Goal: Task Accomplishment & Management: Manage account settings

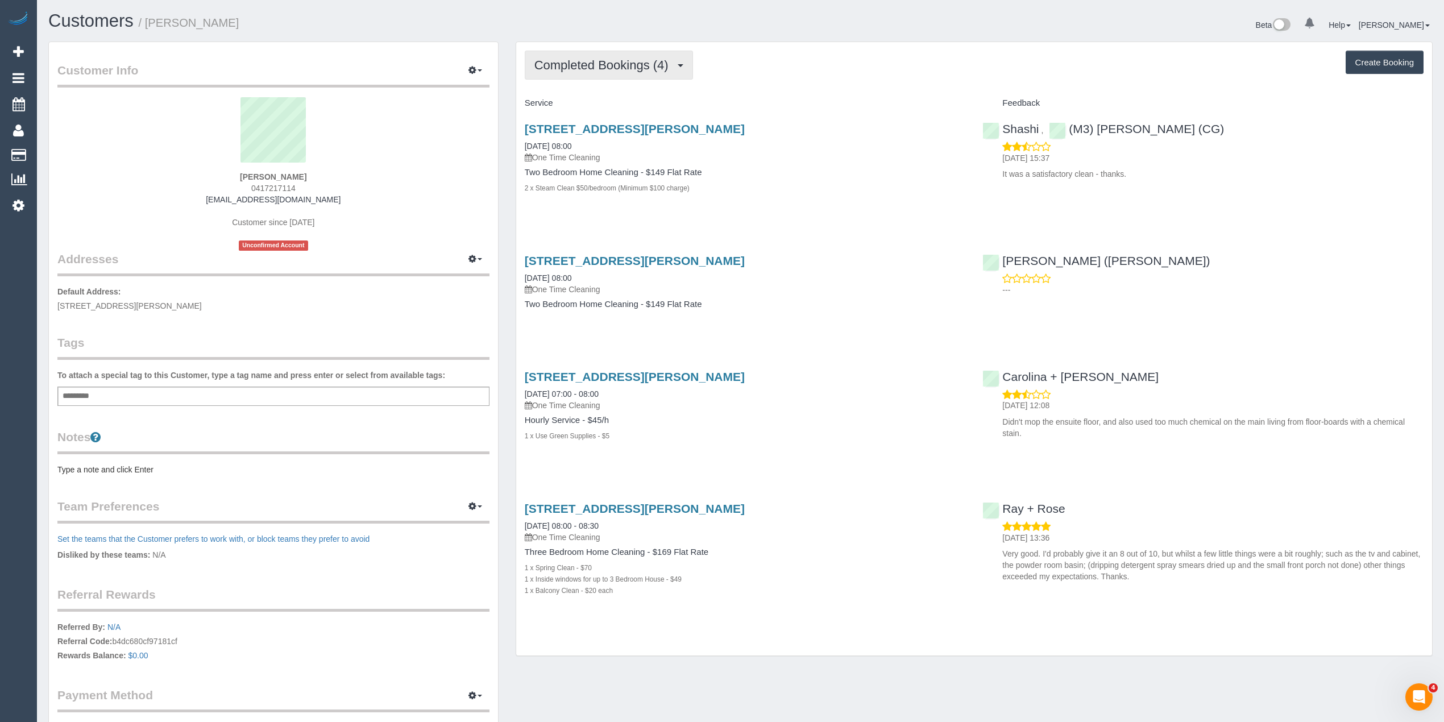
click at [569, 60] on span "Completed Bookings (4)" at bounding box center [605, 65] width 140 height 14
click at [776, 46] on div "Completed Bookings (4) Completed Bookings (4) Upcoming Bookings (0) Cancelled B…" at bounding box center [974, 349] width 916 height 614
click at [260, 189] on span "0417217114" at bounding box center [273, 188] width 44 height 9
click at [262, 187] on span "0417217114" at bounding box center [273, 188] width 44 height 9
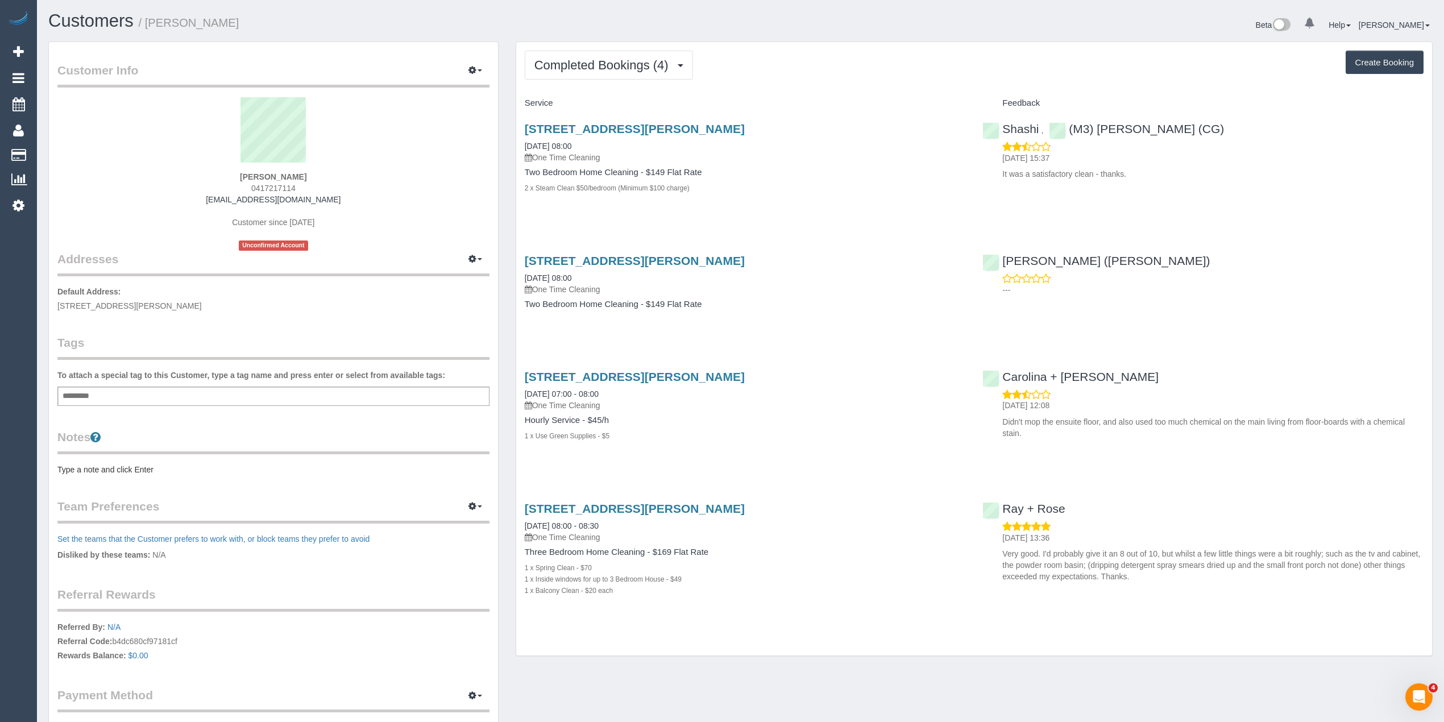
copy span "0417217114"
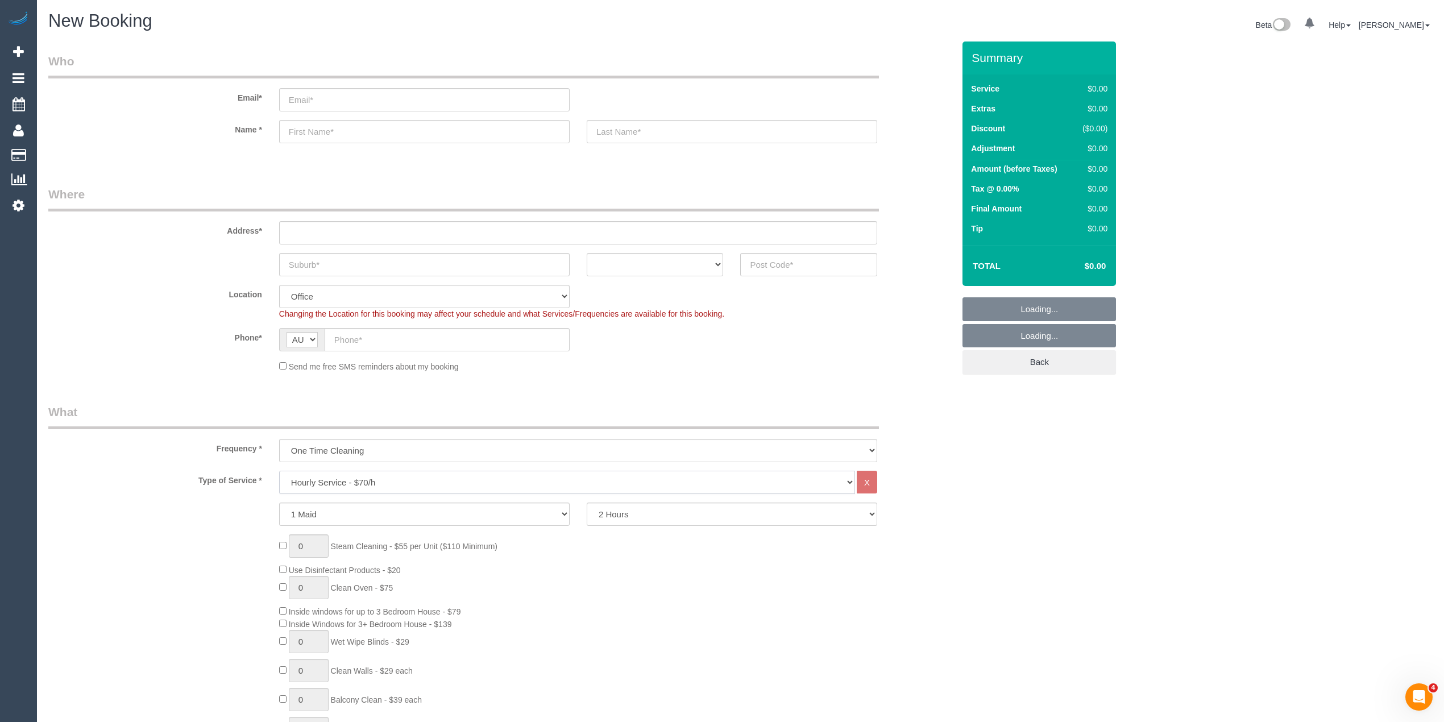
click at [364, 476] on select "Hourly Service - $70/h Hourly Service - $65/h Hourly Service - $60/h Hourly Ser…" at bounding box center [567, 482] width 576 height 23
select select "object:813"
select select "211"
click at [279, 471] on select "Hourly Service - $70/h Hourly Service - $65/h Hourly Service - $60/h Hourly Ser…" at bounding box center [567, 482] width 576 height 23
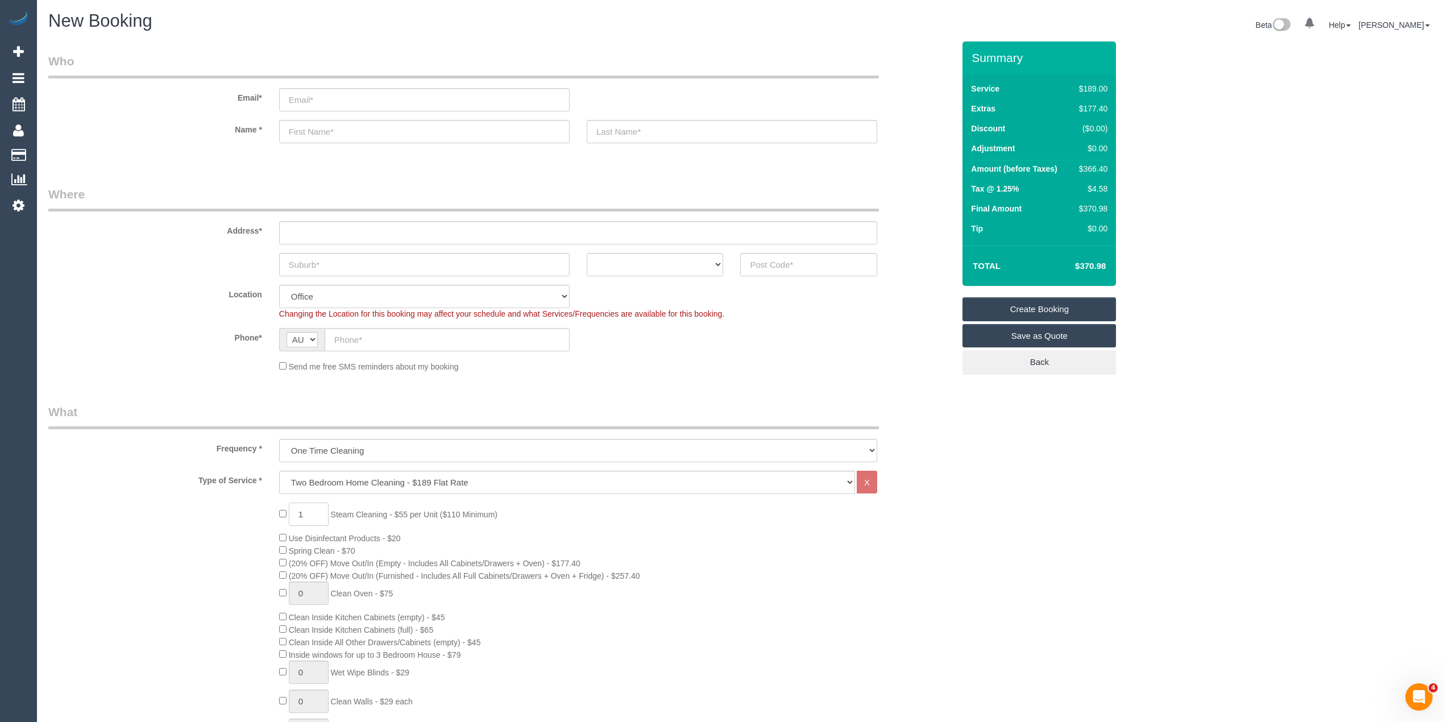
click at [283, 515] on span "1 Steam Cleaning - $55 per Unit ($110 Minimum)" at bounding box center [388, 514] width 218 height 9
type input "4"
click at [235, 546] on div "4 Steam Cleaning - $55 per Unit ($110 Minimum) Use Disinfectant Products - $20 …" at bounding box center [501, 702] width 923 height 399
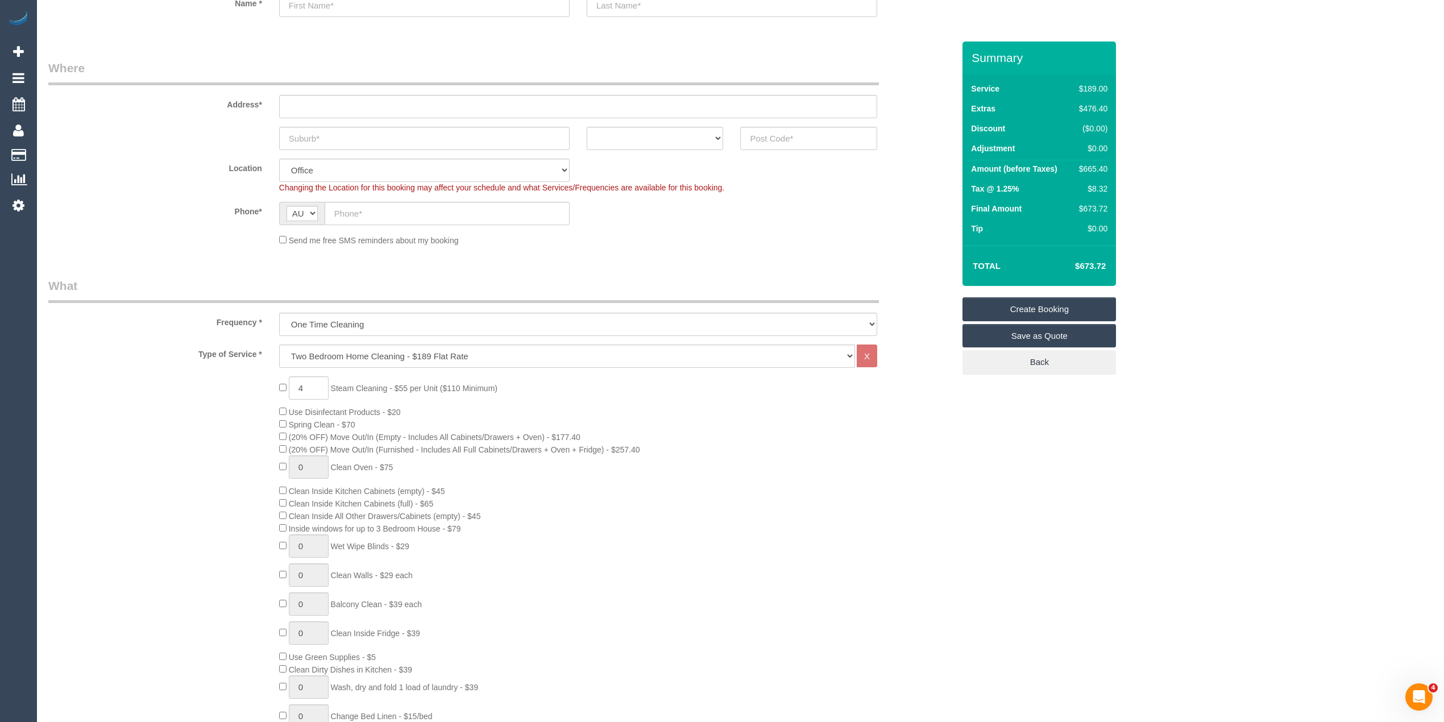
click at [926, 495] on div "4 Steam Cleaning - $55 per Unit ($110 Minimum) Use Disinfectant Products - $20 …" at bounding box center [617, 575] width 692 height 399
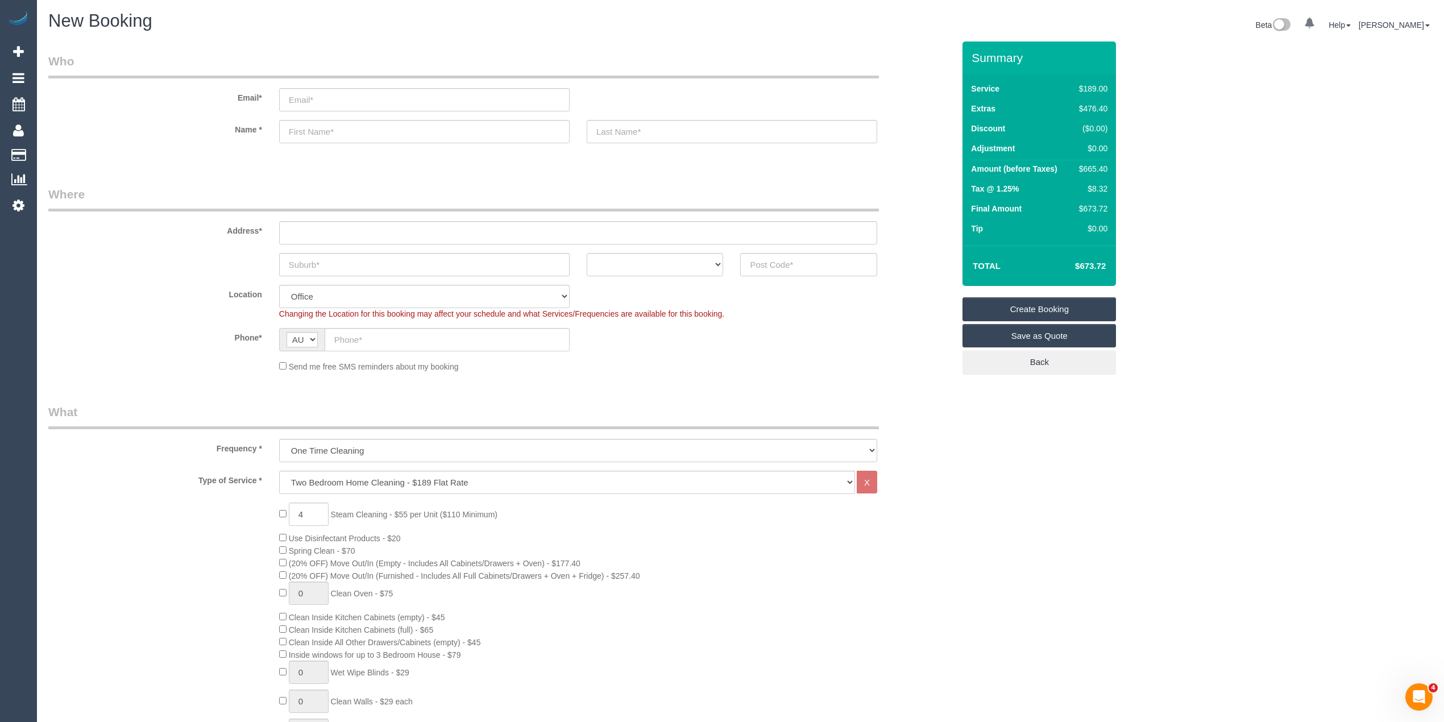
click at [305, 225] on input "text" at bounding box center [578, 232] width 598 height 23
type input "-"
click at [362, 334] on input "text" at bounding box center [447, 339] width 245 height 23
click at [363, 328] on input "text" at bounding box center [447, 339] width 245 height 23
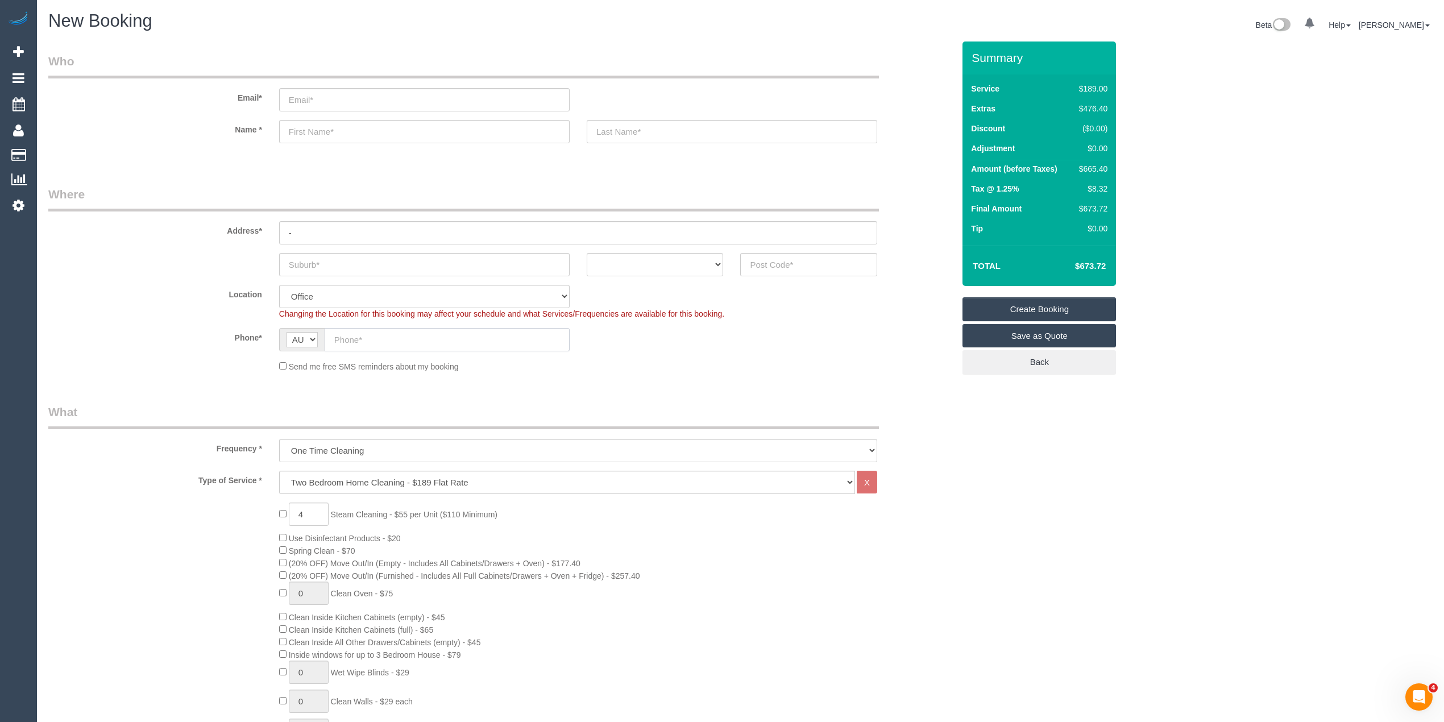
paste input "61 431 089 231"
type input "61 431 089 231"
click at [313, 94] on input "email" at bounding box center [424, 99] width 291 height 23
type input "sol.gh@yahoo.com"
click at [305, 132] on input "text" at bounding box center [424, 131] width 291 height 23
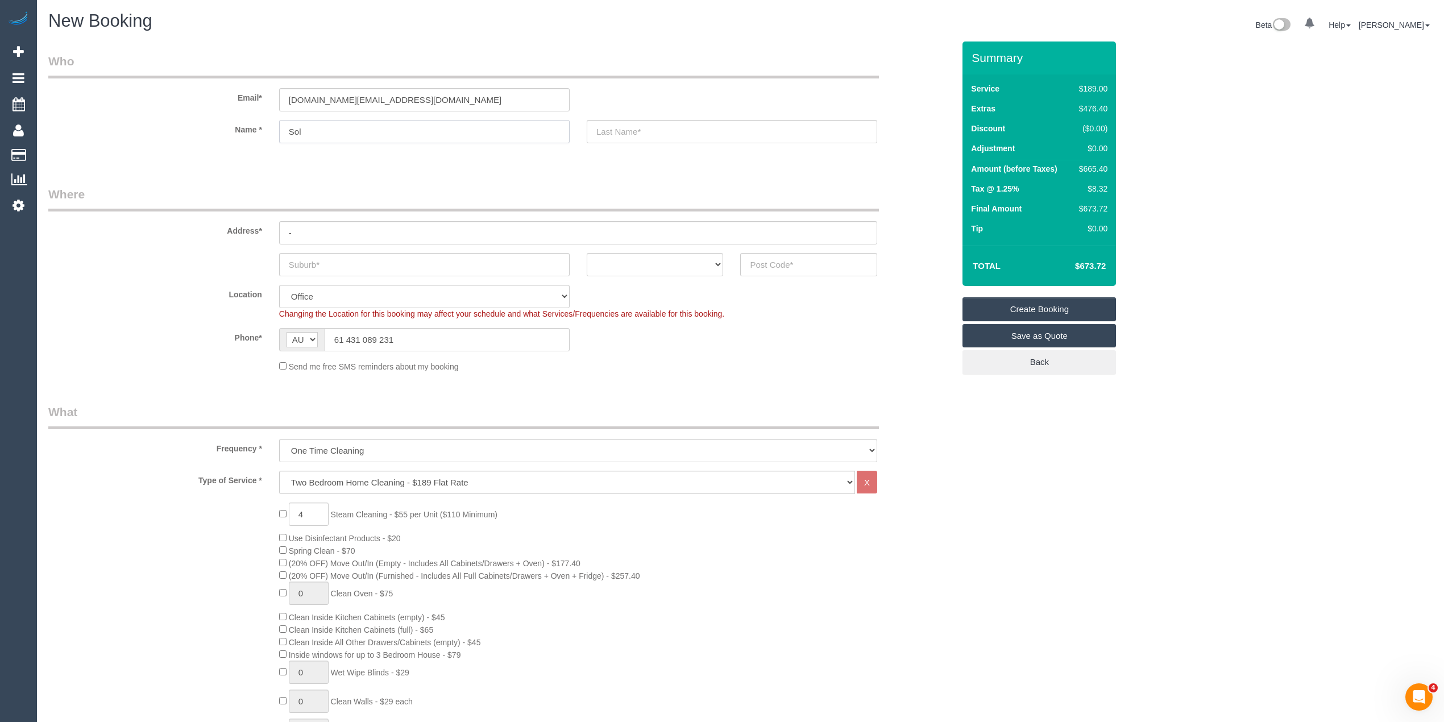
type input "Sol"
click at [316, 258] on input "text" at bounding box center [424, 264] width 291 height 23
drag, startPoint x: 321, startPoint y: 264, endPoint x: 281, endPoint y: 262, distance: 39.9
click at [285, 262] on input "Prahran" at bounding box center [424, 264] width 291 height 23
type input "Prahran"
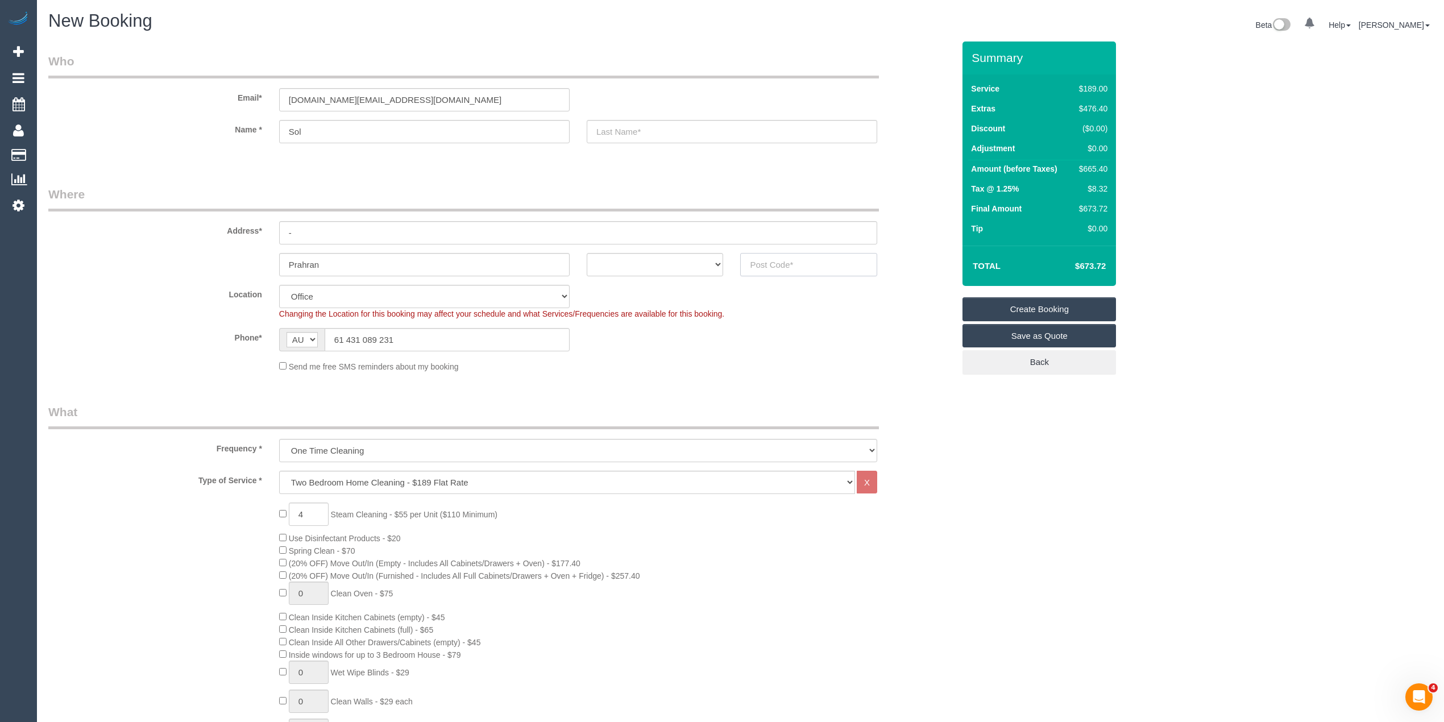
click at [797, 264] on input "text" at bounding box center [808, 264] width 137 height 23
type input "3181"
click at [618, 262] on select "ACT [GEOGRAPHIC_DATA] NT [GEOGRAPHIC_DATA] SA TAS [GEOGRAPHIC_DATA] [GEOGRAPHIC…" at bounding box center [655, 264] width 137 height 23
select select "VIC"
click at [587, 253] on select "ACT [GEOGRAPHIC_DATA] NT [GEOGRAPHIC_DATA] SA TAS [GEOGRAPHIC_DATA] [GEOGRAPHIC…" at bounding box center [655, 264] width 137 height 23
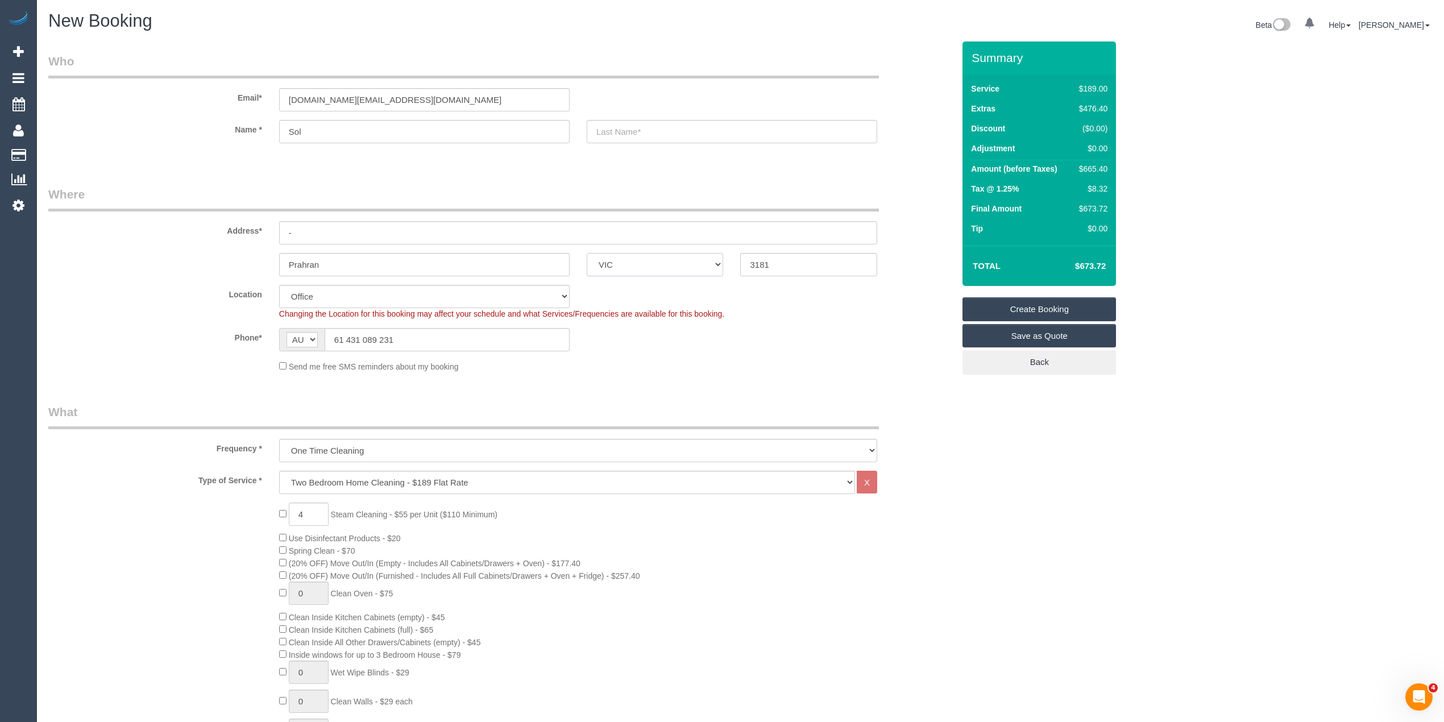
select select "55"
select select "object:2236"
drag, startPoint x: 346, startPoint y: 339, endPoint x: 324, endPoint y: 339, distance: 21.6
click at [325, 339] on input "61 431 089 231" at bounding box center [447, 339] width 245 height 23
type input "0431 089 231"
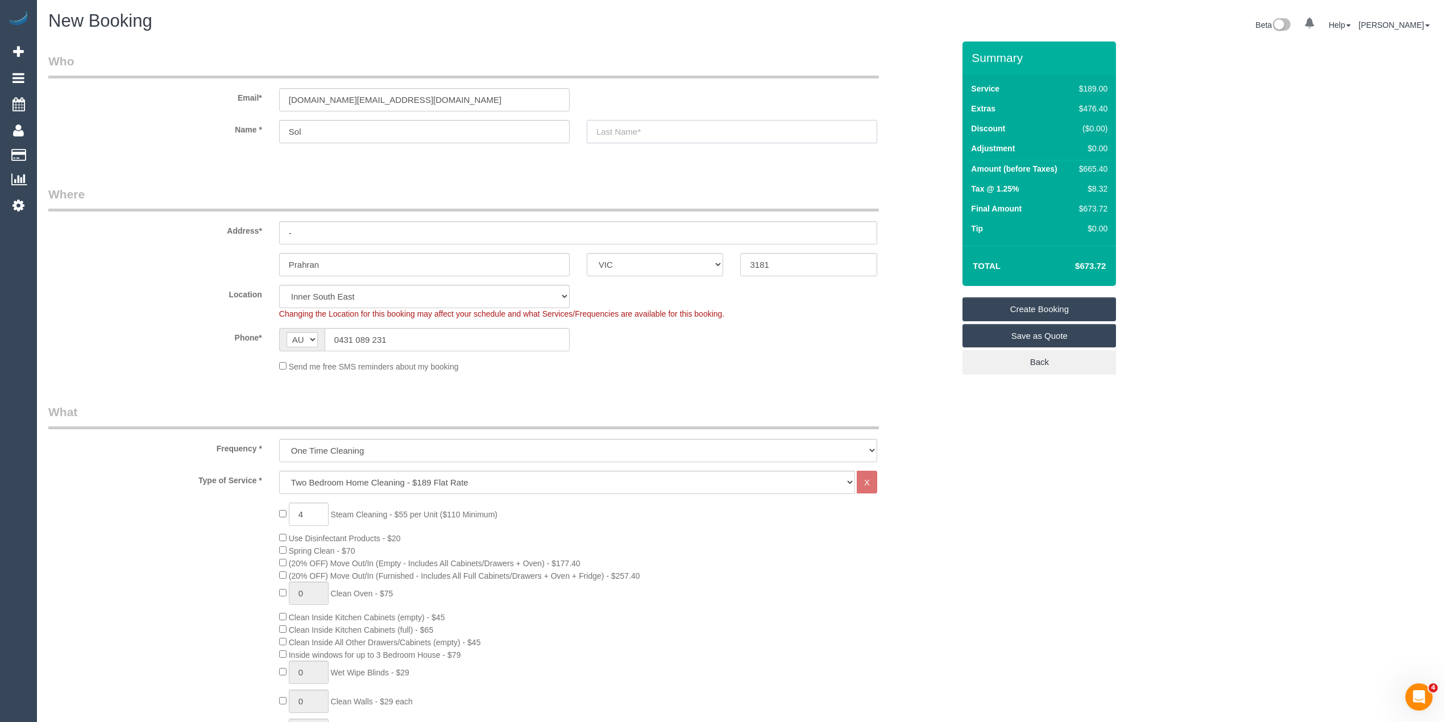
click at [633, 128] on input "text" at bounding box center [732, 131] width 291 height 23
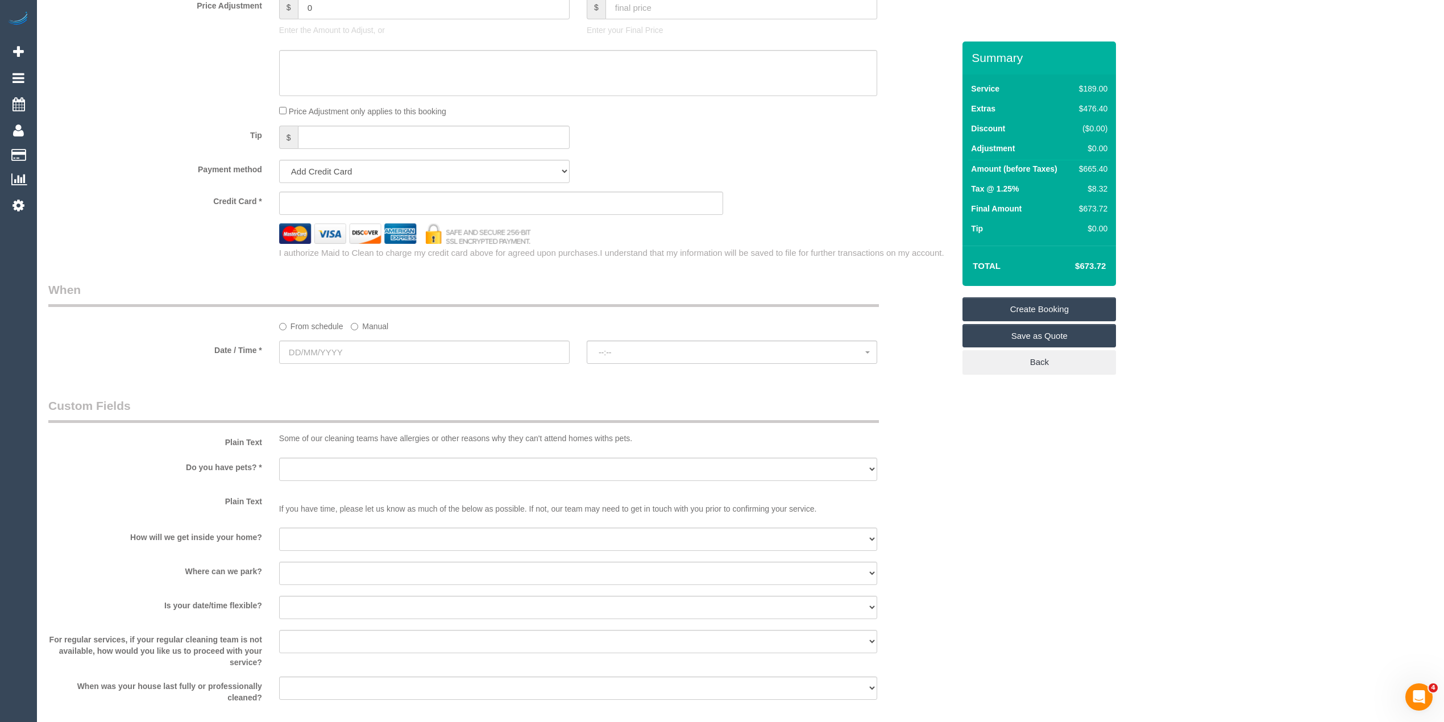
scroll to position [1397, 0]
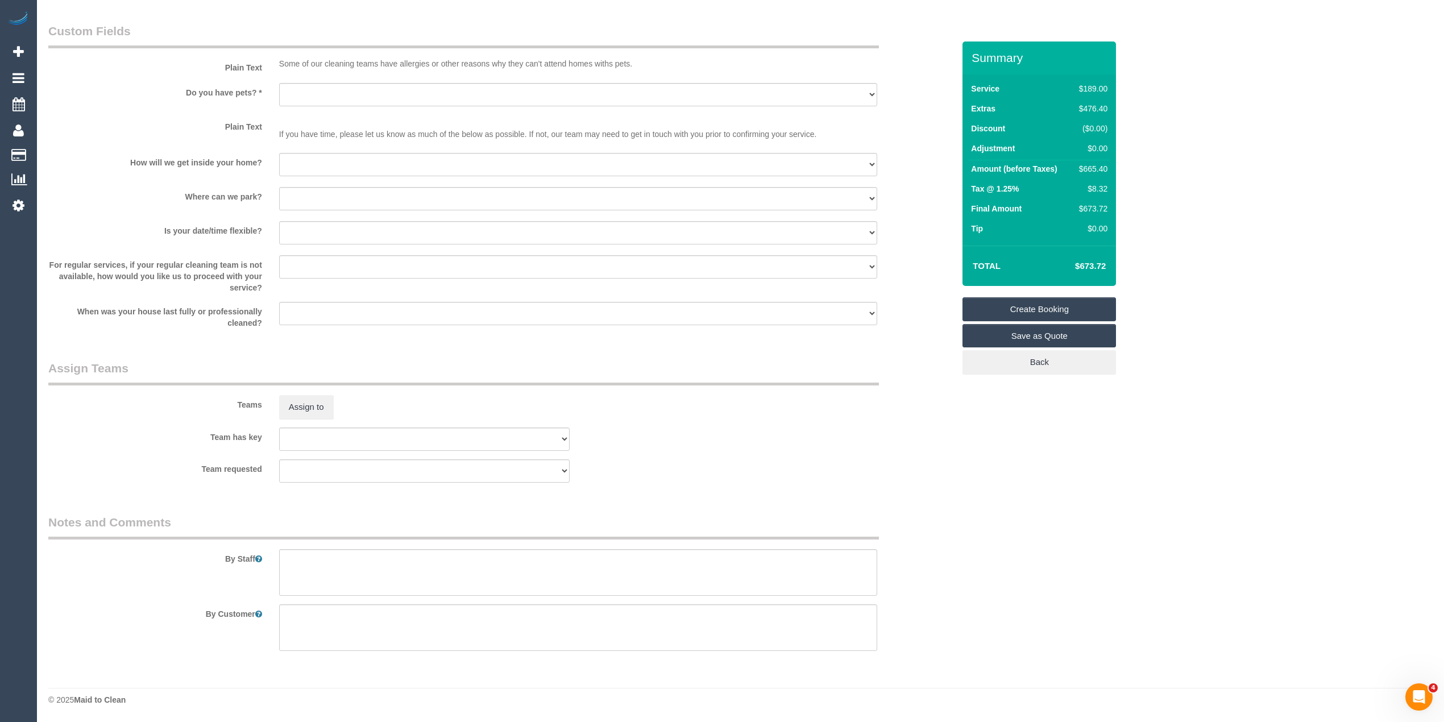
type input "-"
click at [373, 577] on textarea at bounding box center [578, 572] width 598 height 47
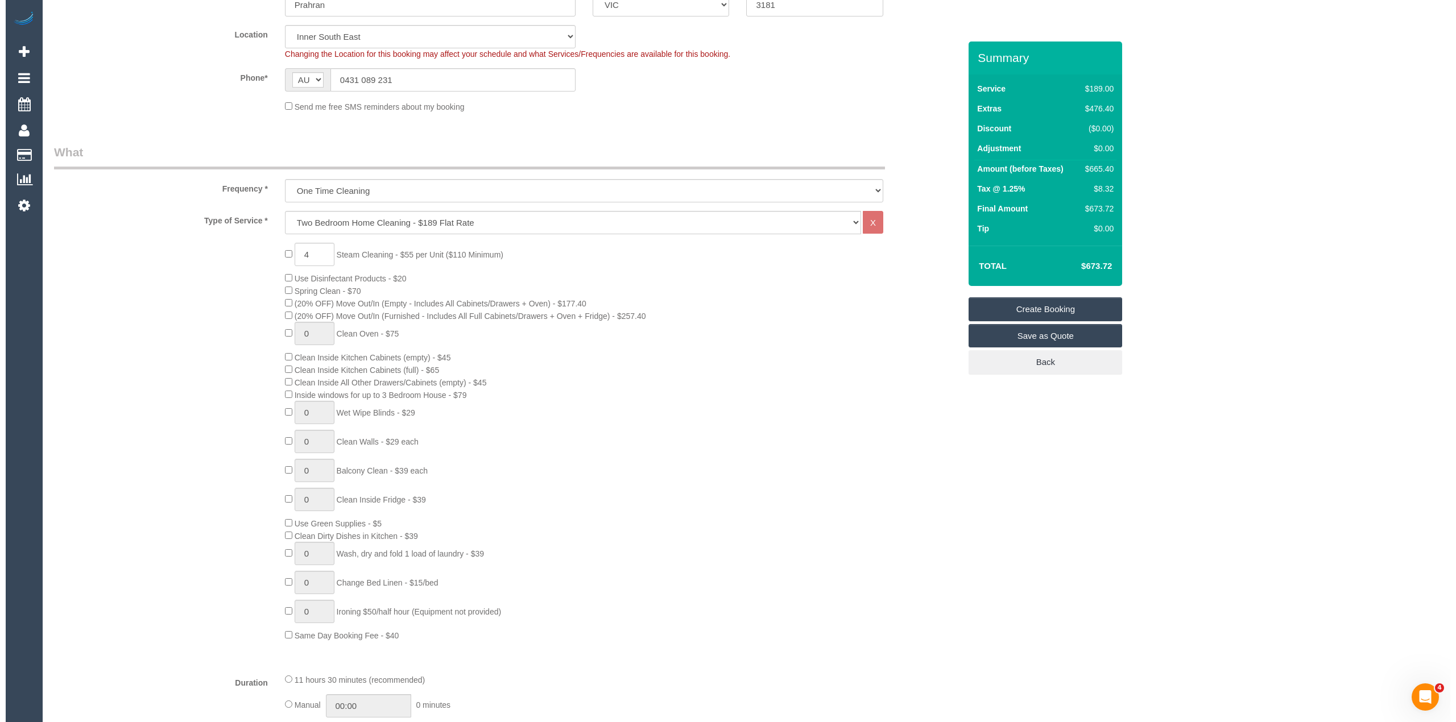
scroll to position [0, 0]
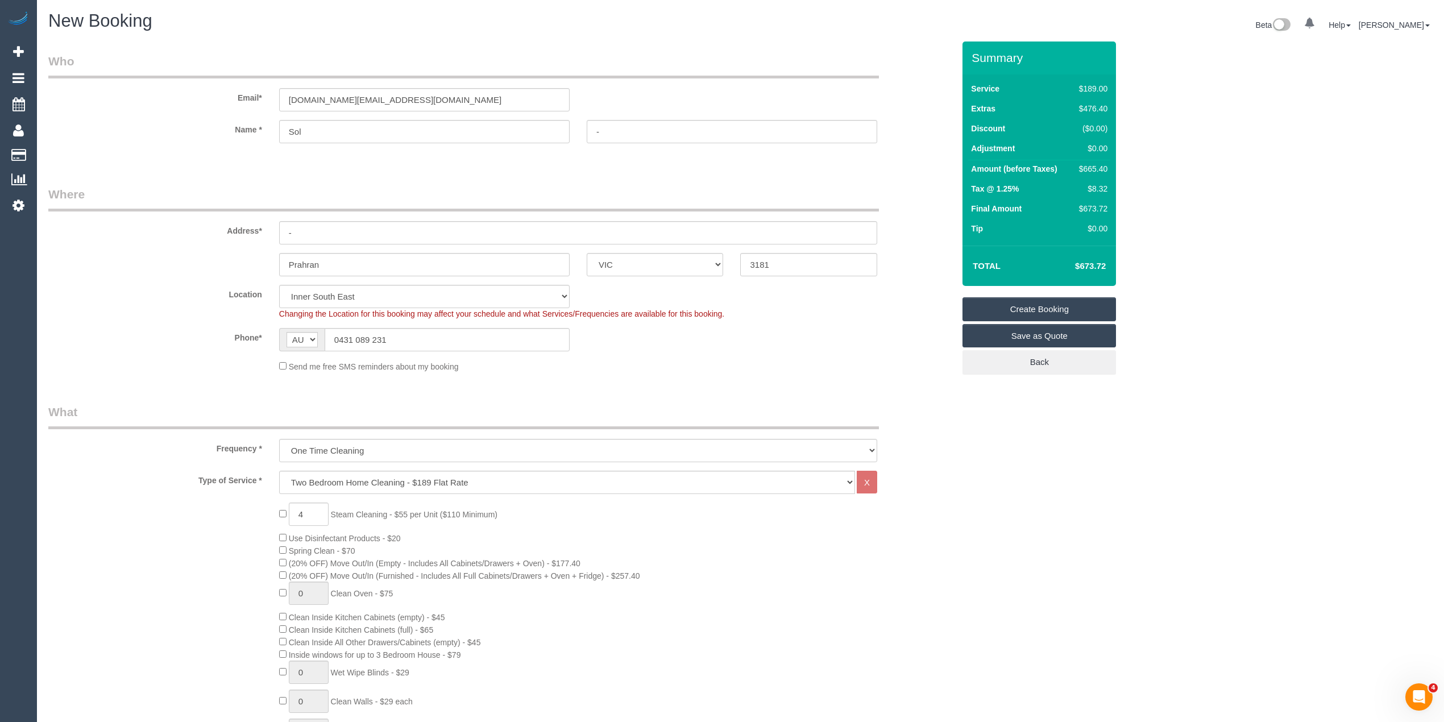
type textarea "Steam cleaning of 2 bedrooms and lounge"
click at [1079, 333] on link "Save as Quote" at bounding box center [1040, 336] width 154 height 24
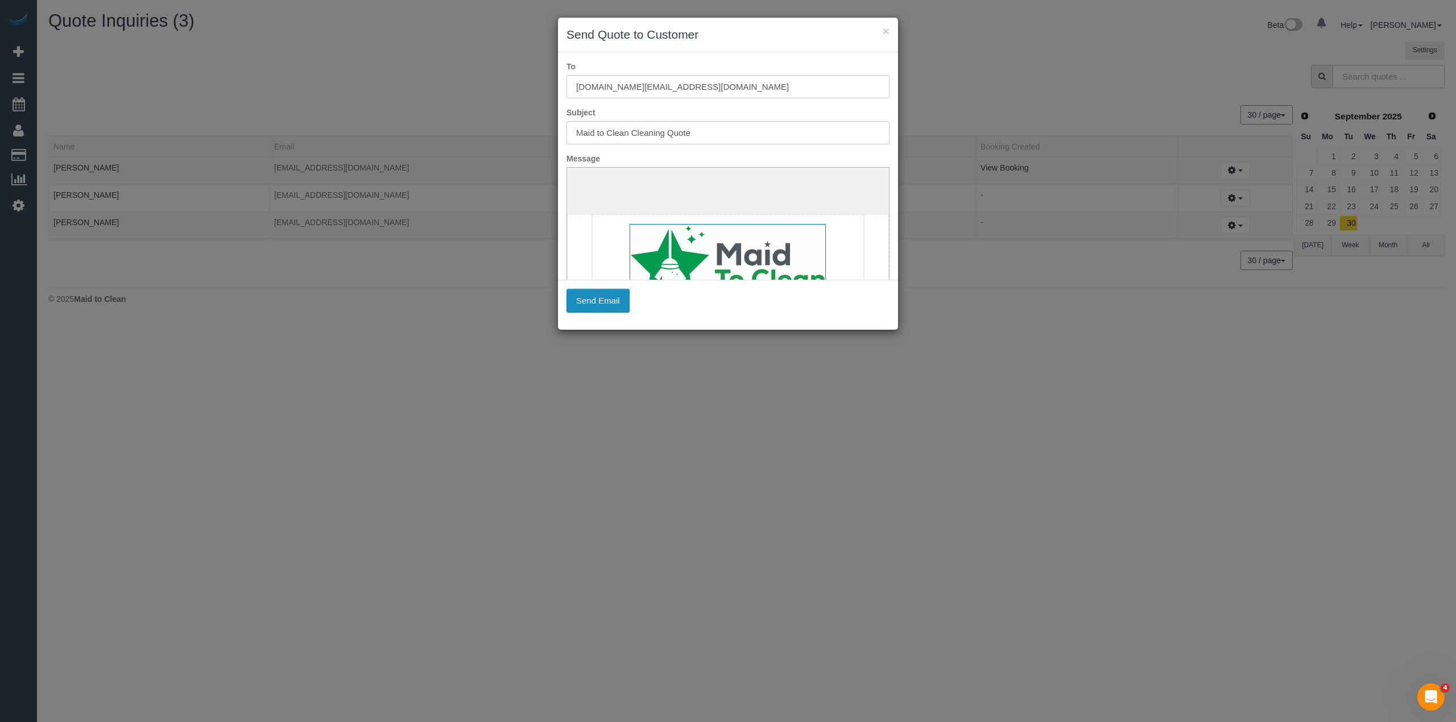
click at [594, 306] on button "Send Email" at bounding box center [597, 301] width 63 height 24
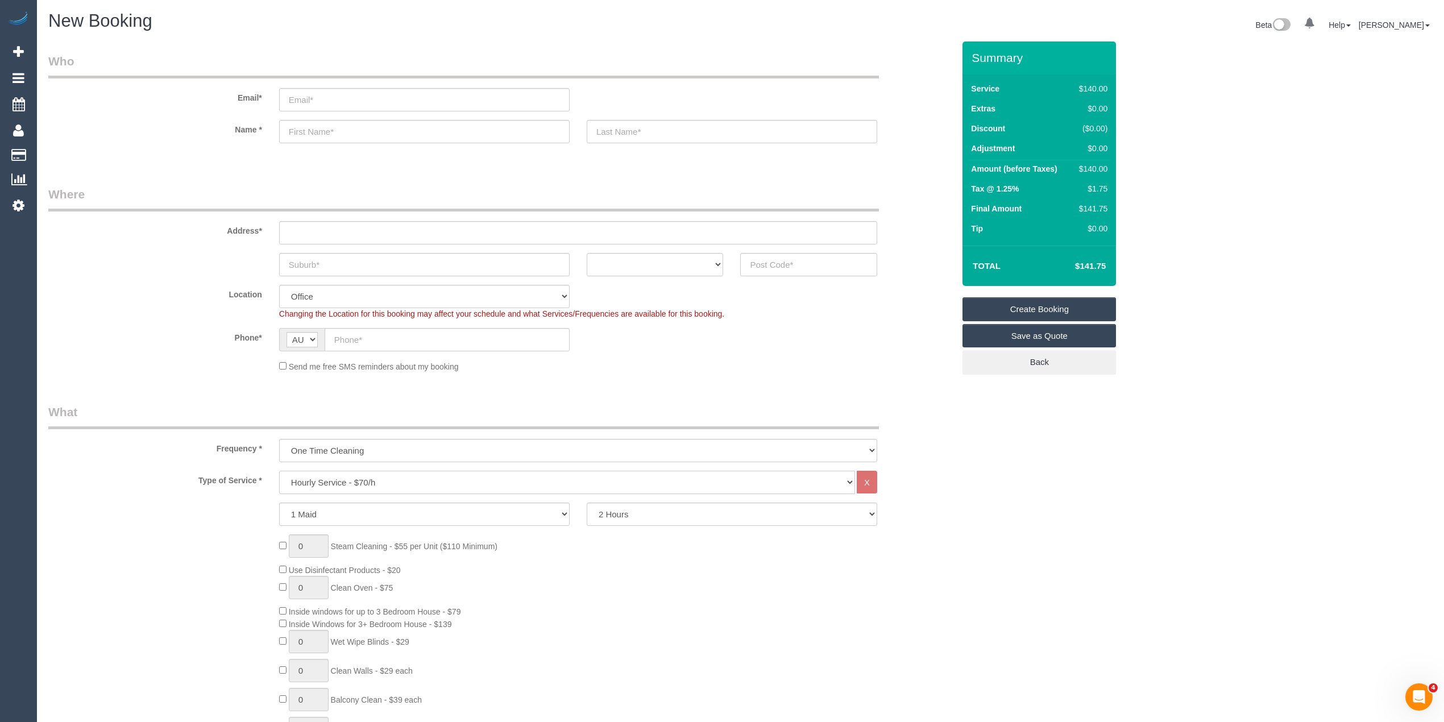
click at [321, 479] on select "Hourly Service - $70/h Hourly Service - $65/h Hourly Service - $60/h Hourly Ser…" at bounding box center [567, 482] width 576 height 23
select select "215"
click at [279, 471] on select "Hourly Service - $70/h Hourly Service - $65/h Hourly Service - $60/h Hourly Ser…" at bounding box center [567, 482] width 576 height 23
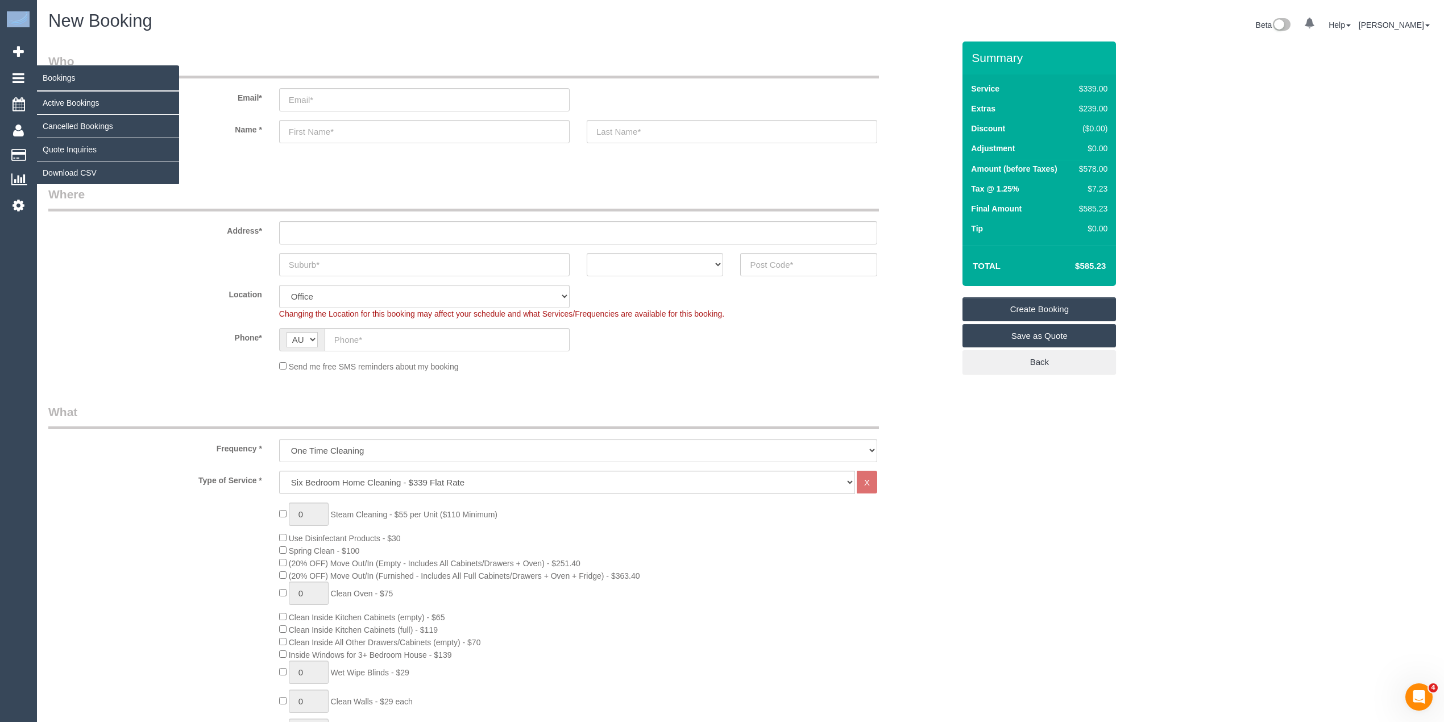
drag, startPoint x: 0, startPoint y: 26, endPoint x: 10, endPoint y: 76, distance: 51.6
click at [0, 76] on div "0 Beta Your Notifications You have 0 alerts Add Booking Bookings Active Booking…" at bounding box center [18, 361] width 37 height 722
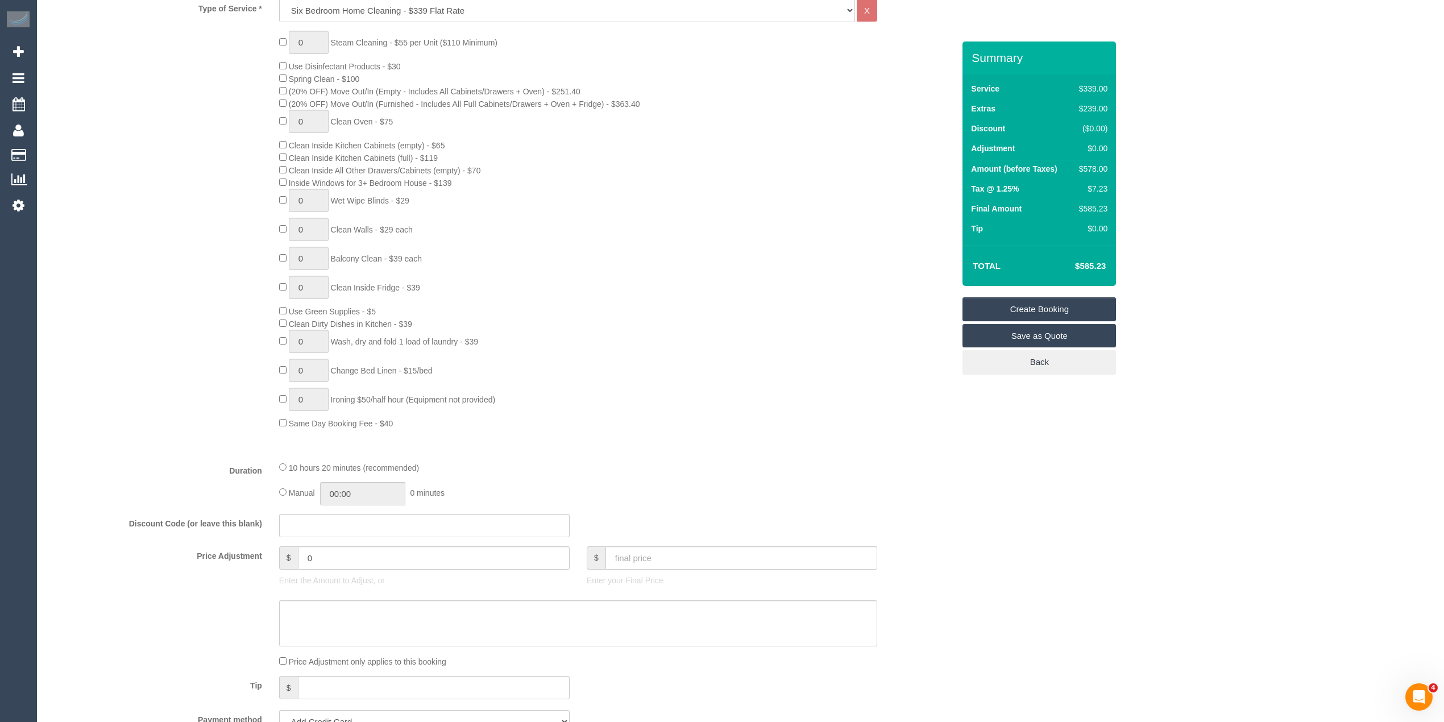
scroll to position [506, 0]
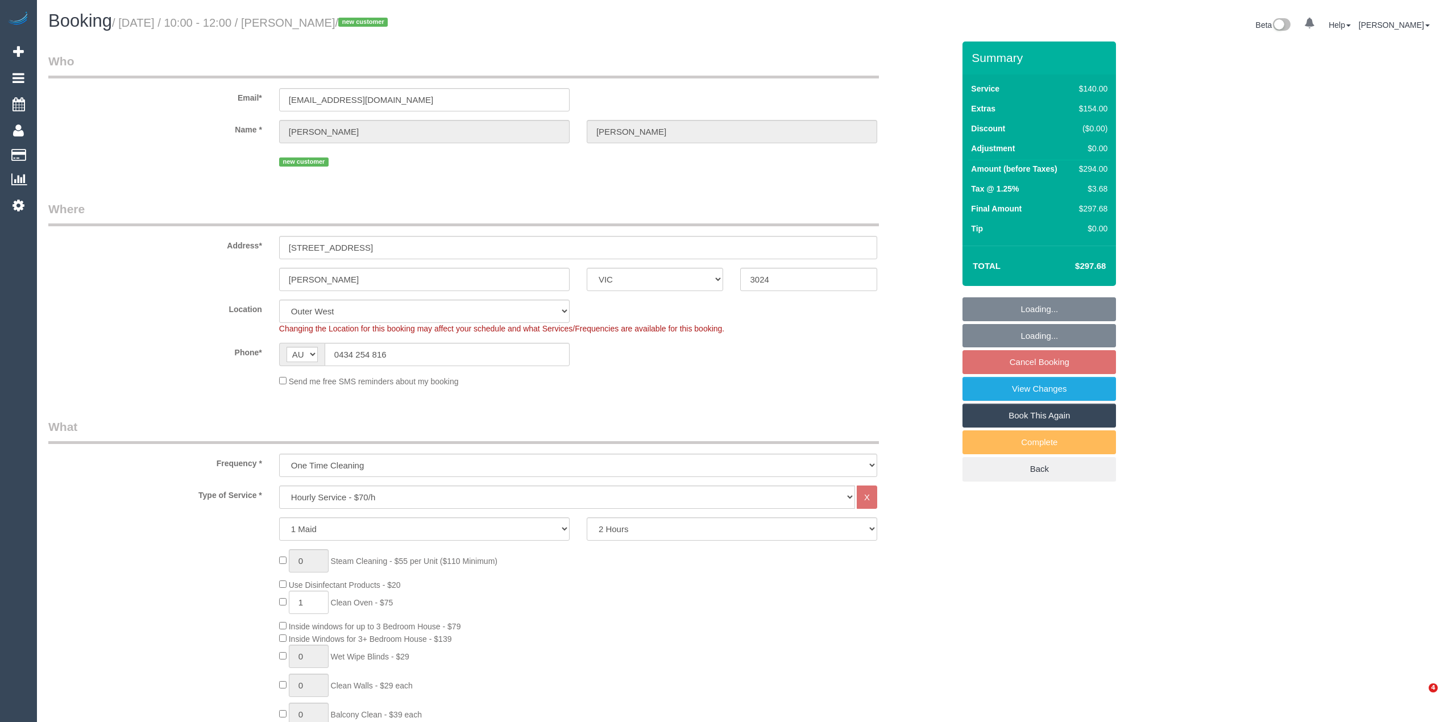
select select "VIC"
select select "number:28"
select select "number:16"
select select "number:18"
select select "number:22"
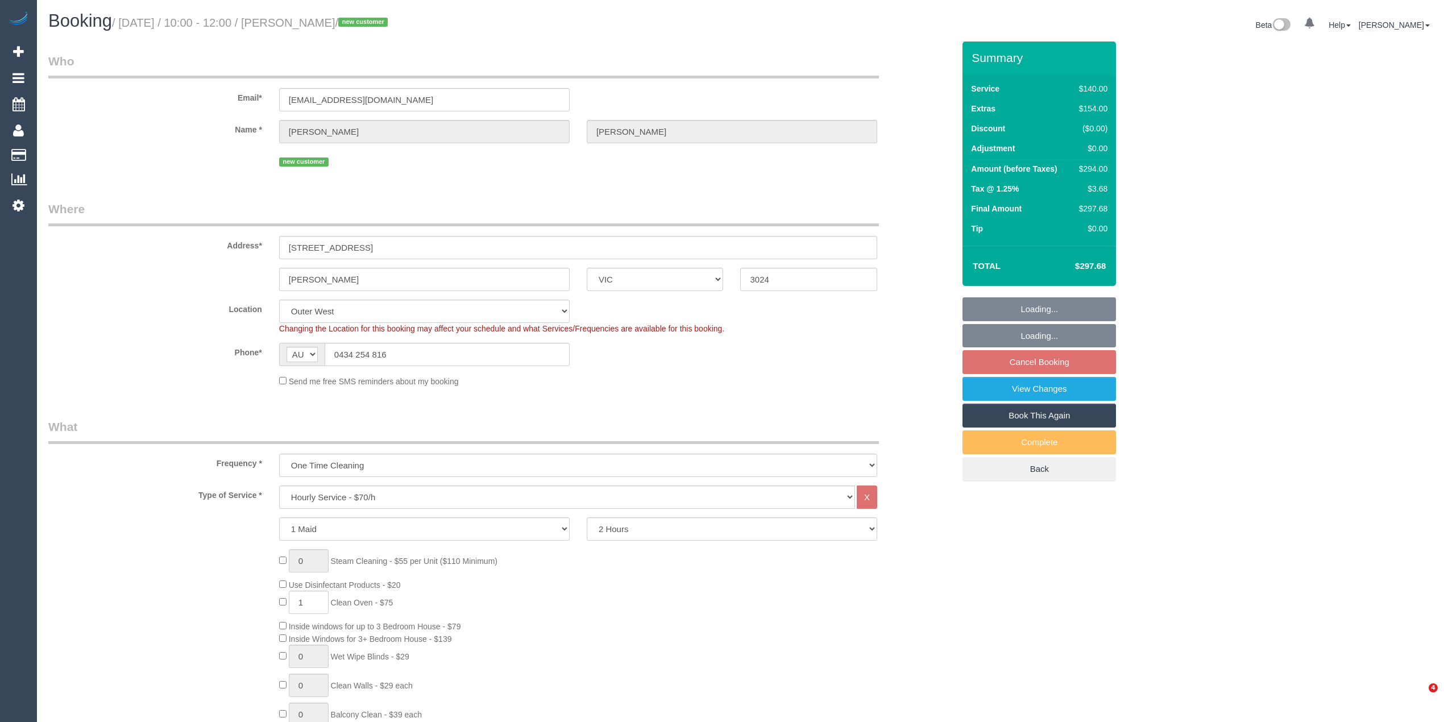
select select "number:33"
select select "number:11"
select select "object:1295"
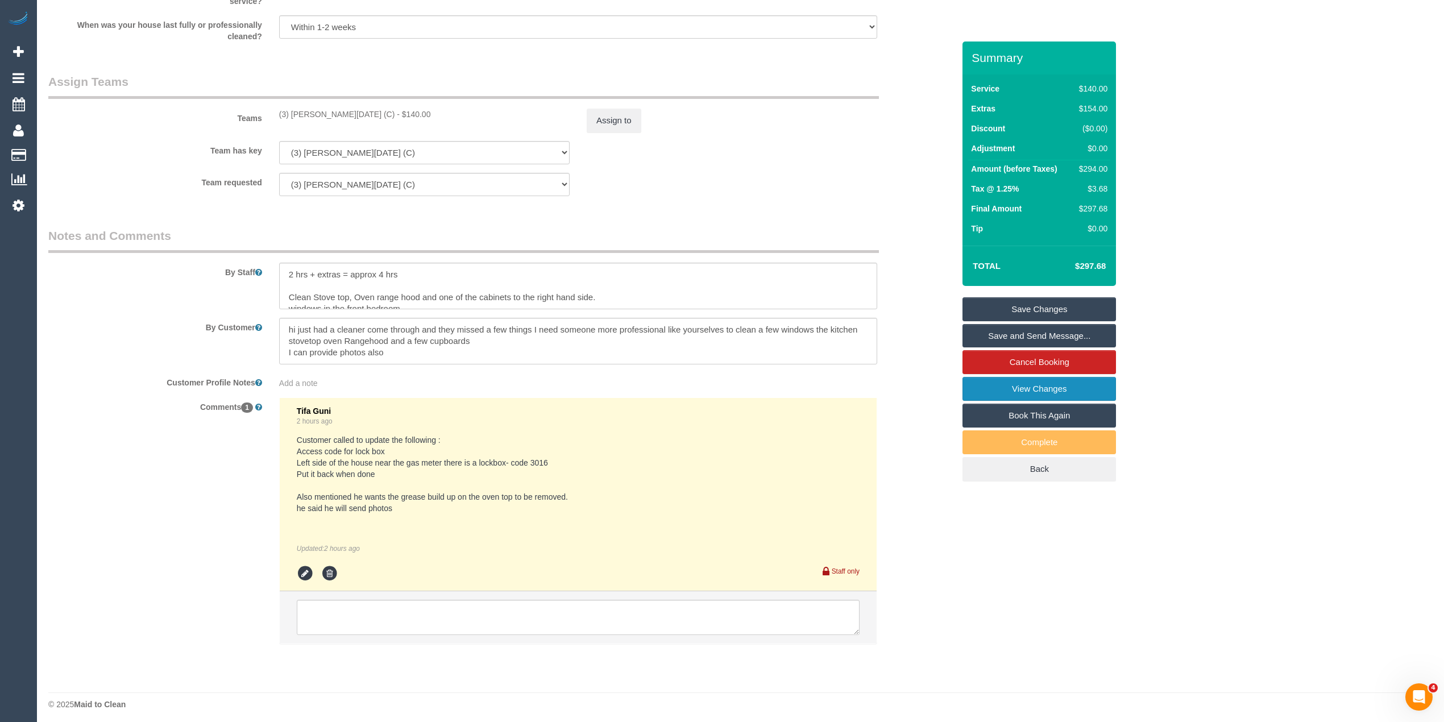
scroll to position [1668, 0]
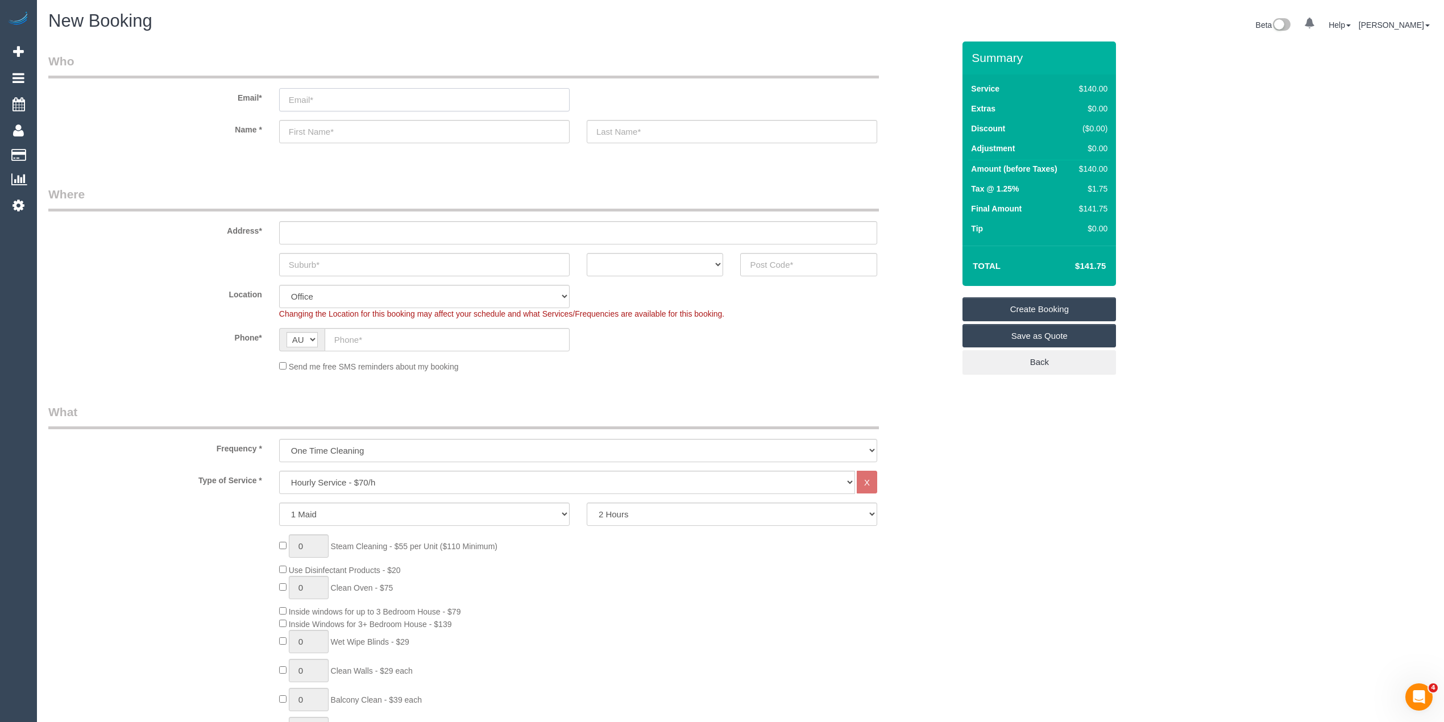
click at [346, 91] on input "email" at bounding box center [424, 99] width 291 height 23
paste input "[PERSON_NAME][EMAIL_ADDRESS][PERSON_NAME][DOMAIN_NAME]"
type input "[PERSON_NAME][EMAIL_ADDRESS][PERSON_NAME][DOMAIN_NAME]"
click at [276, 115] on sui-booking-customer "Email* [PERSON_NAME][EMAIL_ADDRESS][PERSON_NAME][DOMAIN_NAME] Name *" at bounding box center [501, 104] width 906 height 102
click at [312, 126] on input "text" at bounding box center [424, 131] width 291 height 23
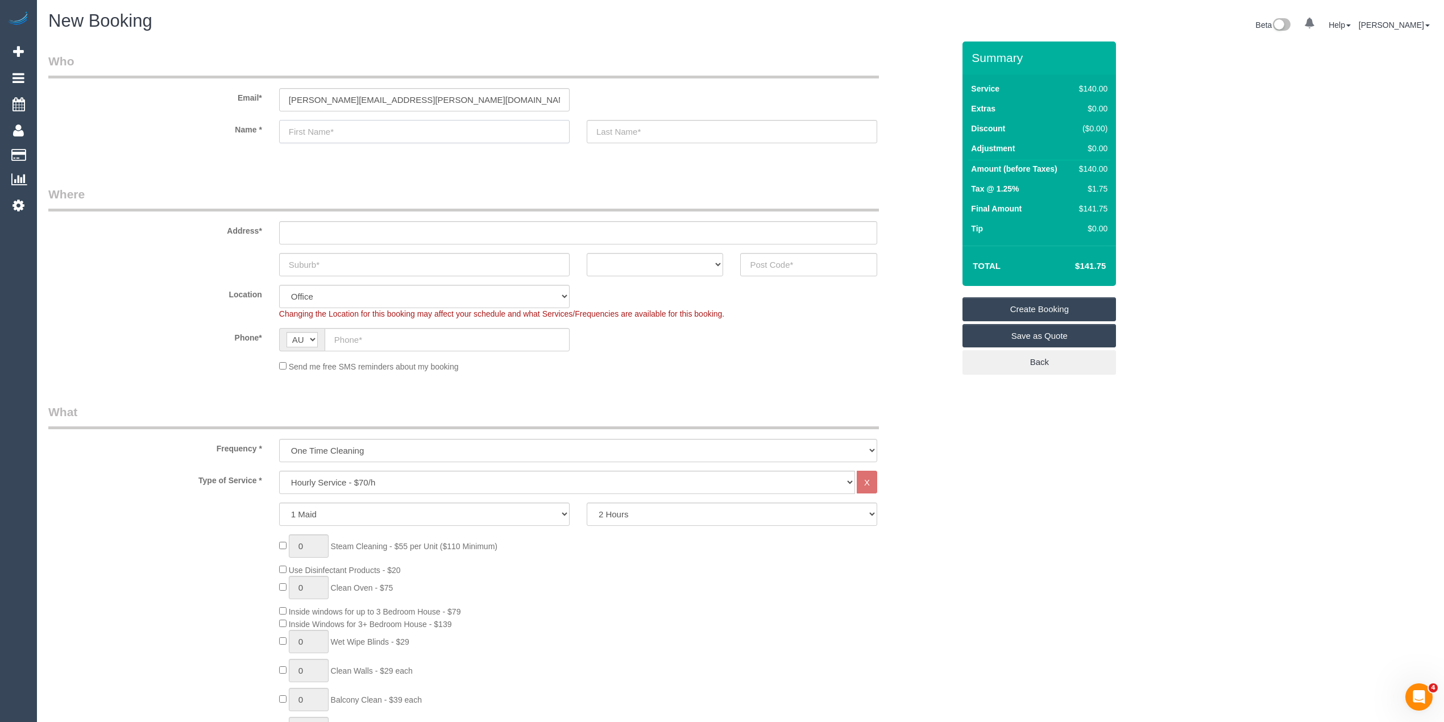
paste input "[PERSON_NAME]"
click at [324, 131] on input "[PERSON_NAME]" at bounding box center [424, 131] width 291 height 23
click at [339, 132] on input "[PERSON_NAME]" at bounding box center [424, 131] width 291 height 23
type input "[PERSON_NAME]"
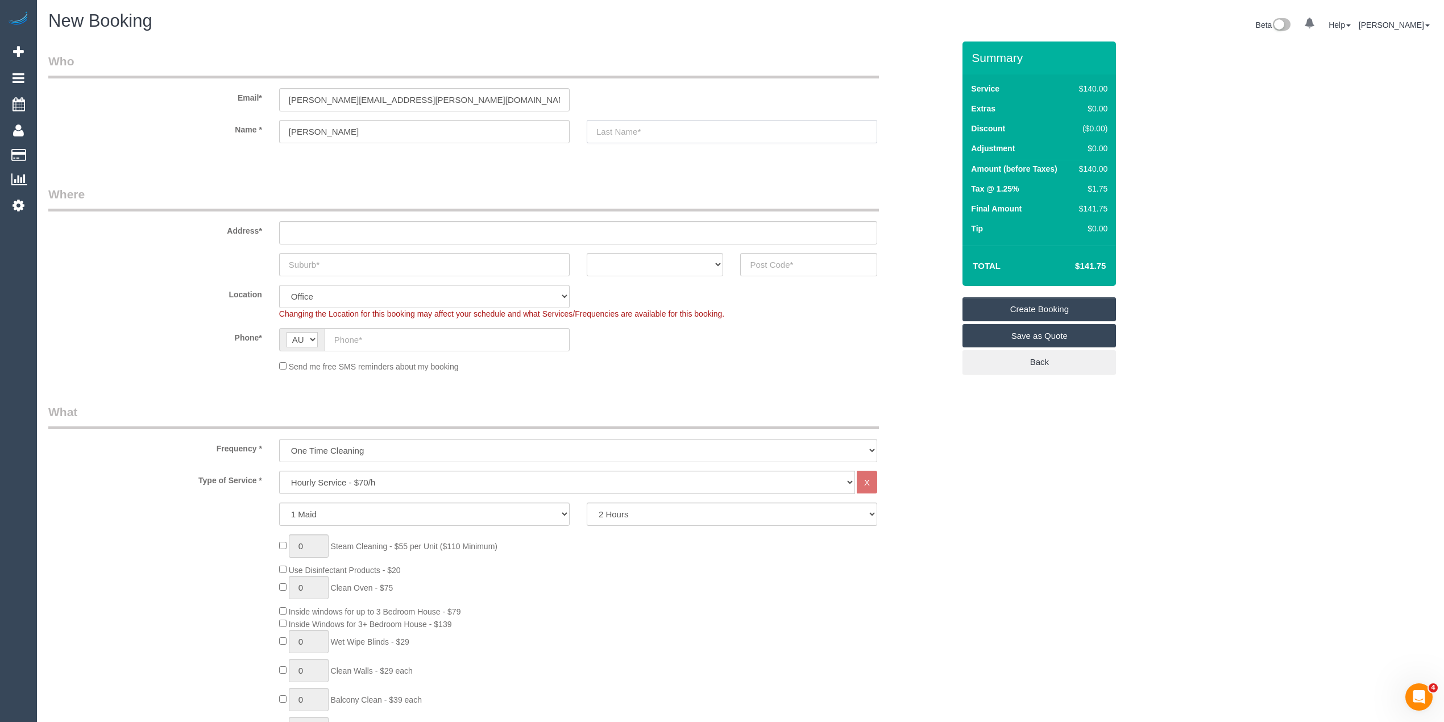
click at [681, 125] on input "text" at bounding box center [732, 131] width 291 height 23
paste input "[PERSON_NAME]"
type input "[PERSON_NAME]"
click at [358, 237] on input "text" at bounding box center [578, 232] width 598 height 23
paste input "U1, 219 Westgarth Street, Northcote 3070"
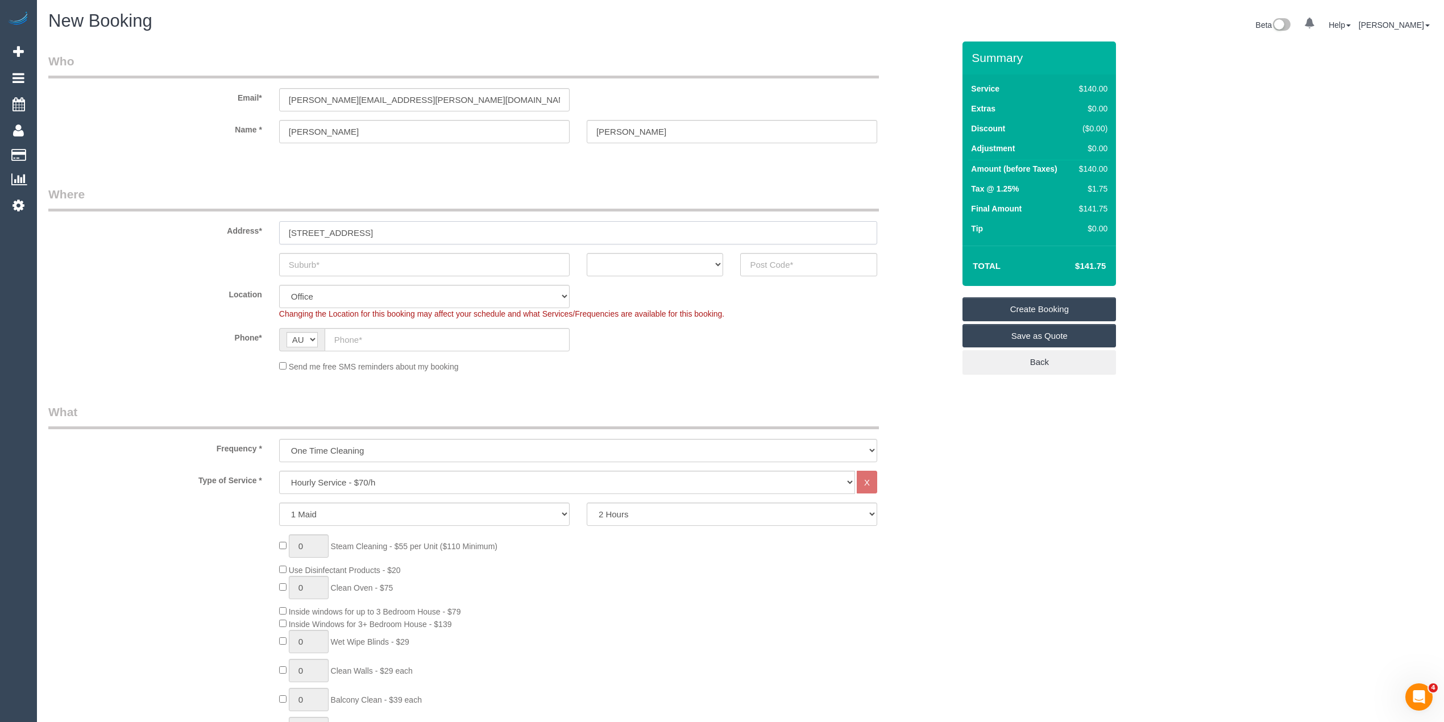
click at [389, 233] on input "U1, 219 Westgarth Street, Northcote 3070" at bounding box center [578, 232] width 598 height 23
click at [403, 233] on input "U1, 219 Westgarth Street Northcote 3070" at bounding box center [578, 232] width 598 height 23
type input "U1, 219 Westgarth Street 3070"
click at [351, 264] on input "text" at bounding box center [424, 264] width 291 height 23
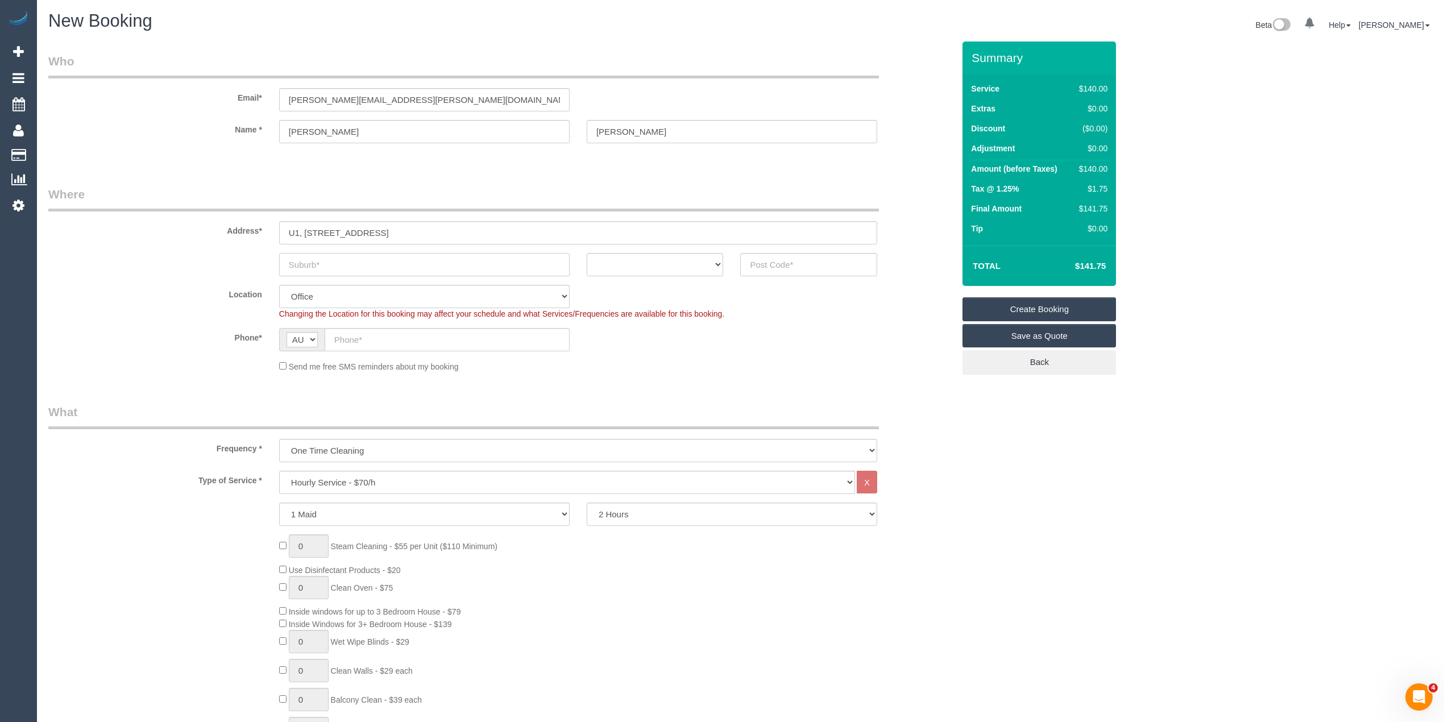
paste input "[GEOGRAPHIC_DATA]"
type input "[GEOGRAPHIC_DATA]"
click at [404, 230] on input "U1, 219 Westgarth Street 3070" at bounding box center [578, 232] width 598 height 23
type input "U1, [STREET_ADDRESS]"
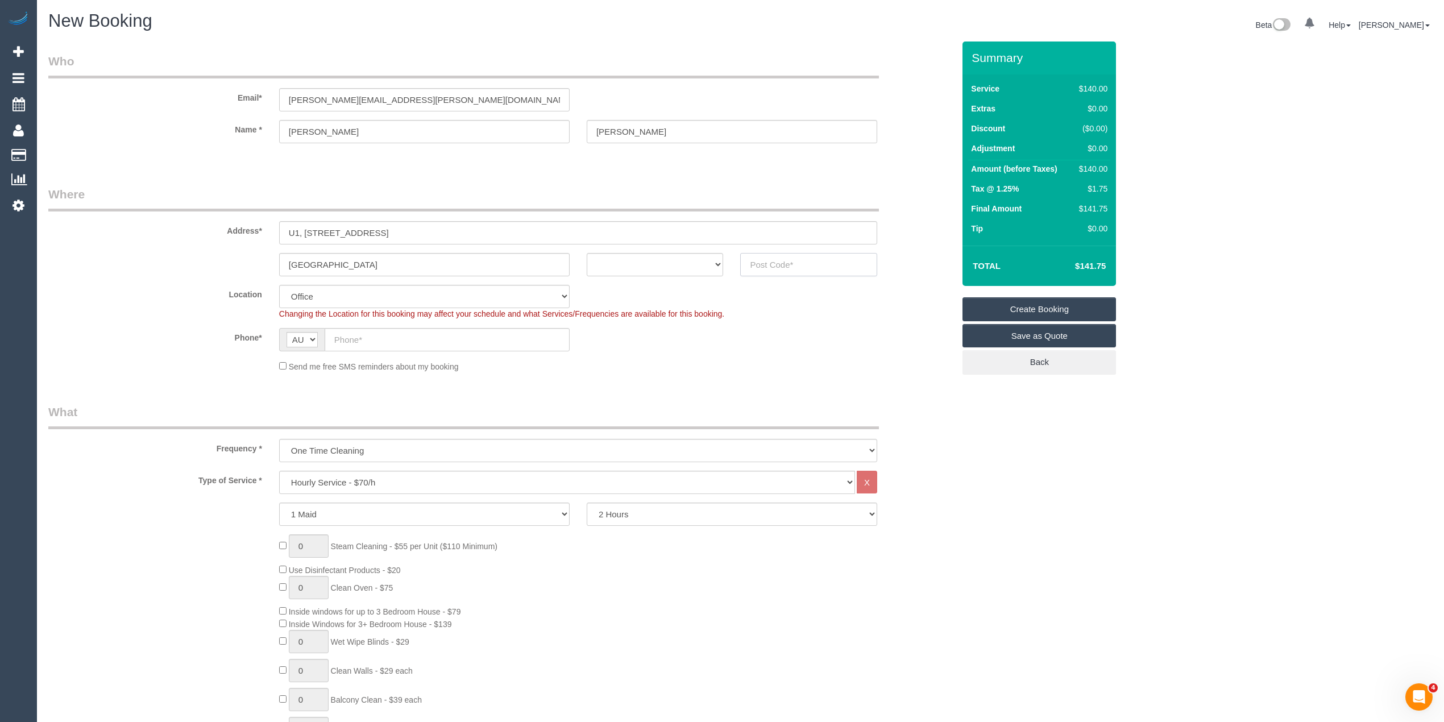
click at [787, 266] on input "text" at bounding box center [808, 264] width 137 height 23
paste input "3070"
type input "3070"
click at [630, 260] on select "ACT NSW NT QLD SA TAS VIC WA" at bounding box center [655, 264] width 137 height 23
select select "47"
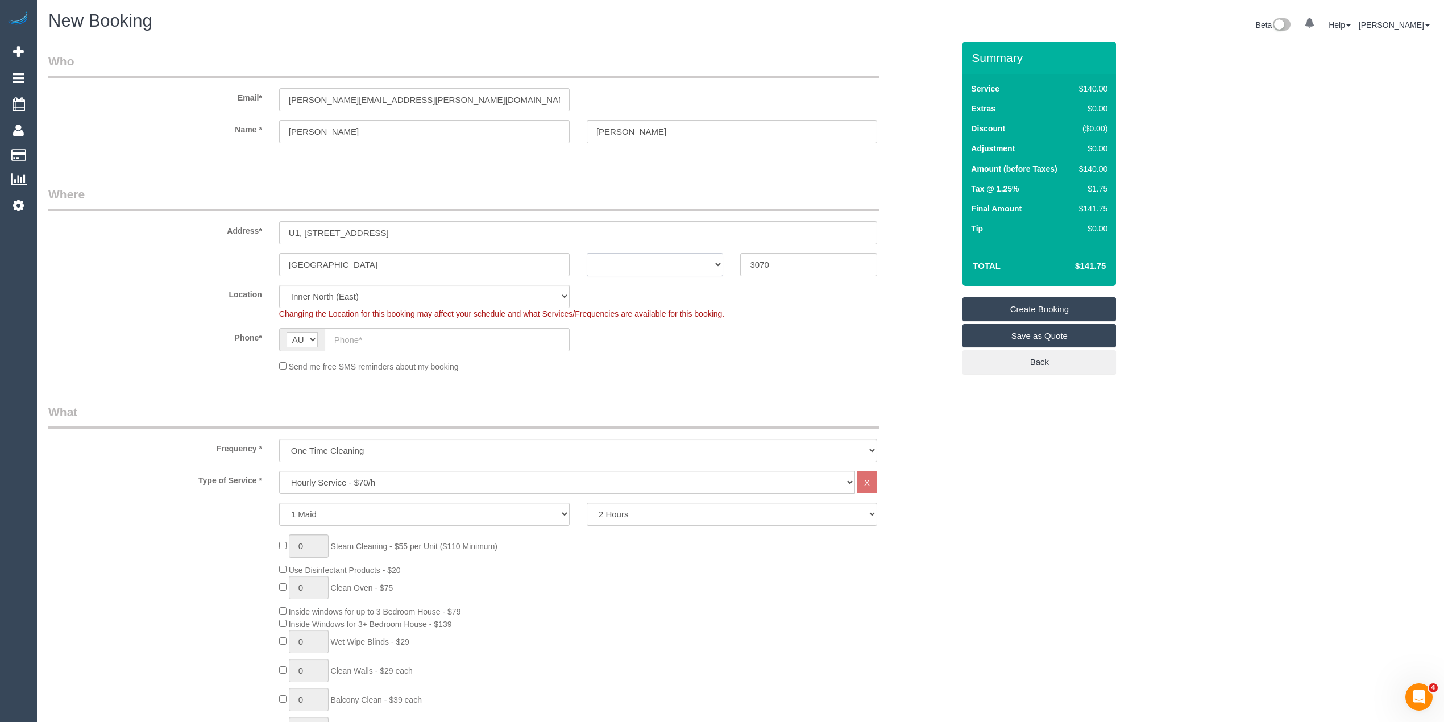
select select "object:2156"
select select "VIC"
click at [587, 253] on select "ACT NSW NT QLD SA TAS VIC WA" at bounding box center [655, 264] width 137 height 23
click at [413, 334] on input "text" at bounding box center [447, 339] width 245 height 23
paste input "0404 579 794"
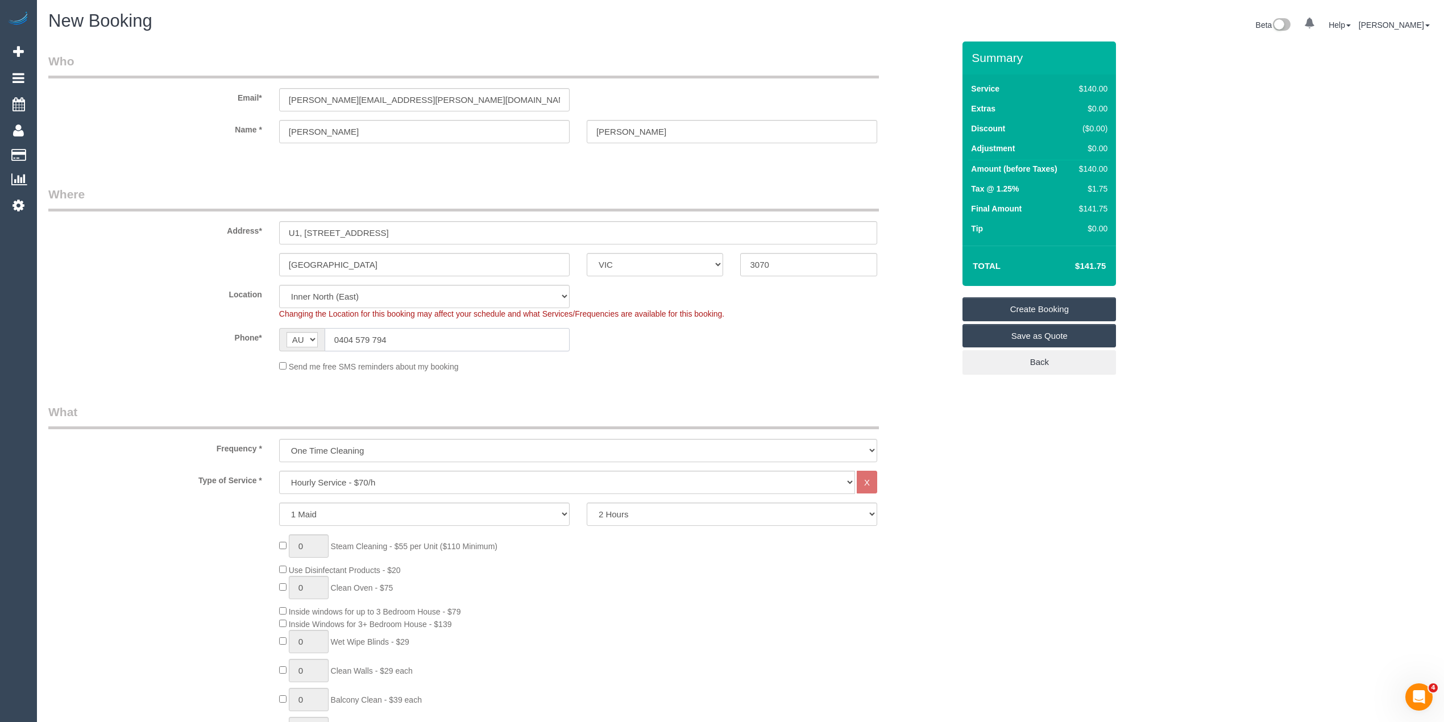
type input "0404 579 794"
click at [372, 446] on select "One Time Cleaning Weekly - 10% Off - 10.00% (0% for the First Booking) Fortnigh…" at bounding box center [578, 450] width 598 height 23
select select "object:2160"
click at [279, 439] on select "One Time Cleaning Weekly - 10% Off - 10.00% (0% for the First Booking) Fortnigh…" at bounding box center [578, 450] width 598 height 23
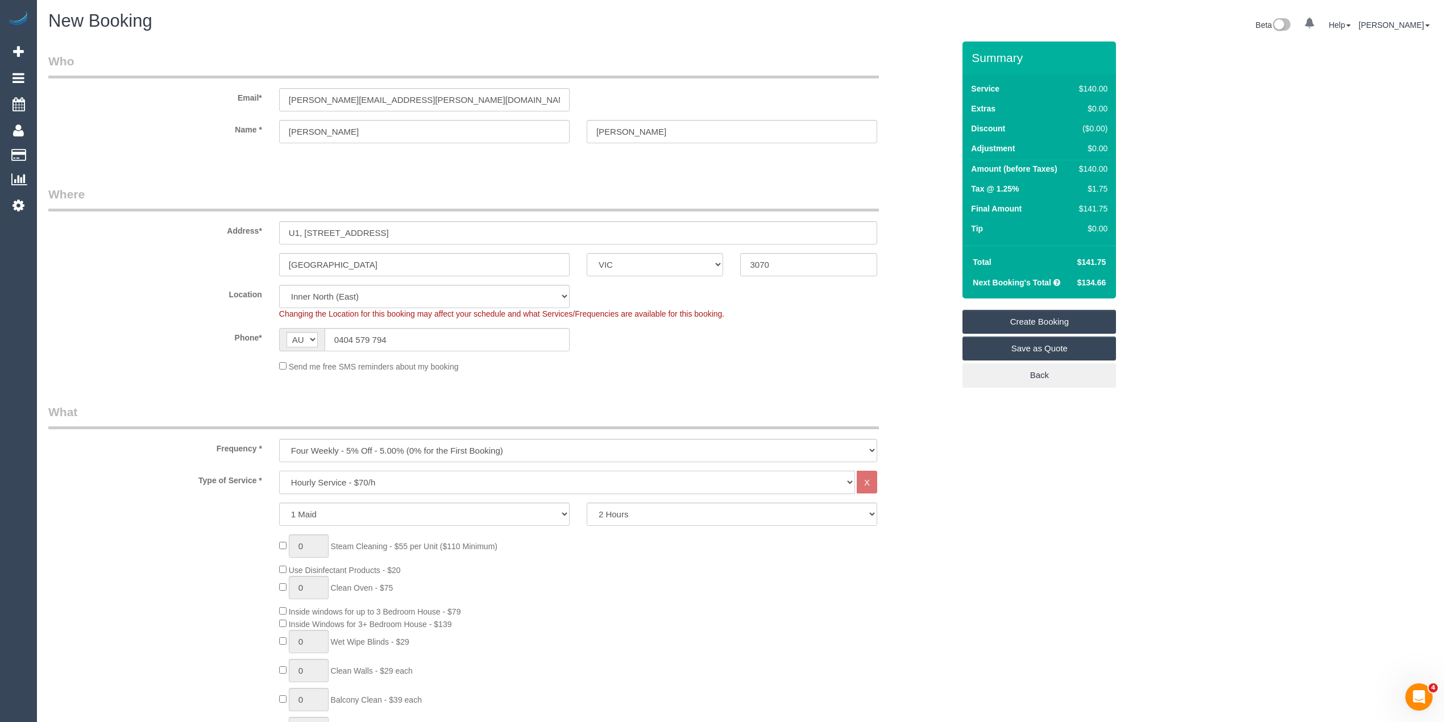
click at [481, 475] on select "Hourly Service - $70/h Hourly Service - $65/h Hourly Service - $60/h Hourly Ser…" at bounding box center [567, 482] width 576 height 23
select select "275"
click at [279, 471] on select "Hourly Service - $70/h Hourly Service - $65/h Hourly Service - $60/h Hourly Ser…" at bounding box center [567, 482] width 576 height 23
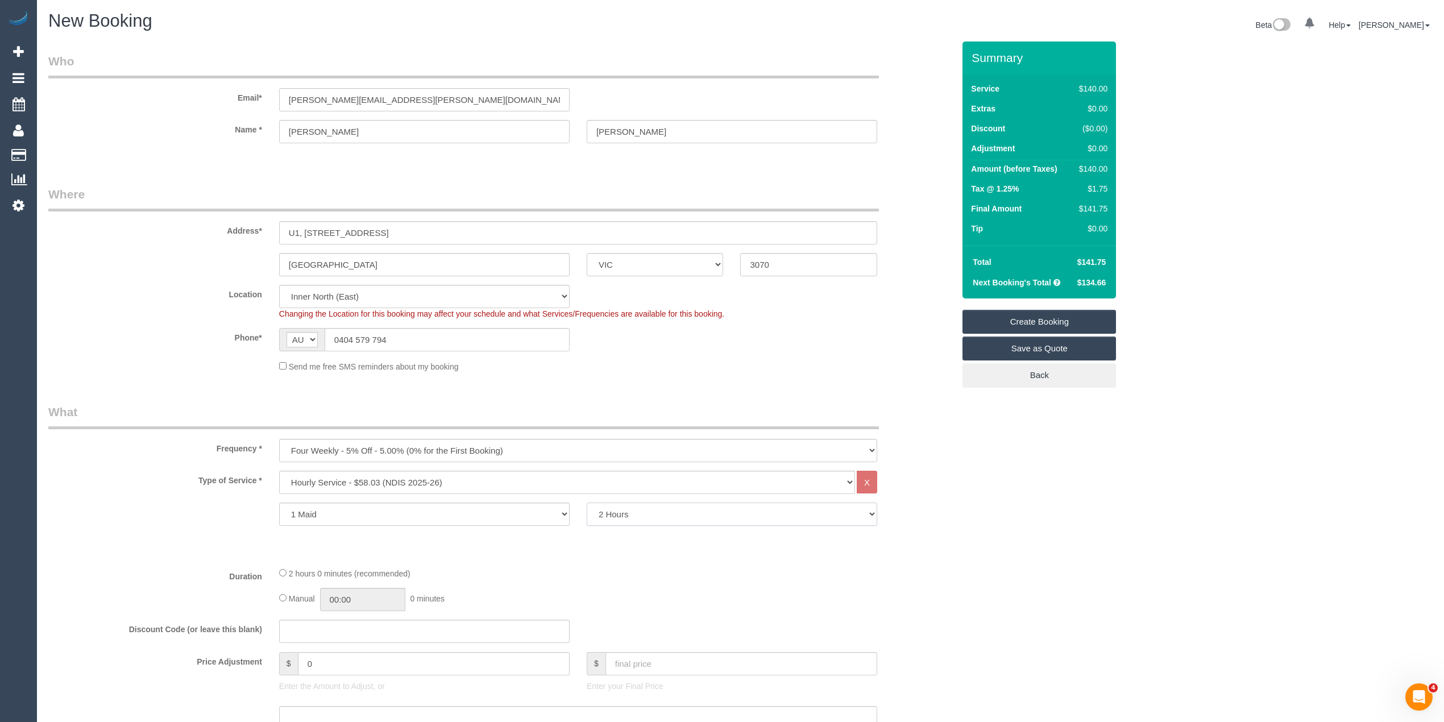
click at [649, 511] on select "2 Hours 2.5 Hours 3 Hours 3.5 Hours 4 Hours 4.5 Hours 5 Hours 5.5 Hours 6 Hours…" at bounding box center [732, 514] width 291 height 23
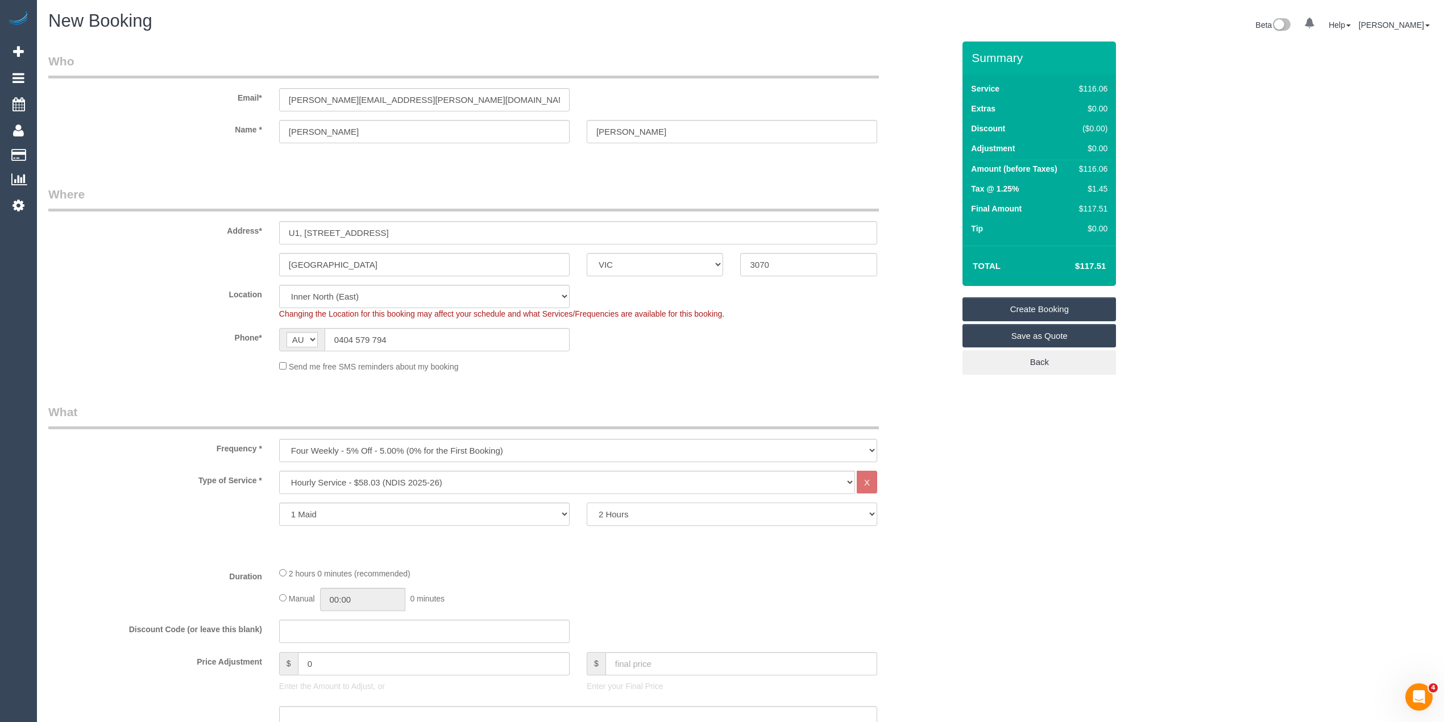
select select "240"
click at [587, 503] on select "2 Hours 2.5 Hours 3 Hours 3.5 Hours 4 Hours 4.5 Hours 5 Hours 5.5 Hours 6 Hours…" at bounding box center [732, 514] width 291 height 23
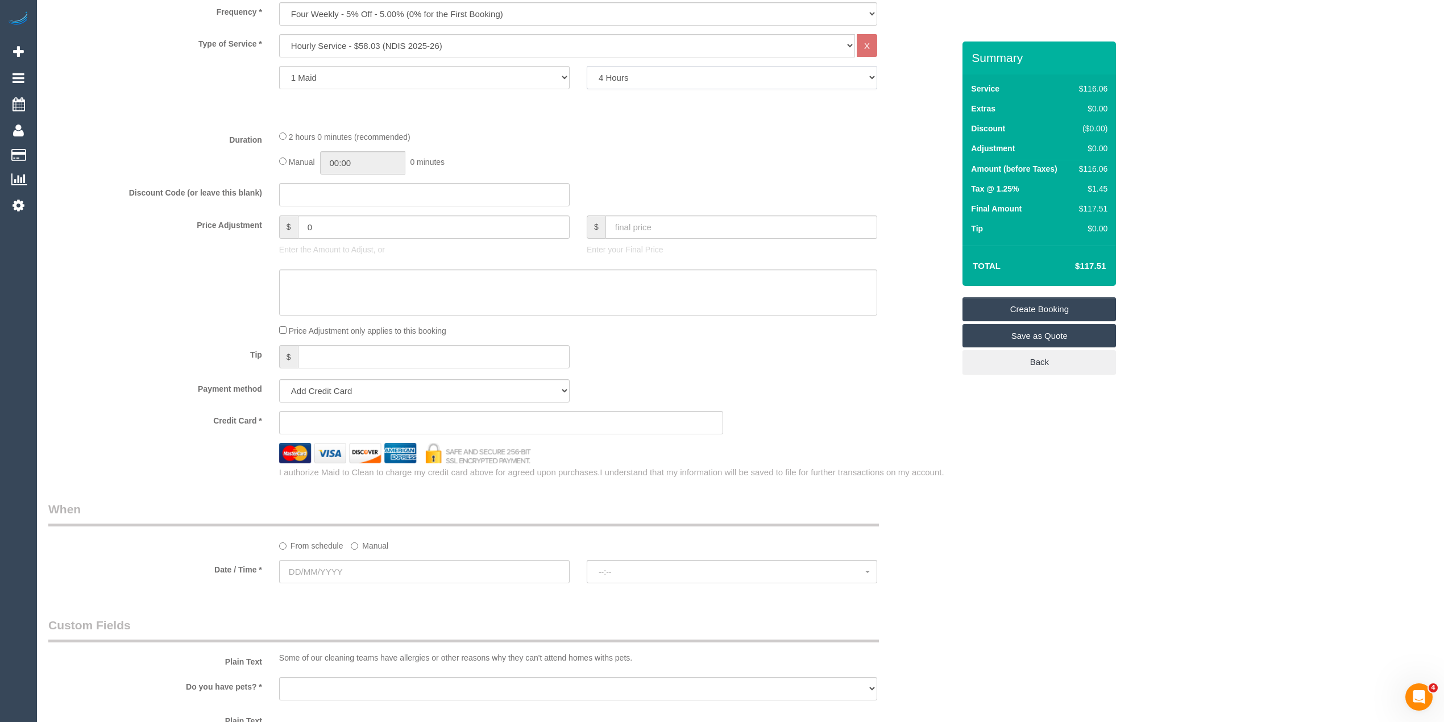
scroll to position [506, 0]
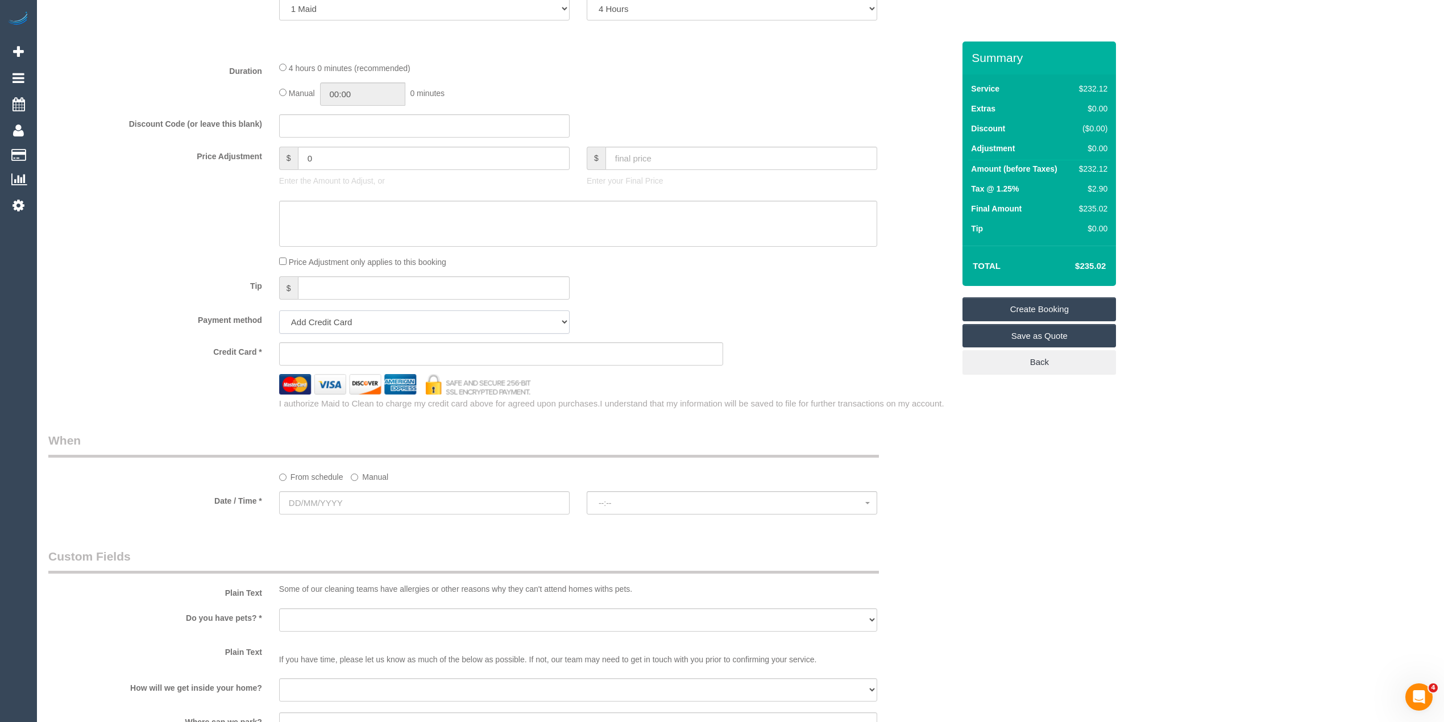
click at [303, 331] on select "Add Credit Card Cash Check Paypal" at bounding box center [424, 321] width 291 height 23
select select "string:check"
click at [279, 310] on select "Add Credit Card Cash Check Paypal" at bounding box center [424, 321] width 291 height 23
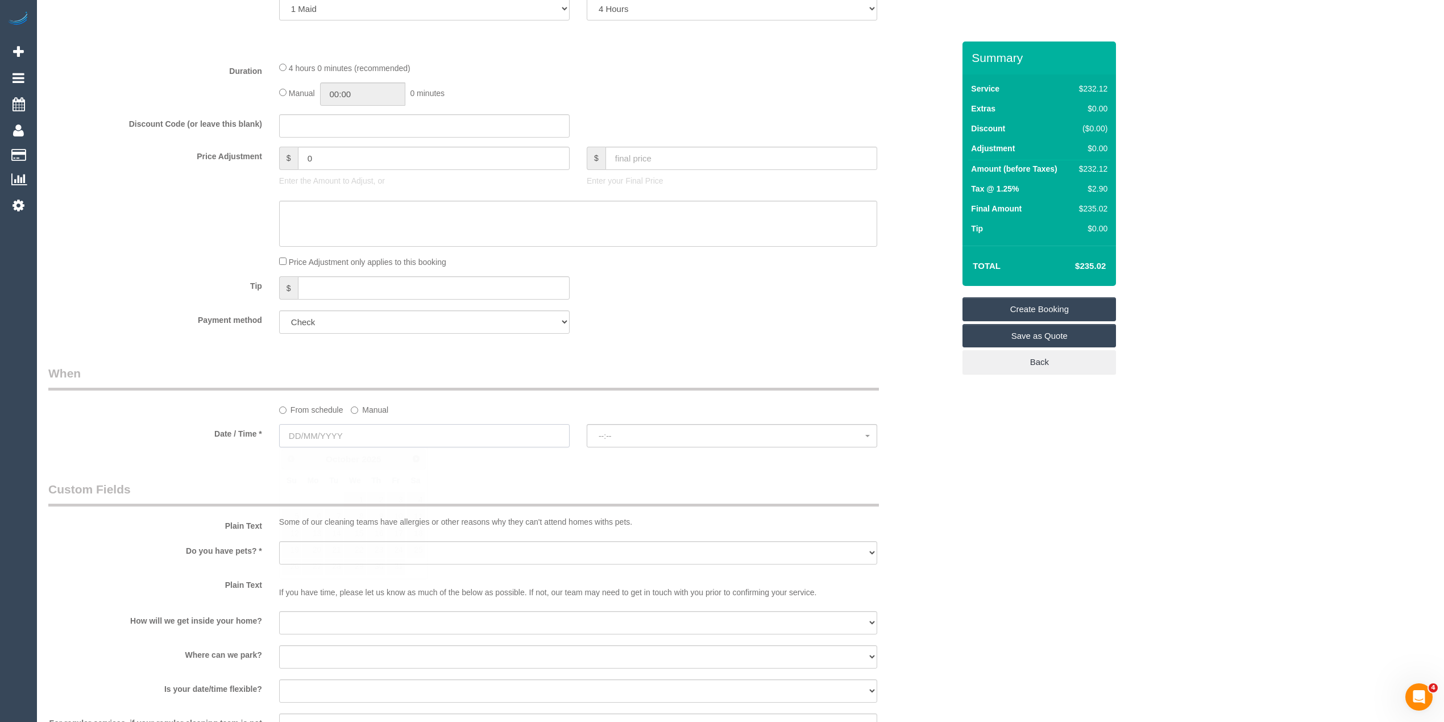
click at [312, 431] on input "text" at bounding box center [424, 435] width 291 height 23
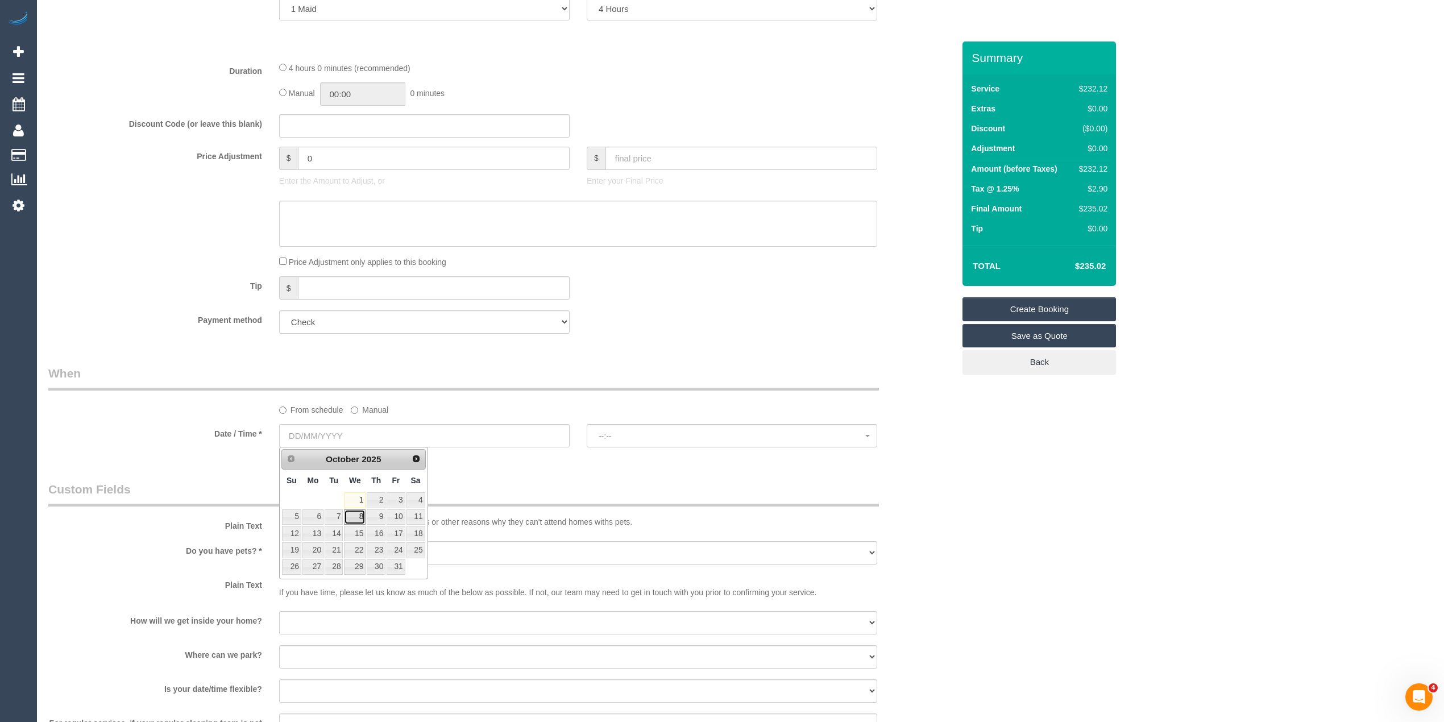
click at [355, 515] on link "8" at bounding box center [355, 517] width 22 height 15
type input "08/10/2025"
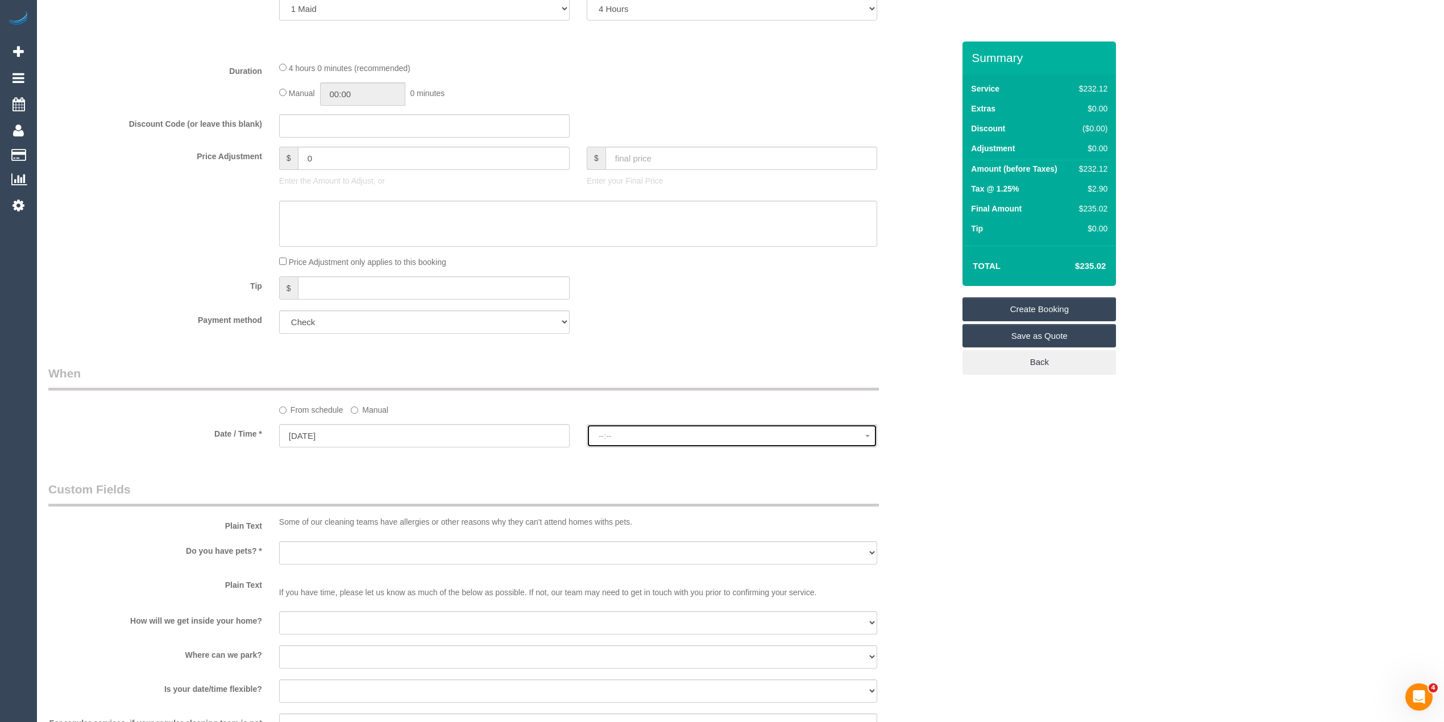
click at [616, 440] on span "--:--" at bounding box center [732, 436] width 267 height 9
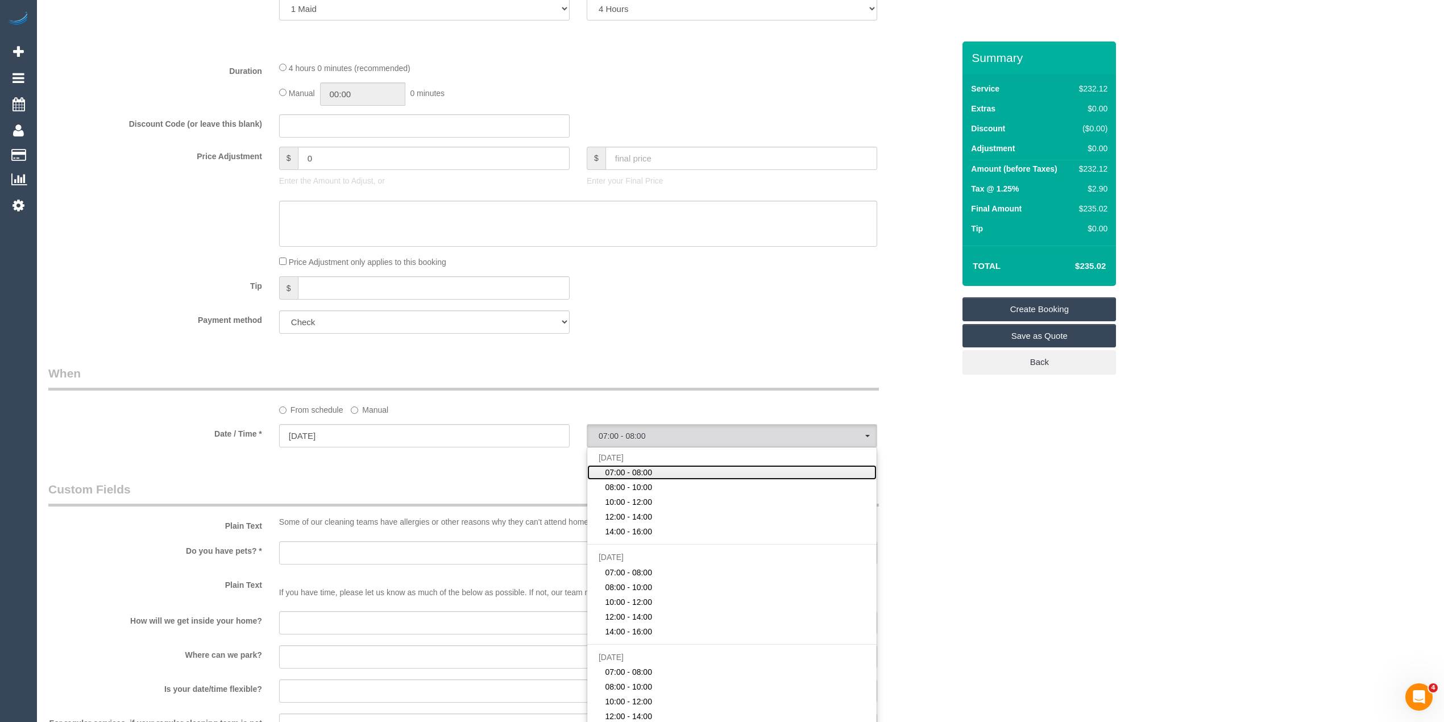
click at [627, 465] on link "07:00 - 08:00" at bounding box center [731, 472] width 289 height 15
select select "spot1"
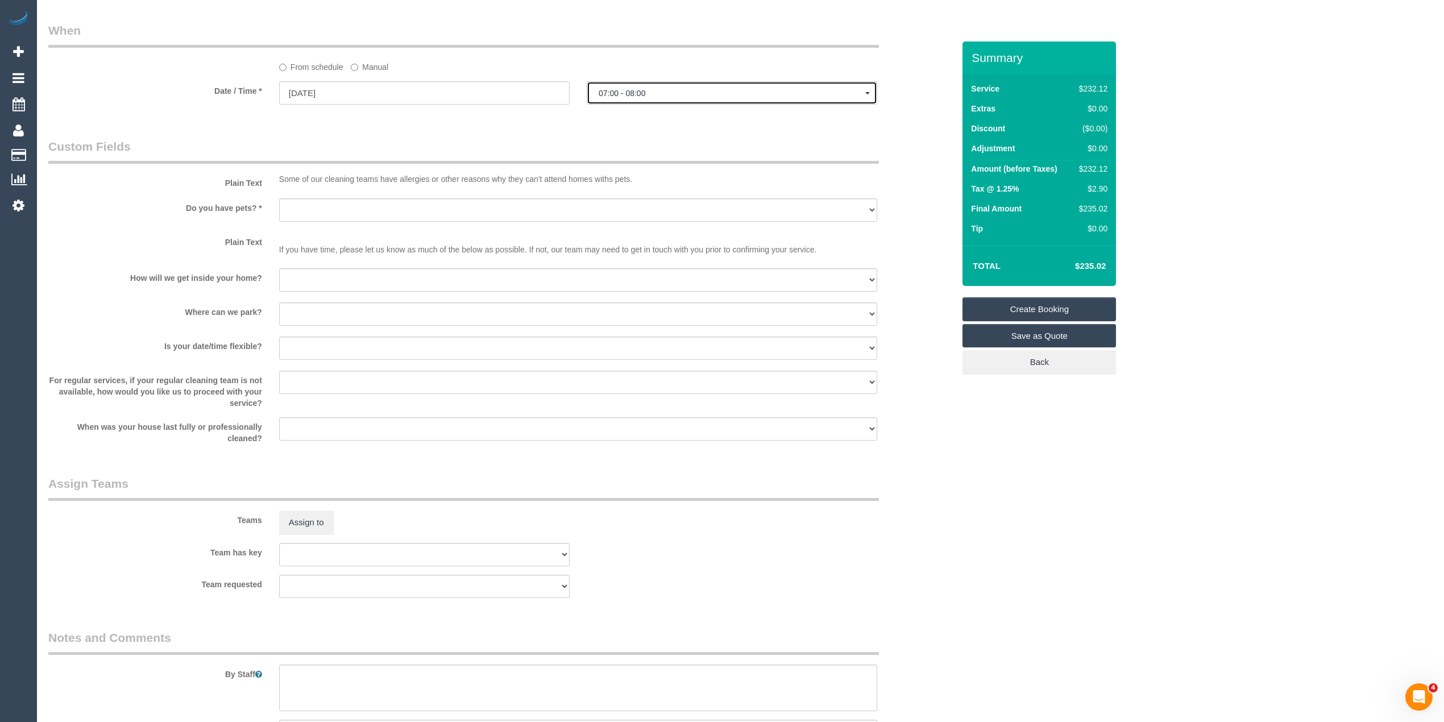
scroll to position [885, 0]
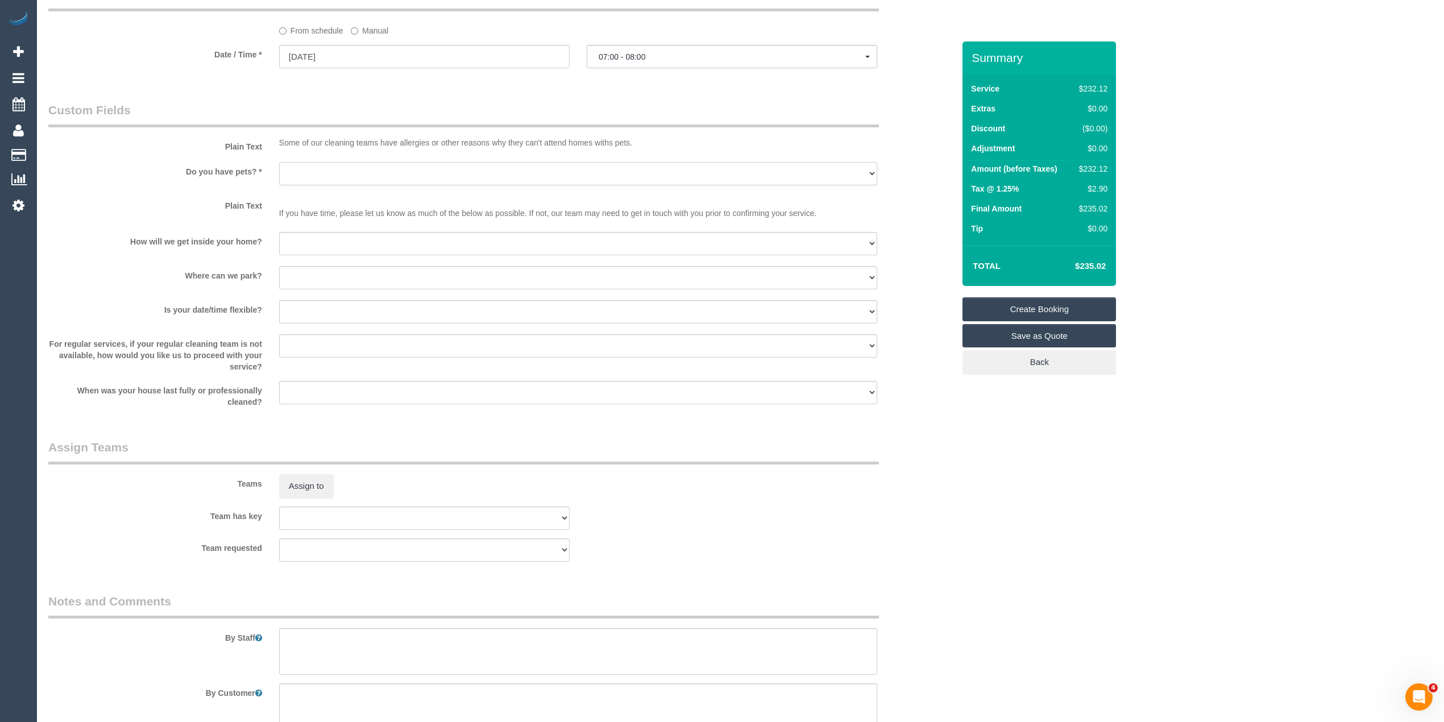
click at [318, 169] on select "Yes - Cats Yes - Dogs No pets Yes - Dogs and Cats Yes - Other" at bounding box center [578, 173] width 598 height 23
select select "number:28"
click at [279, 162] on select "Yes - Cats Yes - Dogs No pets Yes - Dogs and Cats Yes - Other" at bounding box center [578, 173] width 598 height 23
click at [308, 237] on select "I will be home Key will be left (please provide details below) Lock box/Access …" at bounding box center [578, 243] width 598 height 23
select select "number:17"
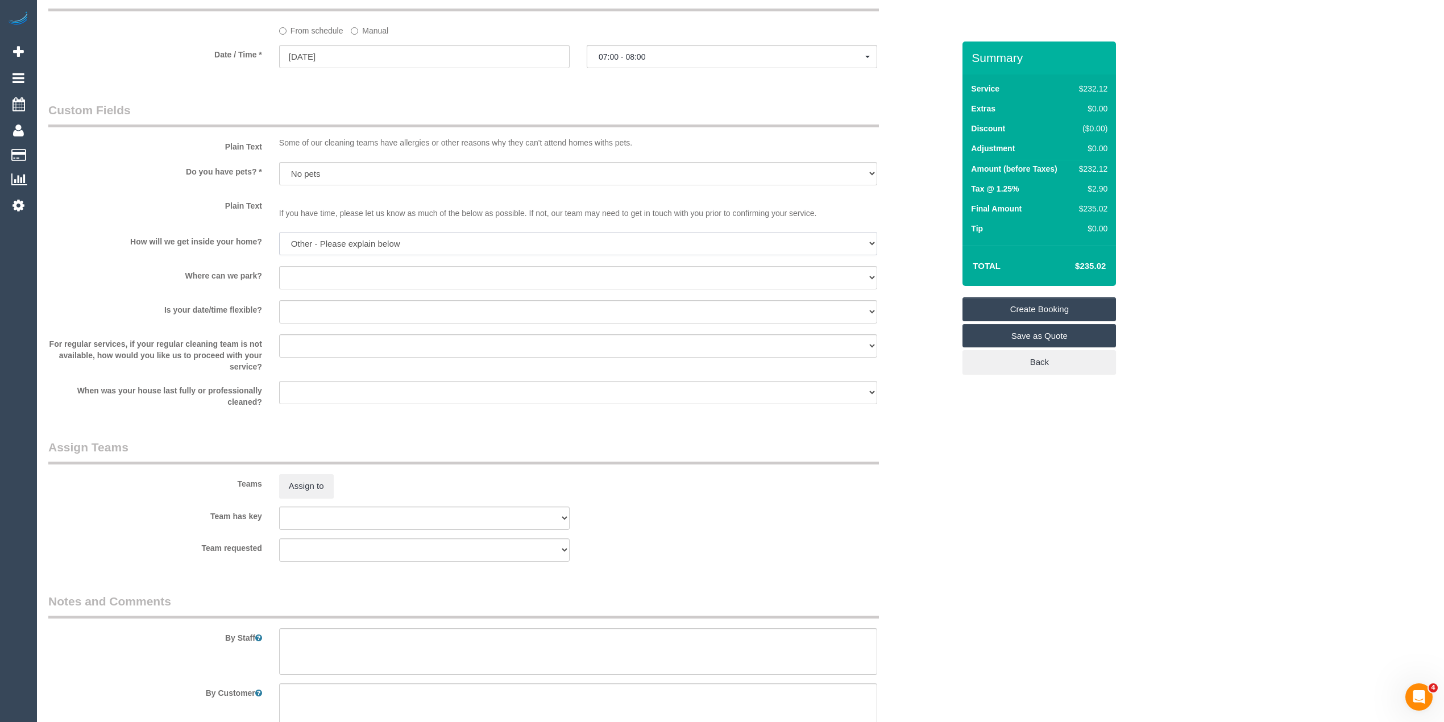
click at [279, 232] on select "I will be home Key will be left (please provide details below) Lock box/Access …" at bounding box center [578, 243] width 598 height 23
click at [303, 274] on select "I will provide parking on-site Free street parking Paid street parking (cost wi…" at bounding box center [578, 277] width 598 height 23
select select "number:18"
click at [279, 266] on select "I will provide parking on-site Free street parking Paid street parking (cost wi…" at bounding box center [578, 277] width 598 height 23
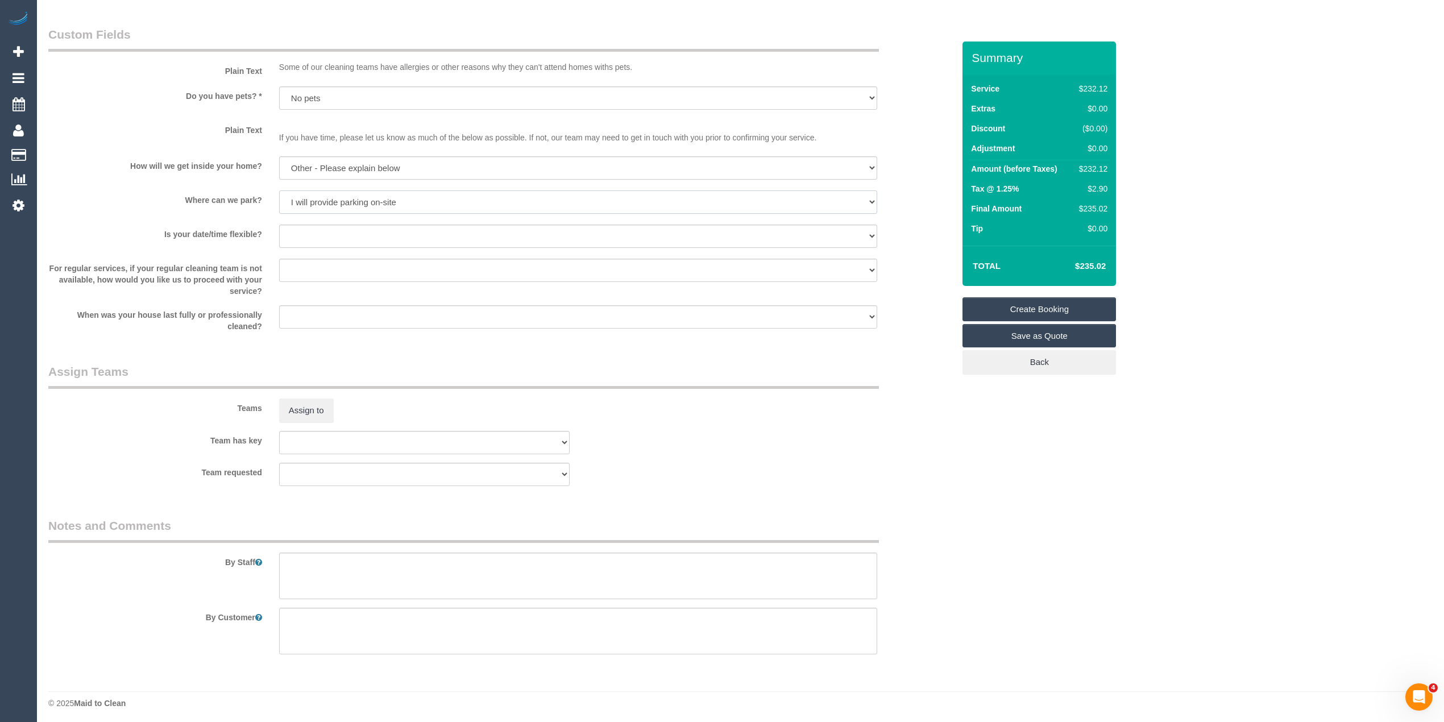
scroll to position [962, 0]
click at [321, 232] on select "Yes - date and time Yes - date but not time Yes - time but not date No - No fle…" at bounding box center [578, 234] width 598 height 23
select select "number:24"
click at [279, 223] on select "Yes - date and time Yes - date but not time Yes - time but not date No - No fle…" at bounding box center [578, 234] width 598 height 23
click at [358, 570] on textarea at bounding box center [578, 574] width 598 height 47
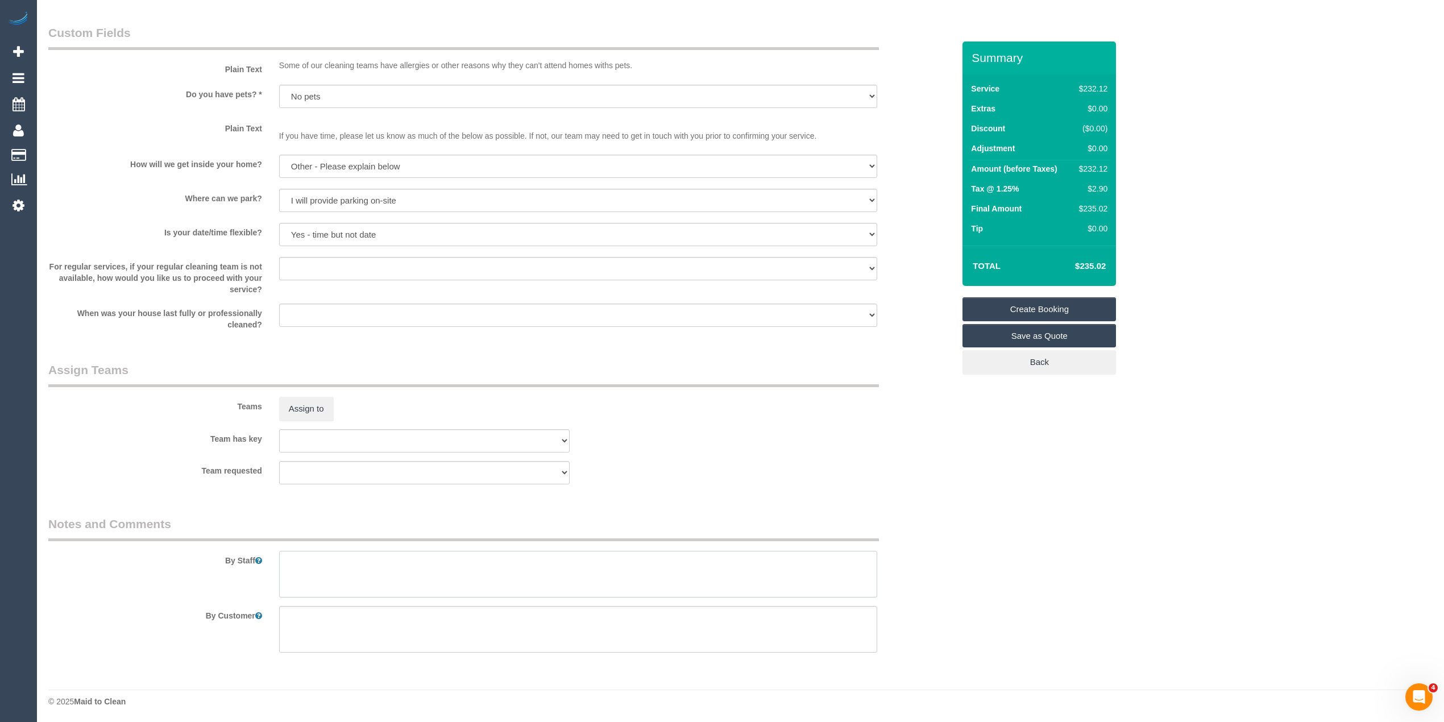
paste textarea "I have a sensitivity to the smells of cleaning chemicals so low scent / sensory…"
type textarea "I have a sensitivity to the smells of cleaning chemicals so low scent / sensory…"
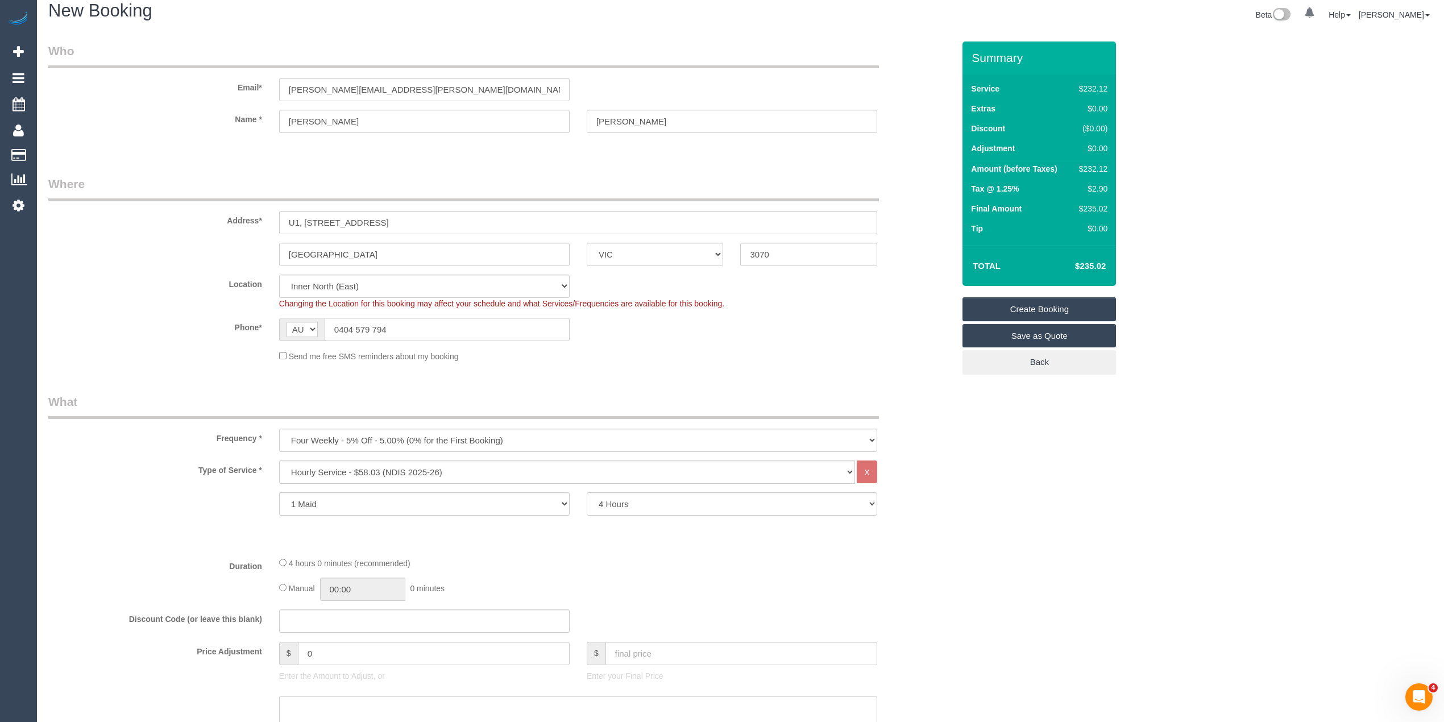
scroll to position [0, 0]
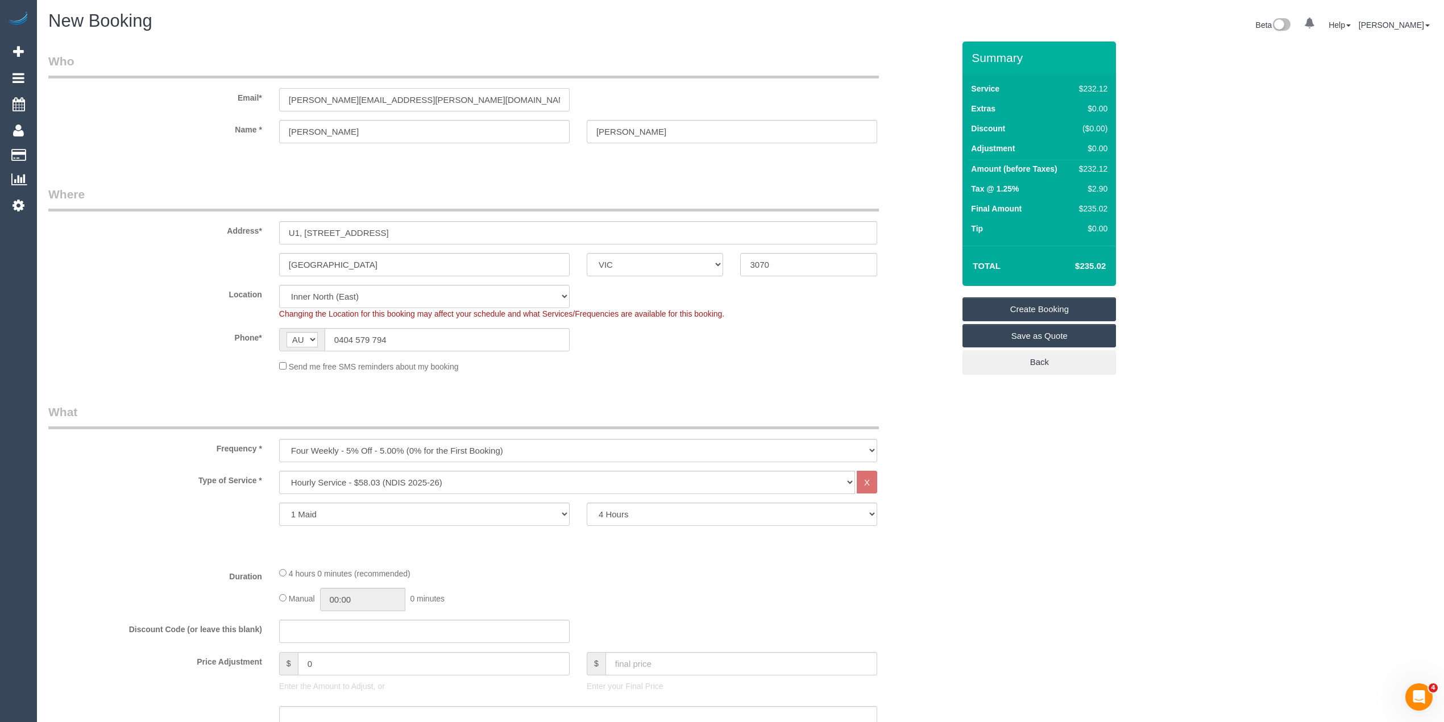
drag, startPoint x: 417, startPoint y: 98, endPoint x: 252, endPoint y: 98, distance: 164.3
click at [252, 98] on div "Email* Matthew.poppell@gmail.com" at bounding box center [501, 82] width 923 height 59
click at [1045, 306] on link "Create Booking" at bounding box center [1040, 309] width 154 height 24
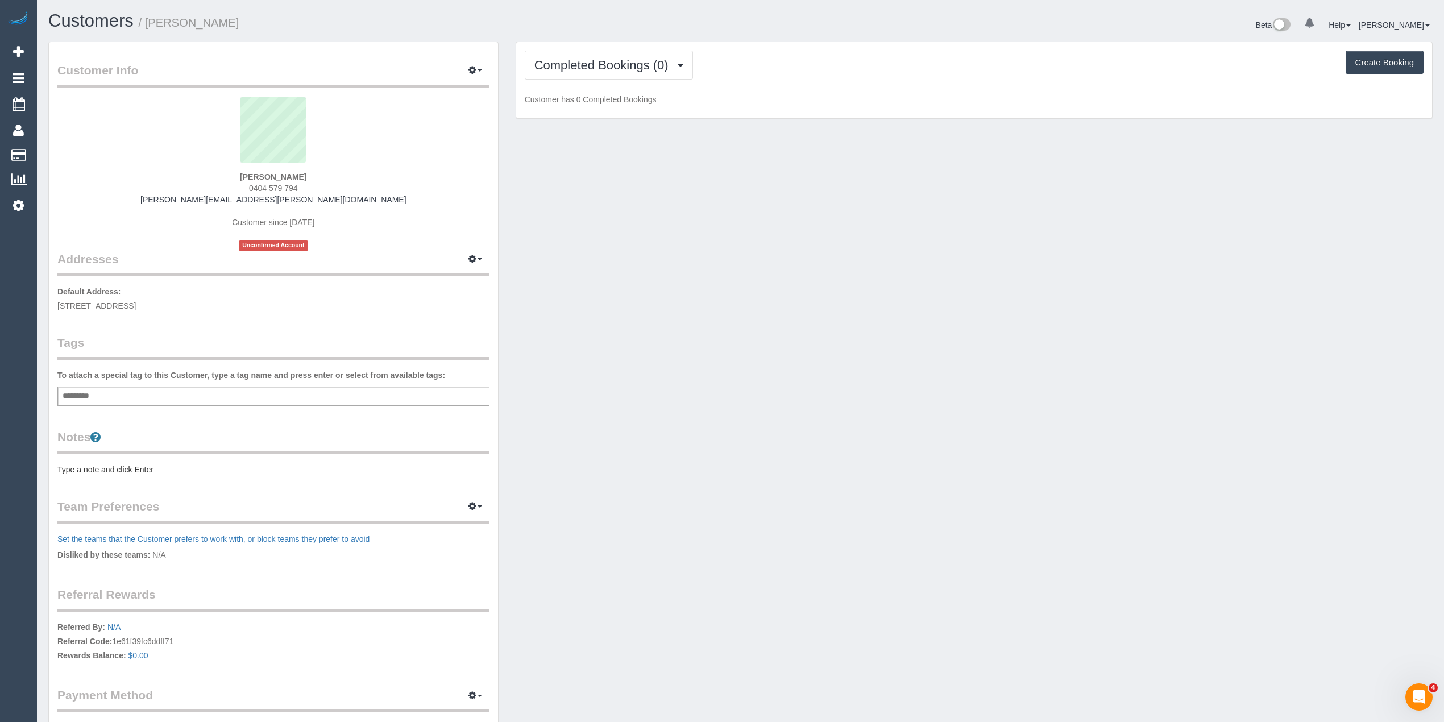
click at [263, 395] on div "Add a tag" at bounding box center [273, 396] width 432 height 19
type input "****"
type input "*******"
click at [144, 474] on pre "Type a note and click Enter" at bounding box center [273, 471] width 432 height 11
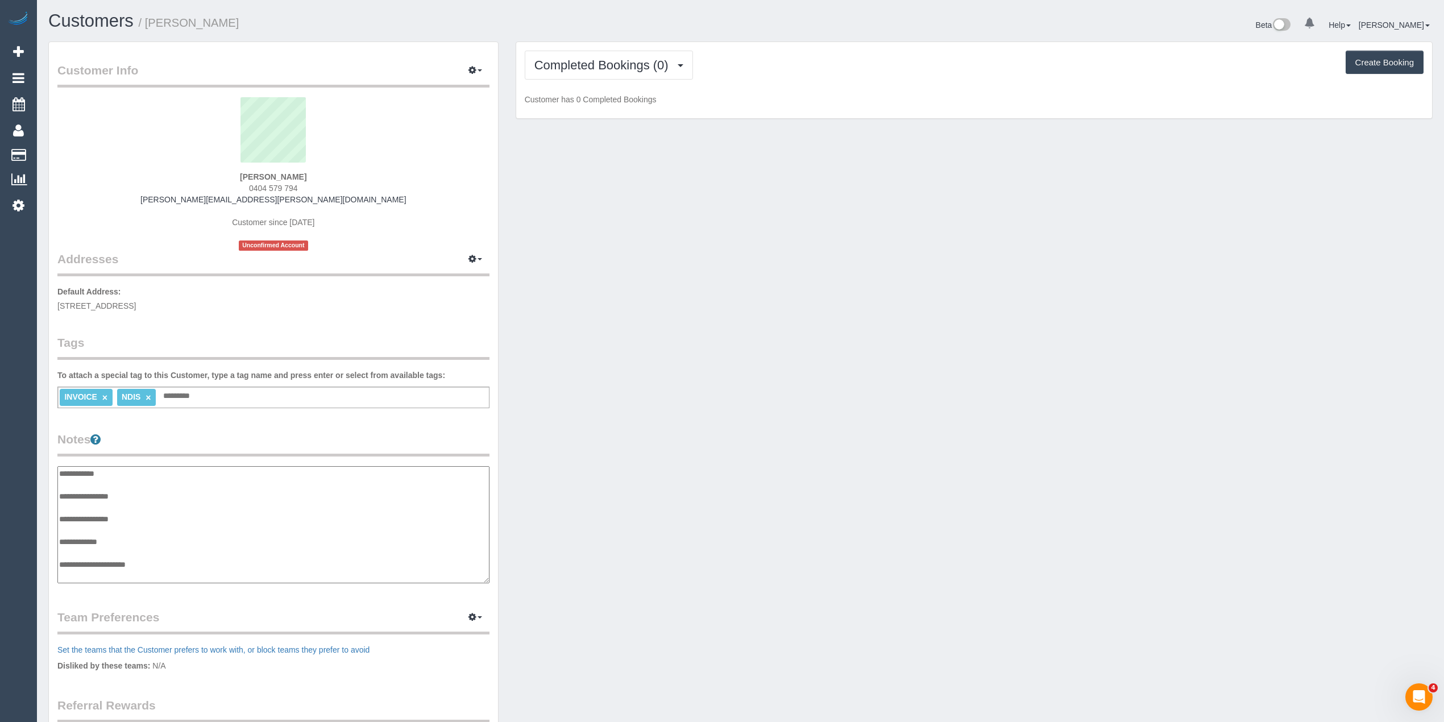
scroll to position [9, 0]
click at [159, 485] on textarea "**********" at bounding box center [273, 525] width 432 height 118
click at [159, 565] on textarea "**********" at bounding box center [273, 525] width 432 height 118
paste textarea "**********"
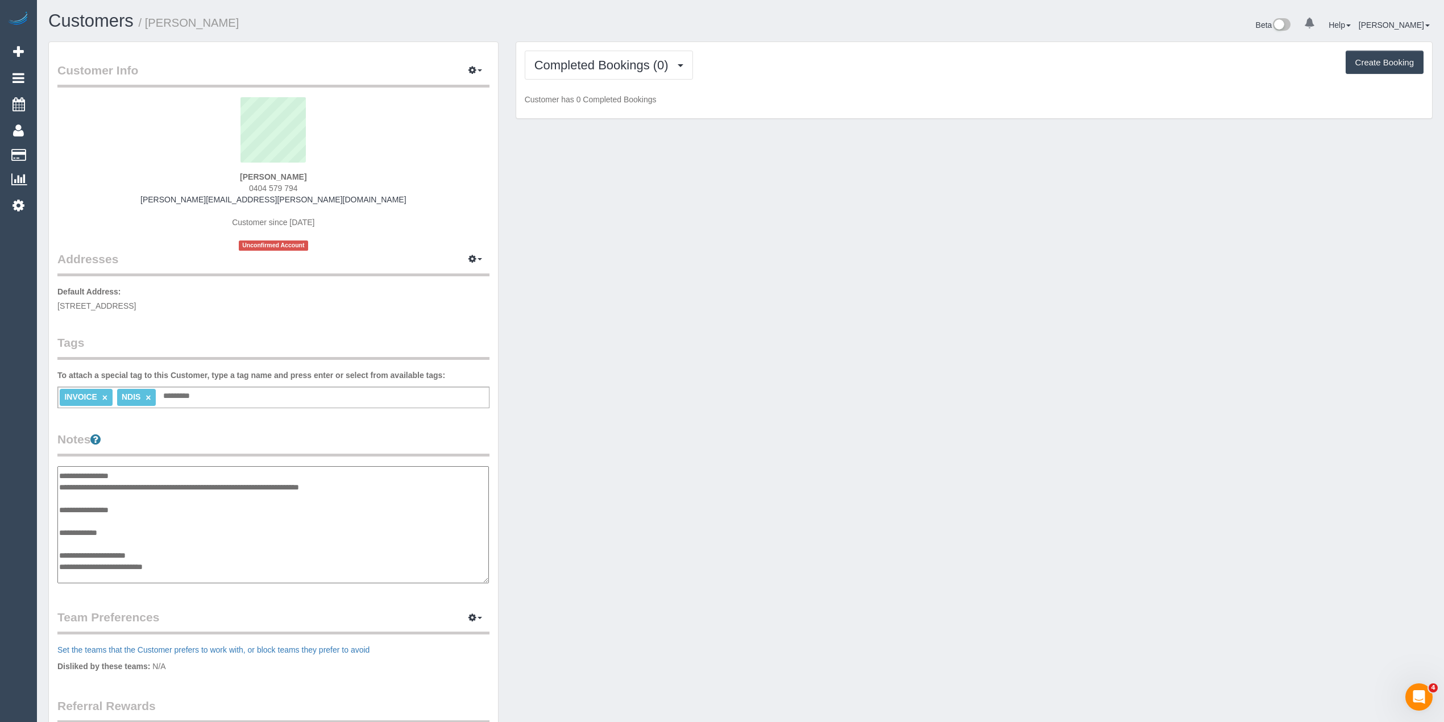
paste textarea "**********"
click at [83, 577] on textarea "**********" at bounding box center [273, 525] width 432 height 118
paste textarea "**********"
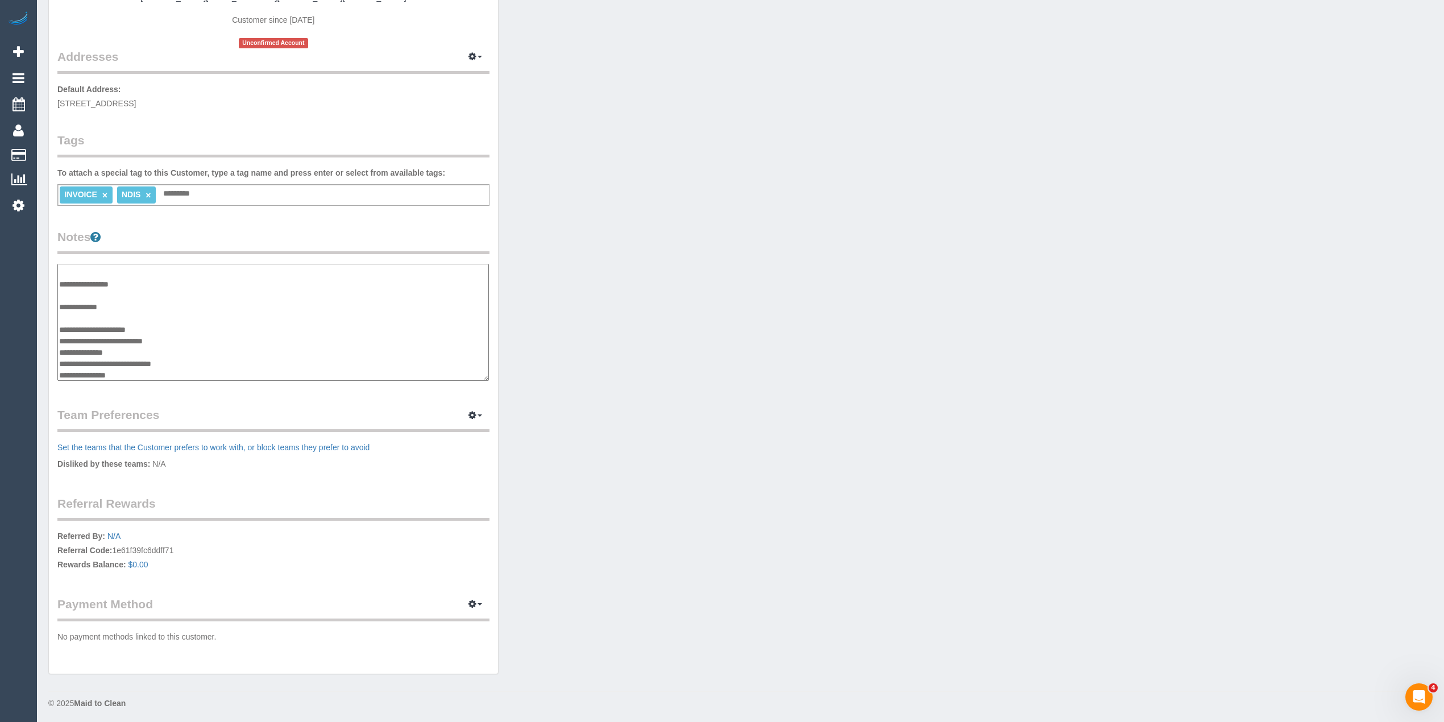
scroll to position [45, 0]
click at [204, 359] on textarea "**********" at bounding box center [273, 323] width 432 height 118
click at [132, 369] on textarea "**********" at bounding box center [273, 323] width 432 height 118
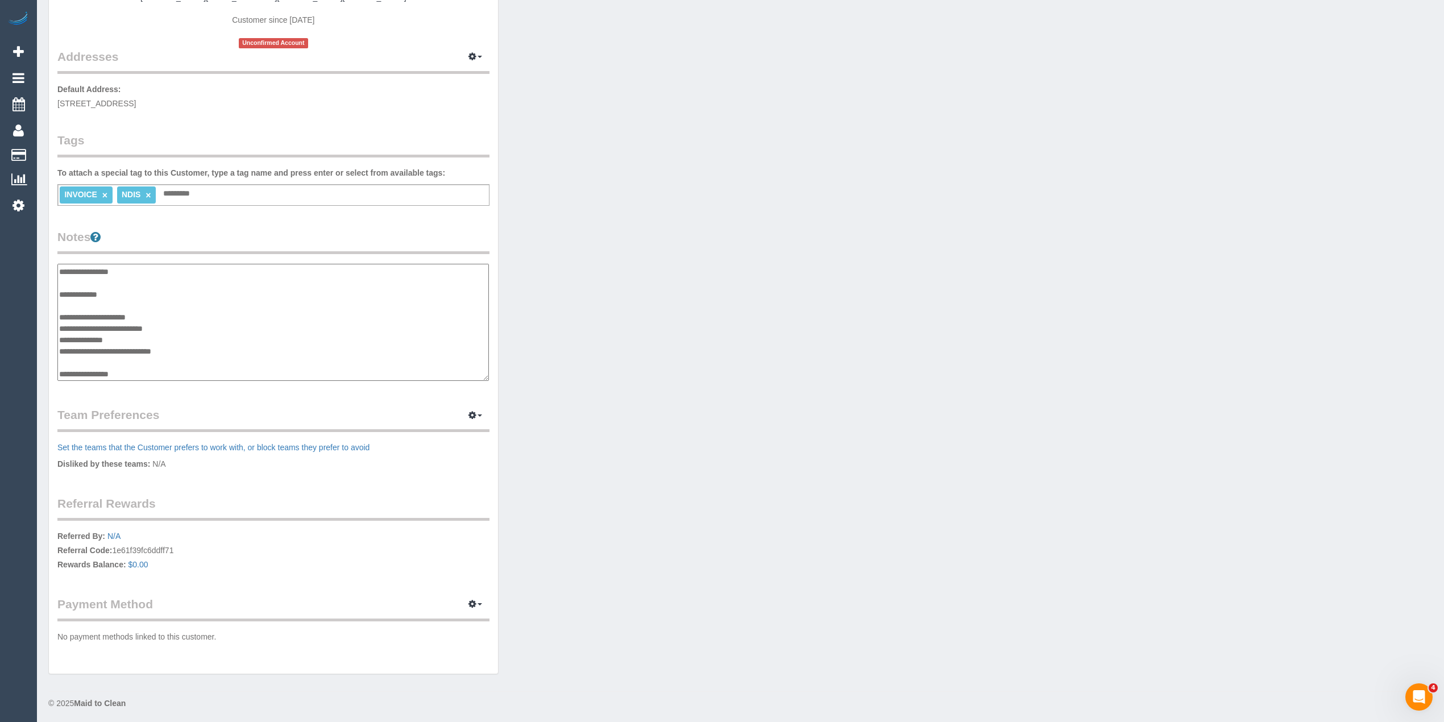
click at [92, 369] on textarea "**********" at bounding box center [273, 323] width 432 height 118
type textarea "**********"
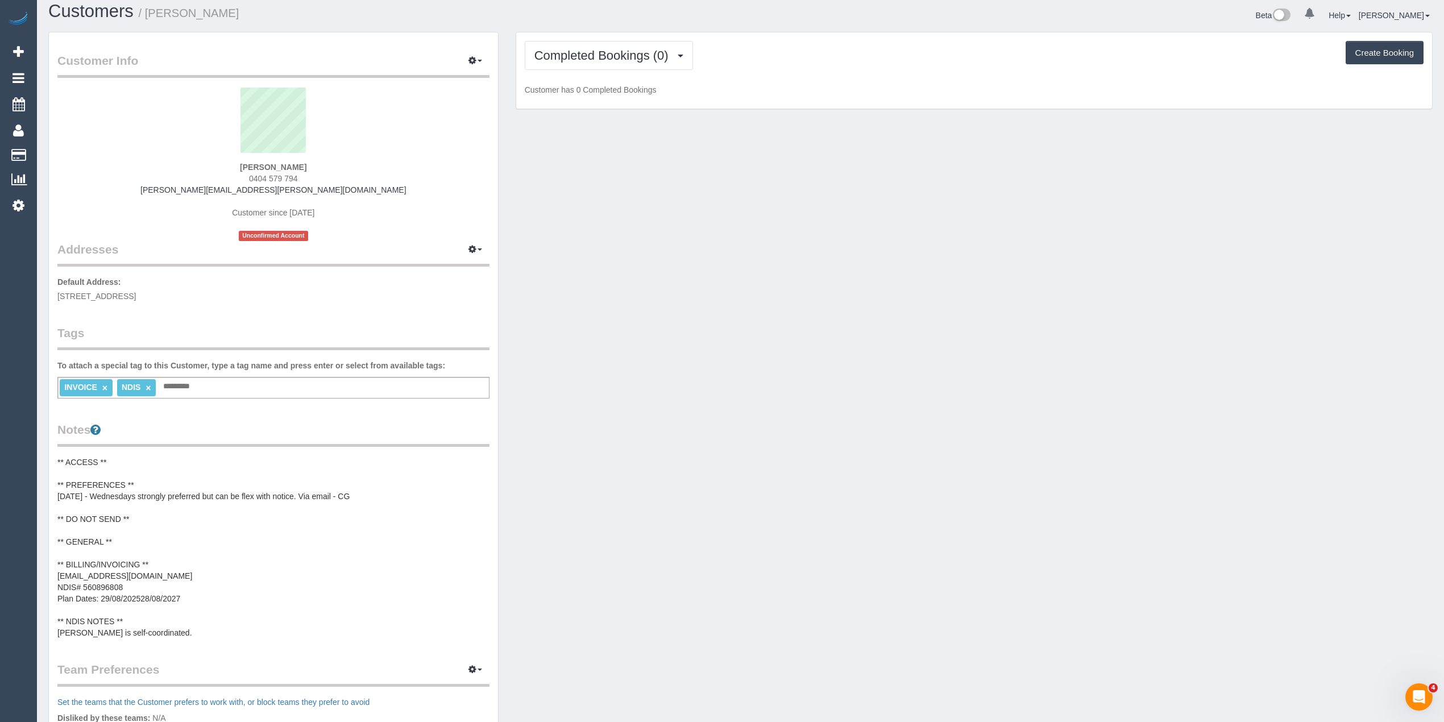
scroll to position [0, 0]
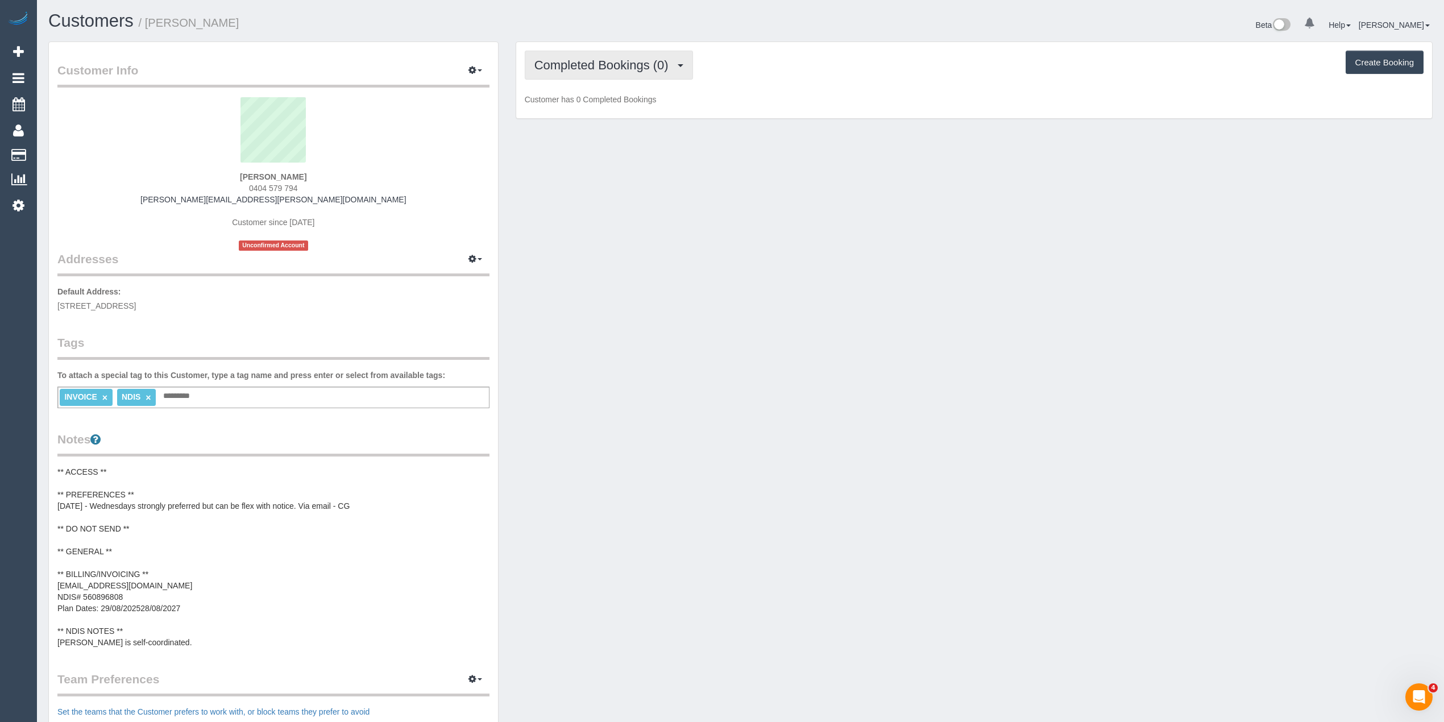
click at [581, 52] on button "Completed Bookings (0)" at bounding box center [609, 65] width 168 height 29
click at [581, 106] on link "Upcoming Bookings (11)" at bounding box center [585, 106] width 120 height 15
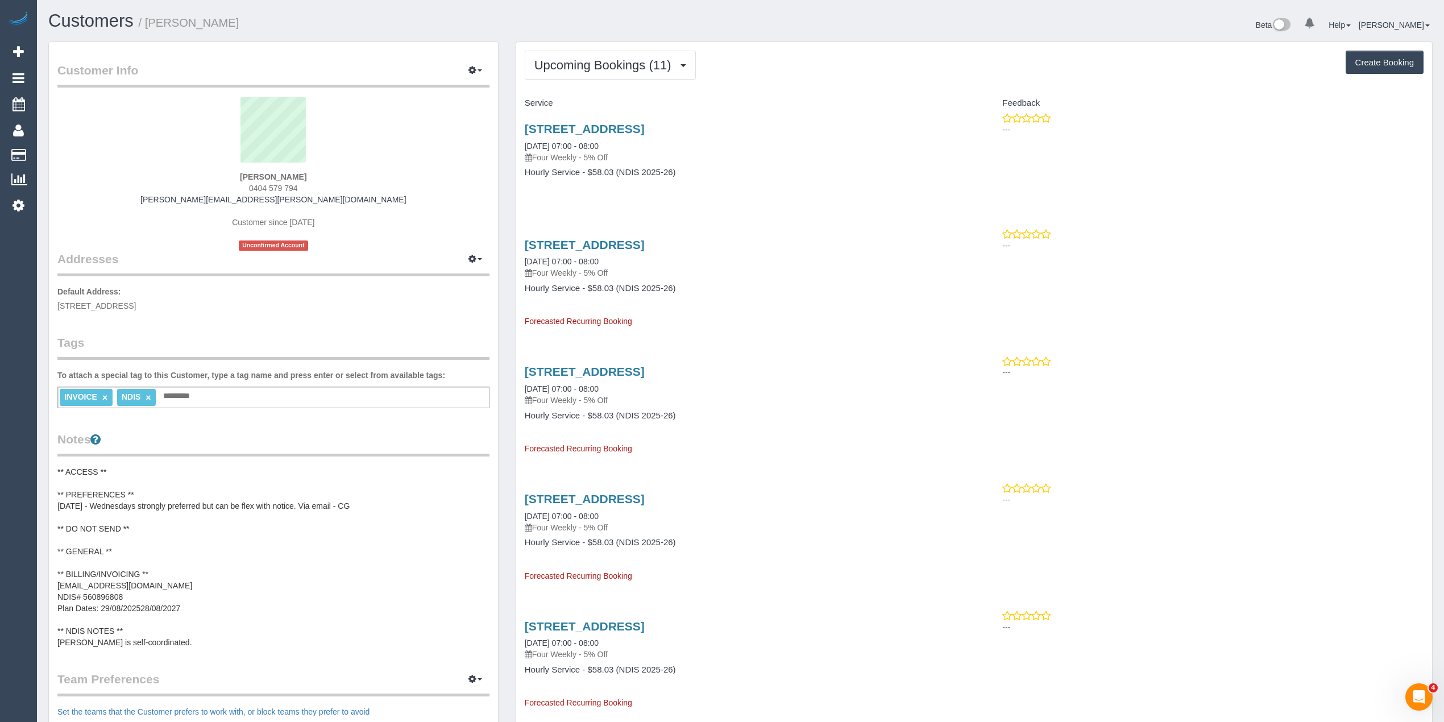
click at [303, 499] on pre "** ACCESS ** ** PREFERENCES ** 01/10/25 - Wednesdays strongly preferred but can…" at bounding box center [273, 557] width 432 height 182
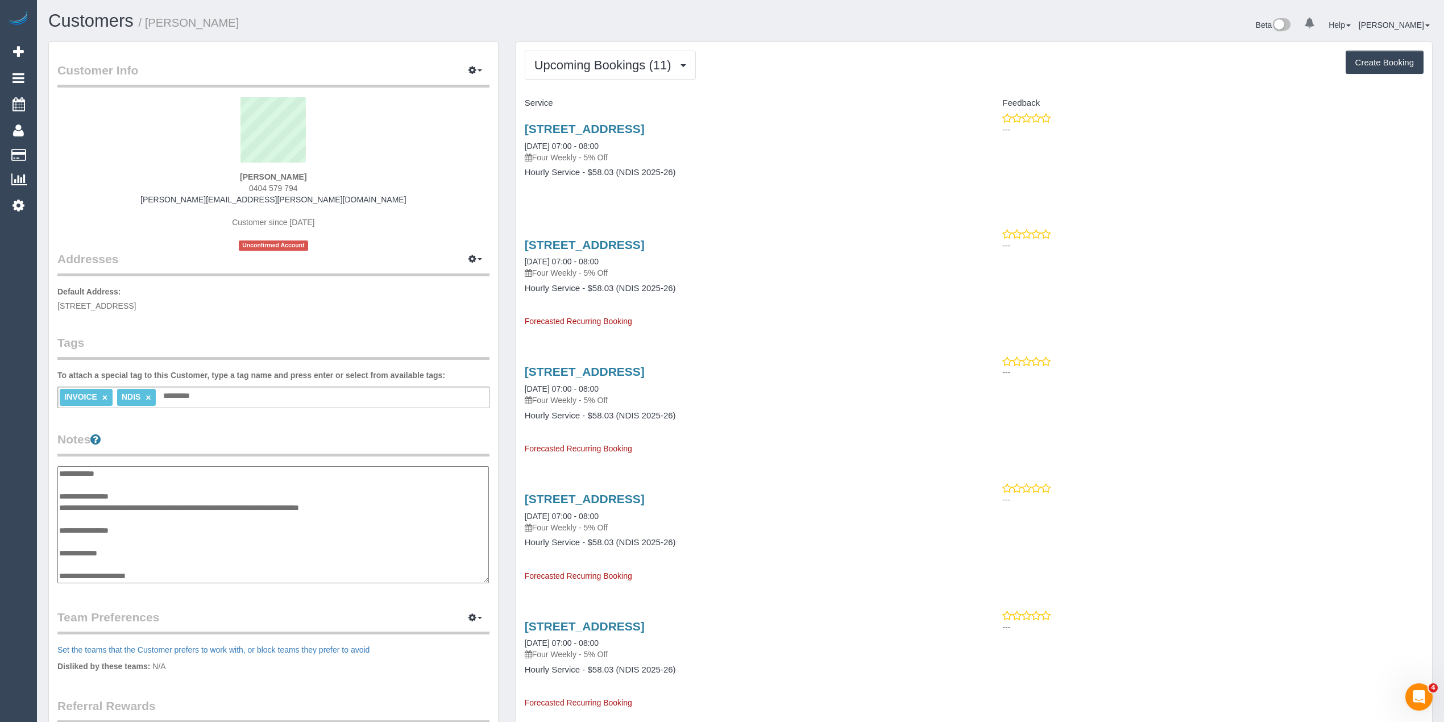
click at [303, 508] on textarea "**********" at bounding box center [273, 525] width 432 height 118
type textarea "**********"
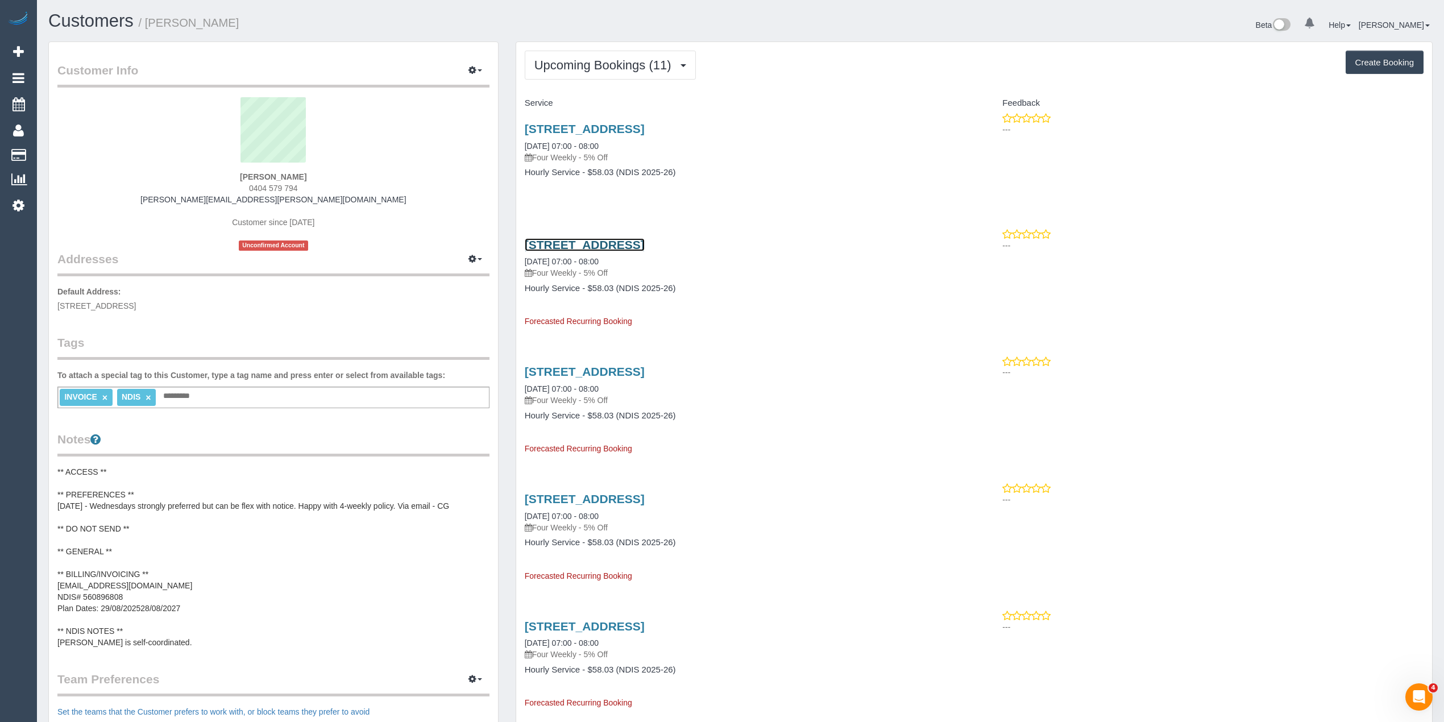
click at [645, 243] on link "U1, 219 Westgarth Street, Northcote, VIC 3070" at bounding box center [585, 244] width 120 height 13
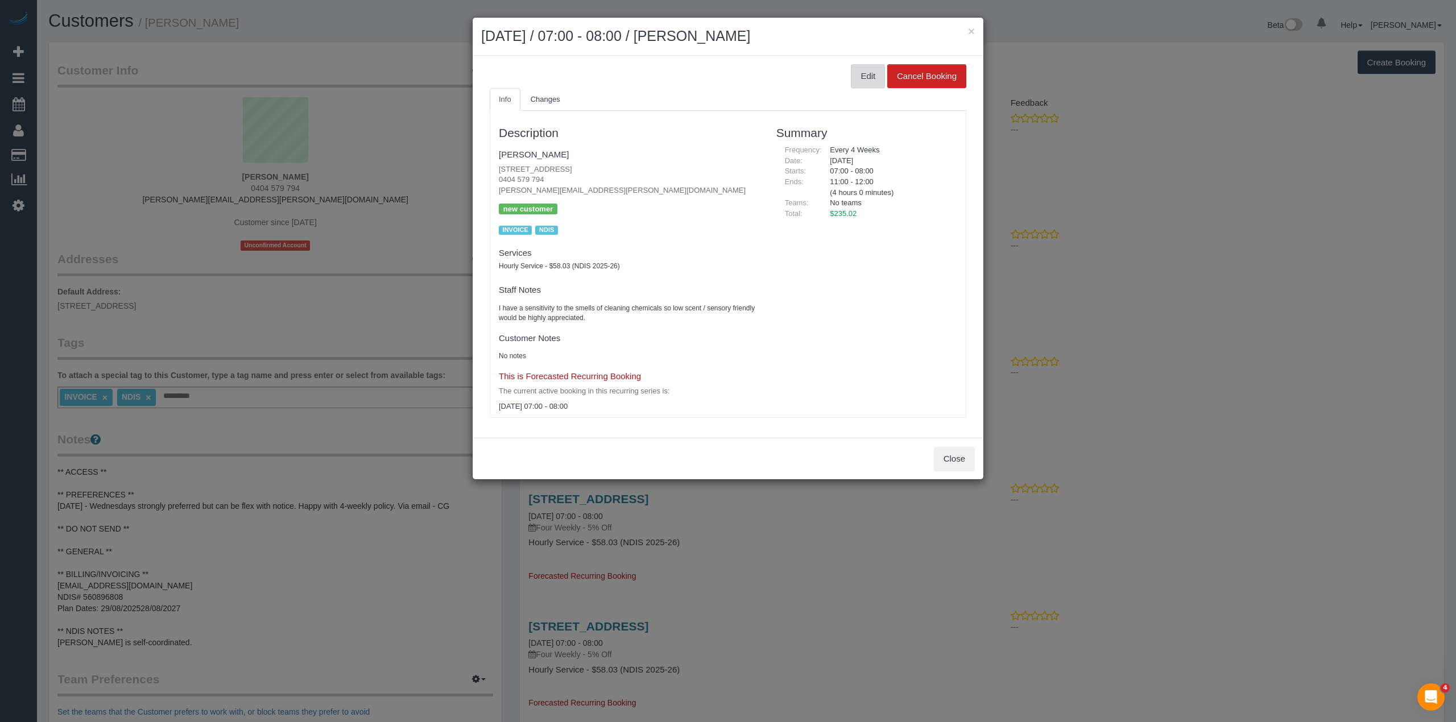
click at [869, 73] on button "Edit" at bounding box center [868, 76] width 34 height 24
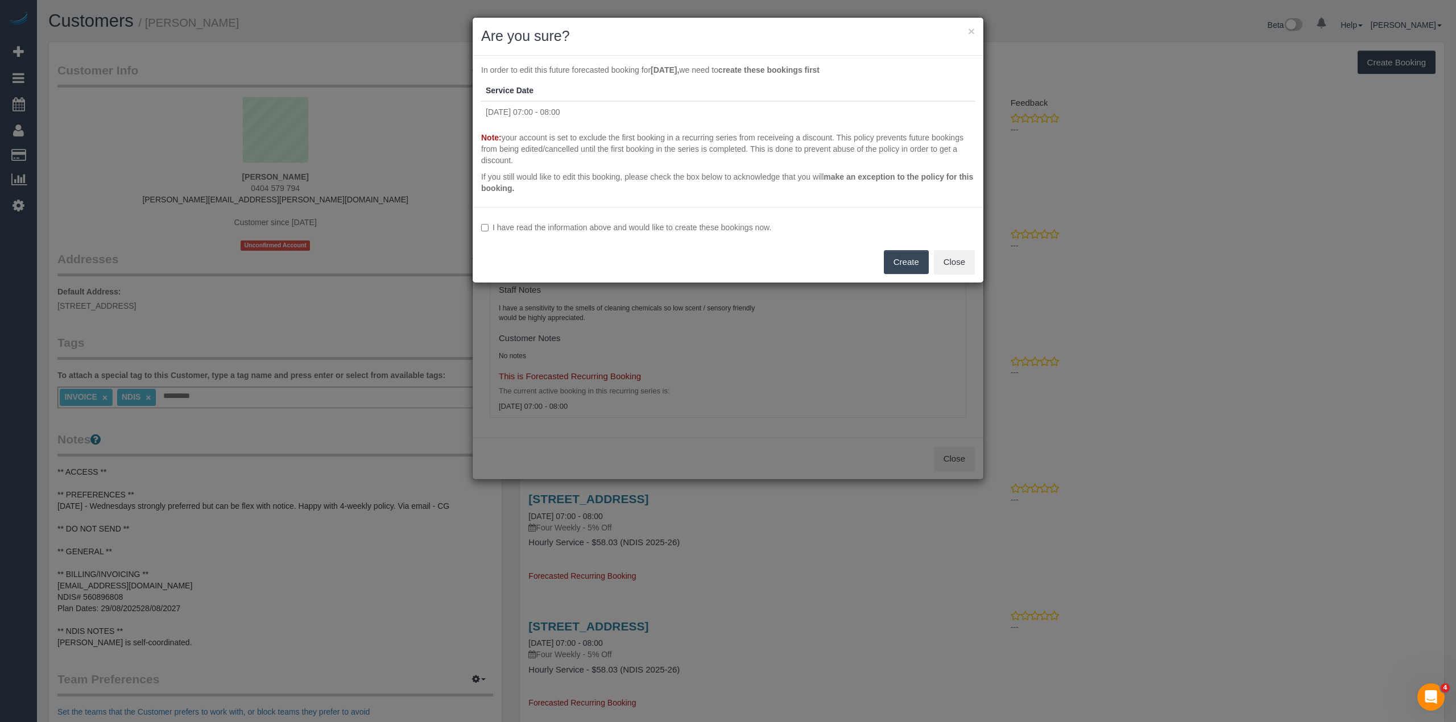
click at [514, 232] on label "I have read the information above and would like to create these bookings now." at bounding box center [728, 227] width 494 height 11
click at [903, 260] on button "Create" at bounding box center [906, 262] width 45 height 24
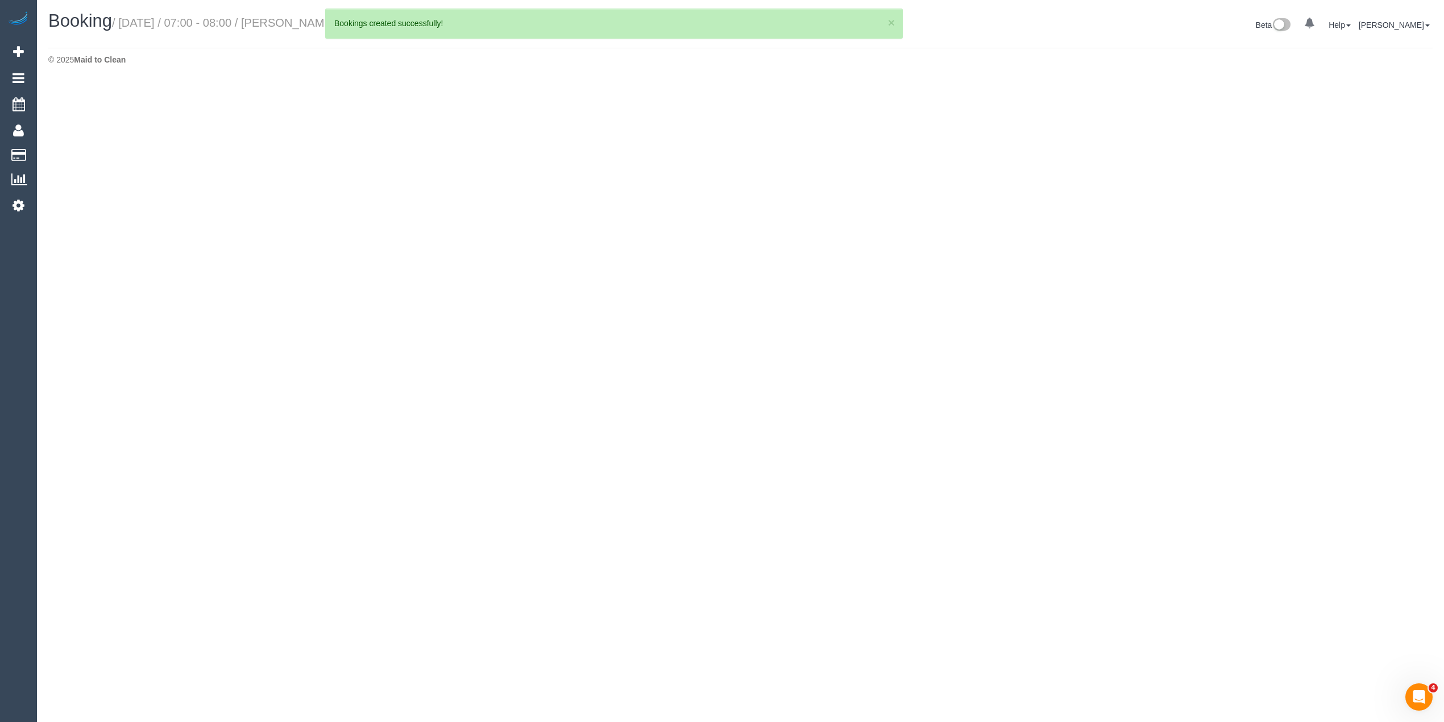
select select "VIC"
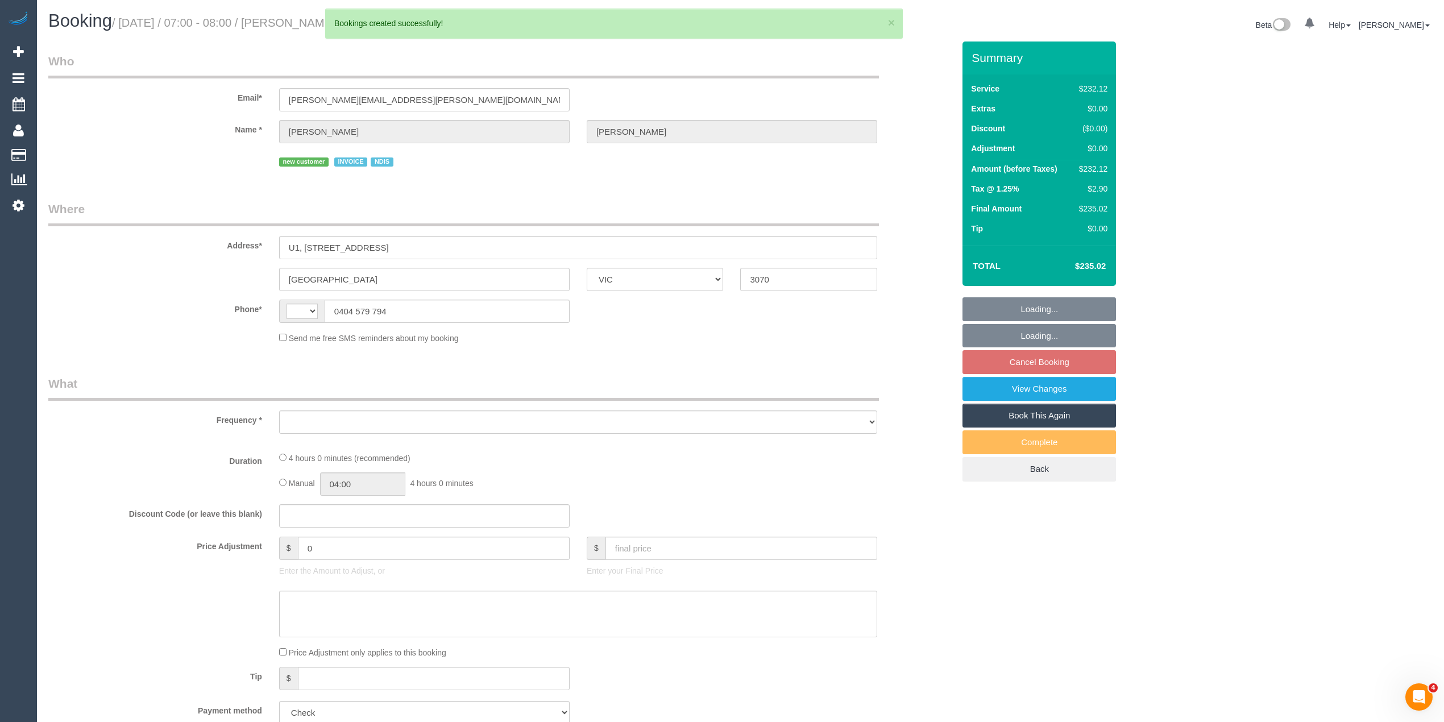
select select "string:AU"
select select "240"
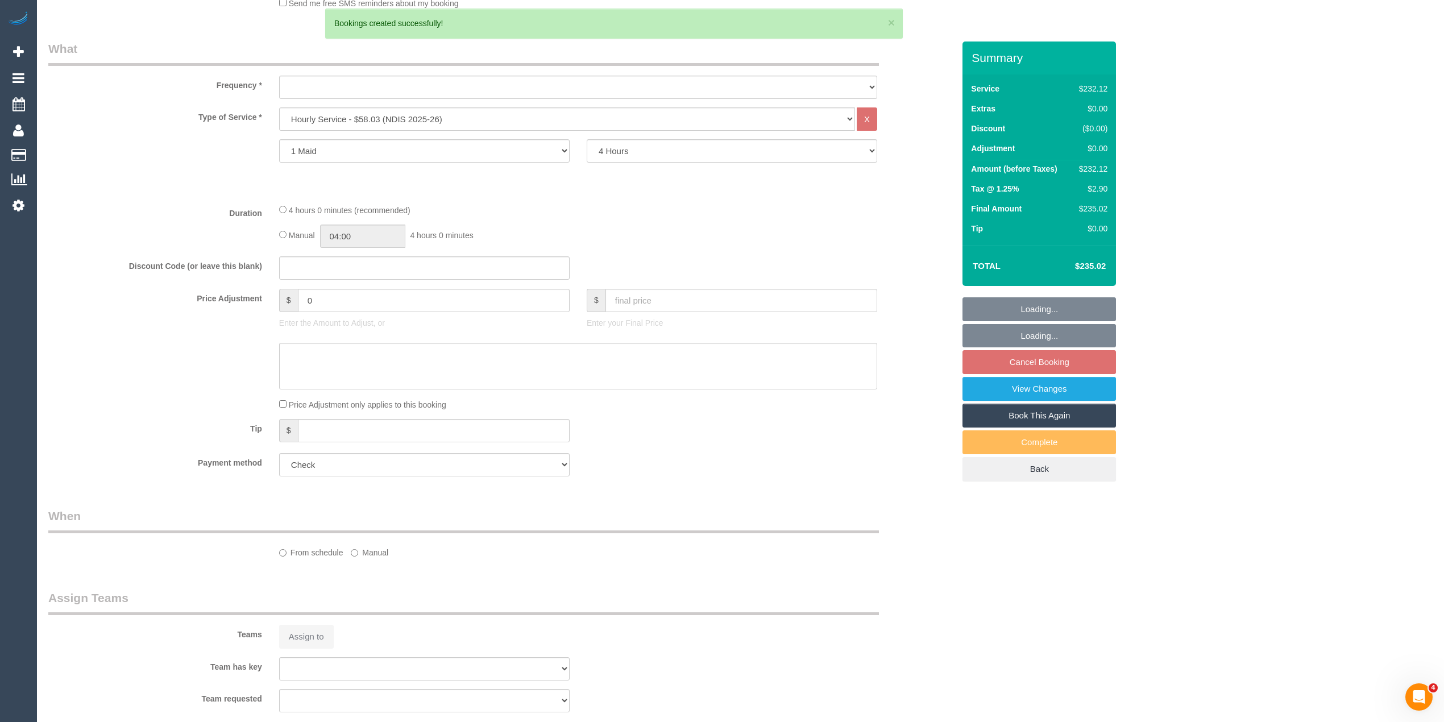
select select "number:28"
select select "number:17"
select select "number:18"
select select "number:24"
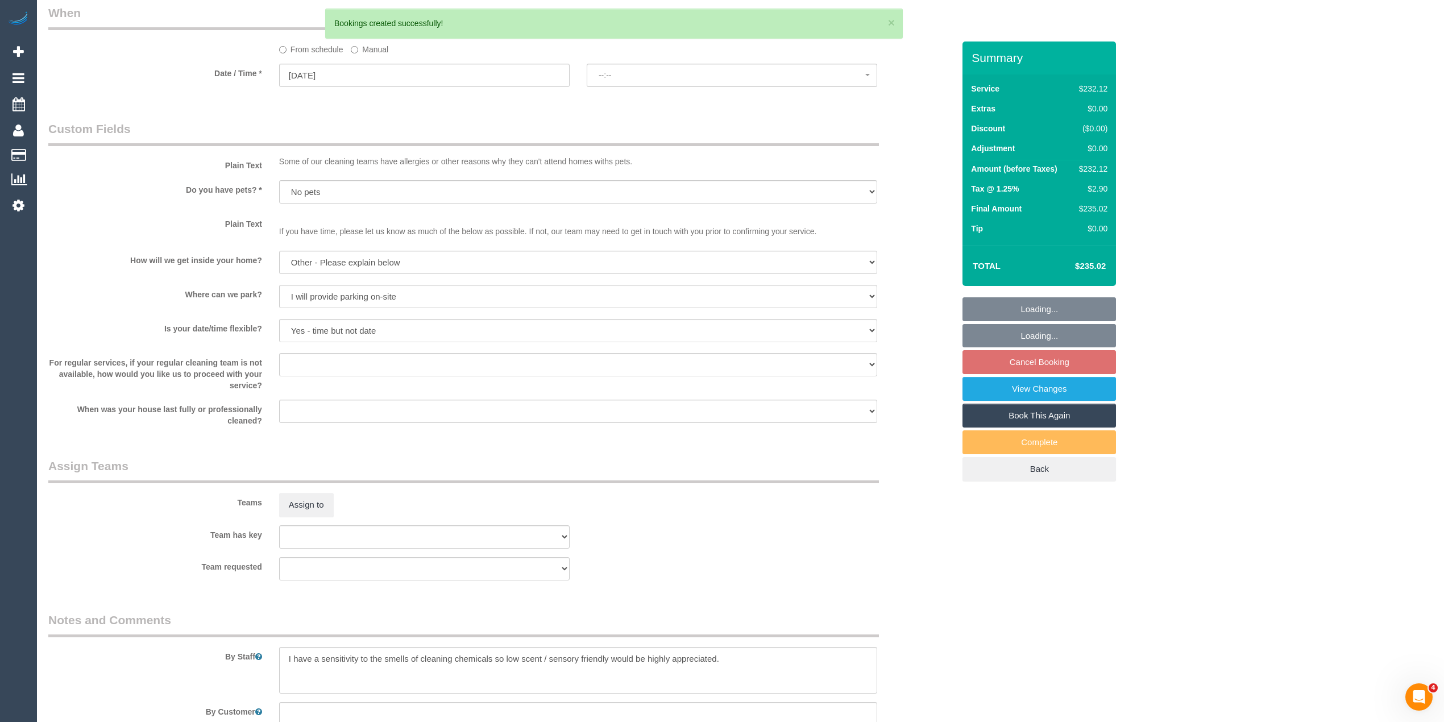
select select "object:2126"
select select "spot1"
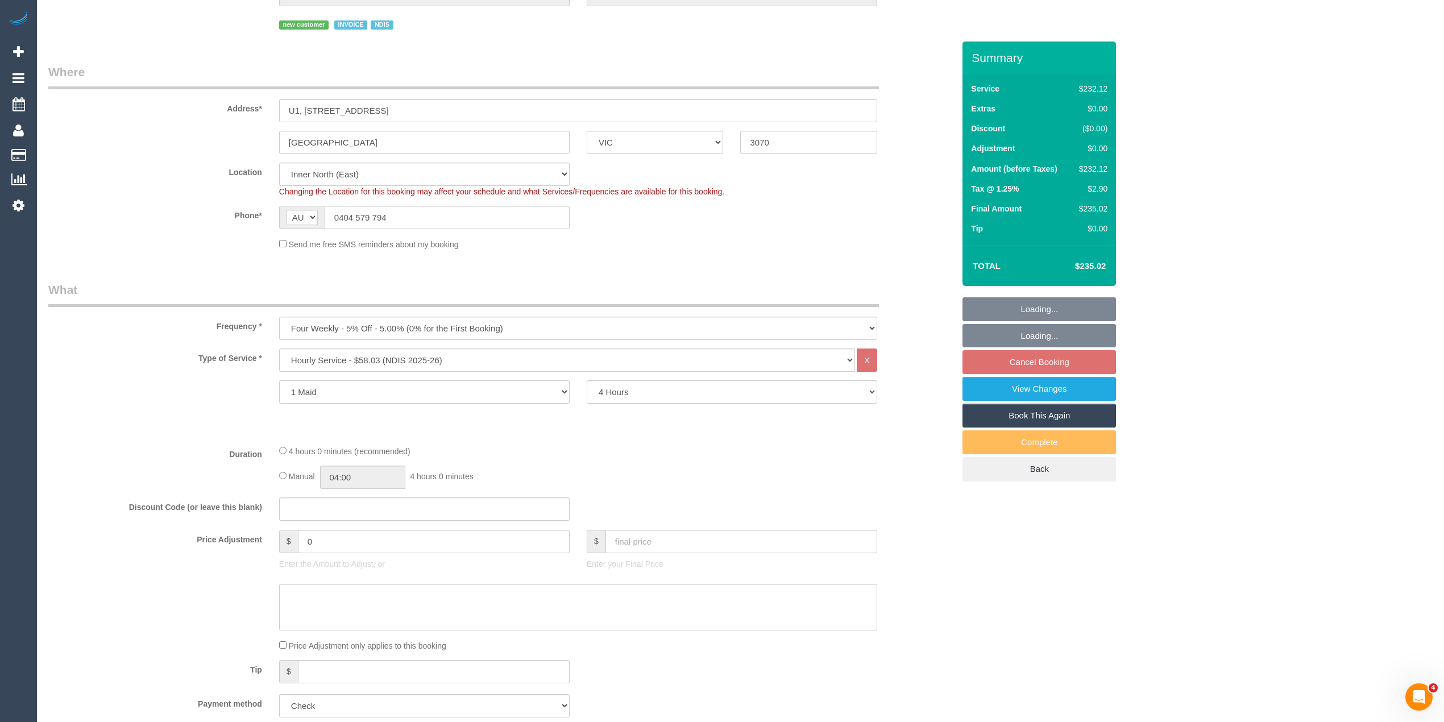
scroll to position [123, 0]
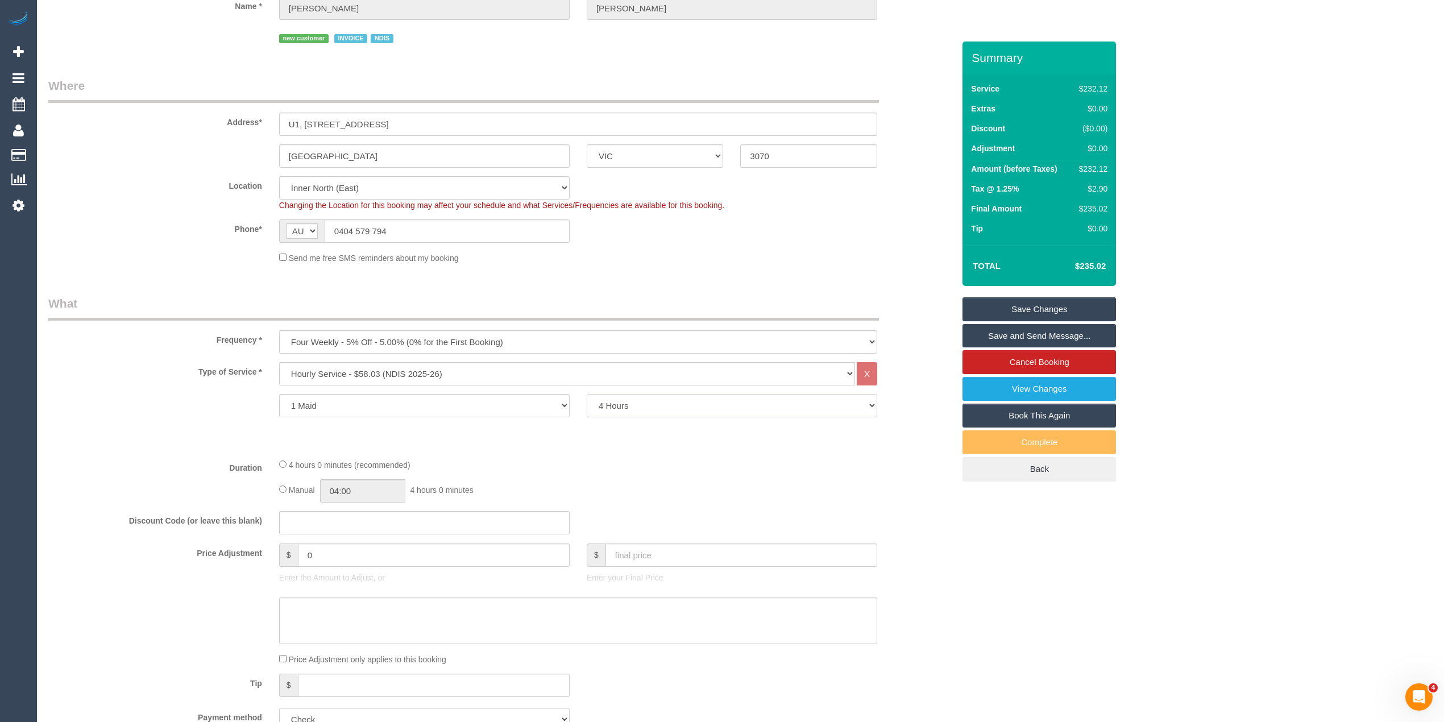
click at [667, 403] on select "2 Hours 2.5 Hours 3 Hours 3.5 Hours 4 Hours 4.5 Hours 5 Hours 5.5 Hours 6 Hours…" at bounding box center [732, 405] width 291 height 23
select select "120"
click at [587, 394] on select "2 Hours 2.5 Hours 3 Hours 3.5 Hours 4 Hours 4.5 Hours 5 Hours 5.5 Hours 6 Hours…" at bounding box center [732, 405] width 291 height 23
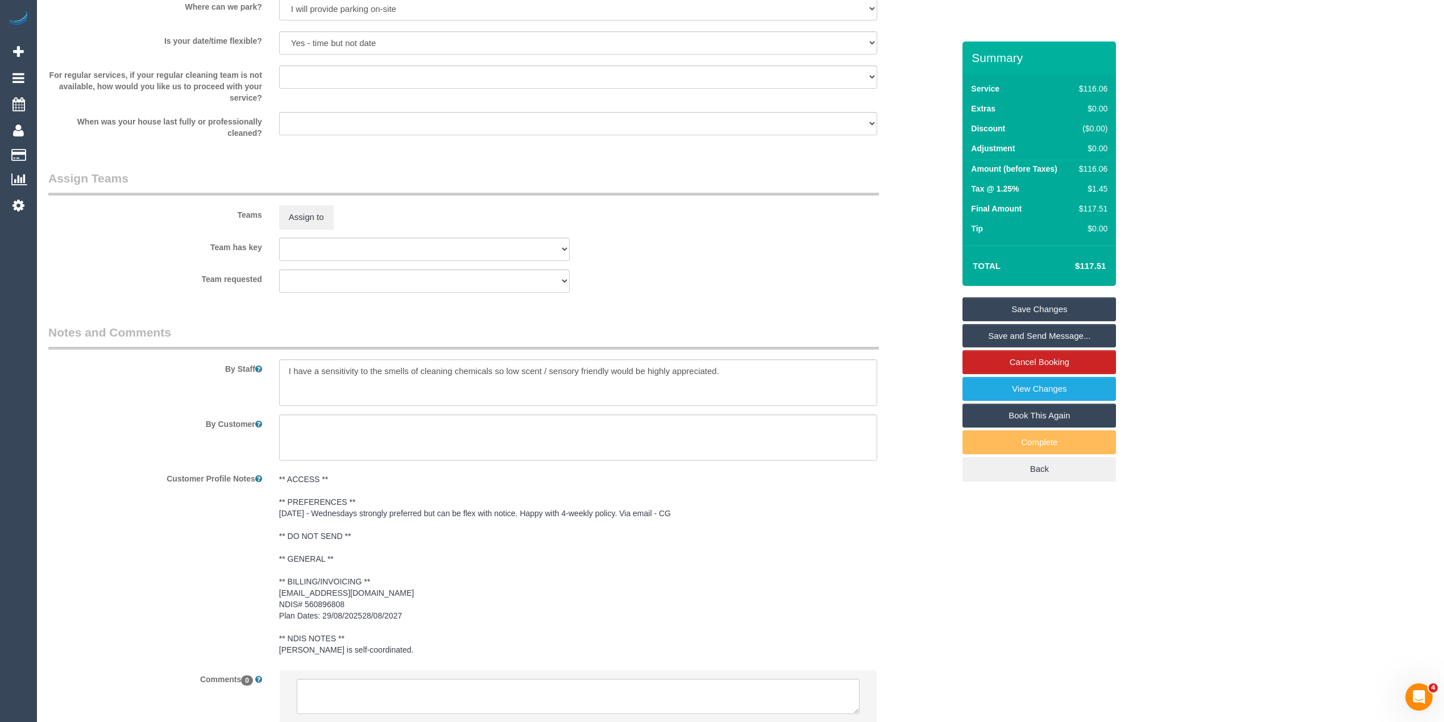
scroll to position [1252, 0]
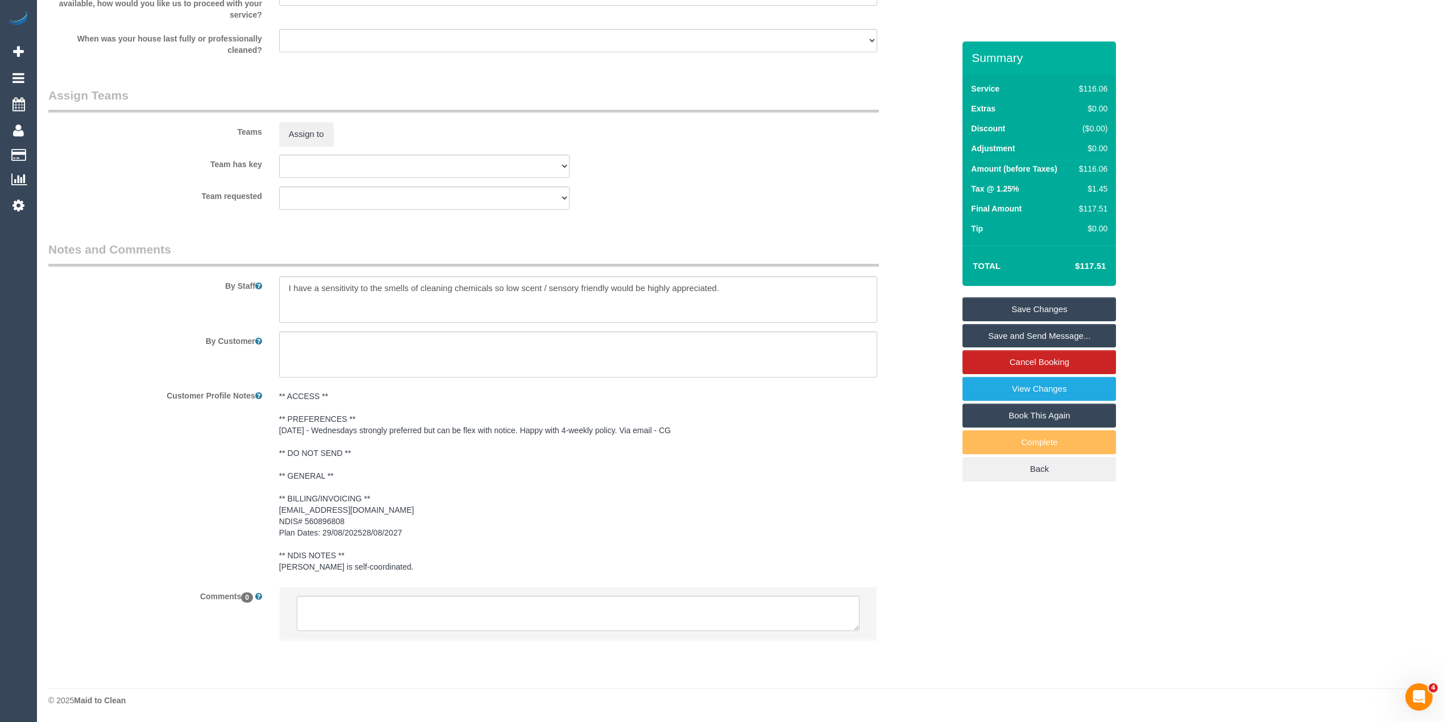
select select "spot22"
click at [417, 610] on textarea at bounding box center [578, 613] width 563 height 35
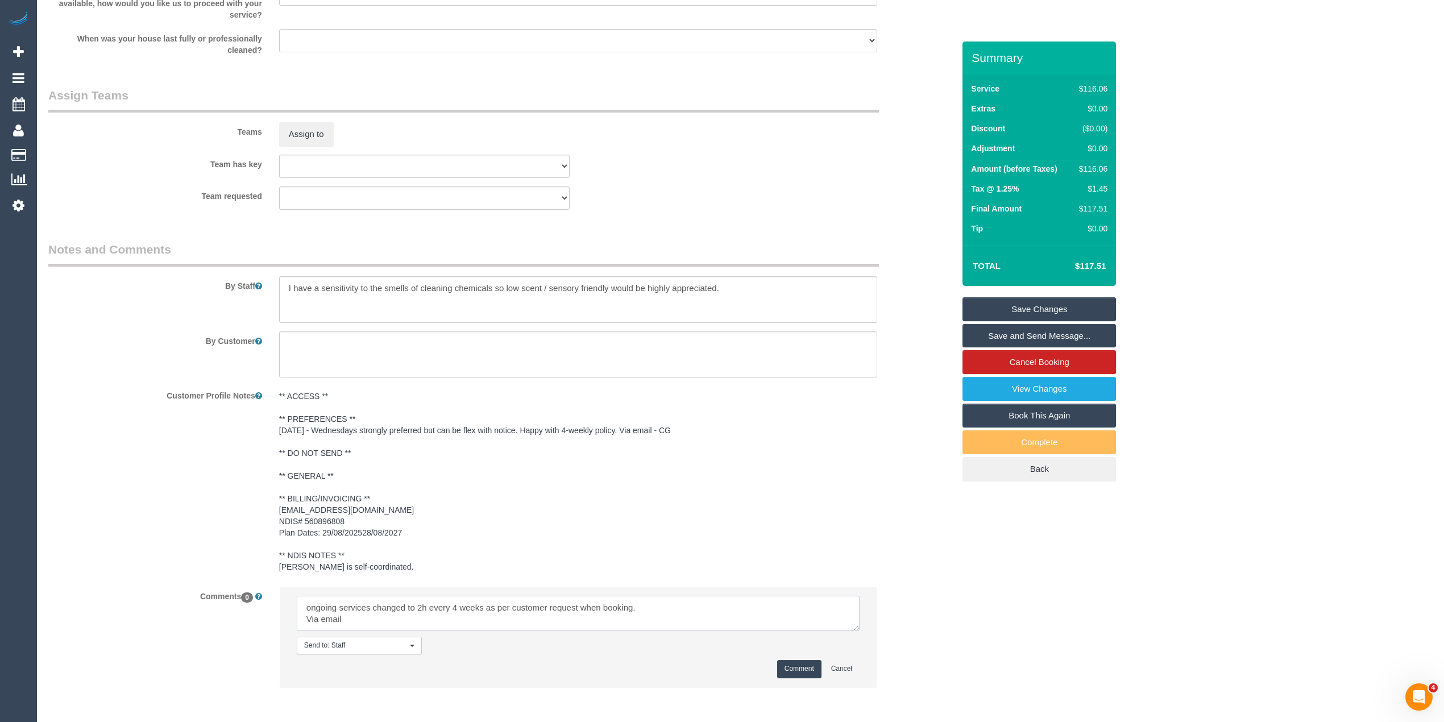
type textarea "ongoing services changed to 2h every 4 weeks as per customer request when booki…"
click at [800, 664] on button "Comment" at bounding box center [799, 669] width 44 height 18
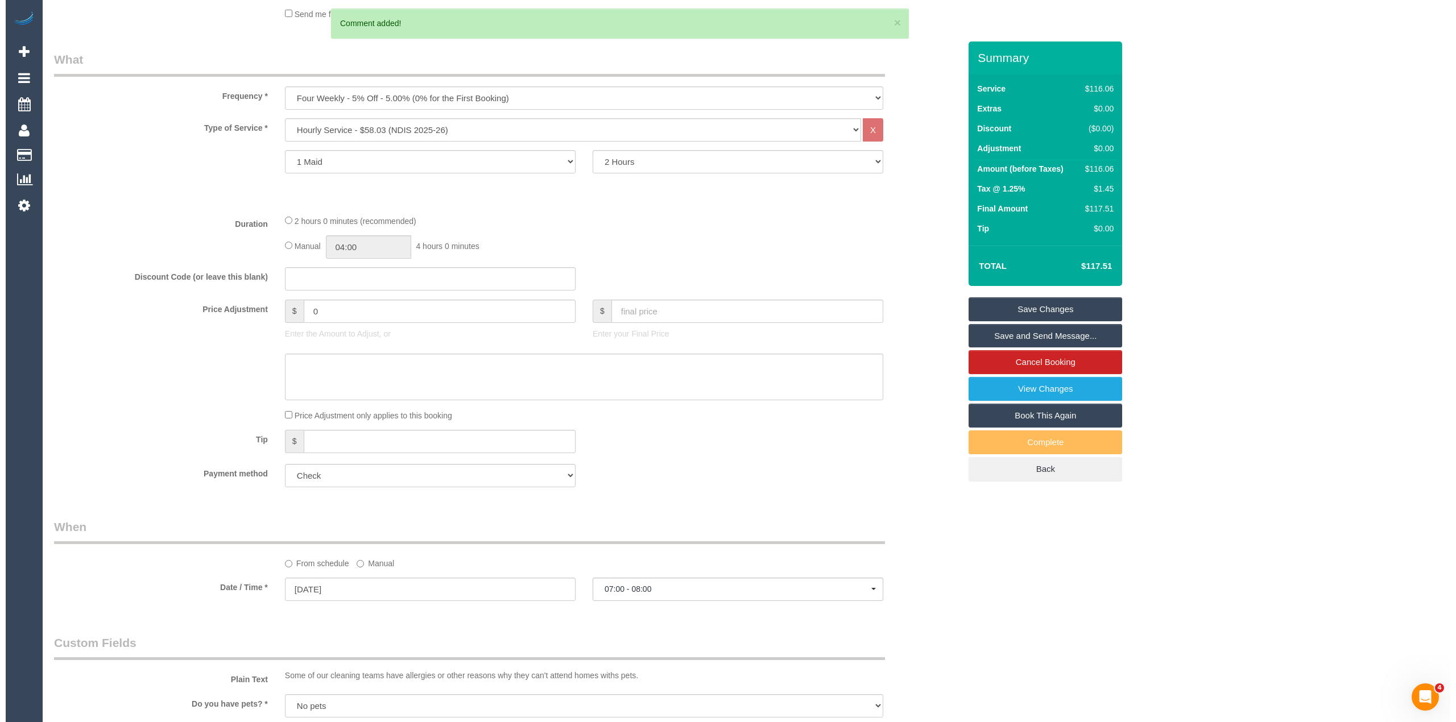
scroll to position [0, 0]
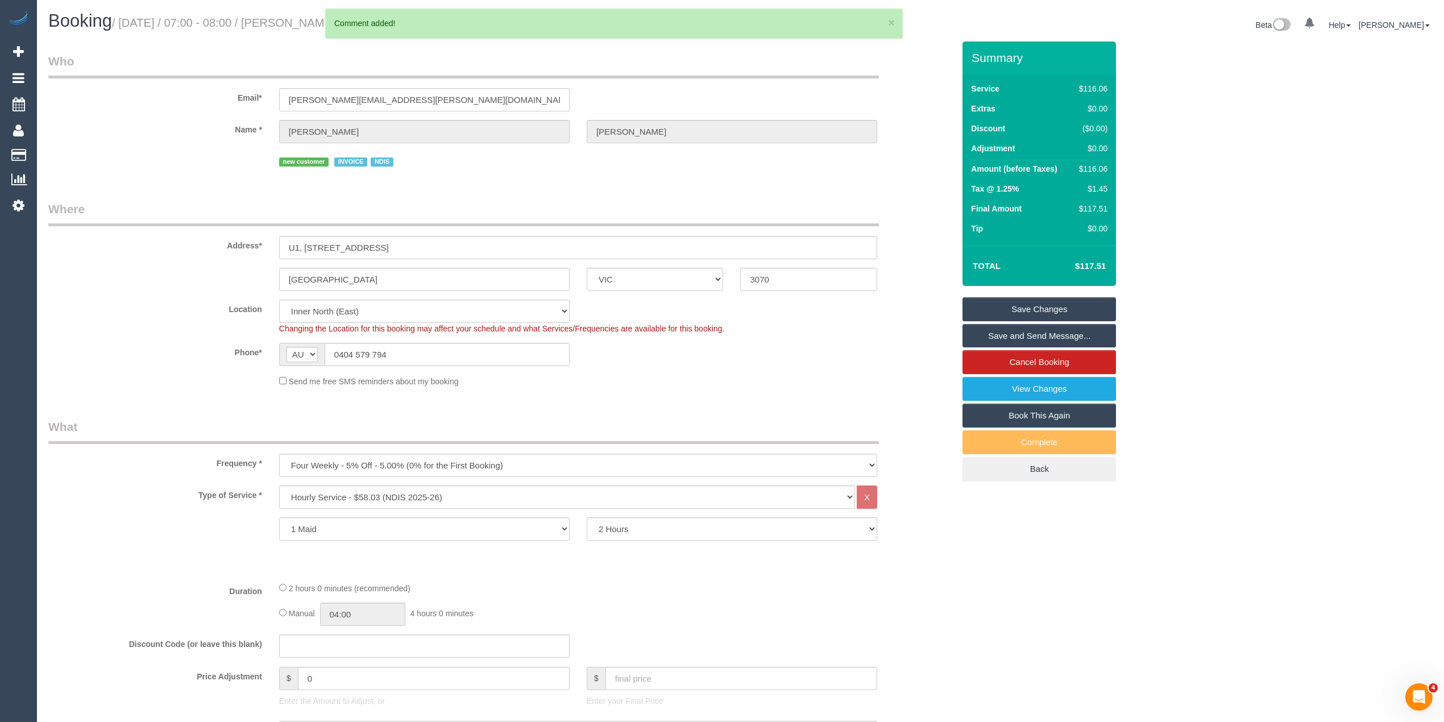
click at [1061, 303] on link "Save Changes" at bounding box center [1040, 309] width 154 height 24
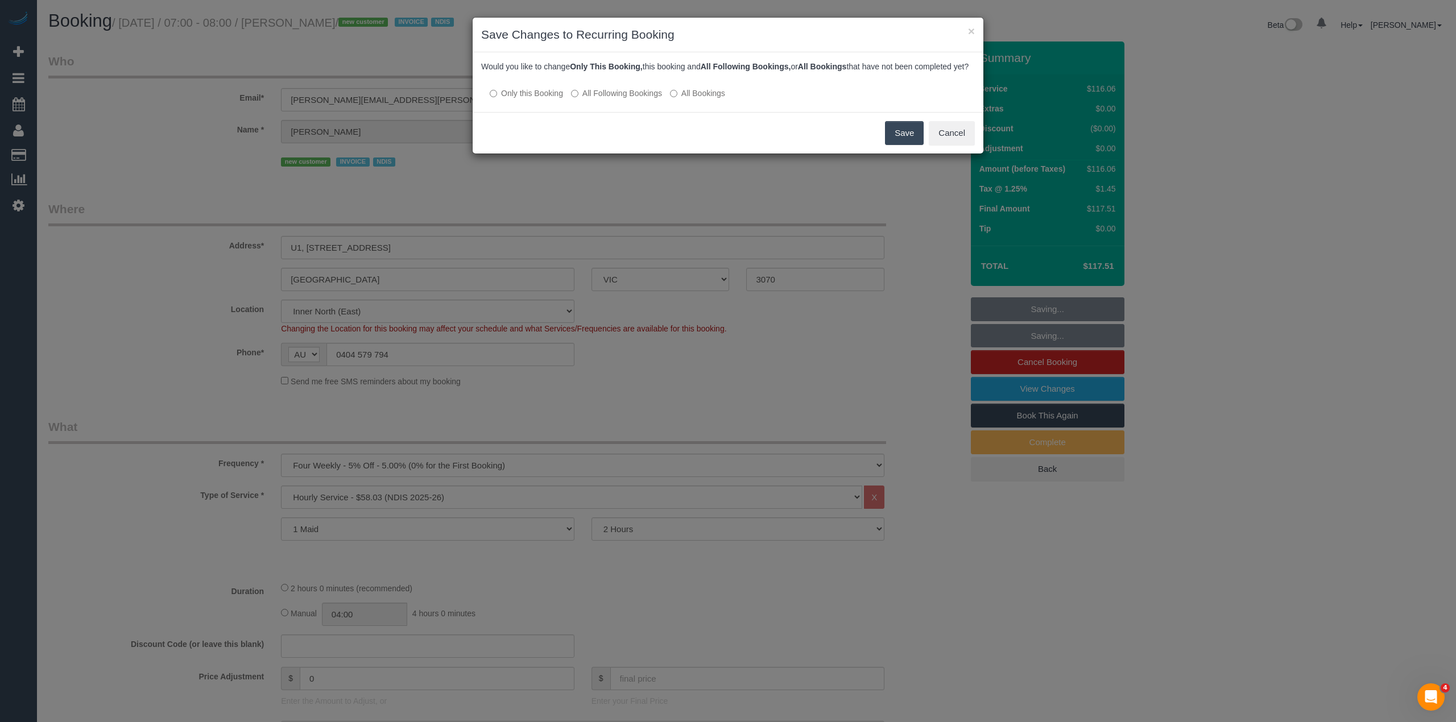
click at [608, 87] on div at bounding box center [728, 82] width 494 height 10
click at [613, 99] on label "All Following Bookings" at bounding box center [616, 93] width 91 height 11
click at [901, 135] on button "Save" at bounding box center [904, 133] width 39 height 24
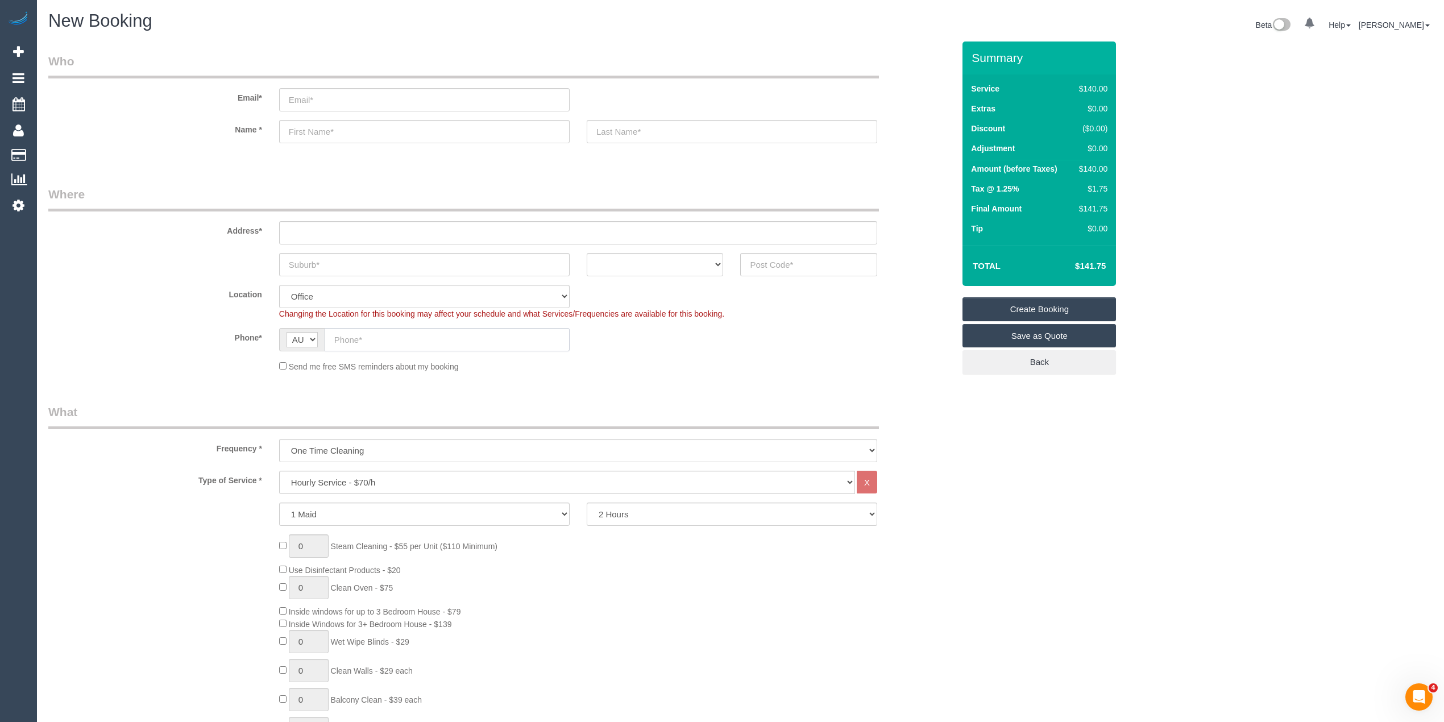
click at [350, 340] on input "text" at bounding box center [447, 339] width 245 height 23
paste input "61 403 680 726"
drag, startPoint x: 347, startPoint y: 339, endPoint x: 317, endPoint y: 336, distance: 30.4
click at [318, 337] on div "AF AL DZ AD AO AI AQ AG AR AM AW AU AT AZ BS BH BD BB BY BE BZ BJ BM BT BO BA B…" at bounding box center [424, 339] width 291 height 23
type input "0403 680 726"
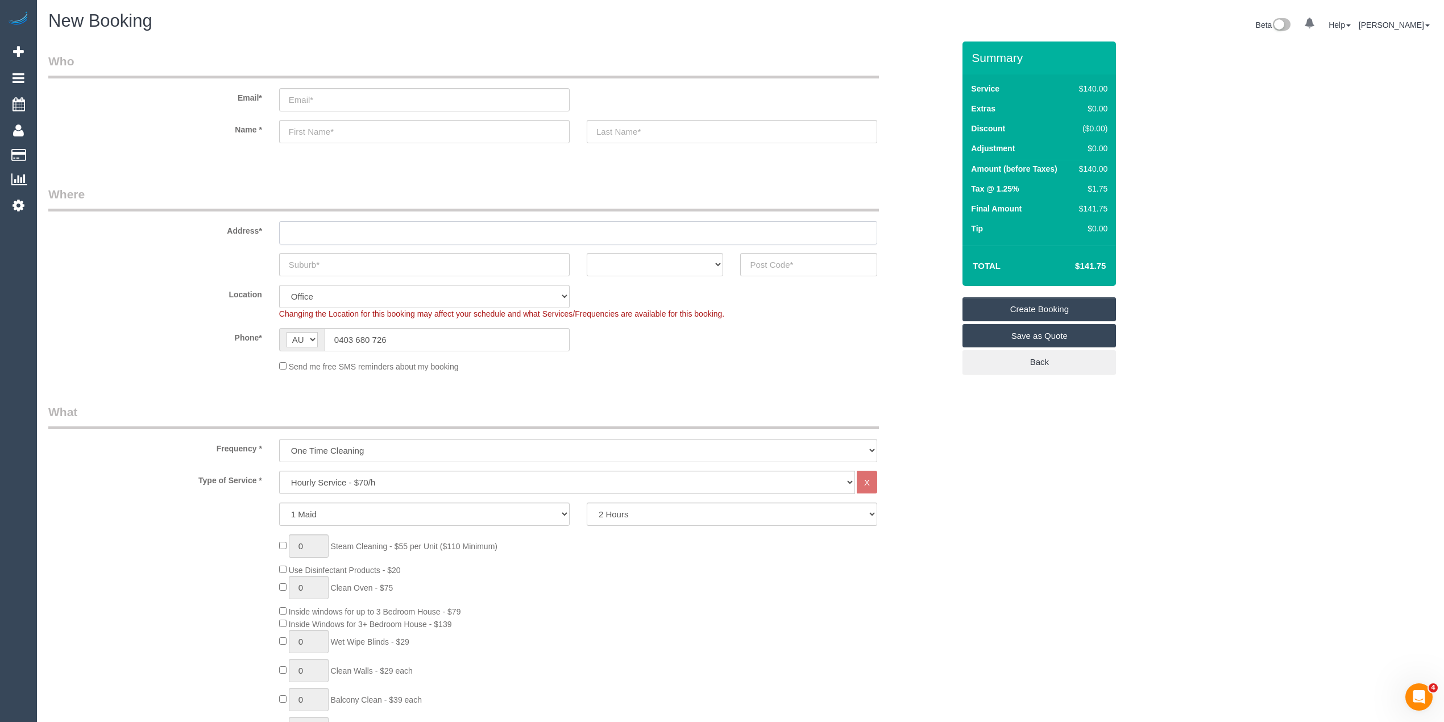
click at [305, 222] on input "text" at bounding box center [578, 232] width 598 height 23
type input "-"
click at [640, 267] on select "ACT NSW NT QLD SA TAS VIC WA" at bounding box center [655, 264] width 137 height 23
select select "VIC"
click at [587, 253] on select "ACT NSW NT QLD SA TAS VIC WA" at bounding box center [655, 264] width 137 height 23
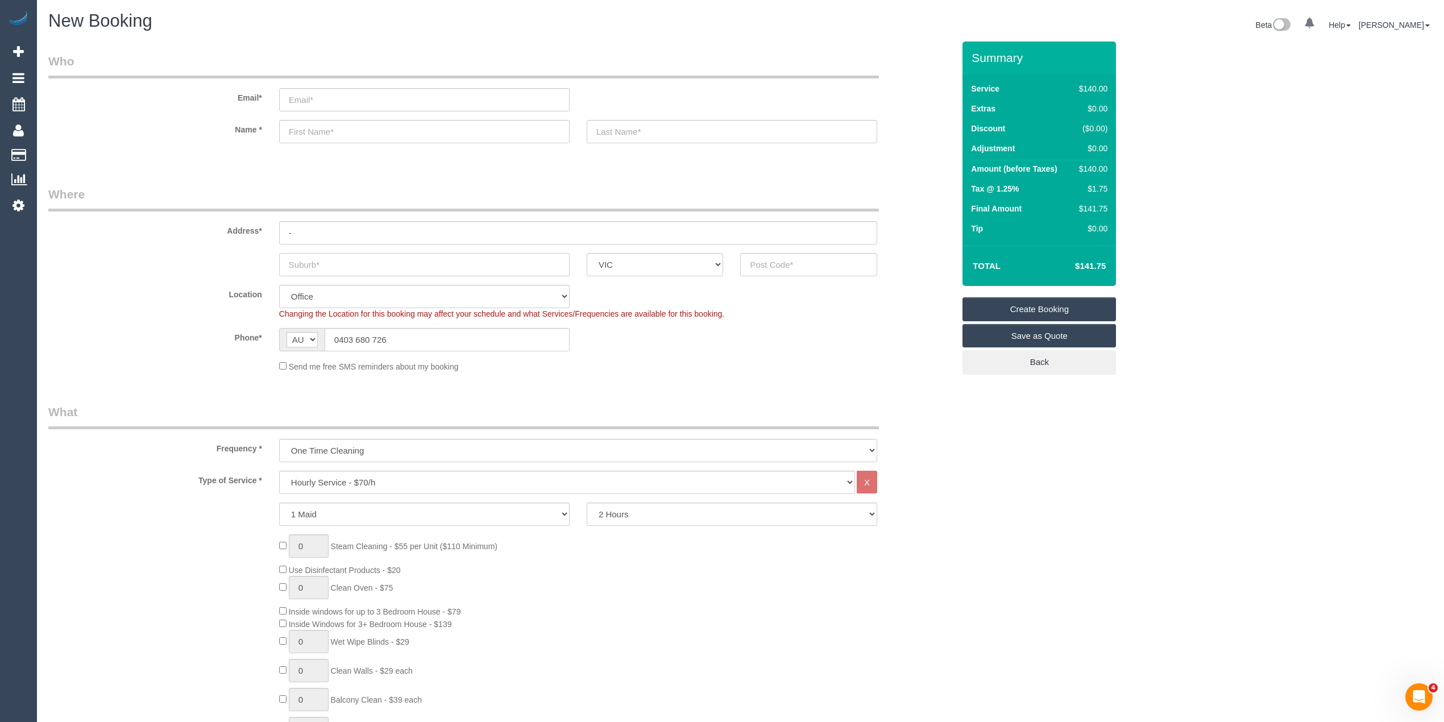
click at [309, 260] on input "text" at bounding box center [424, 264] width 291 height 23
click at [308, 101] on input "email" at bounding box center [424, 99] width 291 height 23
click at [315, 103] on input "email" at bounding box center [424, 99] width 291 height 23
click at [309, 266] on input "text" at bounding box center [424, 264] width 291 height 23
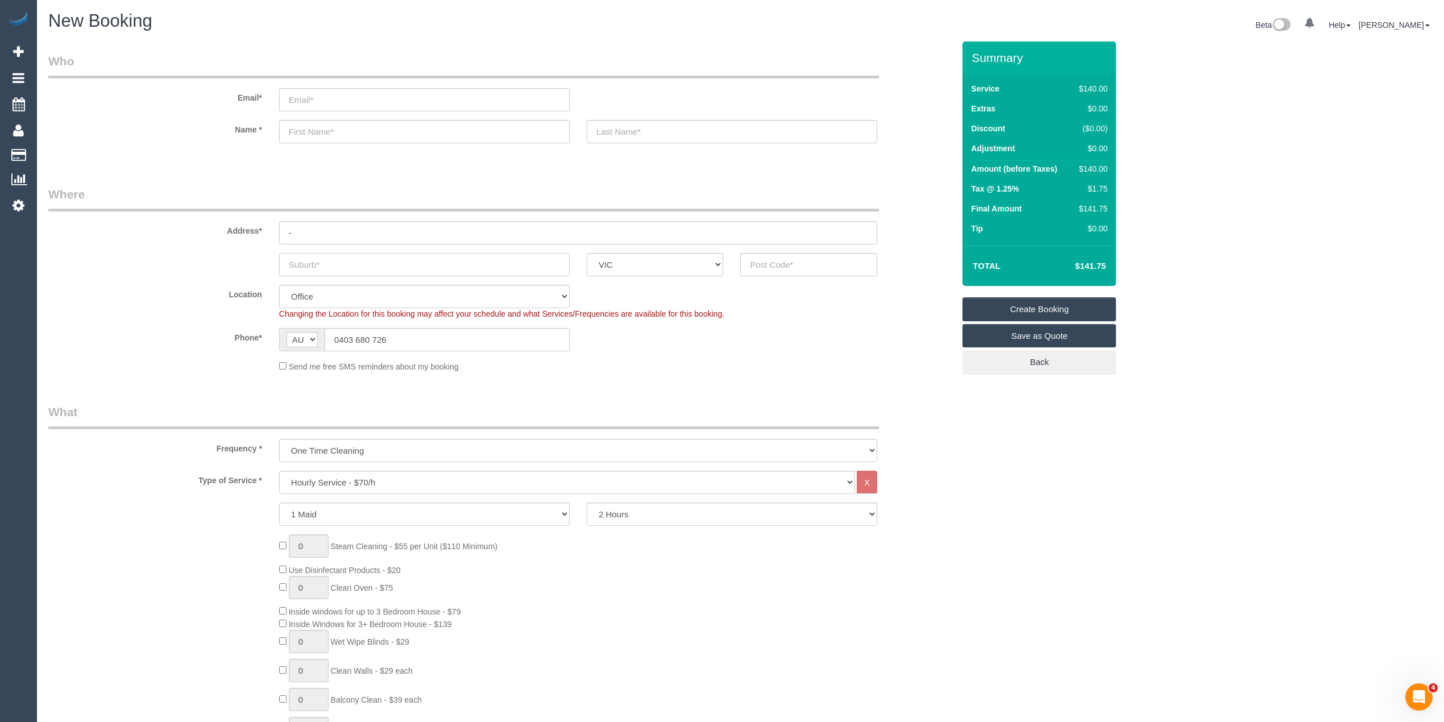
paste input "Keilor"
type input "Keilor"
click at [771, 264] on input "text" at bounding box center [808, 264] width 137 height 23
type input "3036"
select select "49"
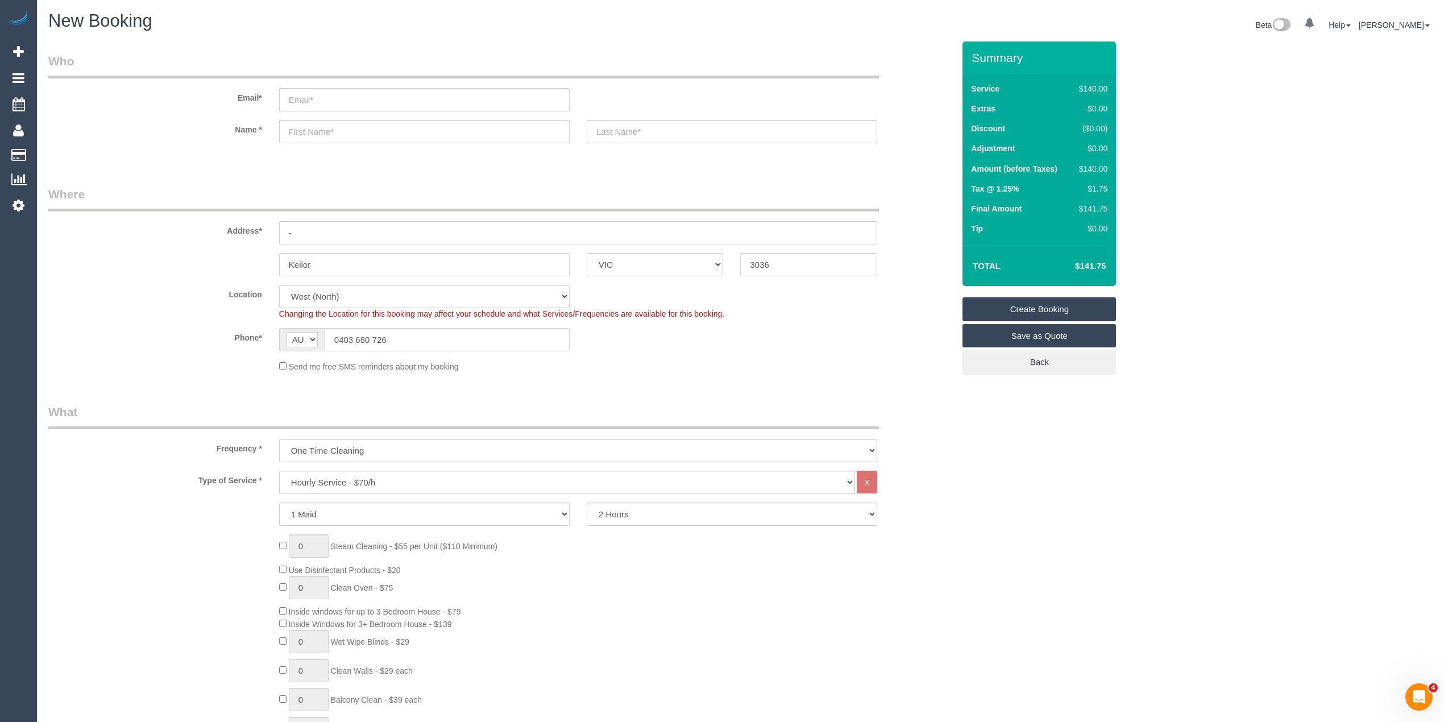
click at [230, 372] on fieldset "Where Address* - Keilor ACT NSW NT QLD SA TAS VIC WA 3036 Location Office City …" at bounding box center [501, 283] width 906 height 195
click at [317, 444] on select "One Time Cleaning Weekly - 10% Off - 10.00% (0% for the First Booking) Fortnigh…" at bounding box center [578, 450] width 598 height 23
select select "object:2156"
click at [279, 439] on select "One Time Cleaning Weekly - 10% Off - 10.00% (0% for the First Booking) Fortnigh…" at bounding box center [578, 450] width 598 height 23
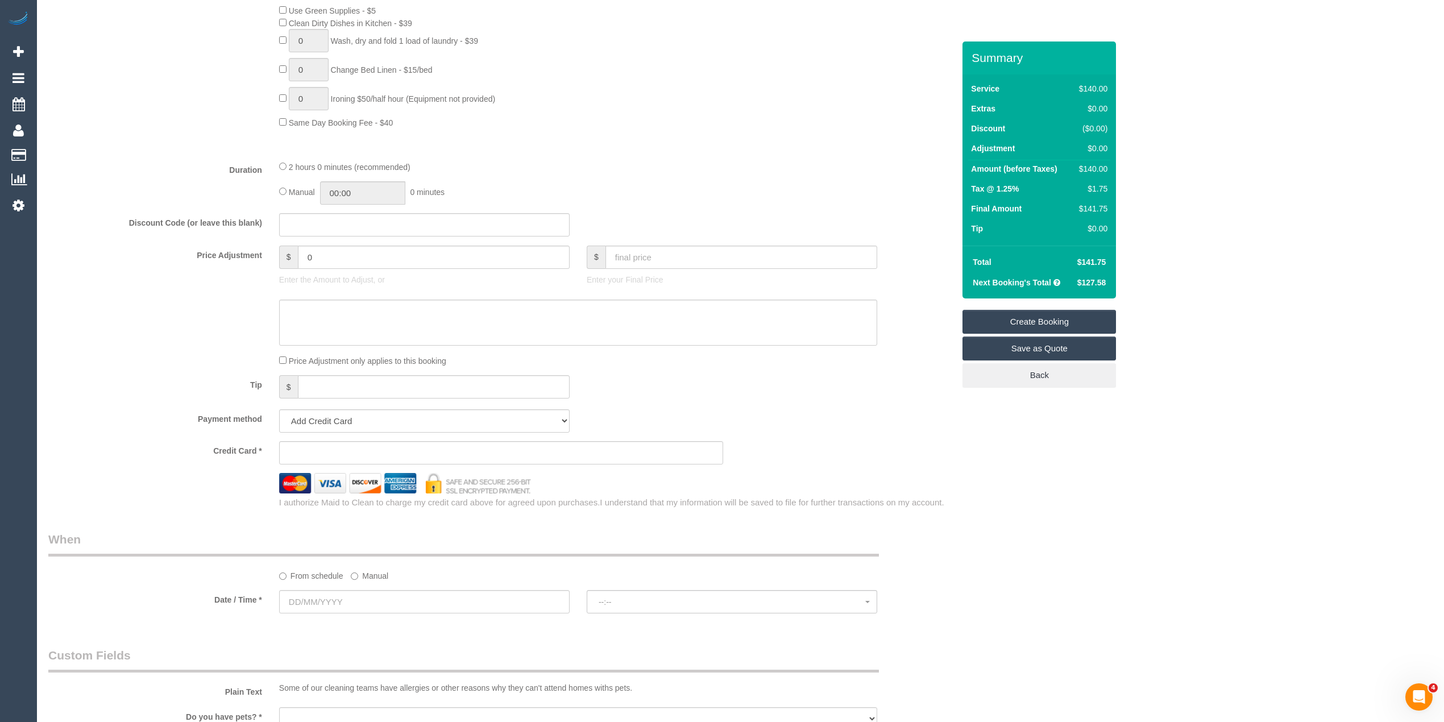
scroll to position [885, 0]
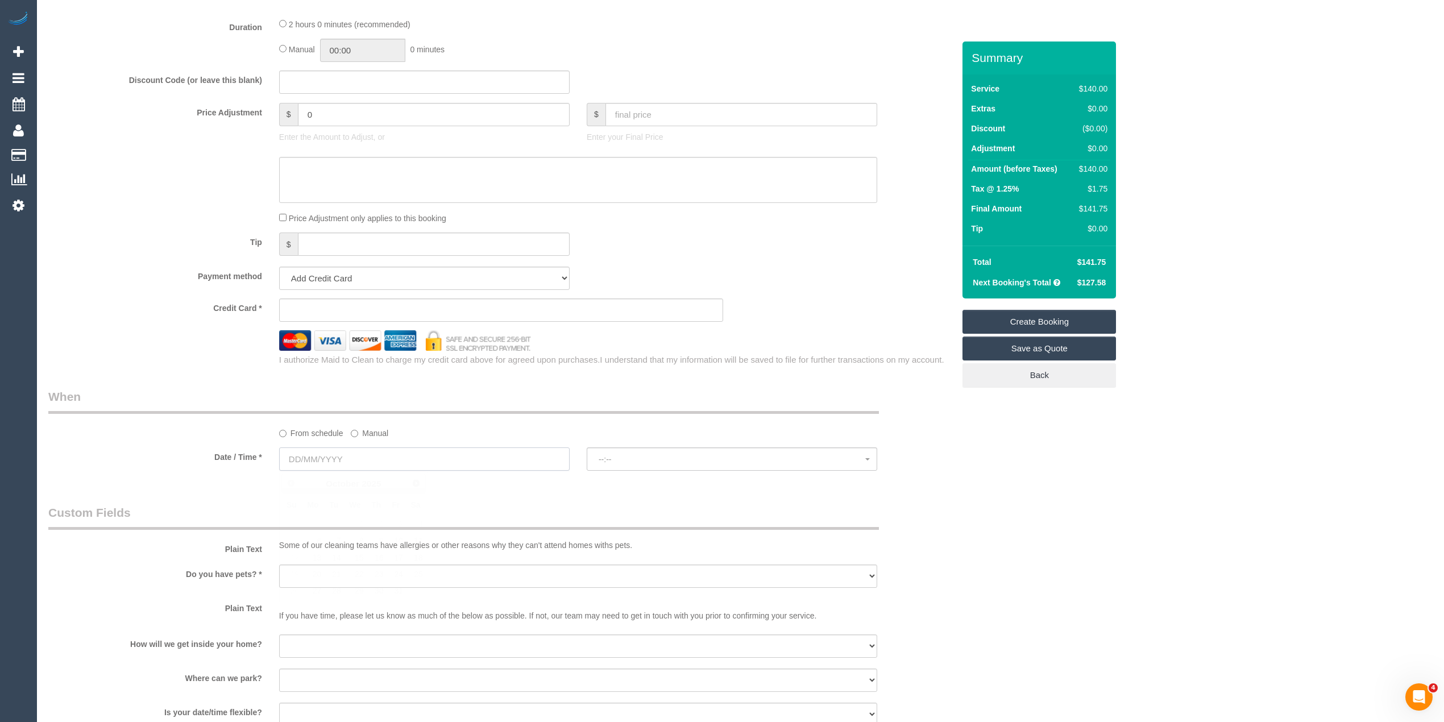
click at [293, 459] on input "text" at bounding box center [424, 459] width 291 height 23
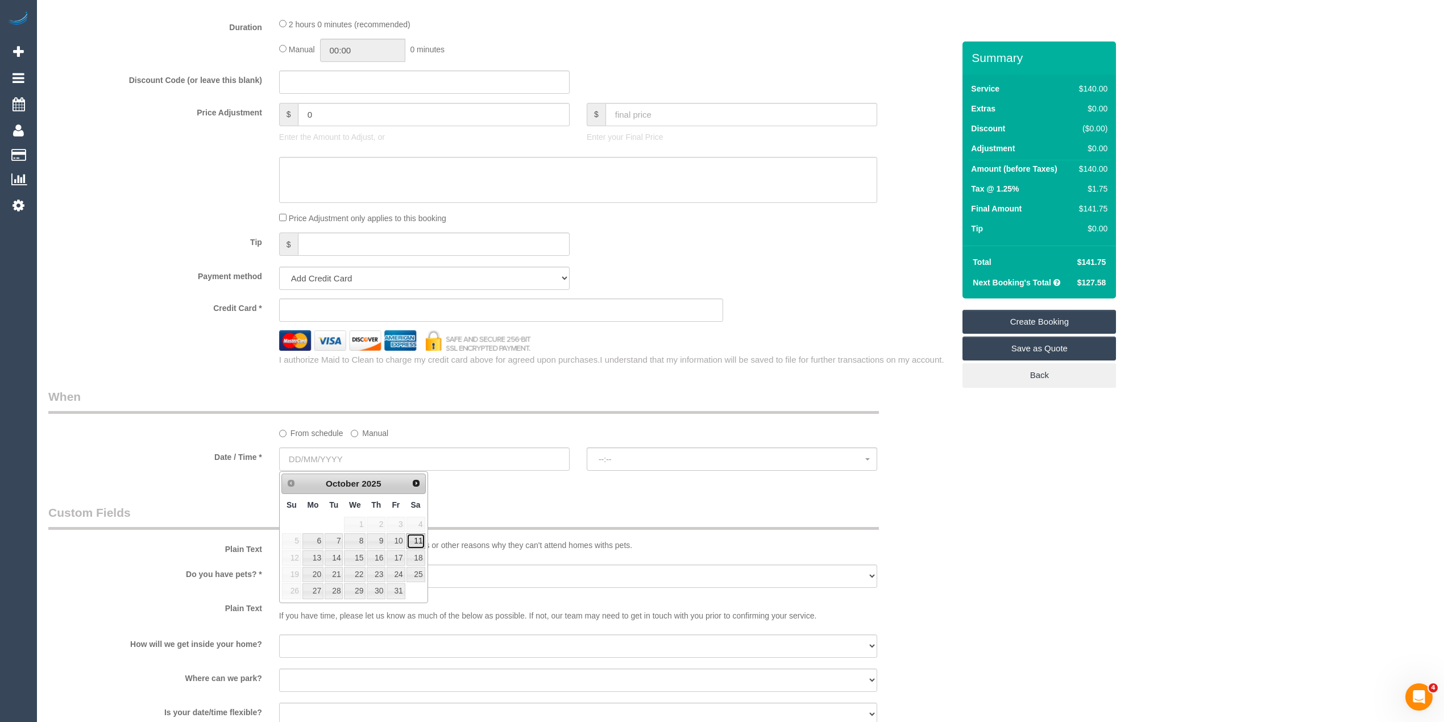
click at [414, 544] on link "11" at bounding box center [416, 540] width 19 height 15
type input "11/10/2025"
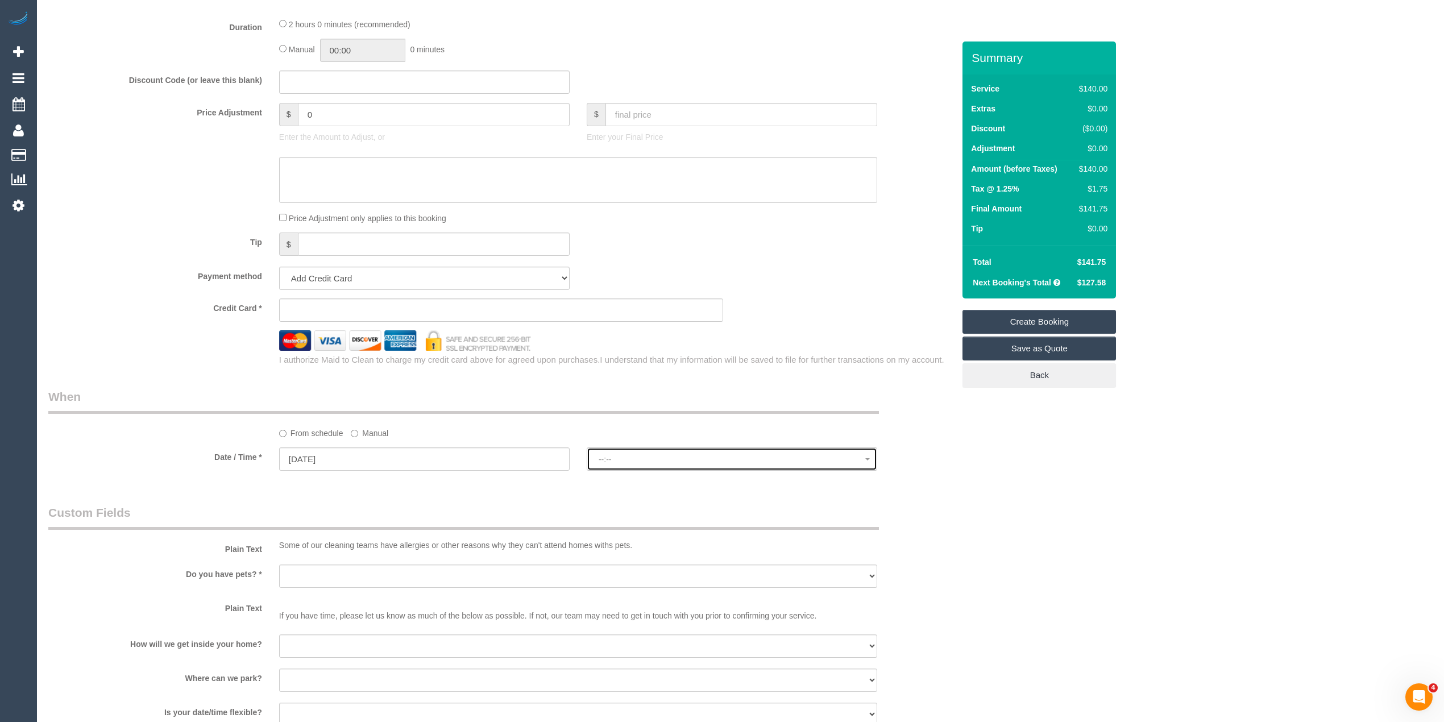
click at [641, 452] on button "--:--" at bounding box center [732, 459] width 291 height 23
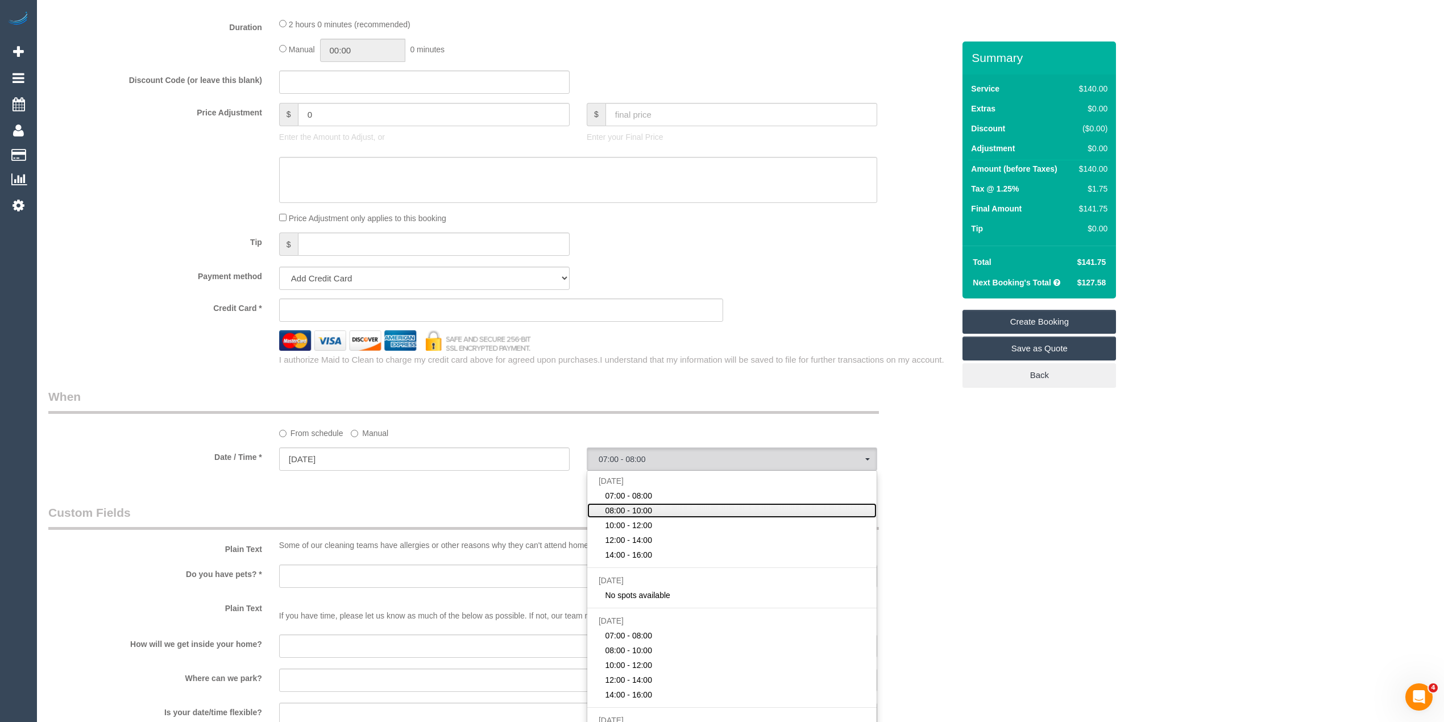
click at [658, 505] on link "08:00 - 10:00" at bounding box center [731, 510] width 289 height 15
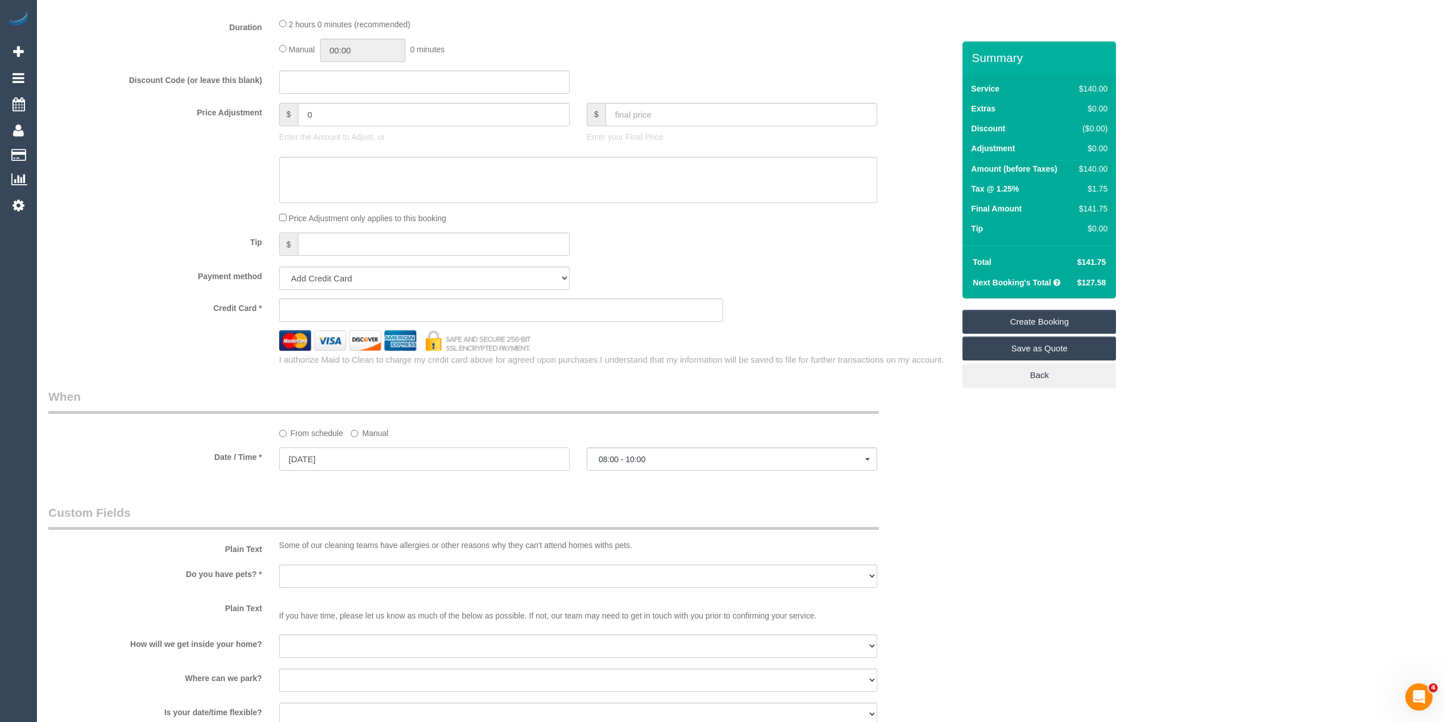
click at [312, 452] on input "11/10/2025" at bounding box center [424, 459] width 291 height 23
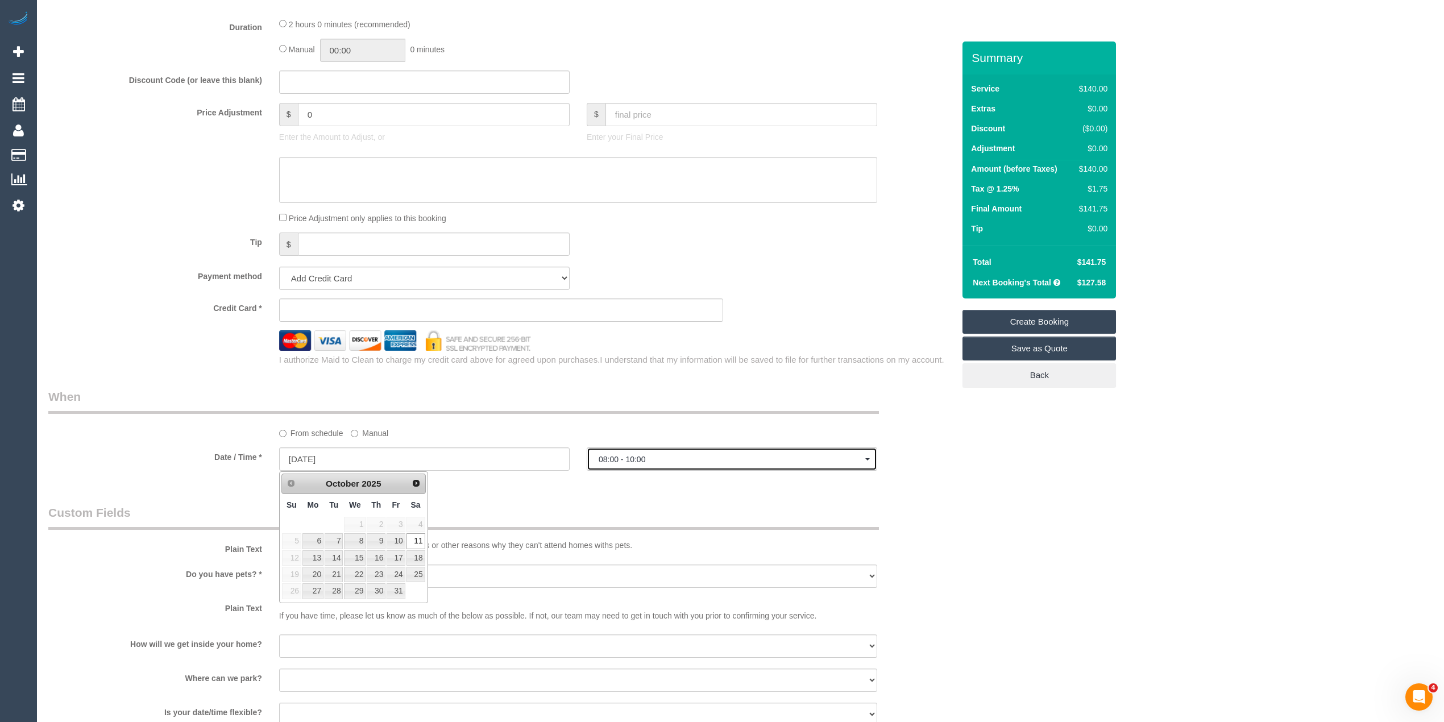
click at [648, 456] on span "08:00 - 10:00" at bounding box center [732, 459] width 267 height 9
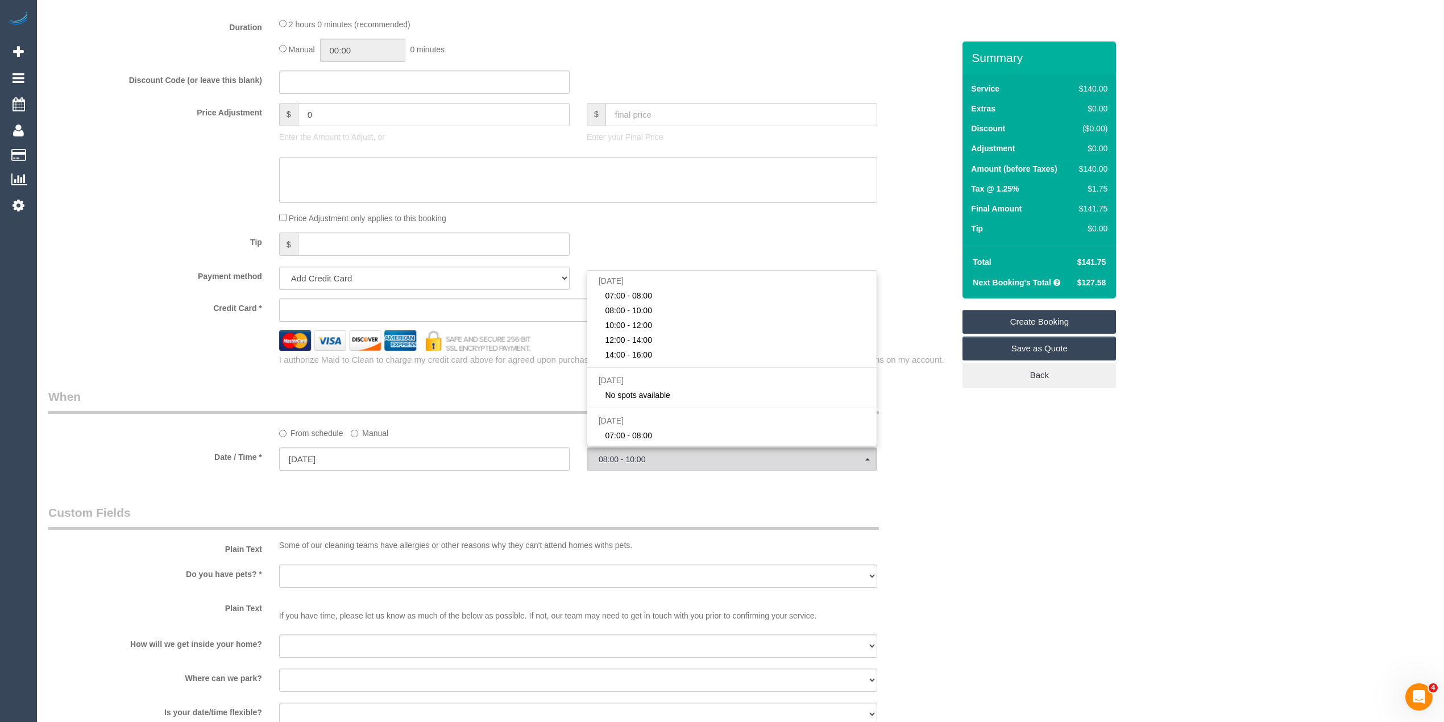
click at [617, 288] on li "[DATE]" at bounding box center [731, 281] width 289 height 15
click at [616, 295] on span "07:00 - 08:00" at bounding box center [628, 295] width 47 height 11
select select "spot1"
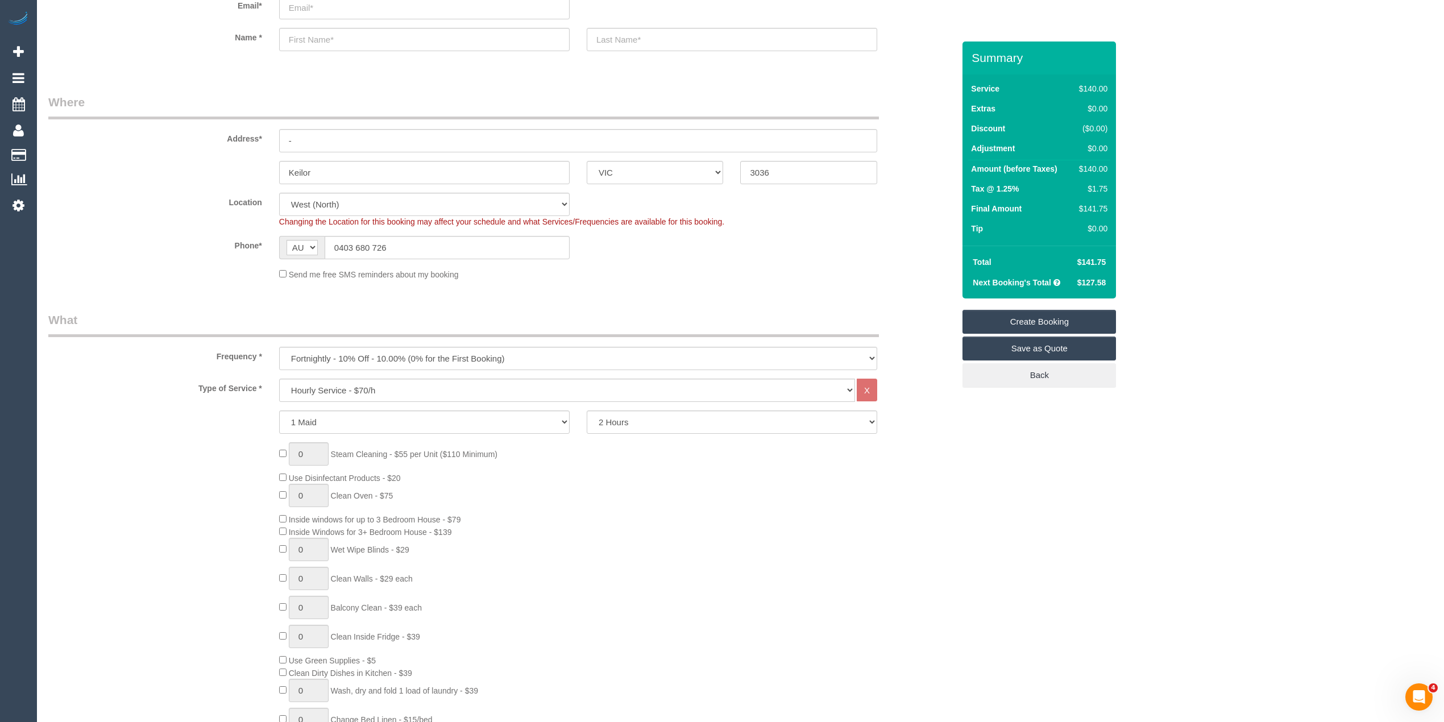
scroll to position [0, 0]
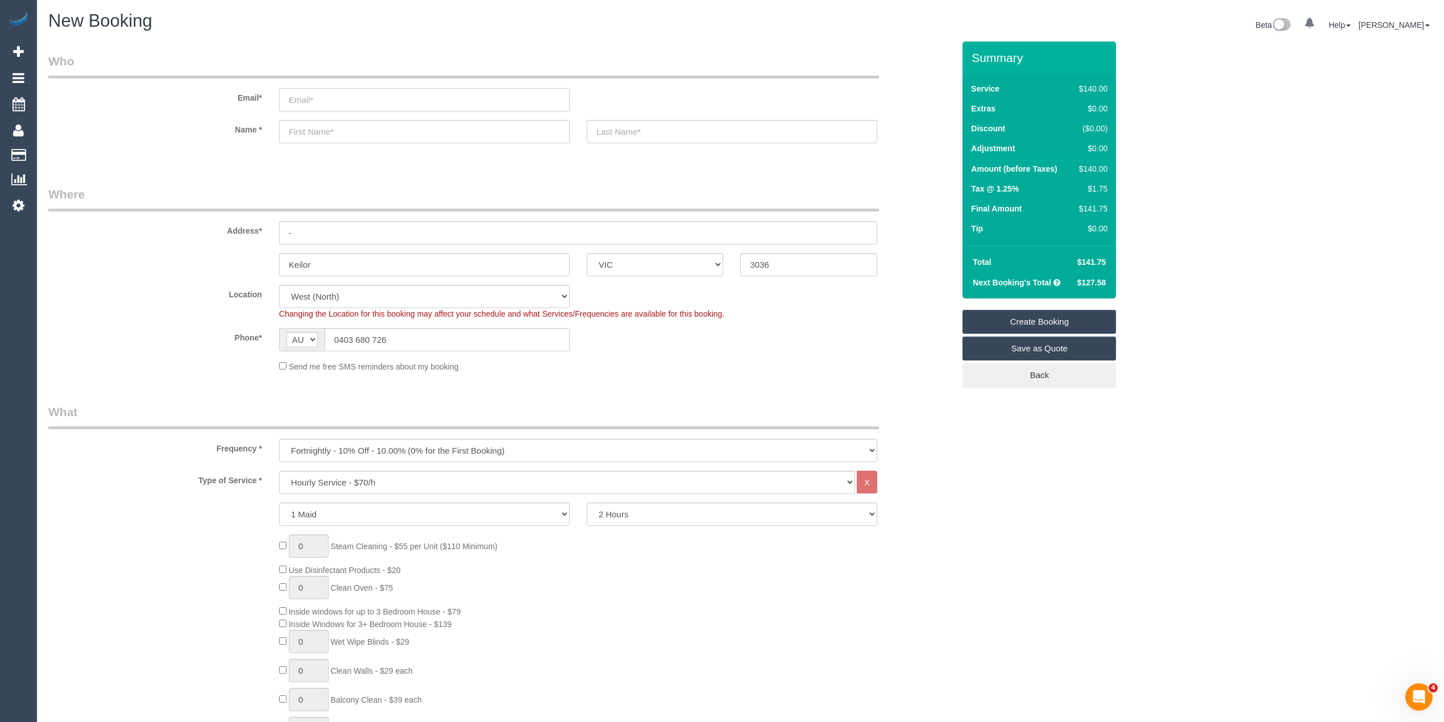
click at [317, 101] on input "email" at bounding box center [424, 99] width 291 height 23
click at [314, 98] on input "email" at bounding box center [424, 99] width 291 height 23
type input "natashaleighpt@gmail.com"
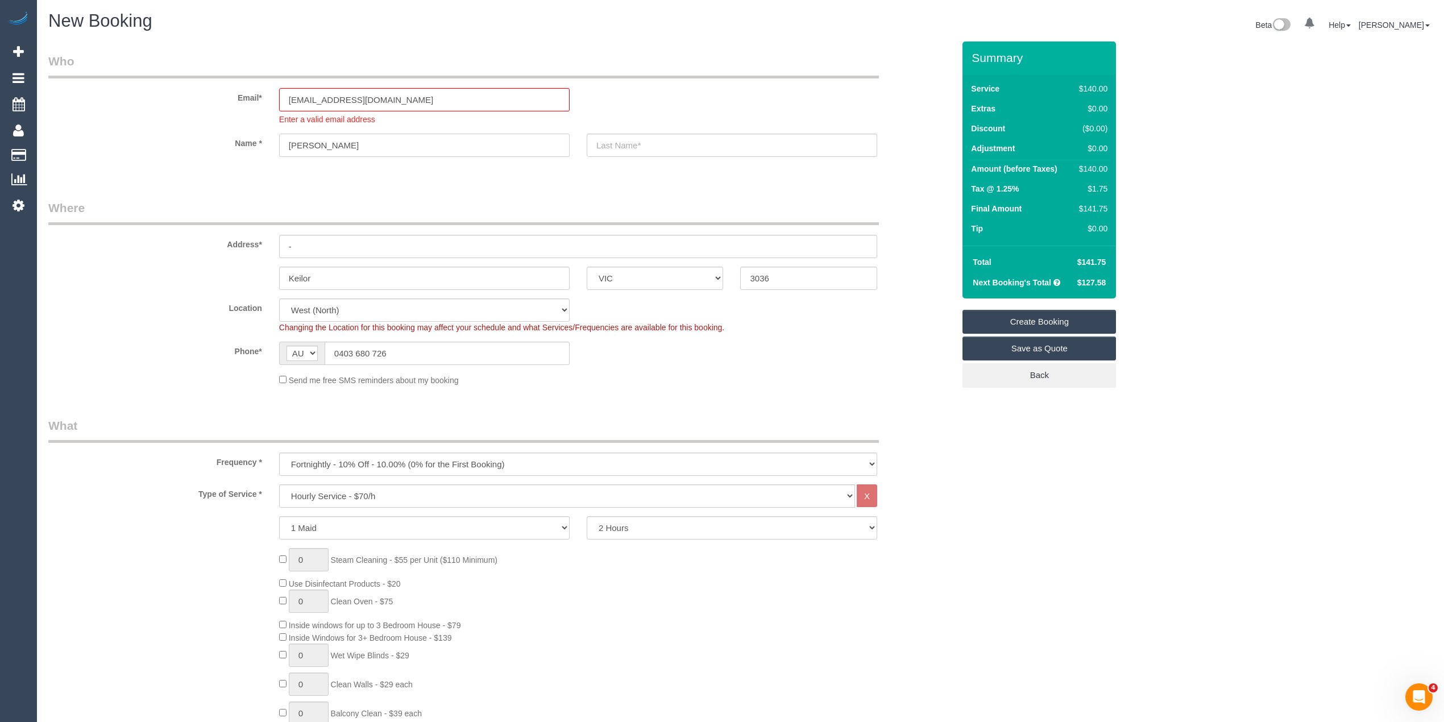
type input "Natasha"
type input "L"
type input "Newton"
drag, startPoint x: 304, startPoint y: 243, endPoint x: 255, endPoint y: 242, distance: 48.4
click at [255, 242] on div "Address* -" at bounding box center [501, 229] width 923 height 59
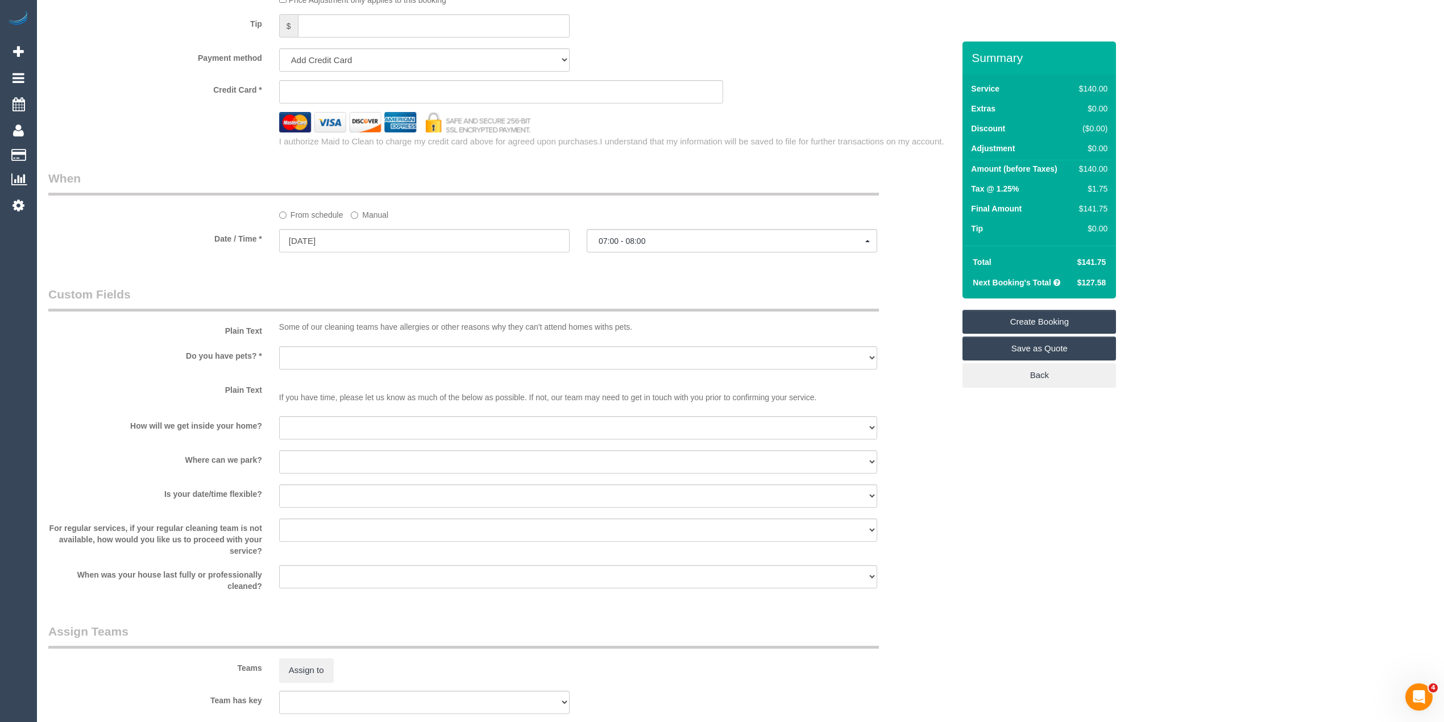
scroll to position [1264, 0]
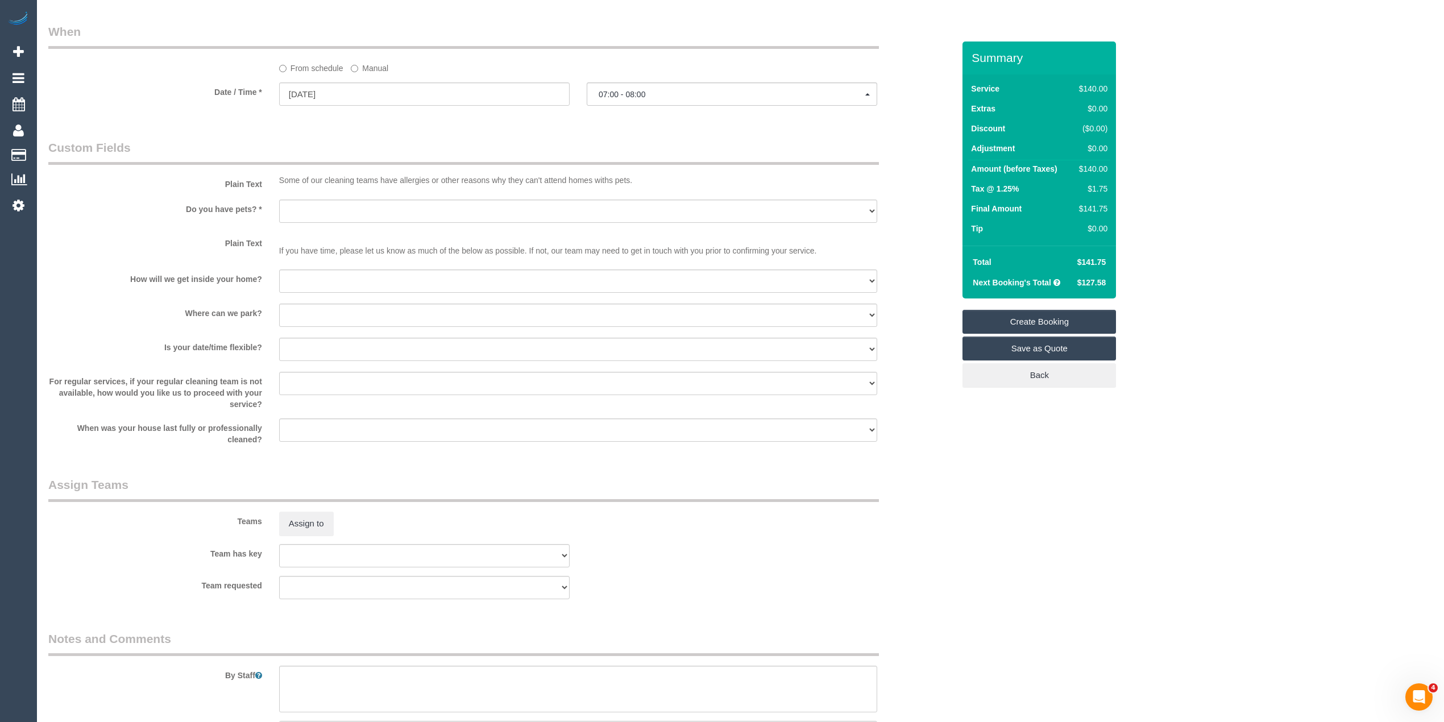
type input "17 Riverside Ave"
click at [310, 209] on select "Yes - Cats Yes - Dogs No pets Yes - Dogs and Cats Yes - Other" at bounding box center [578, 211] width 598 height 23
select select "number:27"
click at [279, 200] on select "Yes - Cats Yes - Dogs No pets Yes - Dogs and Cats Yes - Other" at bounding box center [578, 211] width 598 height 23
click at [320, 280] on select "I will be home Key will be left (please provide details below) Lock box/Access …" at bounding box center [578, 281] width 598 height 23
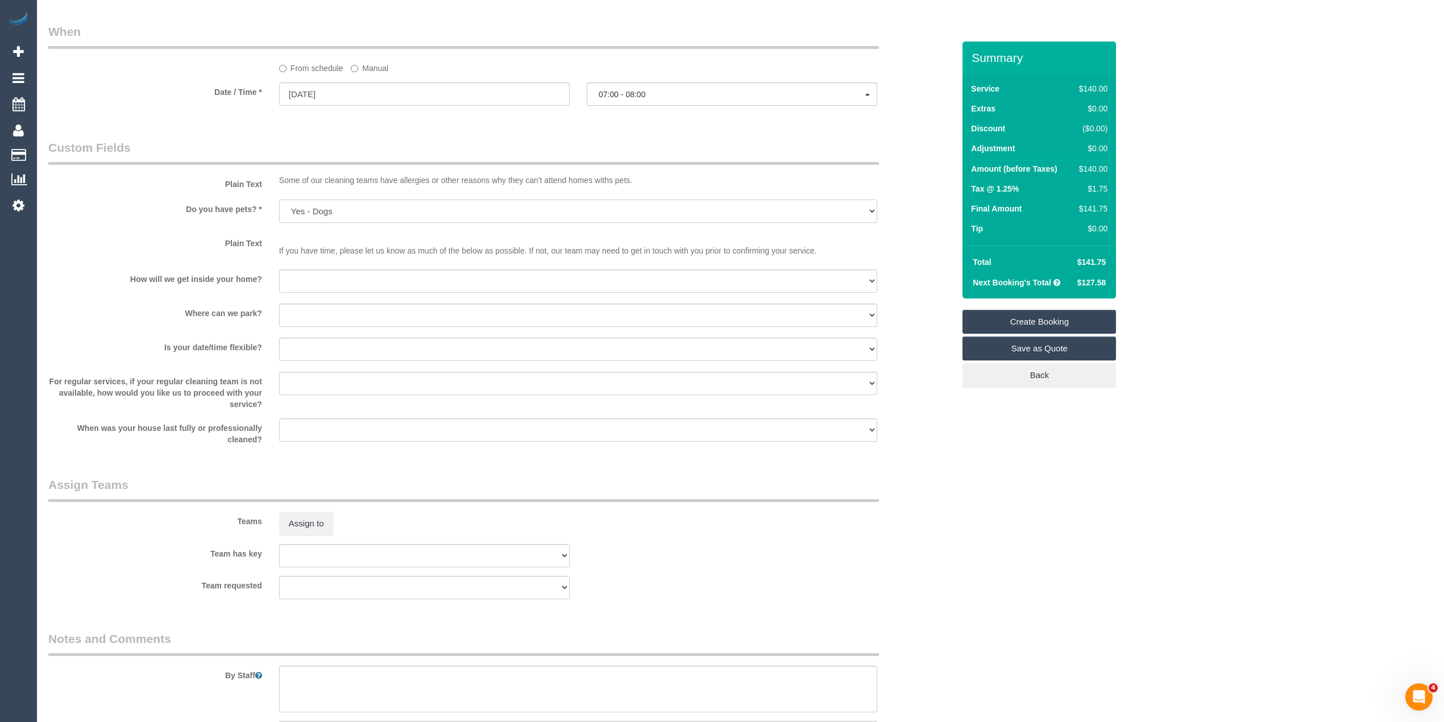
click at [305, 212] on select "Yes - Cats Yes - Dogs No pets Yes - Dogs and Cats Yes - Other" at bounding box center [578, 211] width 598 height 23
click at [313, 281] on select "I will be home Key will be left (please provide details below) Lock box/Access …" at bounding box center [578, 281] width 598 height 23
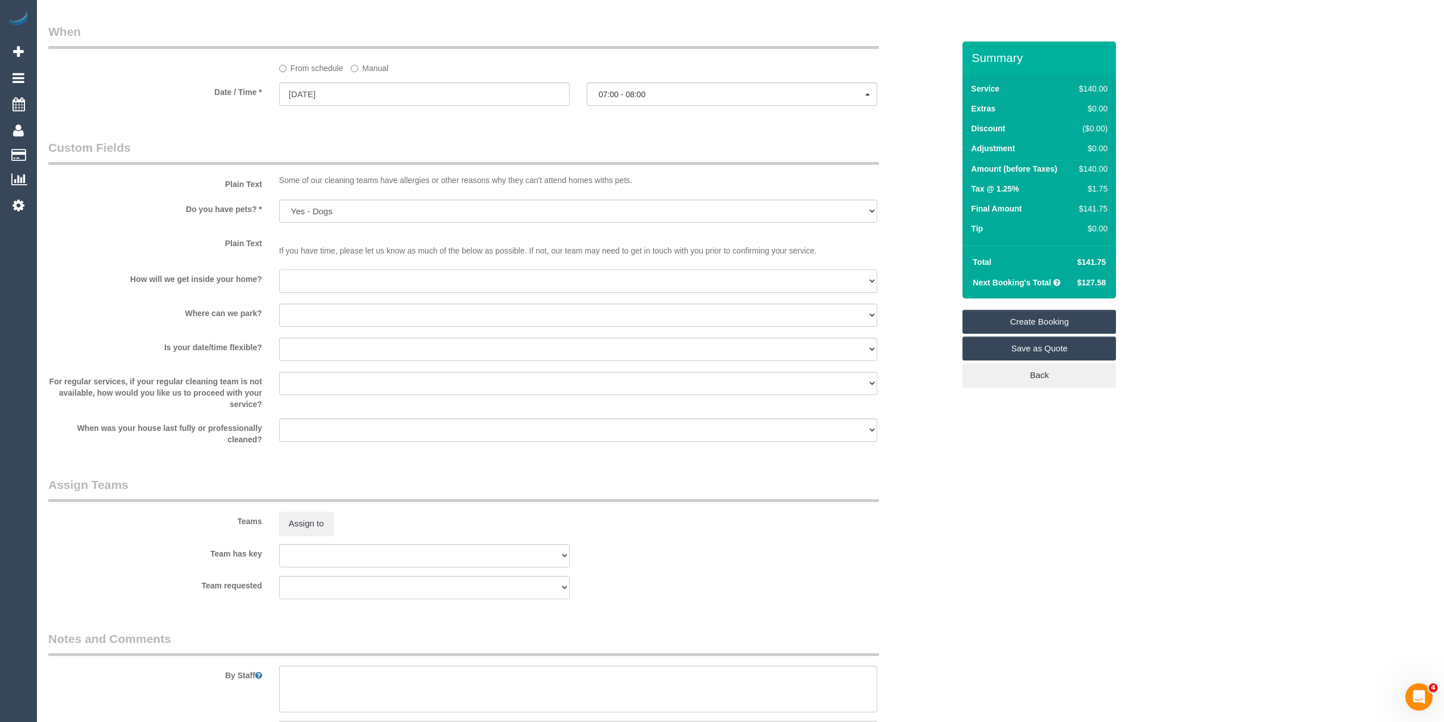
select select "number:14"
click at [279, 270] on select "I will be home Key will be left (please provide details below) Lock box/Access …" at bounding box center [578, 281] width 598 height 23
click at [306, 316] on select "I will provide parking on-site Free street parking Paid street parking (cost wi…" at bounding box center [578, 315] width 598 height 23
select select "number:19"
click at [279, 304] on select "I will provide parking on-site Free street parking Paid street parking (cost wi…" at bounding box center [578, 315] width 598 height 23
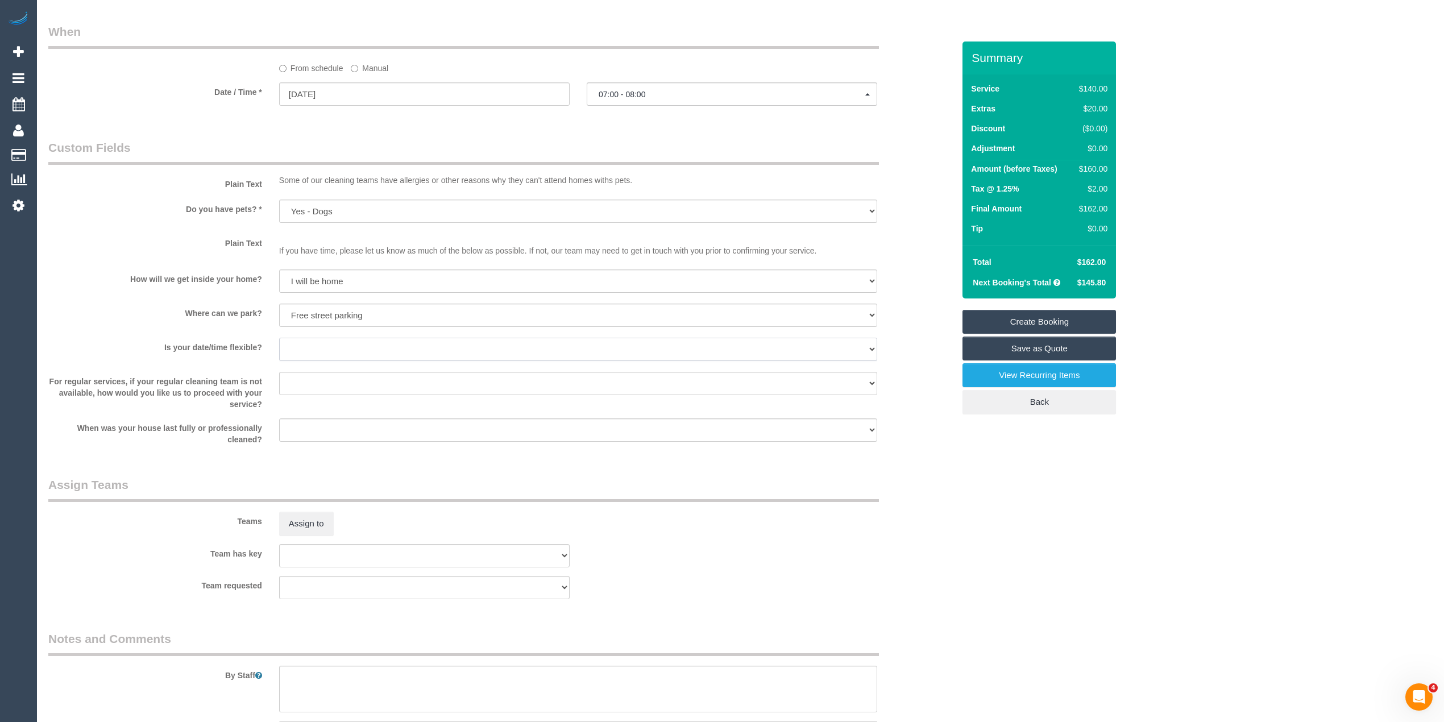
click at [309, 342] on select "Yes - date and time Yes - date but not time Yes - time but not date No - No fle…" at bounding box center [578, 349] width 598 height 23
select select "number:25"
click at [279, 338] on select "Yes - date and time Yes - date but not time Yes - time but not date No - No fle…" at bounding box center [578, 349] width 598 height 23
click at [329, 379] on select "Arrange a cleaner to cover and do not bother you Arrange a cleaner to cover and…" at bounding box center [578, 383] width 598 height 23
select select "number:34"
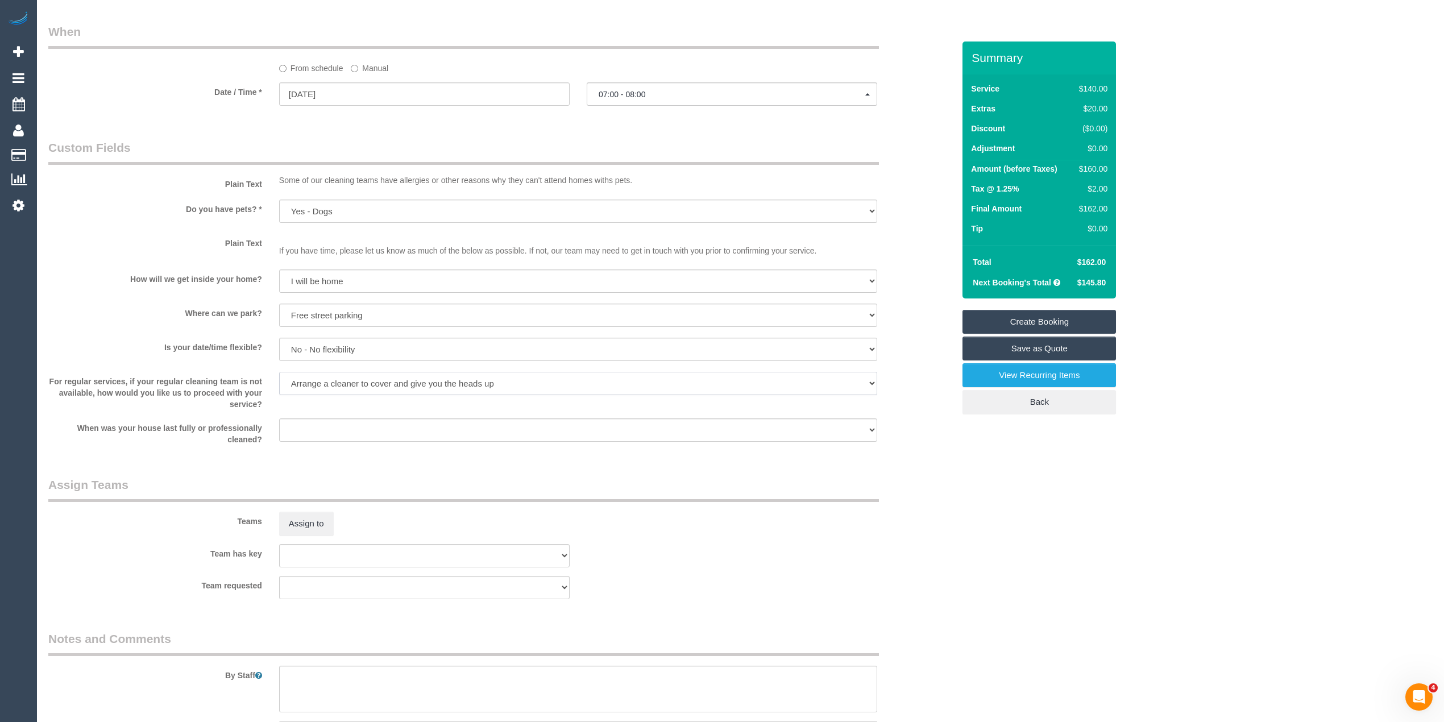
click at [279, 372] on select "Arrange a cleaner to cover and do not bother you Arrange a cleaner to cover and…" at bounding box center [578, 383] width 598 height 23
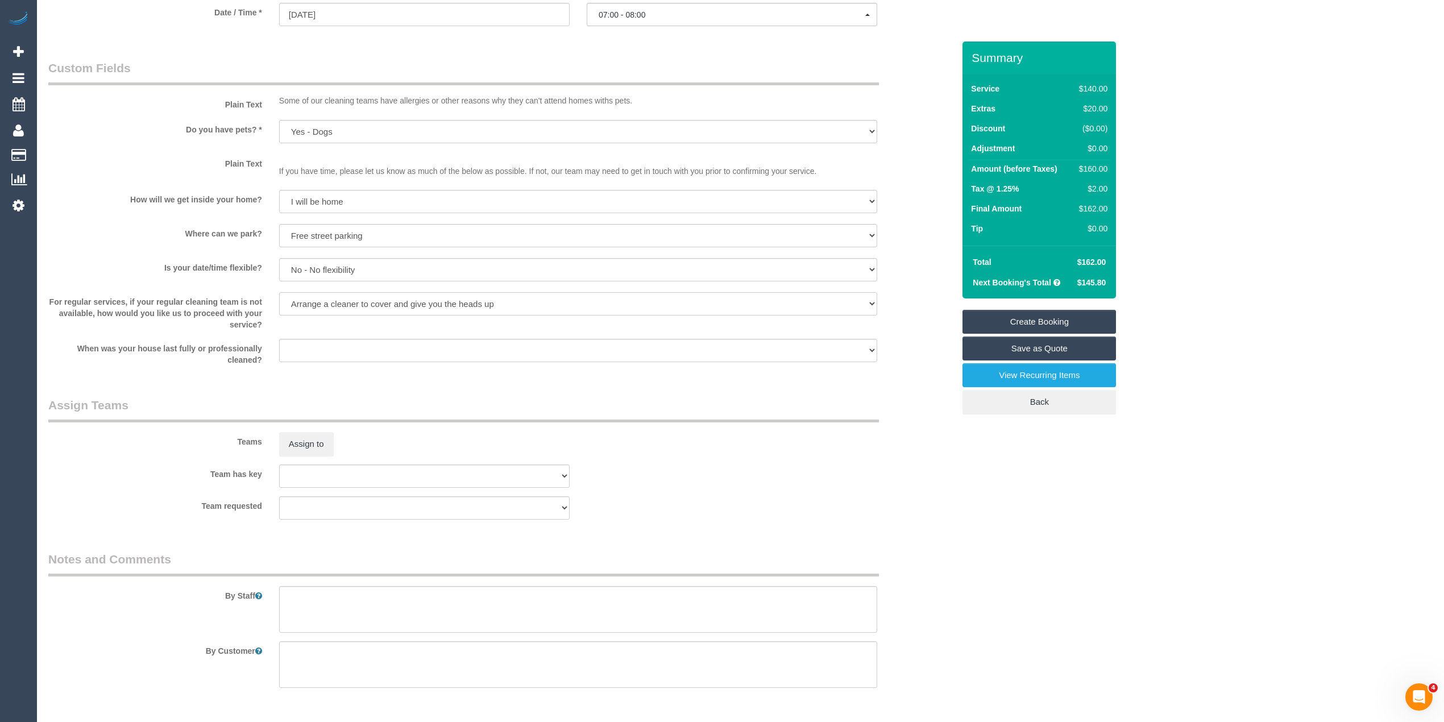
scroll to position [1379, 0]
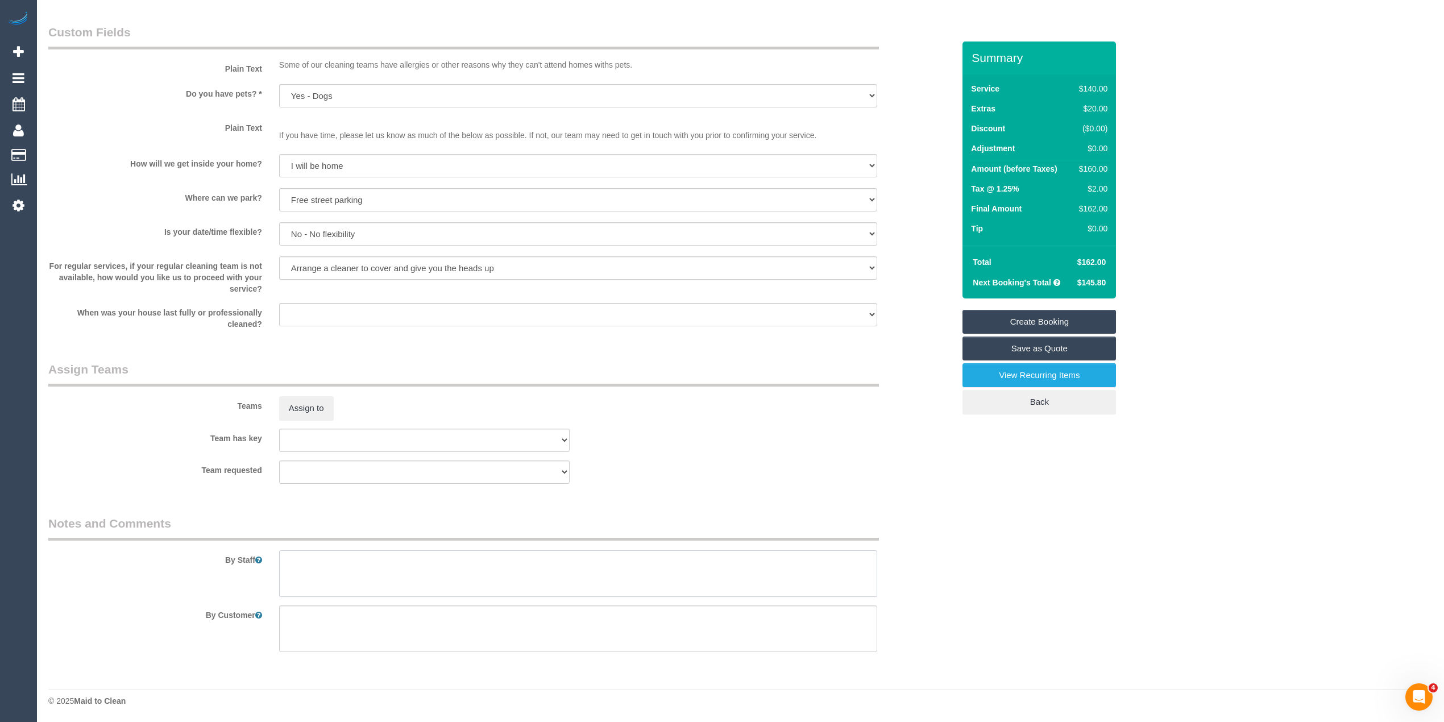
click at [313, 553] on textarea at bounding box center [578, 573] width 598 height 47
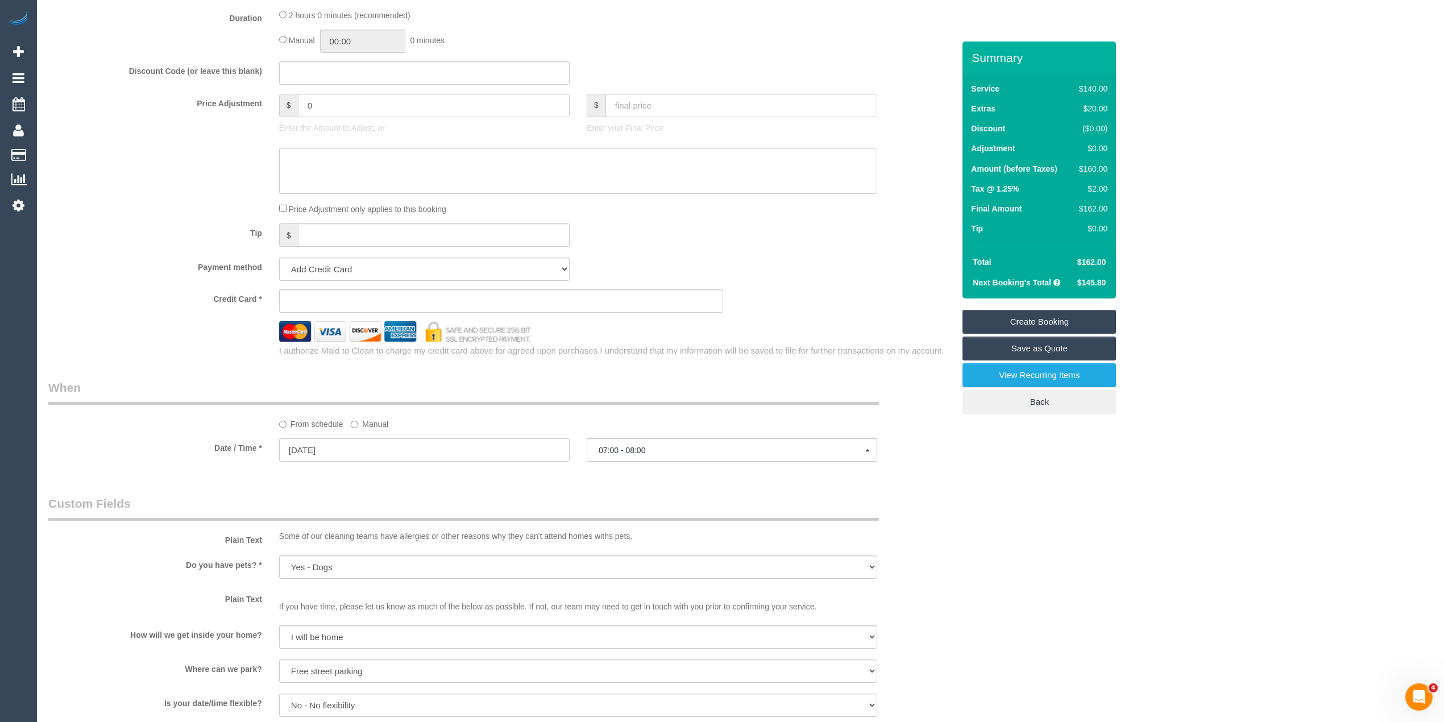
scroll to position [873, 0]
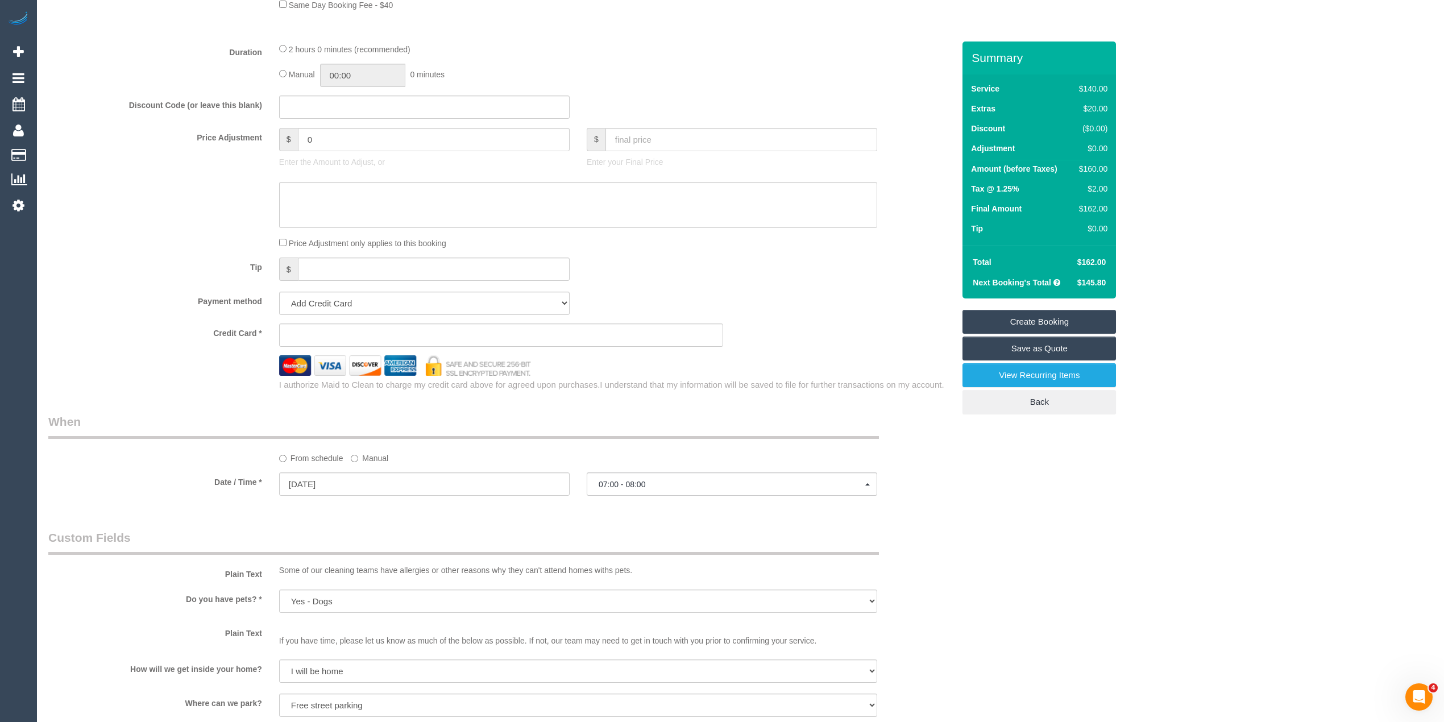
click at [190, 229] on div at bounding box center [501, 205] width 923 height 47
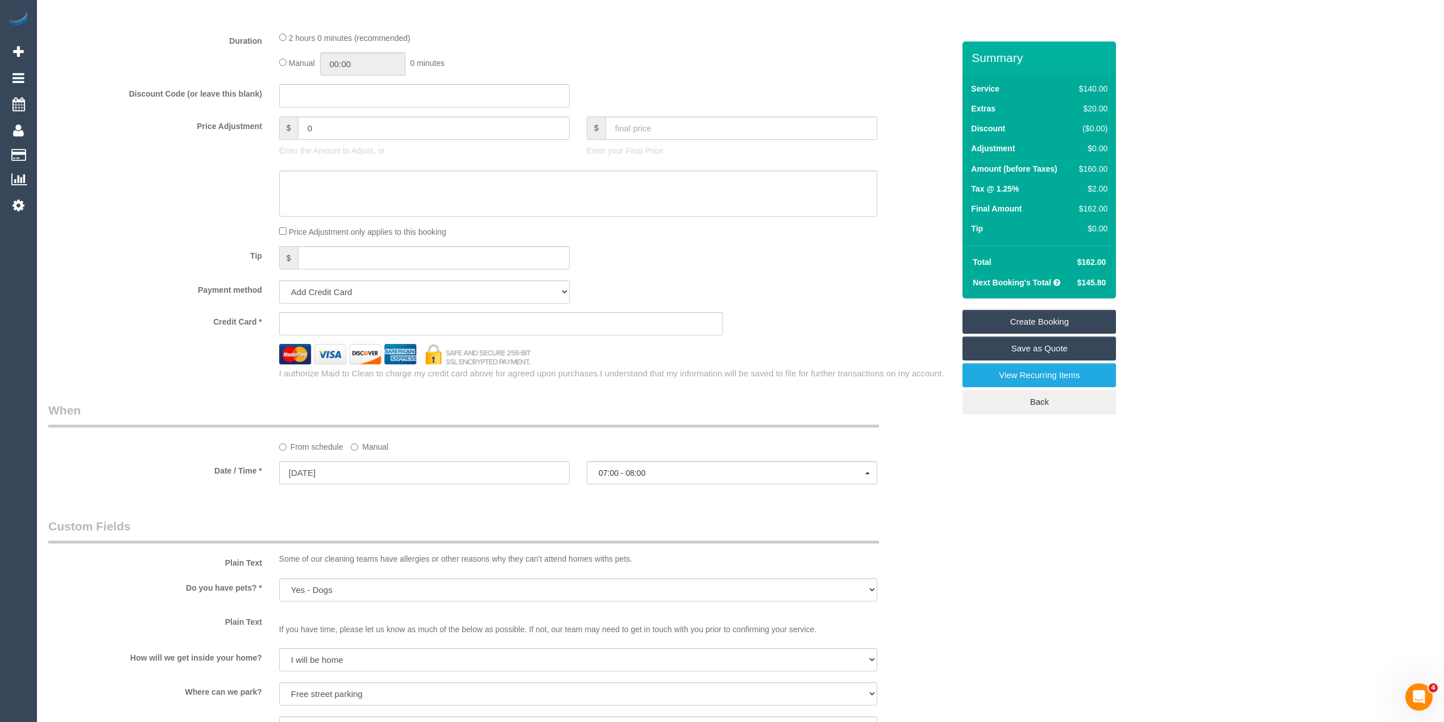
drag, startPoint x: 719, startPoint y: 242, endPoint x: 706, endPoint y: 271, distance: 31.8
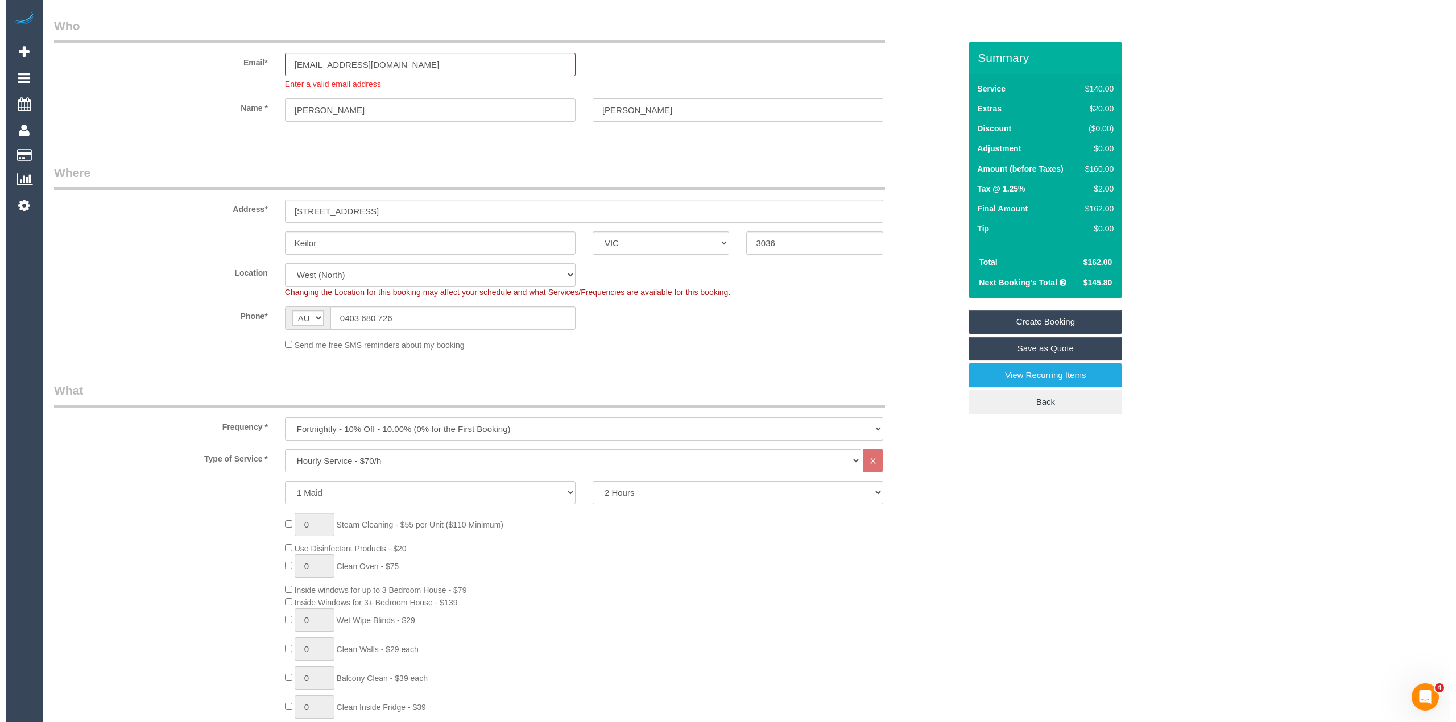
scroll to position [0, 0]
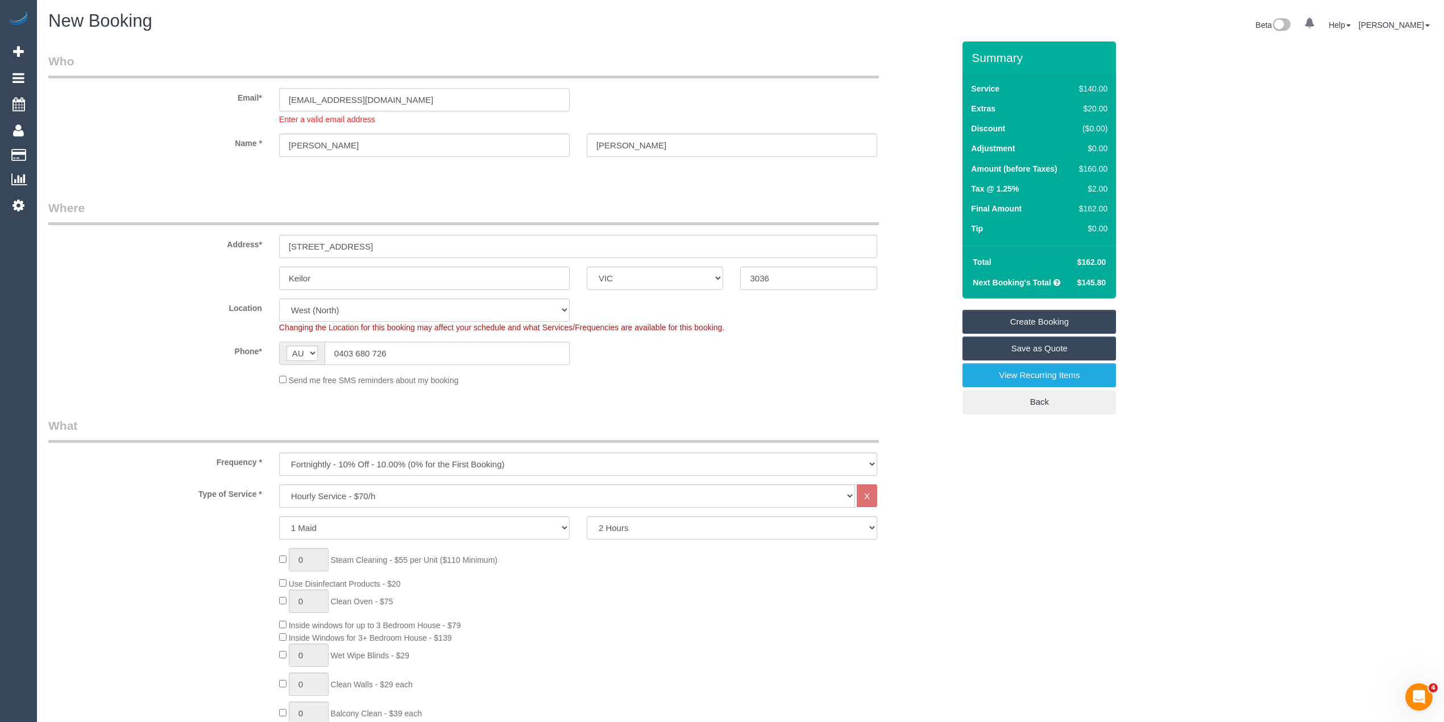
drag, startPoint x: 428, startPoint y: 92, endPoint x: 147, endPoint y: 98, distance: 281.0
click at [147, 98] on div "Email* natashaleighpt@gmail.com Enter a valid email address" at bounding box center [501, 89] width 923 height 72
click at [1042, 314] on link "Create Booking" at bounding box center [1040, 322] width 154 height 24
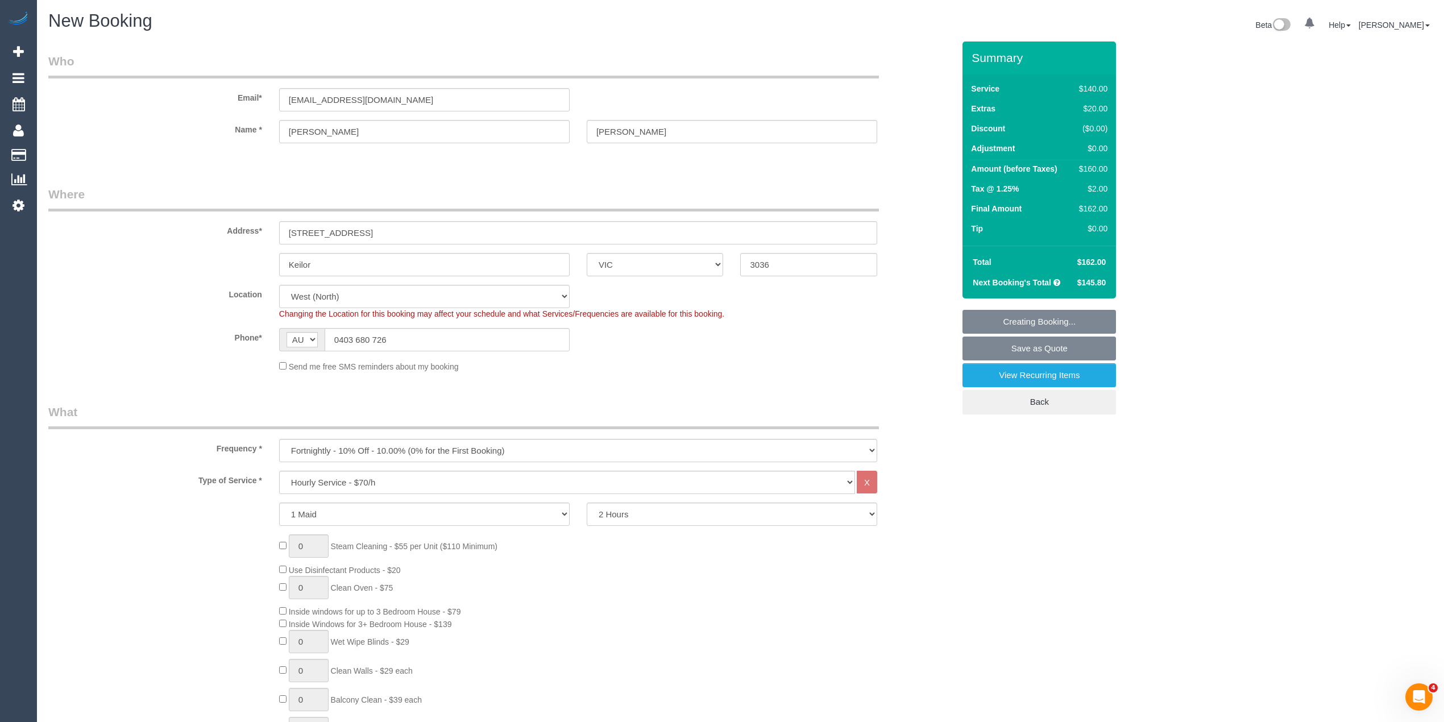
select select "spot22"
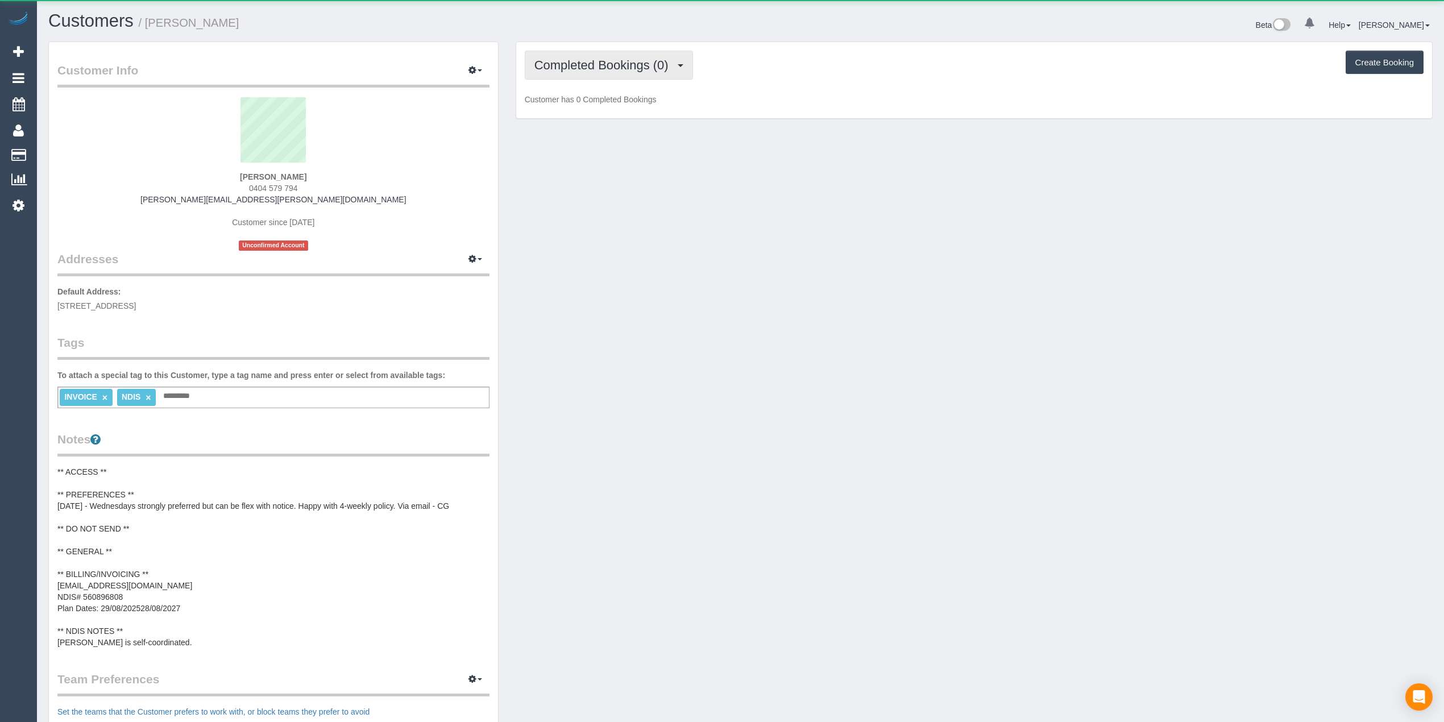
click at [571, 65] on span "Completed Bookings (0)" at bounding box center [605, 65] width 140 height 14
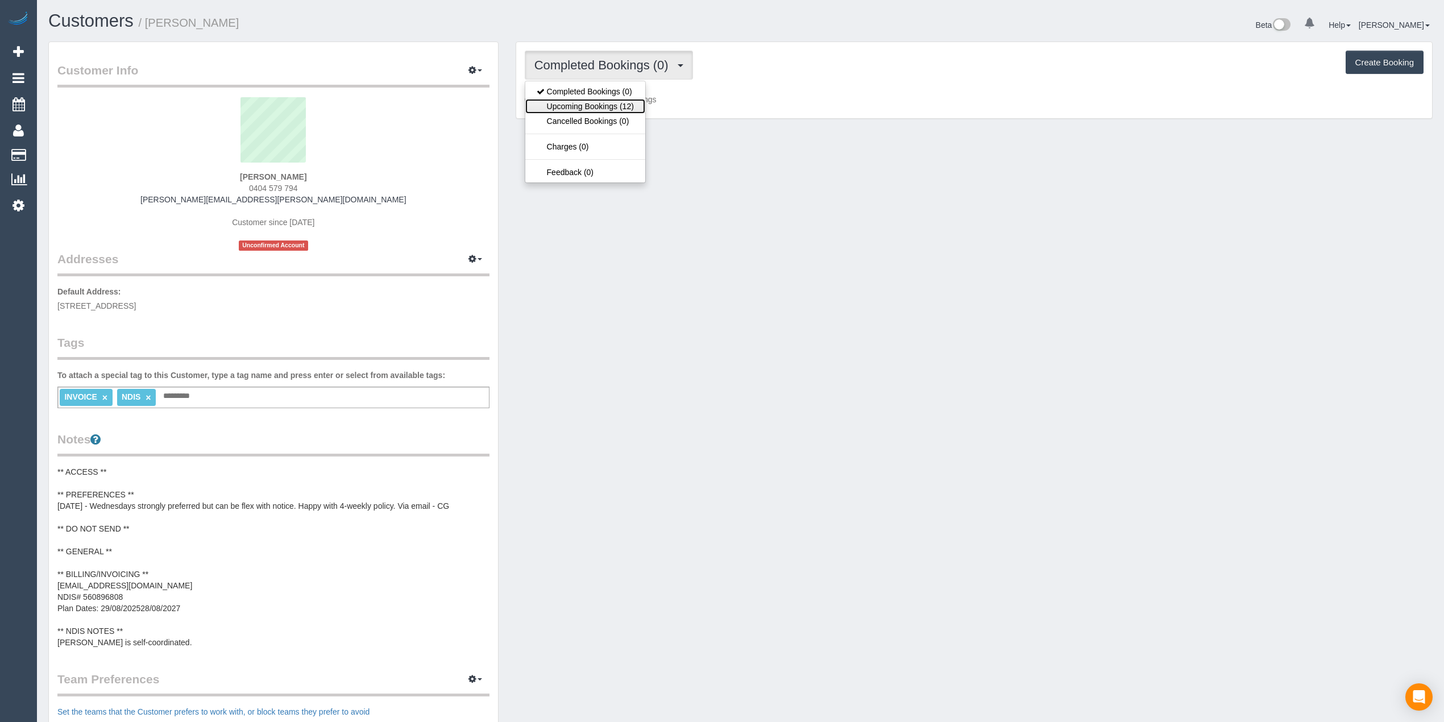
click at [591, 109] on link "Upcoming Bookings (12)" at bounding box center [585, 106] width 120 height 15
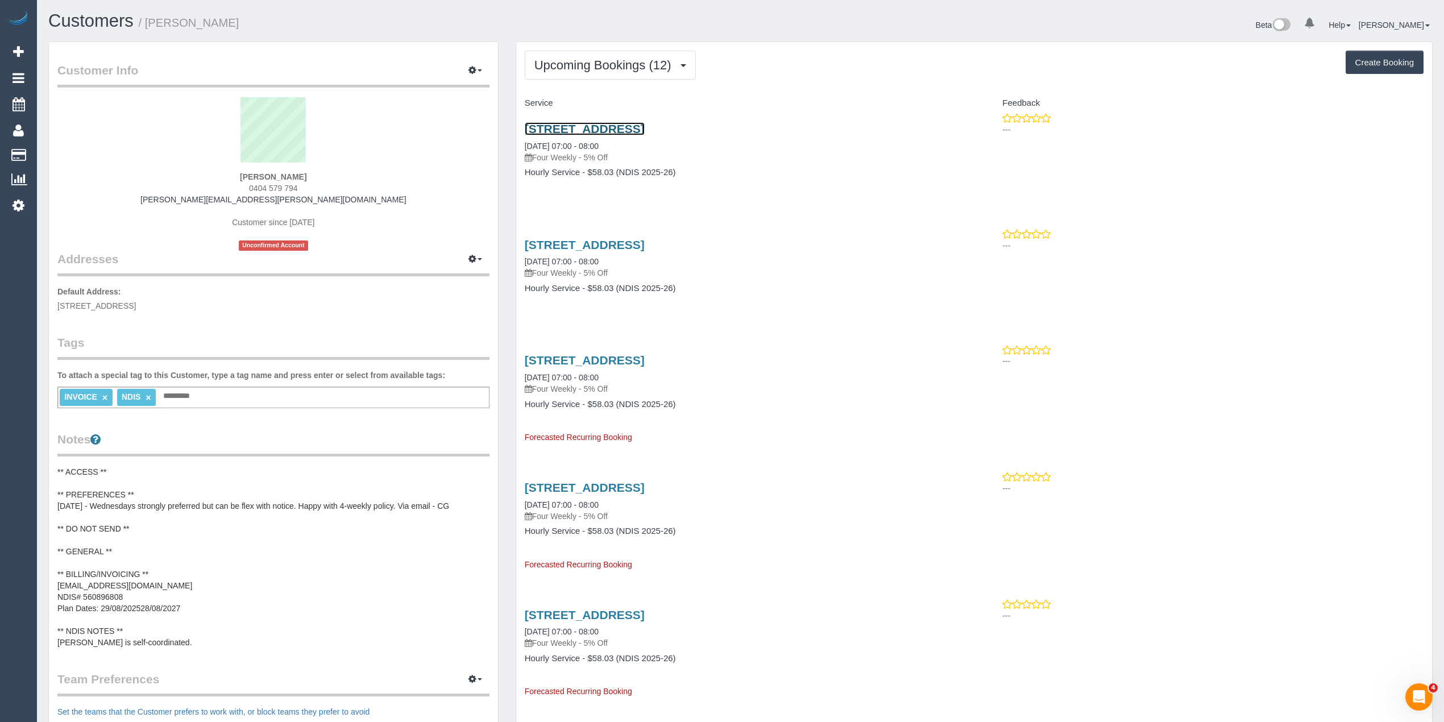
click at [645, 130] on link "[STREET_ADDRESS]" at bounding box center [585, 128] width 120 height 13
click at [583, 64] on span "Upcoming Bookings (12)" at bounding box center [606, 65] width 143 height 14
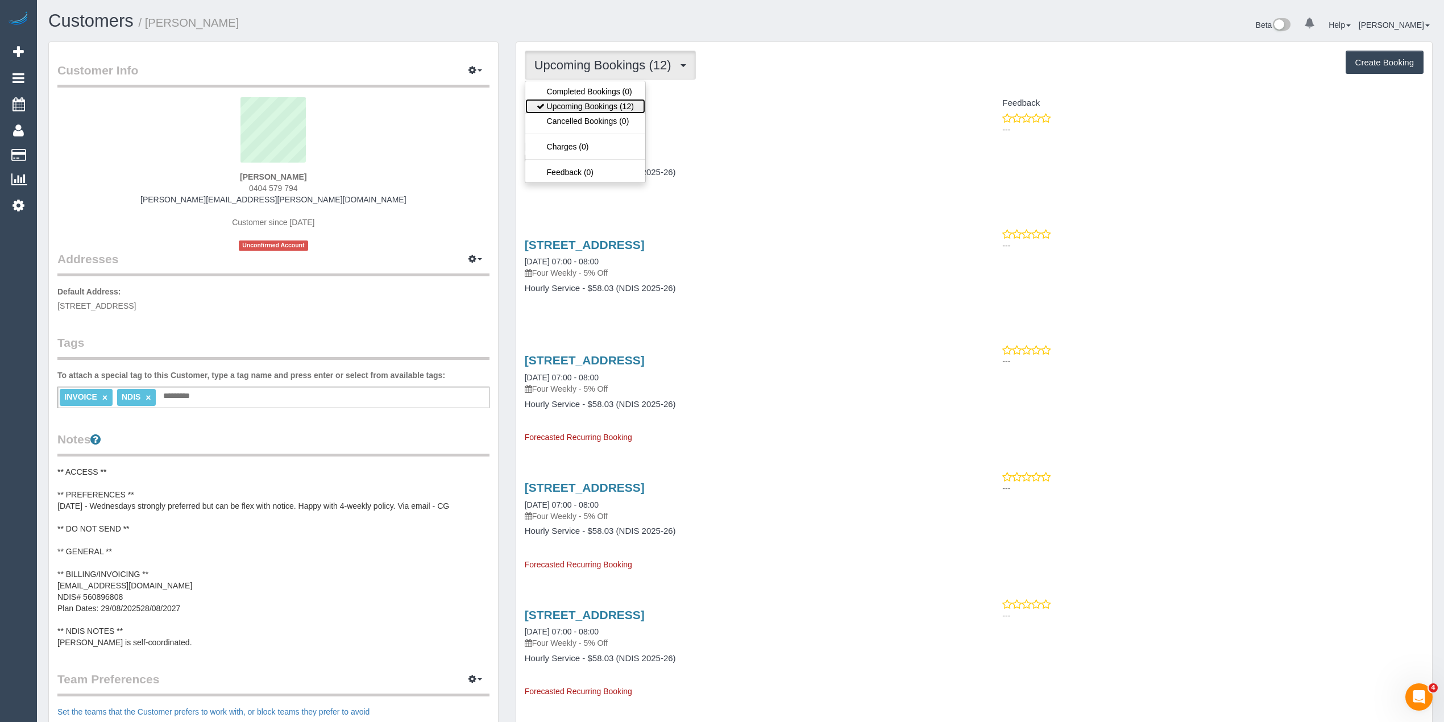
click at [601, 106] on link "Upcoming Bookings (12)" at bounding box center [585, 106] width 120 height 15
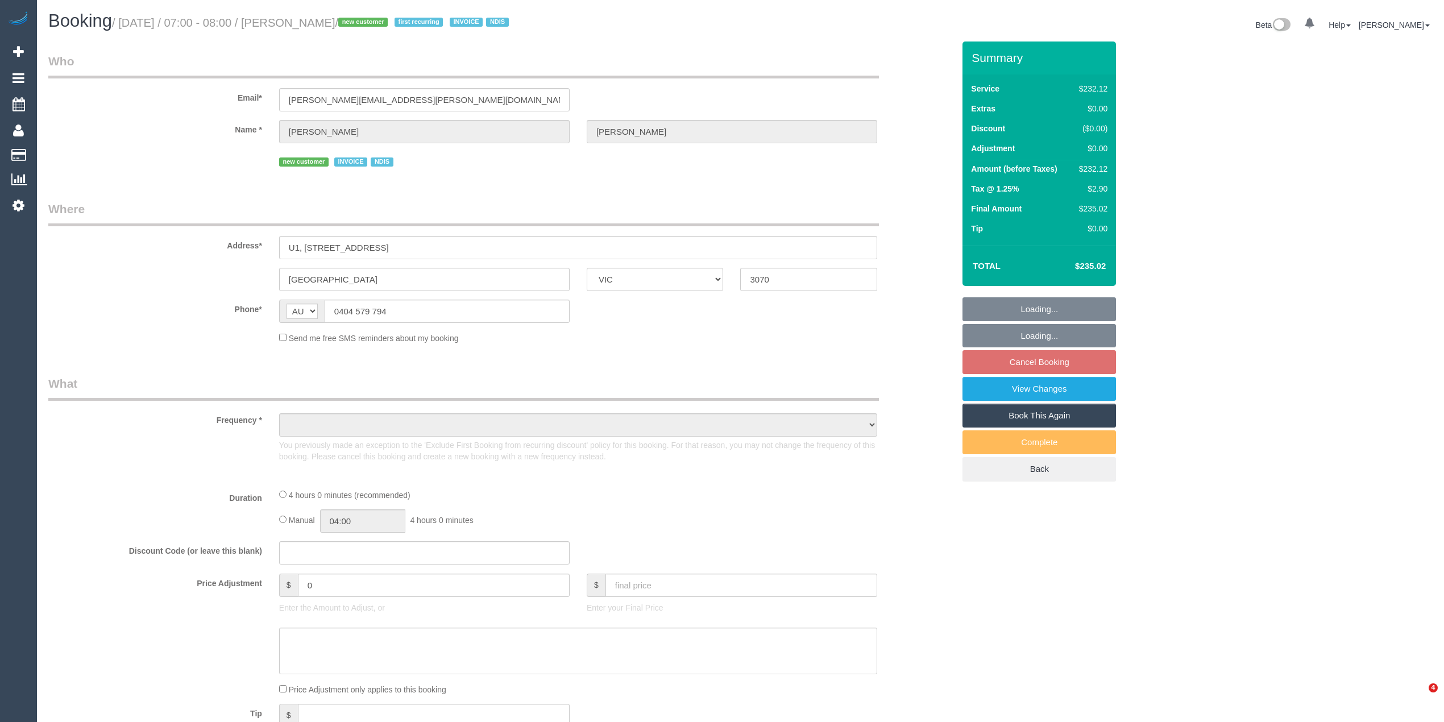
select select "VIC"
select select "object:530"
select select "240"
select select "number:28"
select select "number:17"
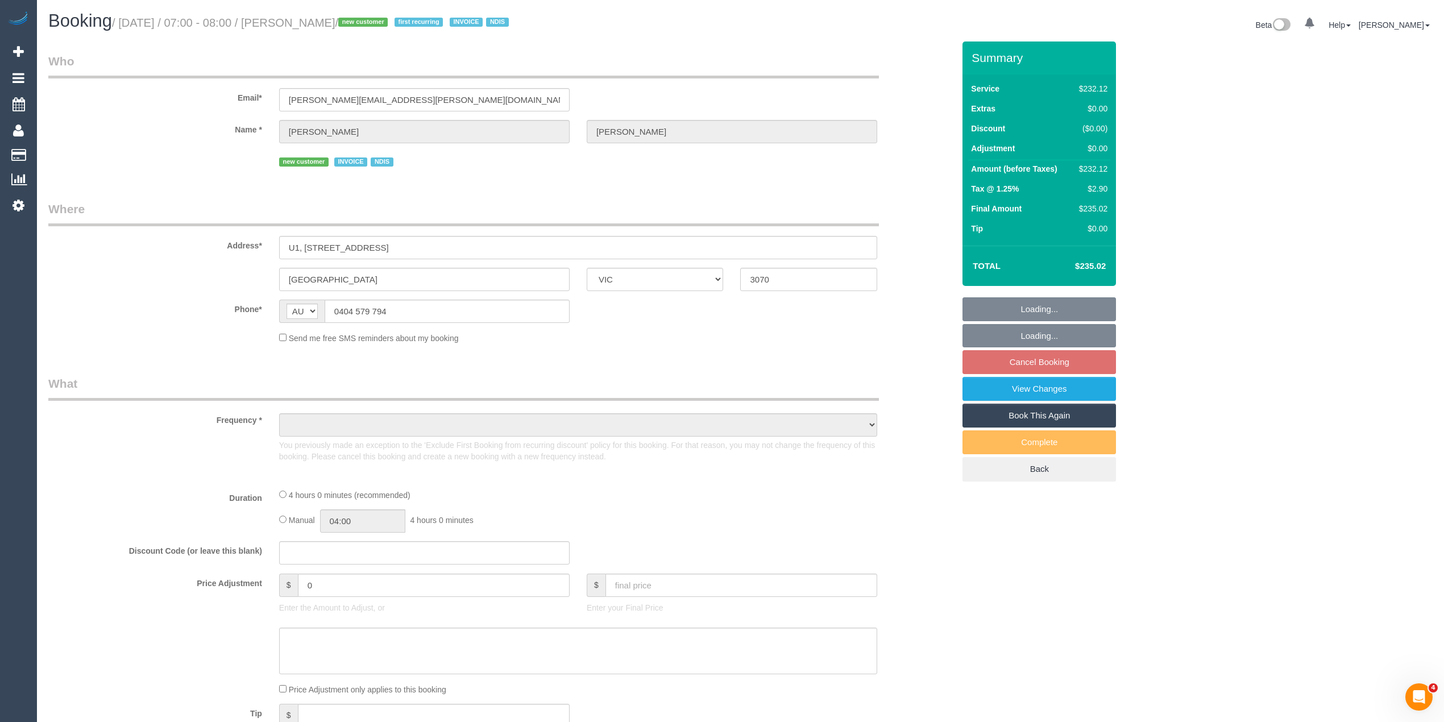
select select "number:18"
select select "number:24"
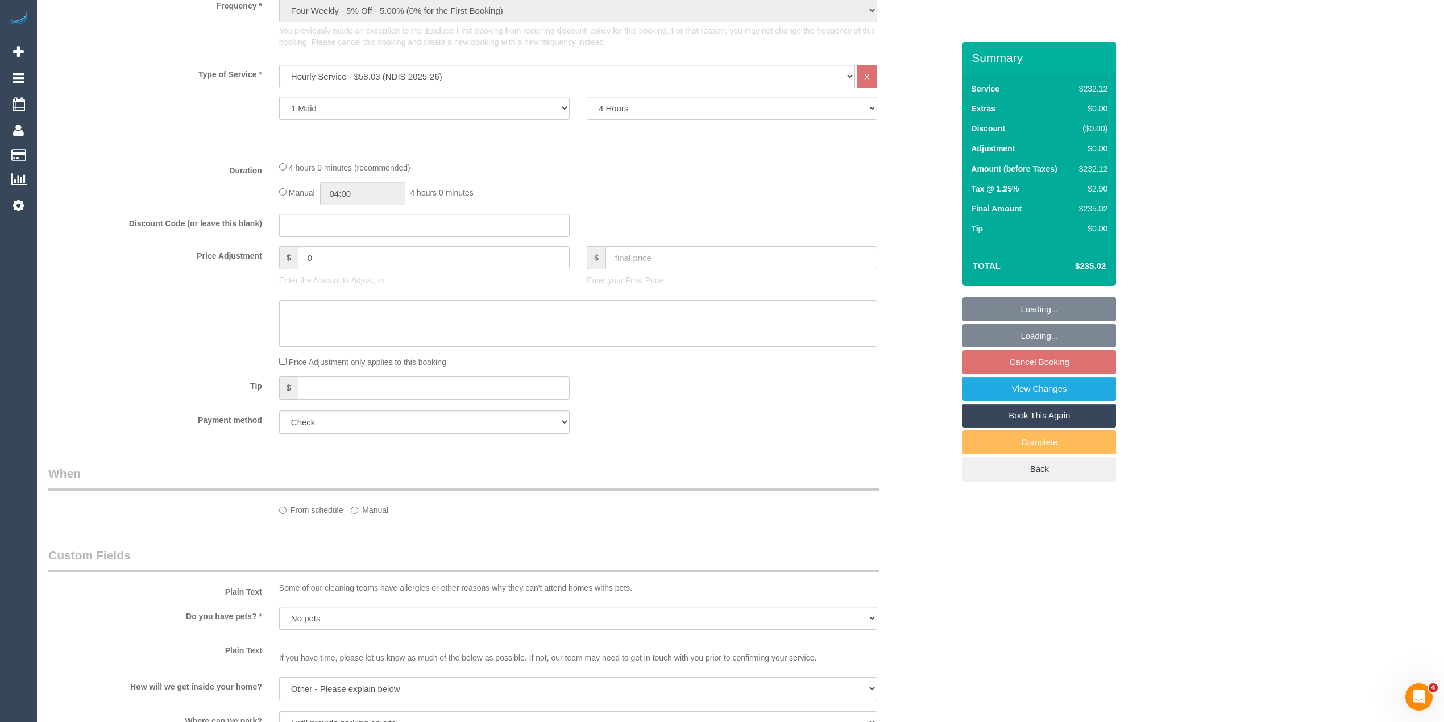
select select "object:742"
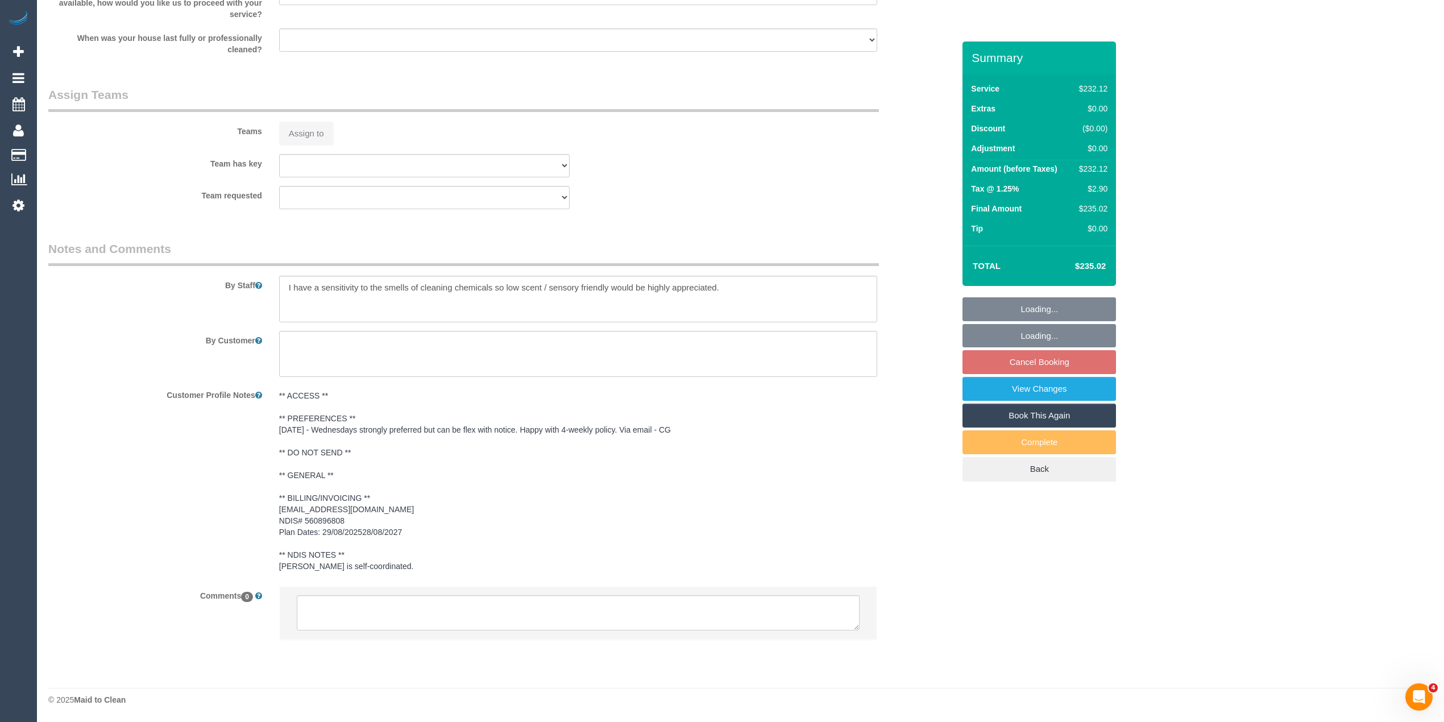
select select "spot1"
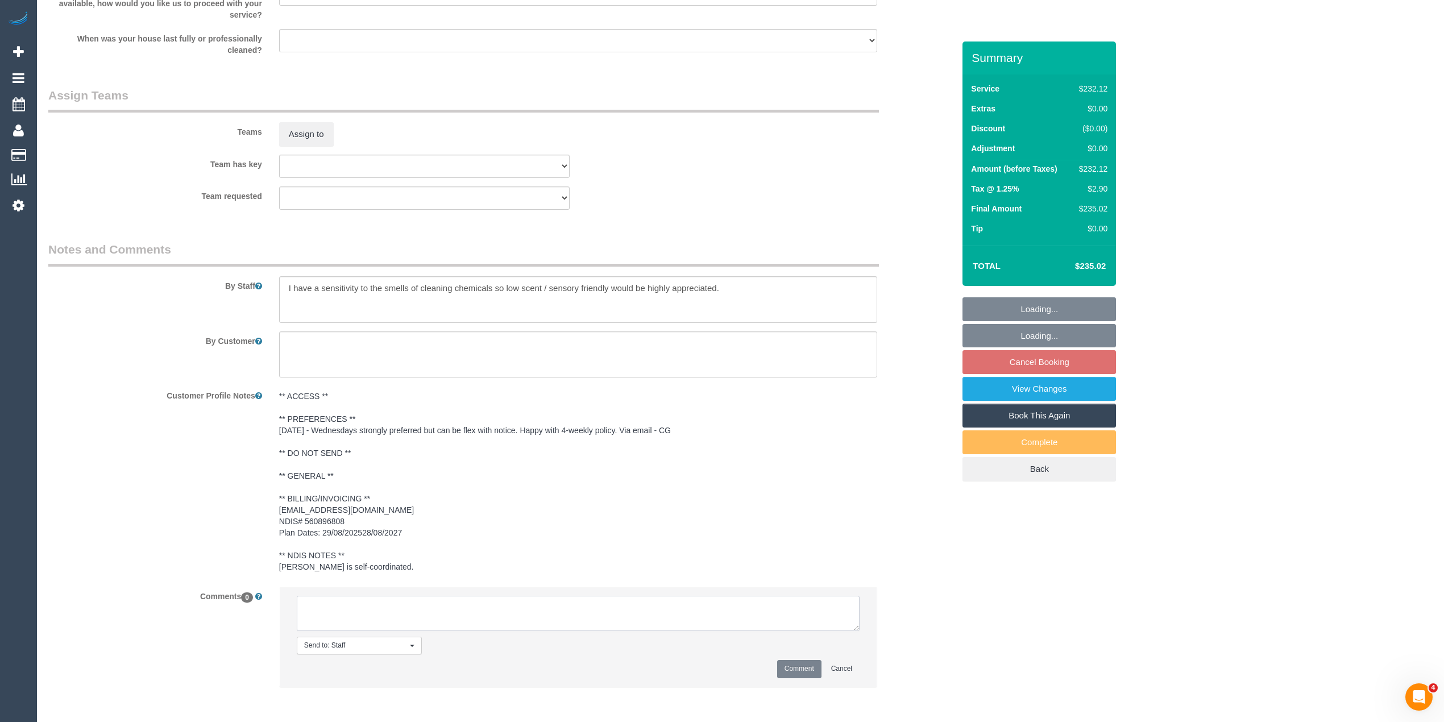
click at [526, 611] on textarea at bounding box center [578, 613] width 563 height 35
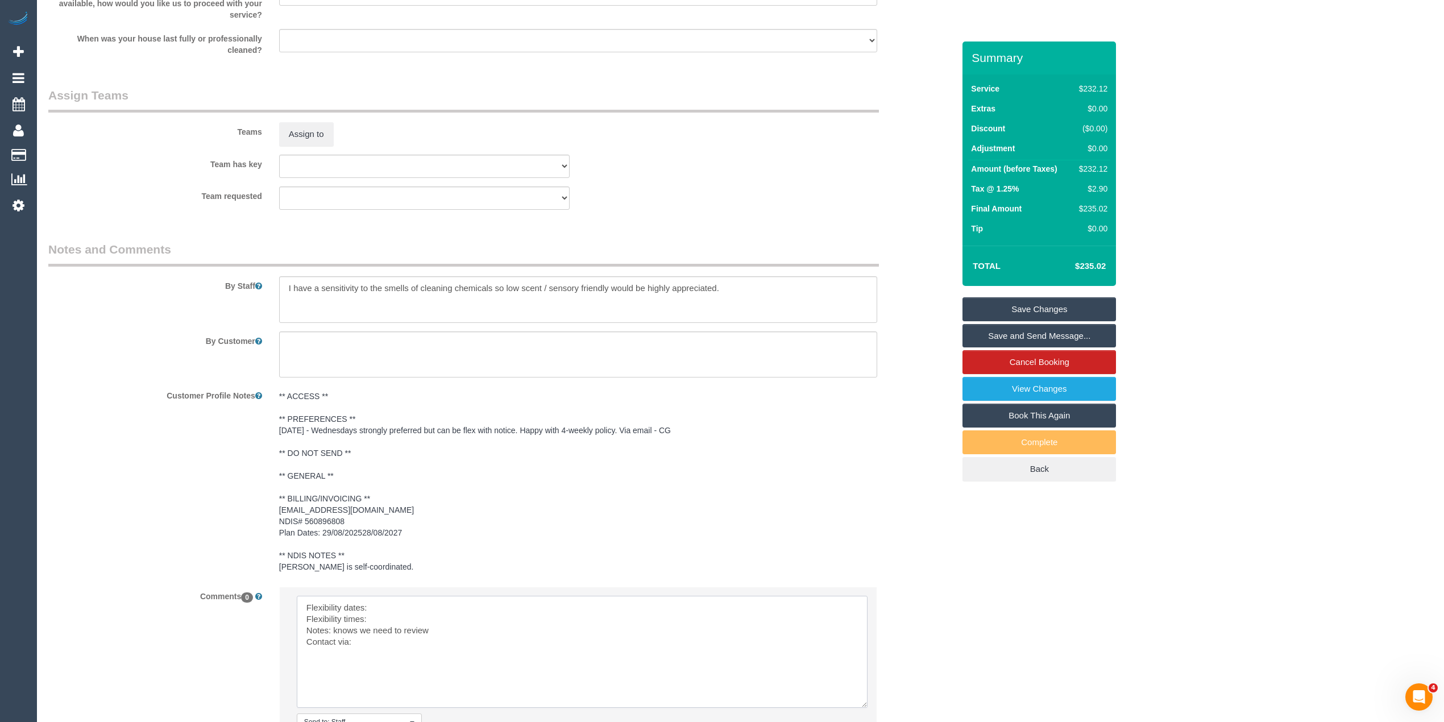
drag, startPoint x: 849, startPoint y: 624, endPoint x: 737, endPoint y: 672, distance: 121.8
click at [854, 703] on textarea at bounding box center [582, 652] width 571 height 112
click at [426, 607] on textarea at bounding box center [581, 653] width 568 height 114
click at [399, 619] on textarea at bounding box center [581, 653] width 568 height 114
click at [386, 646] on textarea at bounding box center [581, 653] width 568 height 114
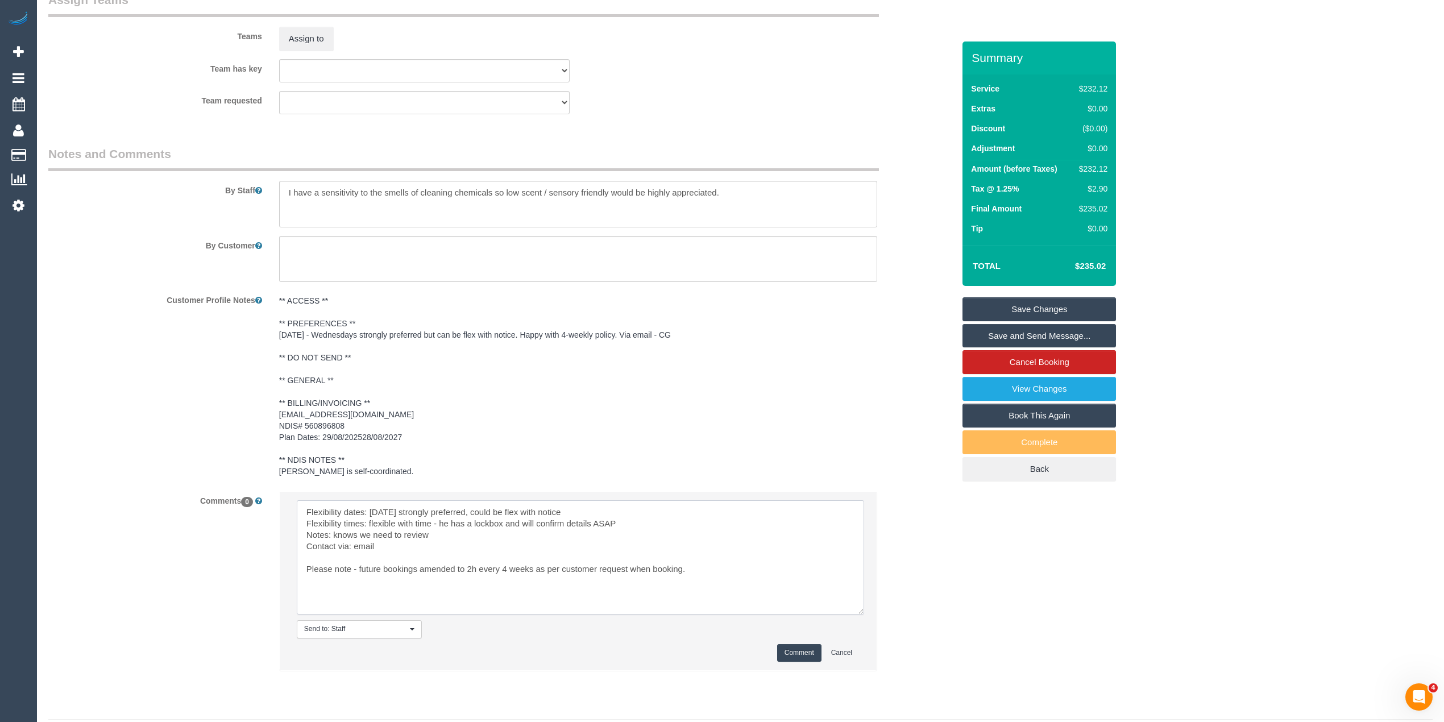
scroll to position [1435, 0]
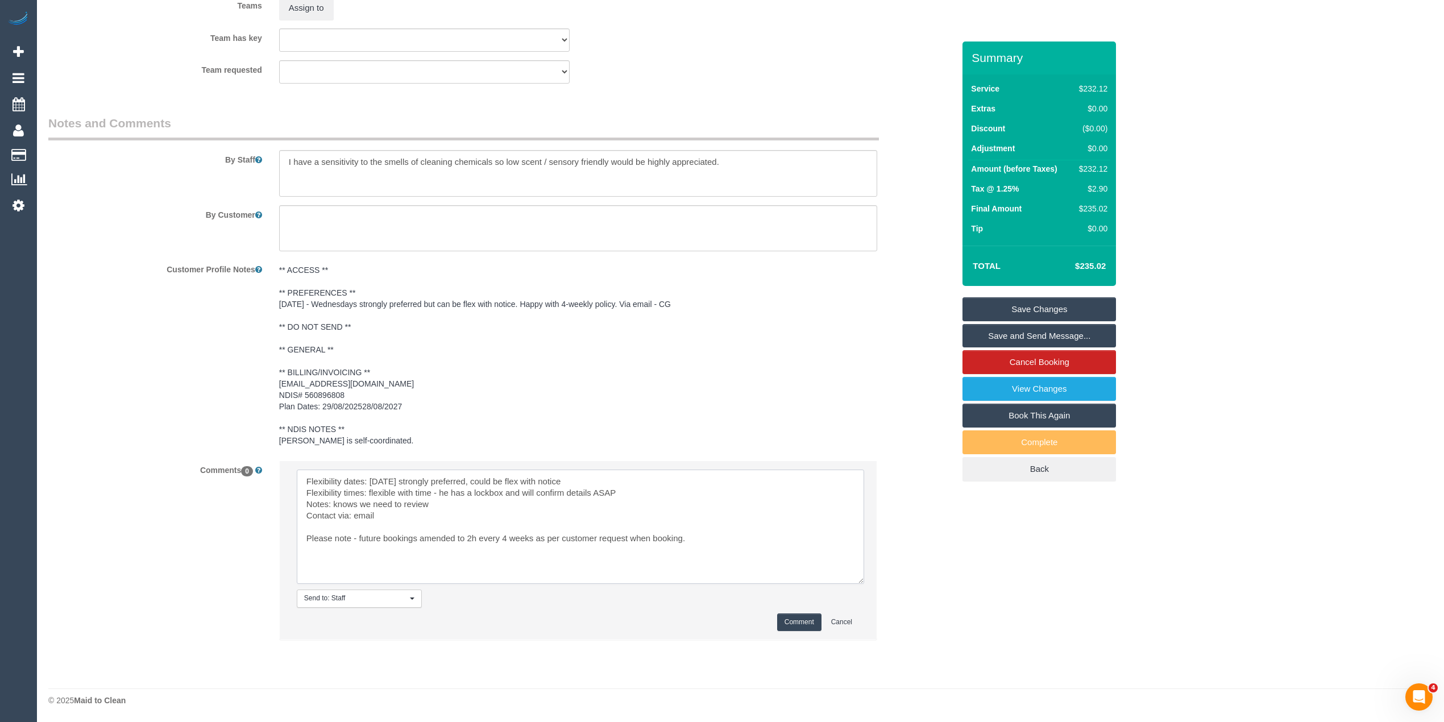
type textarea "Flexibility dates: [DATE] strongly preferred, could be flex with notice Flexibi…"
click at [797, 614] on button "Comment" at bounding box center [799, 623] width 44 height 18
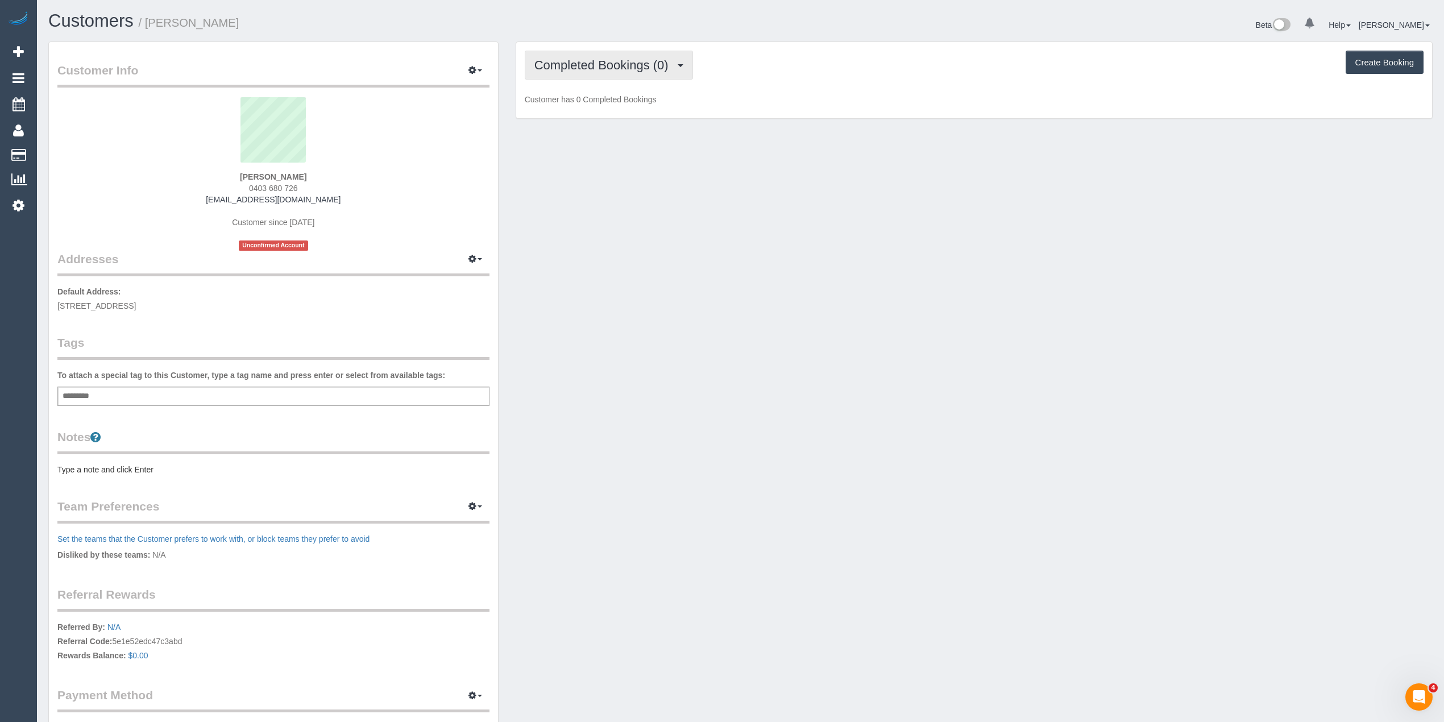
click at [595, 63] on span "Completed Bookings (0)" at bounding box center [605, 65] width 140 height 14
click at [606, 105] on link "Upcoming Bookings (11)" at bounding box center [585, 106] width 120 height 15
click at [108, 457] on div "Notes Type a note and click Enter" at bounding box center [273, 452] width 432 height 47
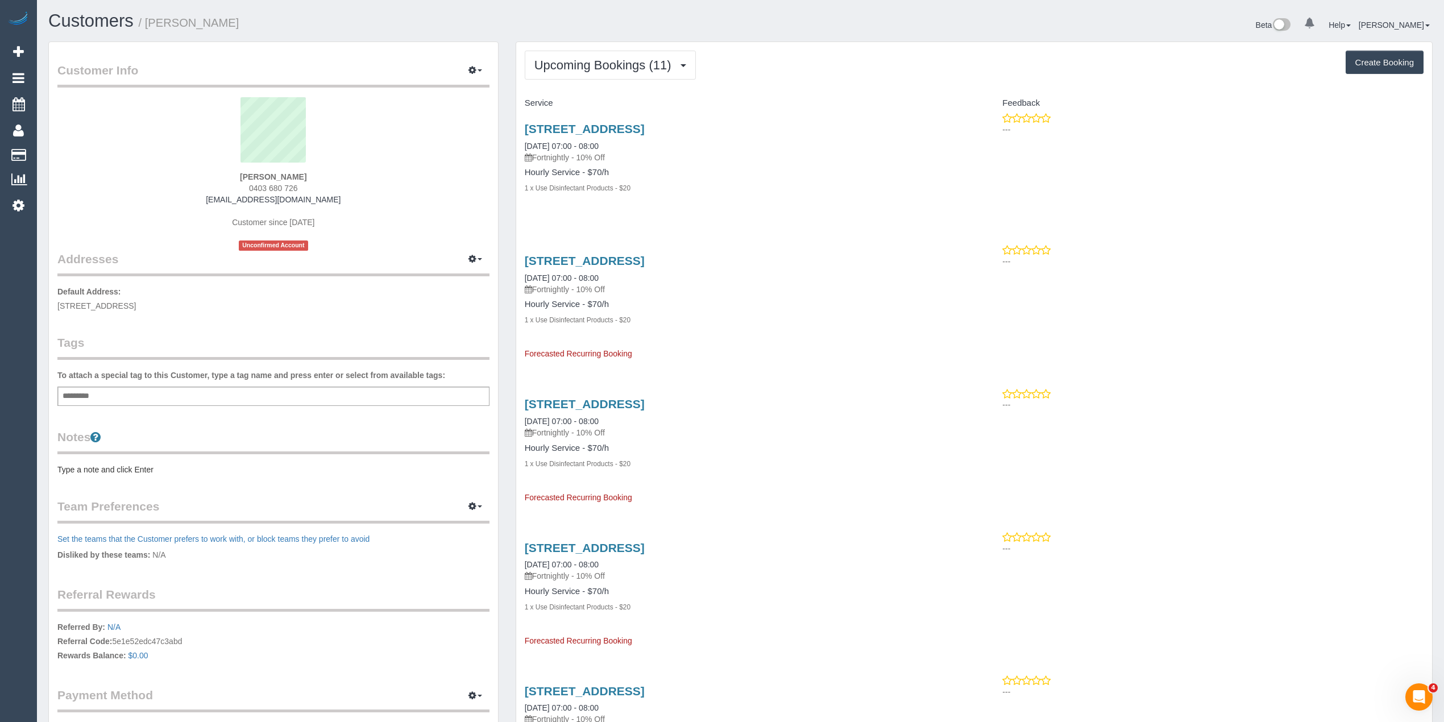
click at [121, 469] on pre "Type a note and click Enter" at bounding box center [273, 469] width 432 height 11
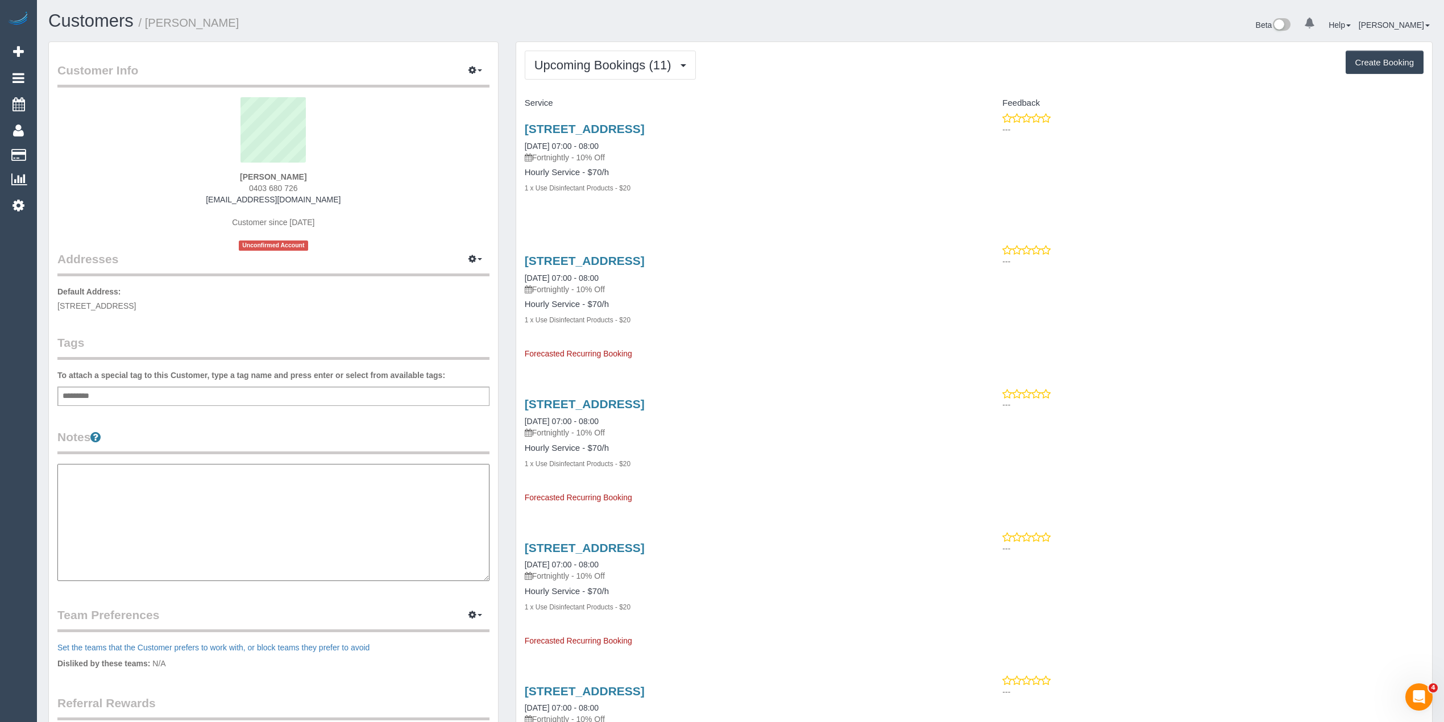
click at [125, 490] on textarea at bounding box center [273, 522] width 432 height 117
paste textarea "**********"
click at [149, 484] on textarea "**********" at bounding box center [273, 523] width 432 height 118
click at [121, 494] on textarea "**********" at bounding box center [273, 523] width 432 height 118
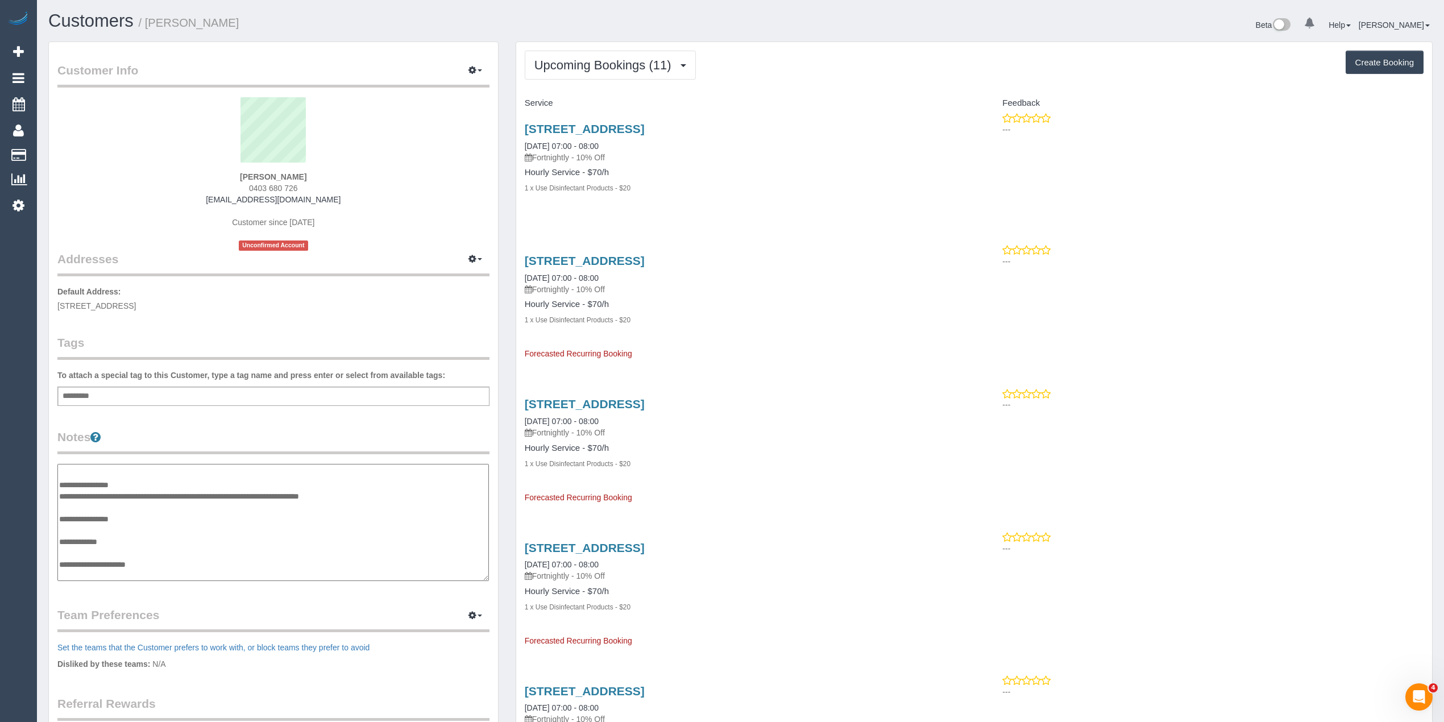
type textarea "**********"
click at [426, 424] on div "Customer Info Edit Contact Info Send Message Email Preferences Special Sales Ta…" at bounding box center [273, 460] width 449 height 836
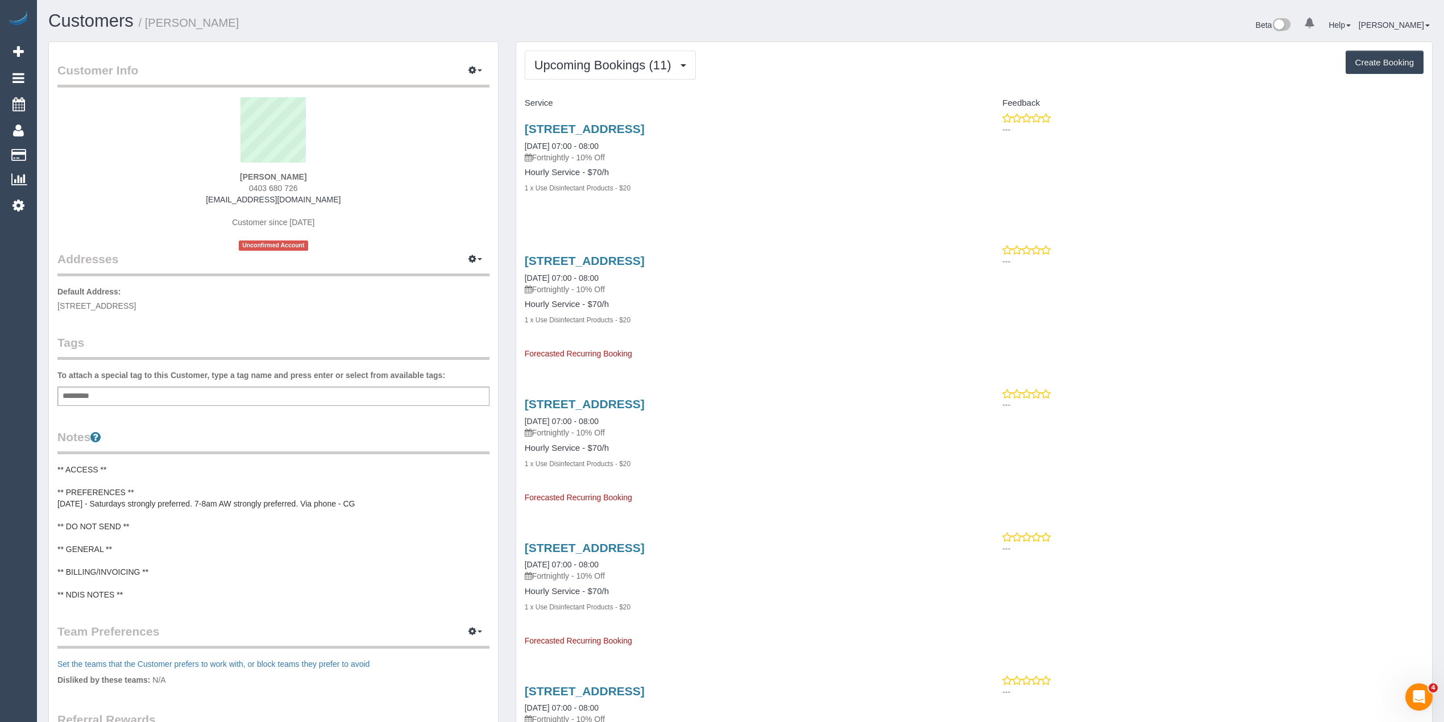
click at [601, 119] on div "[STREET_ADDRESS] [DATE] 07:00 - 08:00 Fortnightly - 10% Off Hourly Service - $7…" at bounding box center [745, 164] width 458 height 103
click at [610, 130] on link "[STREET_ADDRESS]" at bounding box center [585, 128] width 120 height 13
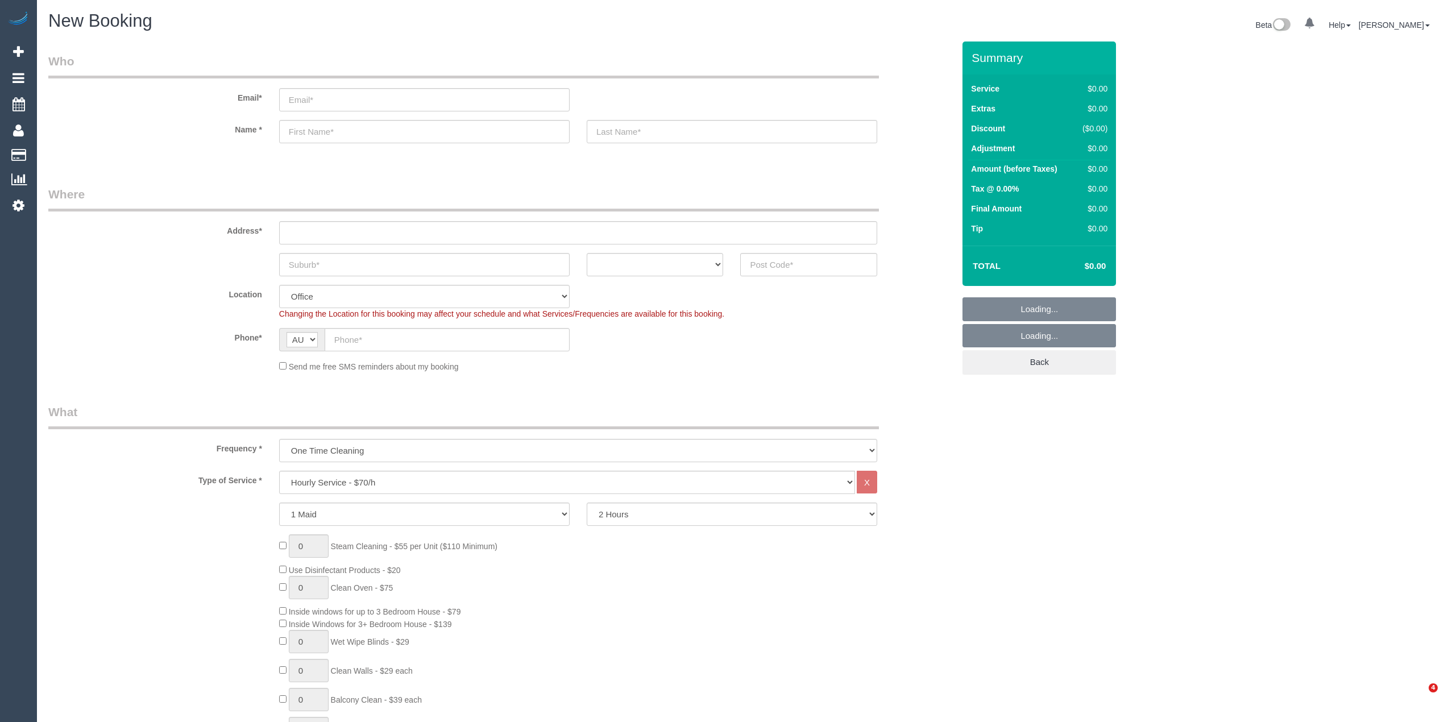
select select "object:2149"
click at [798, 264] on input "text" at bounding box center [808, 264] width 137 height 23
type input "3046"
click at [308, 214] on div "Address*" at bounding box center [501, 215] width 923 height 59
click at [308, 235] on input "text" at bounding box center [578, 232] width 598 height 23
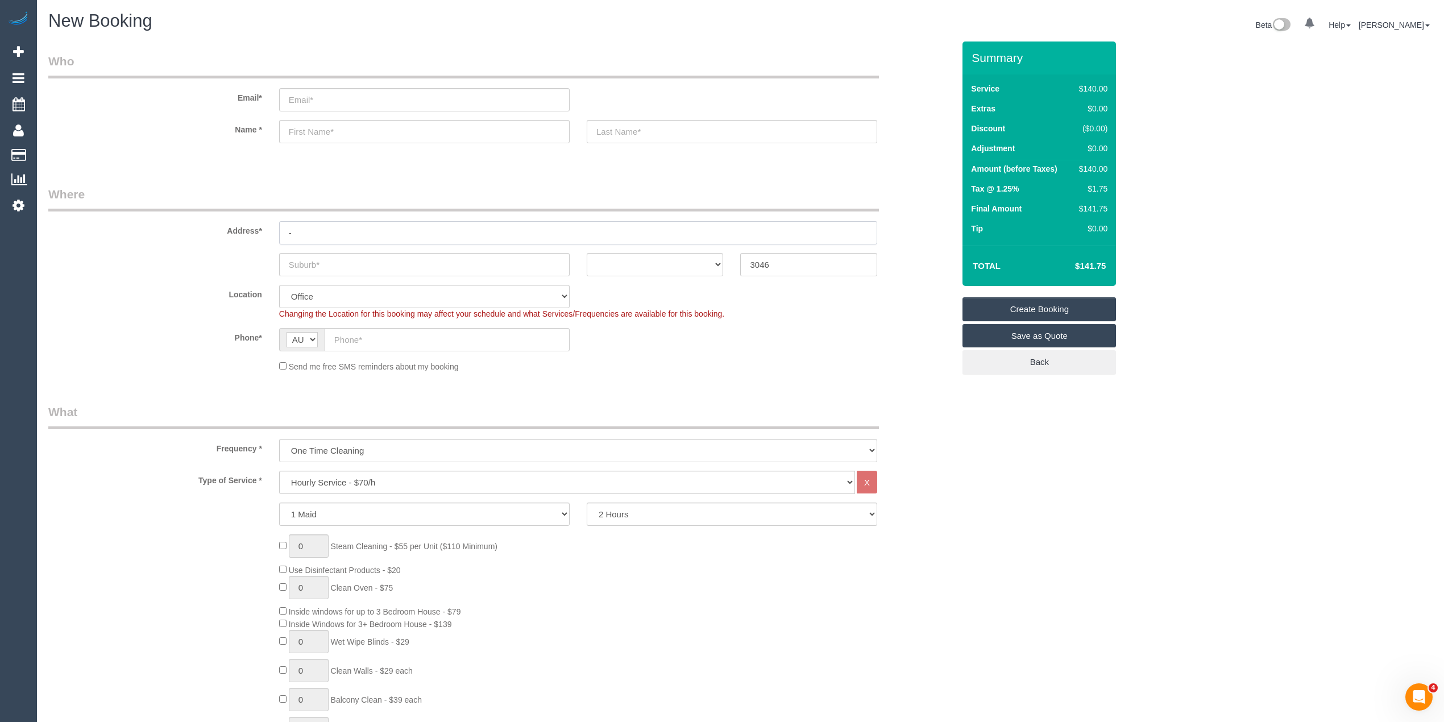
type input "-"
click at [322, 255] on input "text" at bounding box center [424, 264] width 291 height 23
type input "[PERSON_NAME]"
select select "61"
type input "Glenroy"
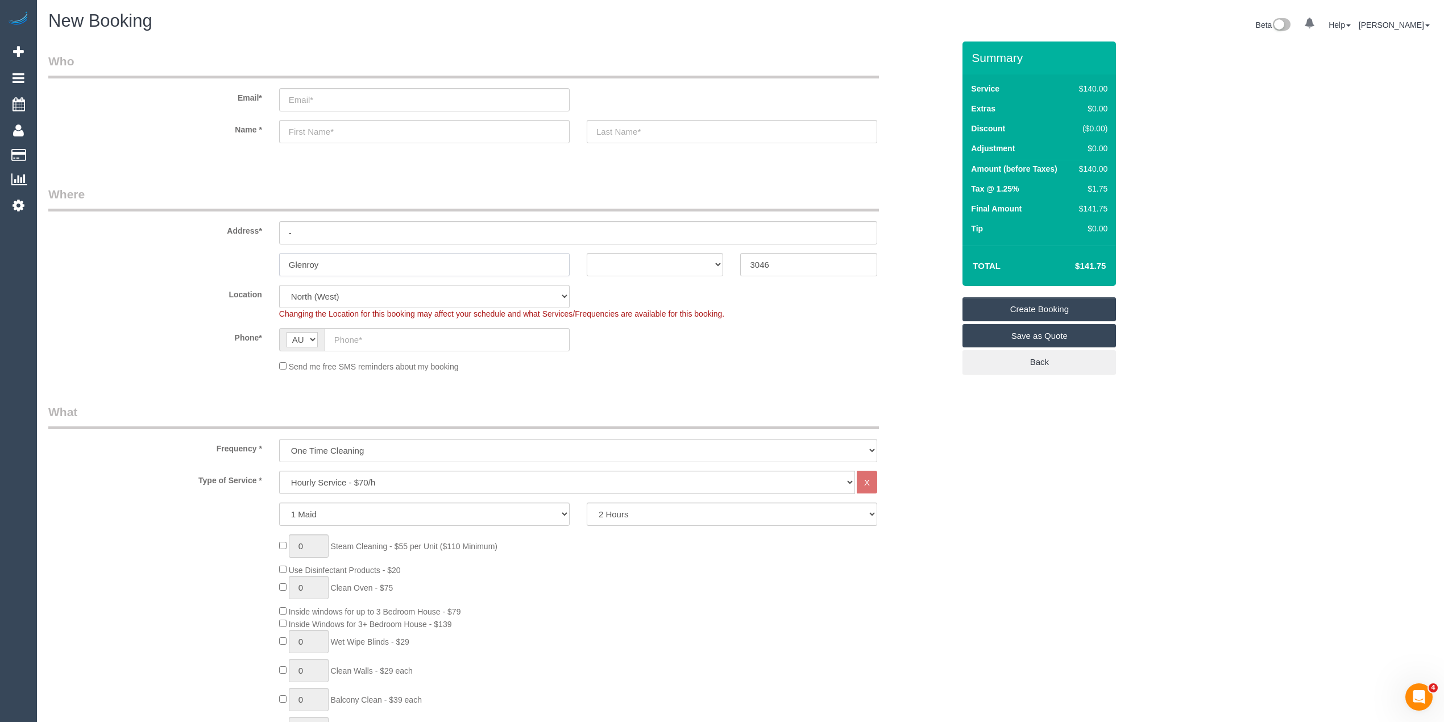
select select "object:2154"
type input "Glenroy"
click at [640, 254] on select "ACT [GEOGRAPHIC_DATA] NT [GEOGRAPHIC_DATA] SA TAS [GEOGRAPHIC_DATA] [GEOGRAPHIC…" at bounding box center [655, 264] width 137 height 23
select select "VIC"
click at [587, 253] on select "ACT [GEOGRAPHIC_DATA] NT [GEOGRAPHIC_DATA] SA TAS [GEOGRAPHIC_DATA] [GEOGRAPHIC…" at bounding box center [655, 264] width 137 height 23
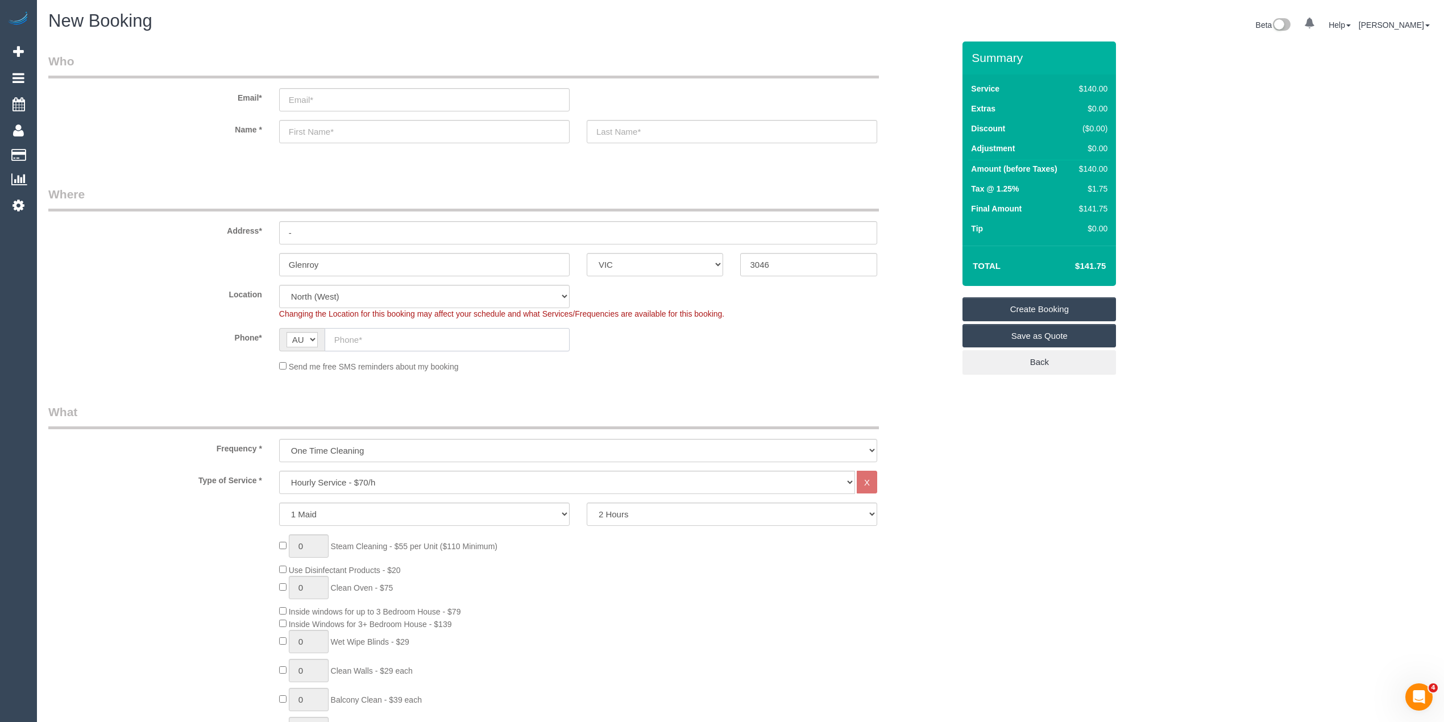
click at [370, 343] on input "text" at bounding box center [447, 339] width 245 height 23
paste input "61 470 715 120"
drag, startPoint x: 346, startPoint y: 340, endPoint x: 333, endPoint y: 340, distance: 13.6
click at [333, 340] on input "61 470 715 120" at bounding box center [447, 339] width 245 height 23
type input "0470 715 120"
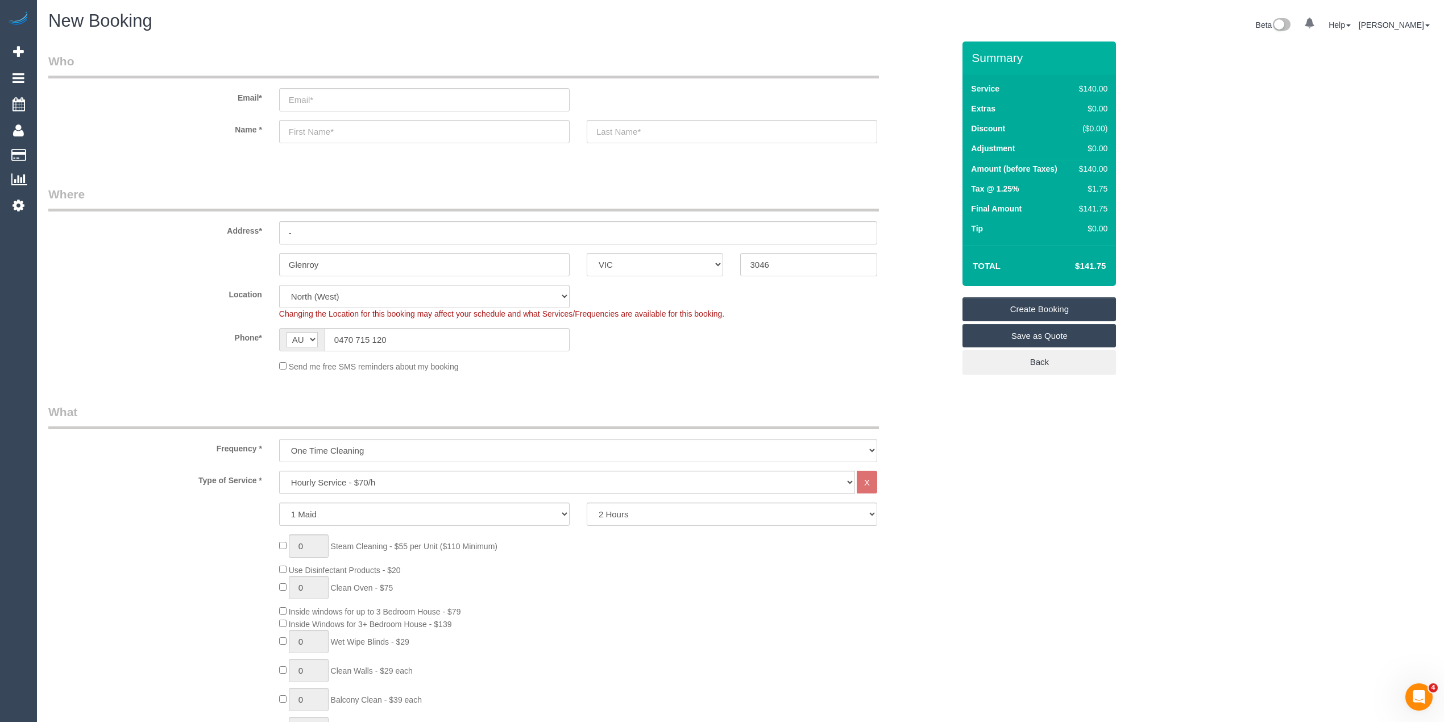
click at [933, 494] on div "Type of Service * Hourly Service - $70/h Hourly Service - $65/h Hourly Service …" at bounding box center [501, 682] width 906 height 423
click at [380, 471] on select "Hourly Service - $70/h Hourly Service - $65/h Hourly Service - $60/h Hourly Ser…" at bounding box center [567, 482] width 576 height 23
select select "211"
click at [279, 471] on select "Hourly Service - $70/h Hourly Service - $65/h Hourly Service - $60/h Hourly Ser…" at bounding box center [567, 482] width 576 height 23
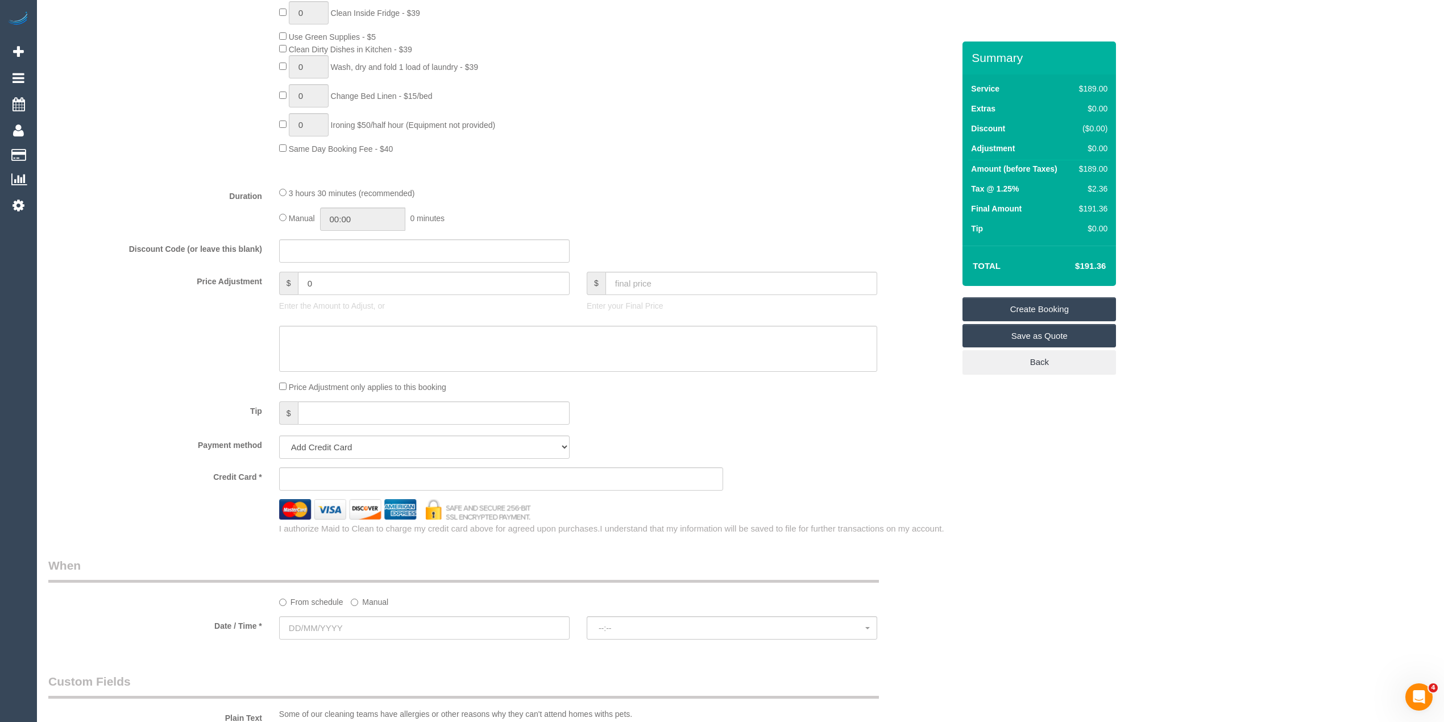
scroll to position [758, 0]
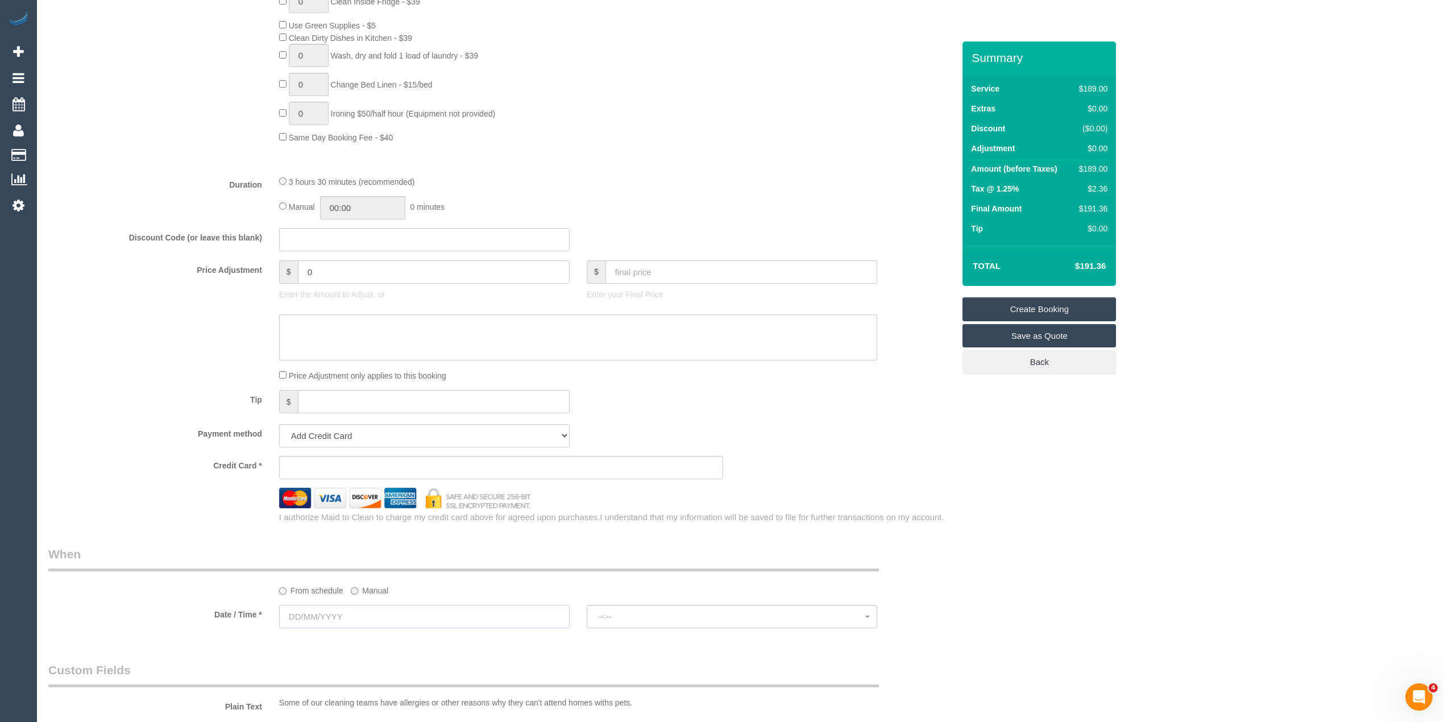
click at [348, 626] on input "text" at bounding box center [424, 616] width 291 height 23
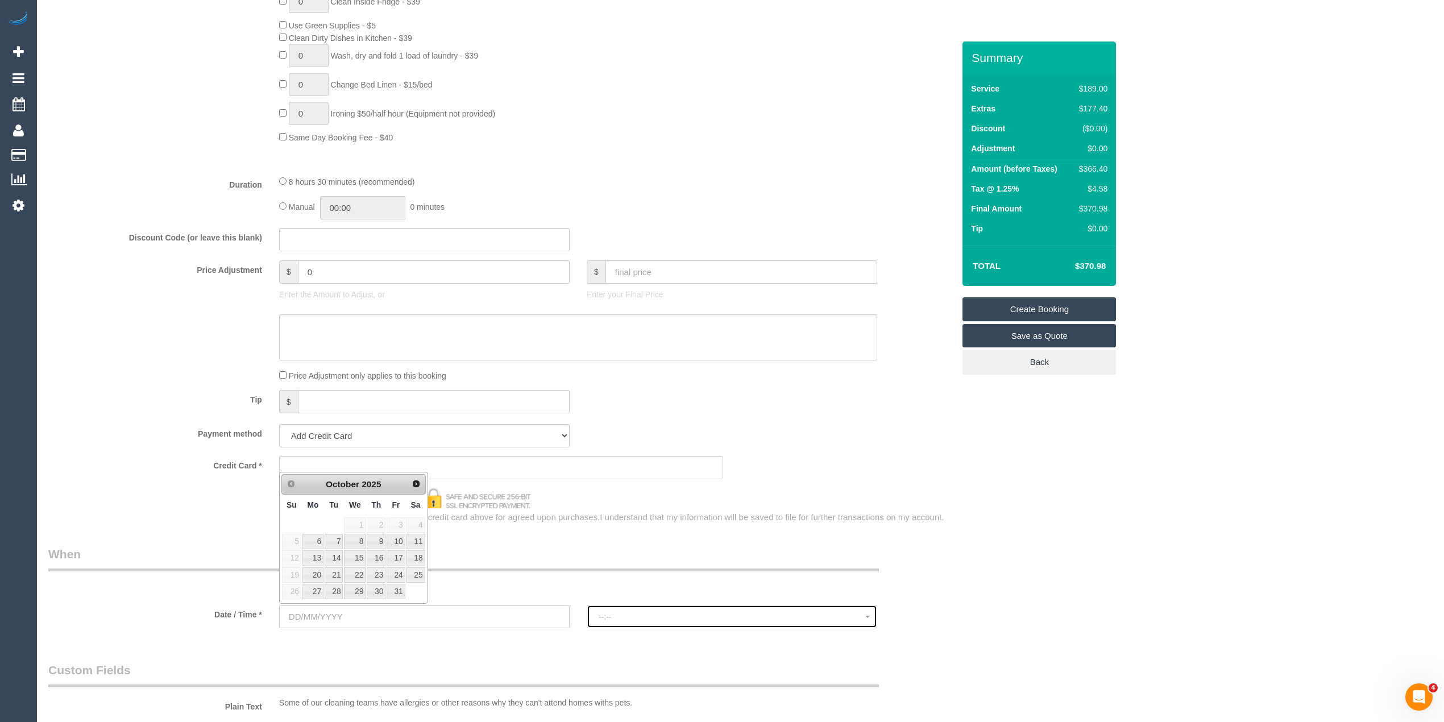
click at [668, 615] on span "--:--" at bounding box center [732, 616] width 267 height 9
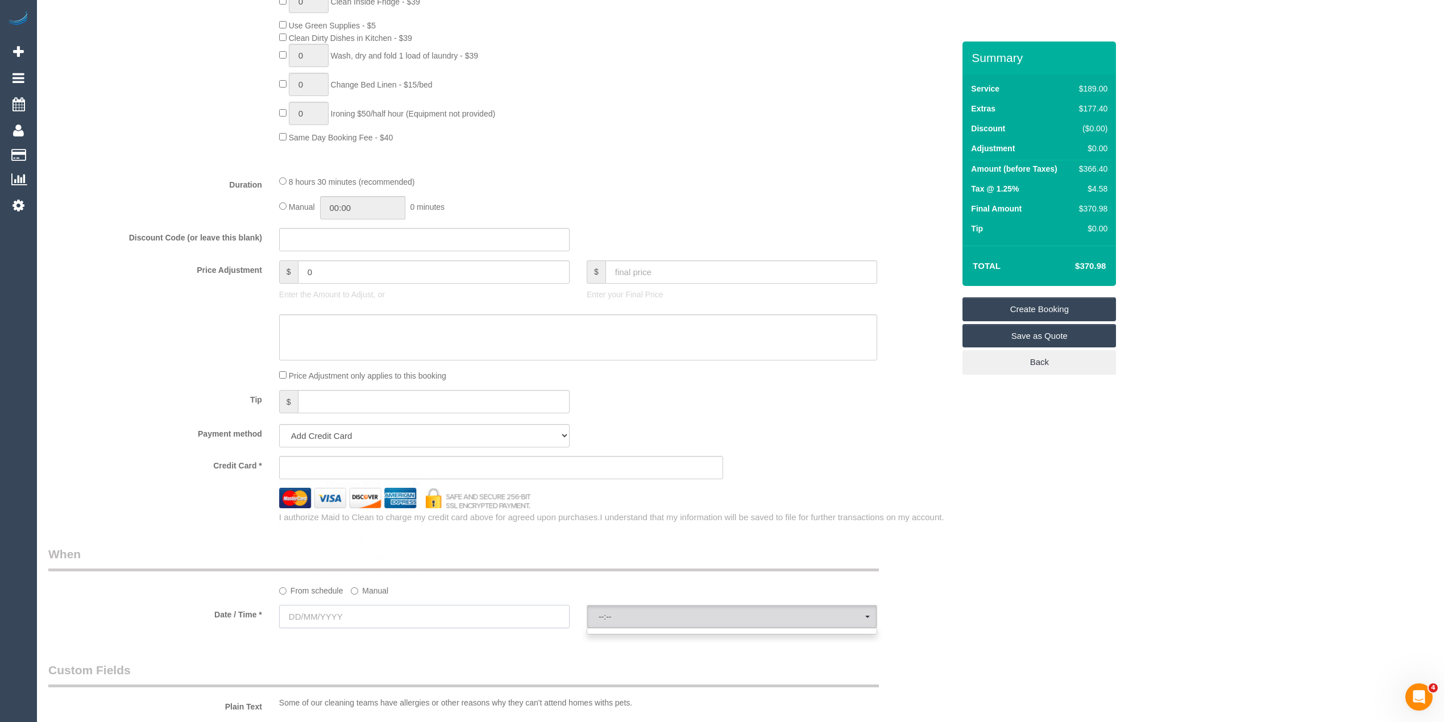
click at [337, 615] on input "text" at bounding box center [424, 616] width 291 height 23
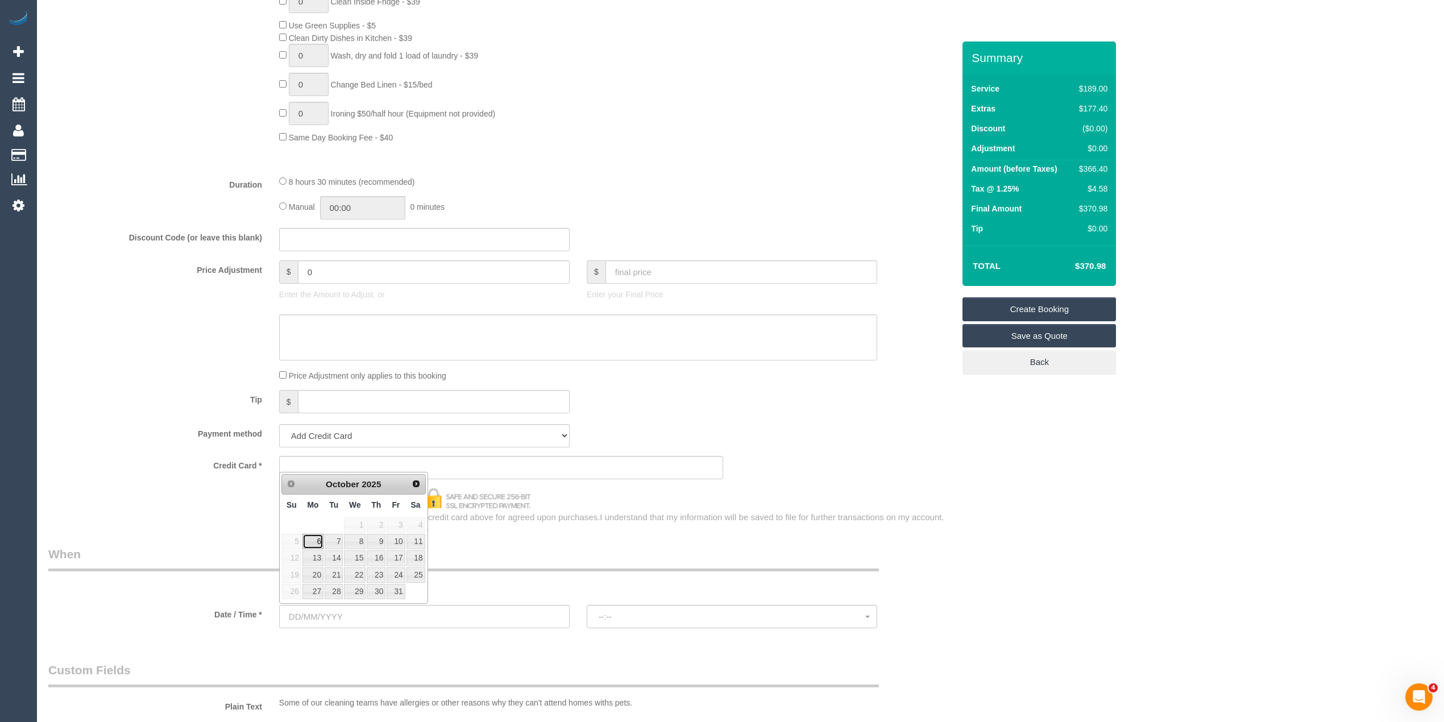
click at [314, 539] on link "6" at bounding box center [313, 541] width 21 height 15
type input "[DATE]"
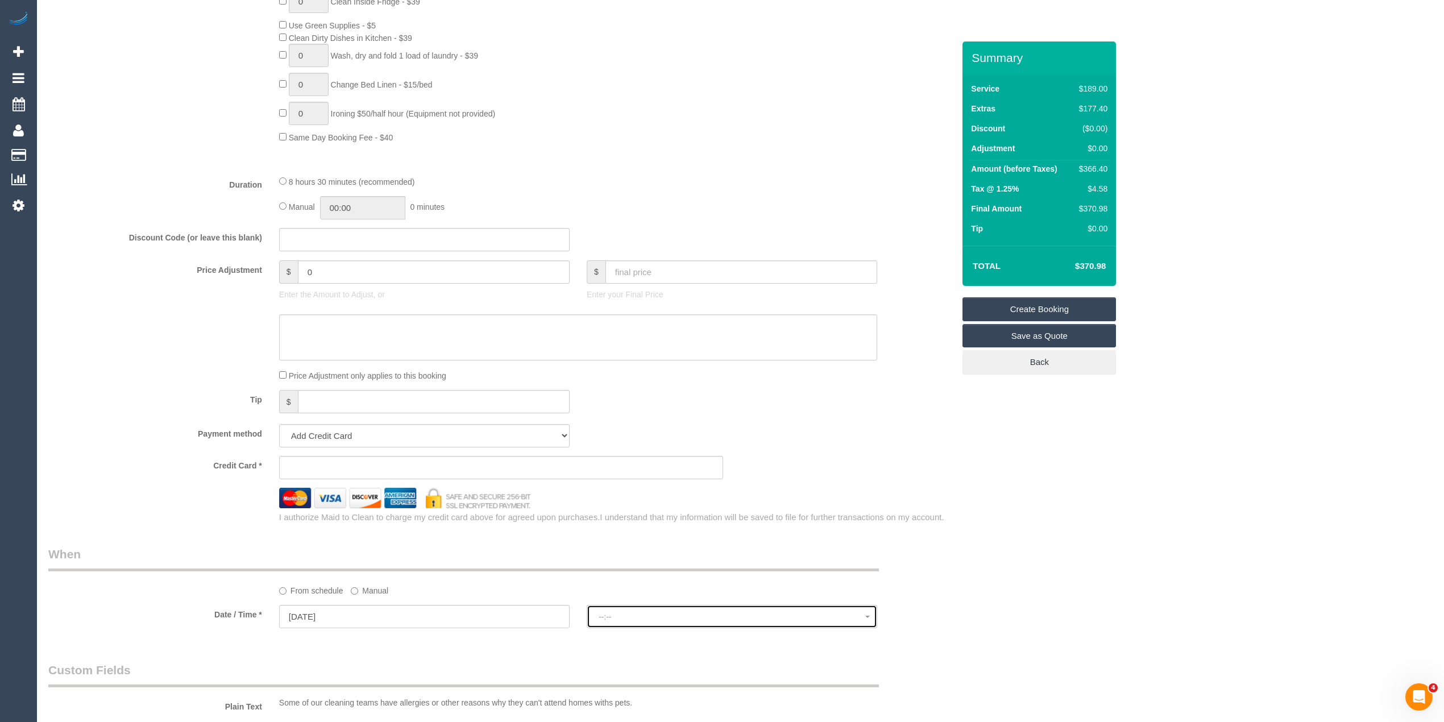
click at [699, 613] on span "--:--" at bounding box center [732, 616] width 267 height 9
select select "spot1"
click at [1104, 580] on div "Who Email* Name * Where Address* - [GEOGRAPHIC_DATA] ACT [GEOGRAPHIC_DATA] NT […" at bounding box center [740, 303] width 1385 height 2038
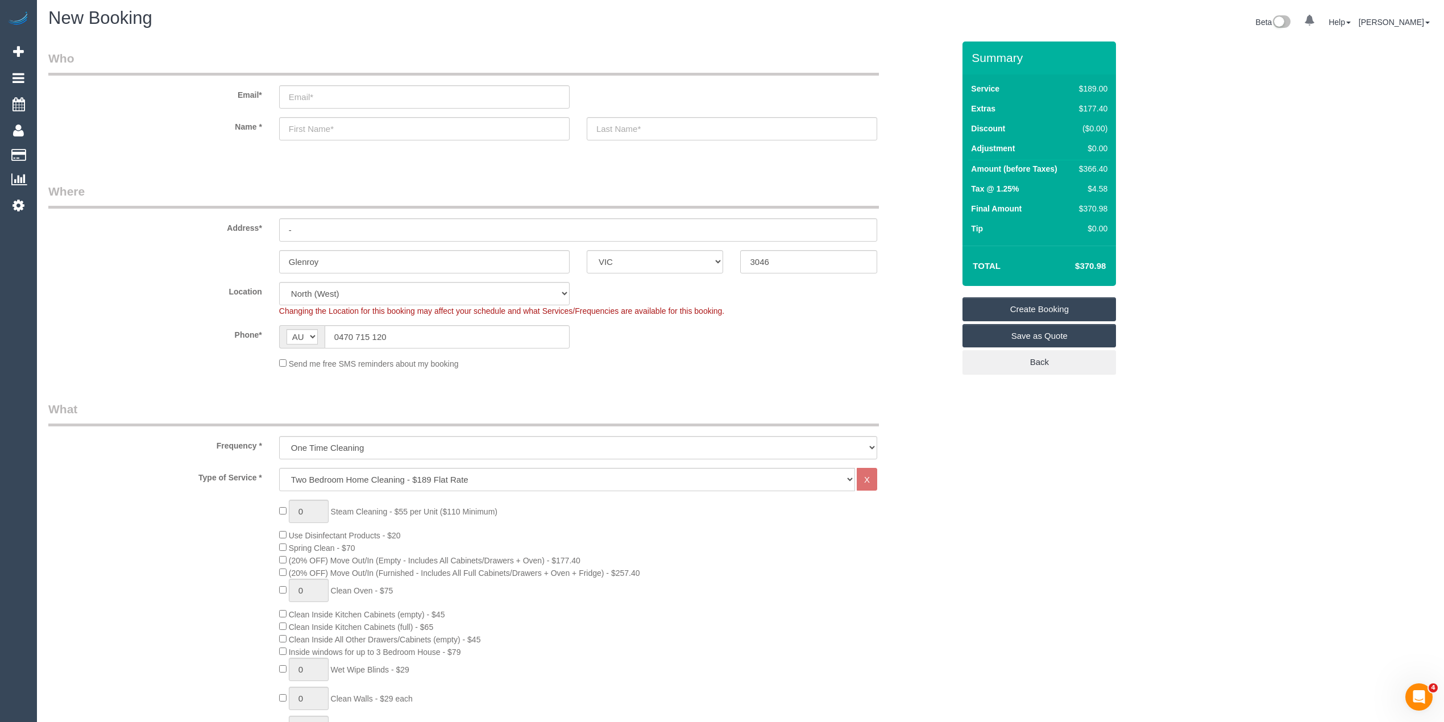
scroll to position [0, 0]
click at [339, 486] on select "Hourly Service - $70/h Hourly Service - $65/h Hourly Service - $60/h Hourly Ser…" at bounding box center [567, 482] width 576 height 23
select select "212"
click at [279, 471] on select "Hourly Service - $70/h Hourly Service - $65/h Hourly Service - $60/h Hourly Ser…" at bounding box center [567, 482] width 576 height 23
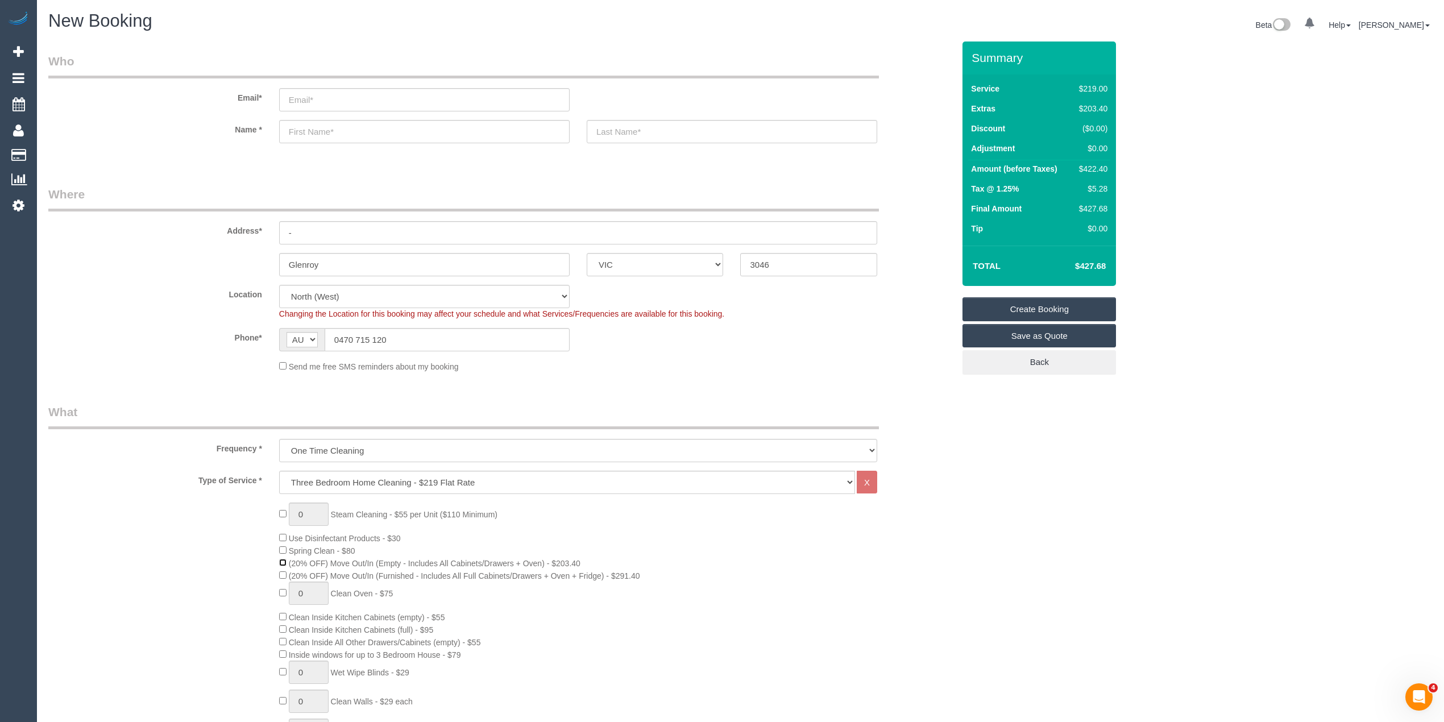
select select "spot25"
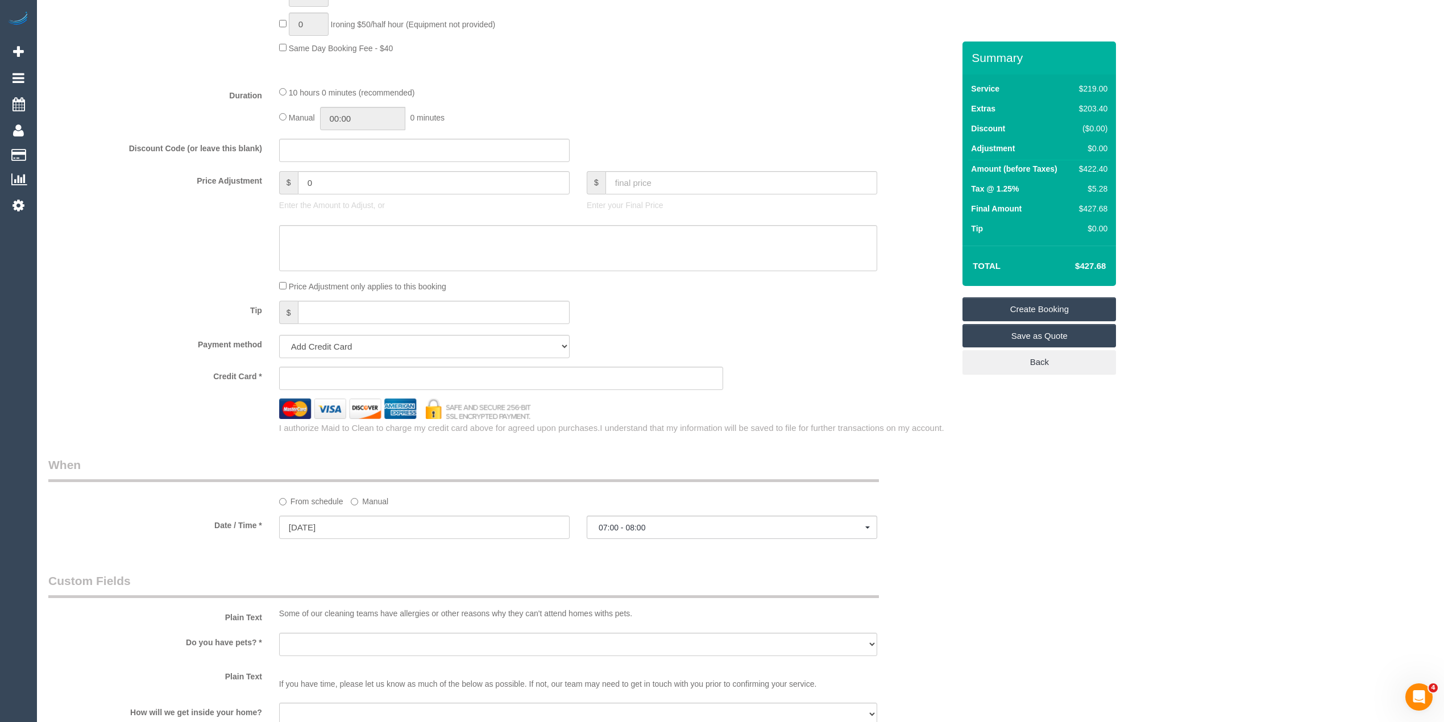
scroll to position [885, 0]
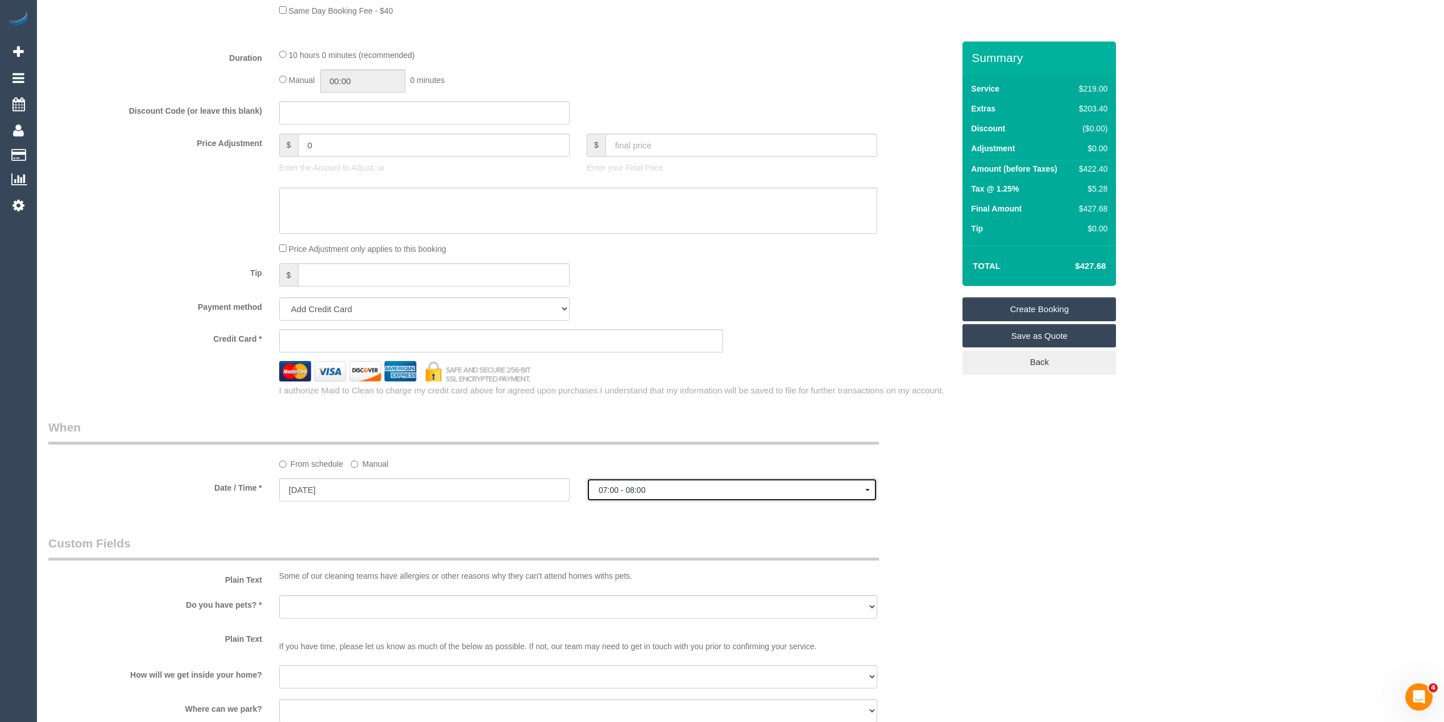
click at [630, 498] on button "07:00 - 08:00" at bounding box center [732, 489] width 291 height 23
click at [1067, 463] on div "Who Email* Name * Where Address* - [GEOGRAPHIC_DATA] ACT [GEOGRAPHIC_DATA] NT […" at bounding box center [740, 176] width 1385 height 2038
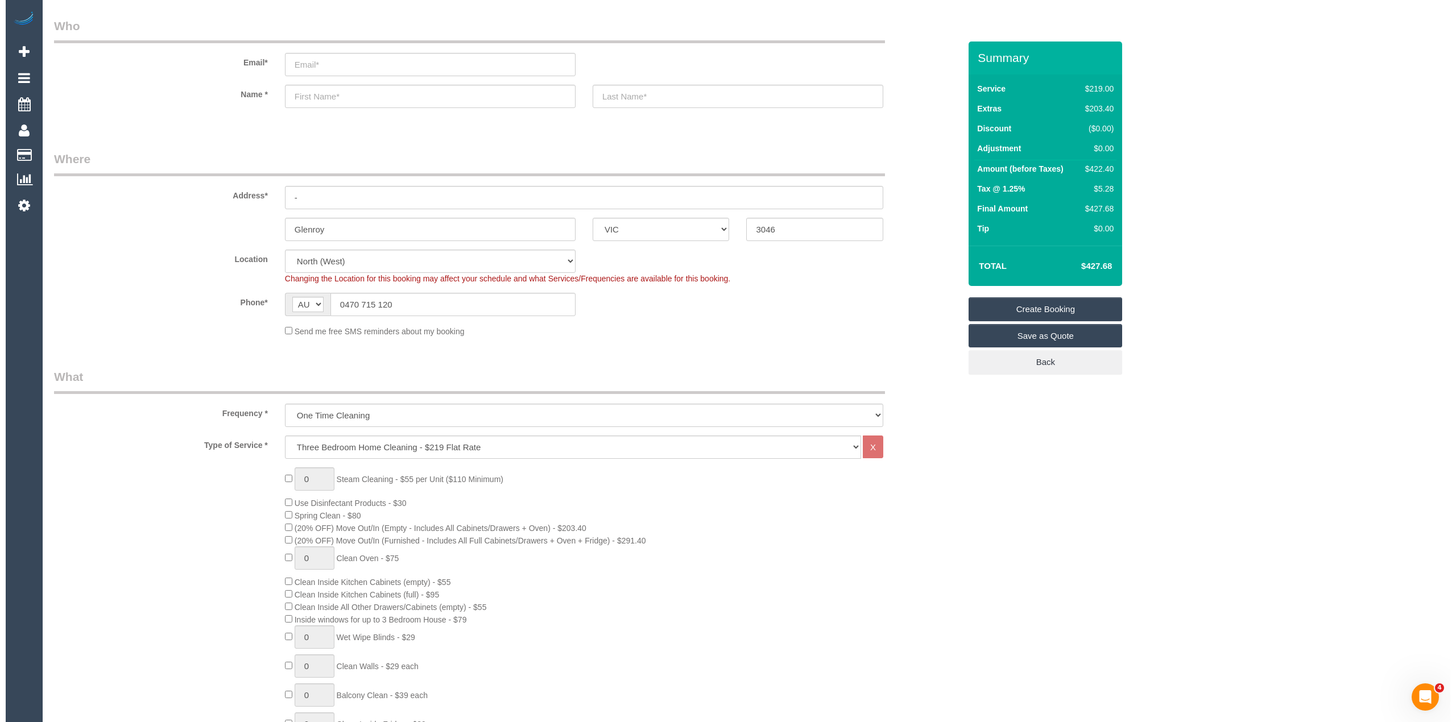
scroll to position [0, 0]
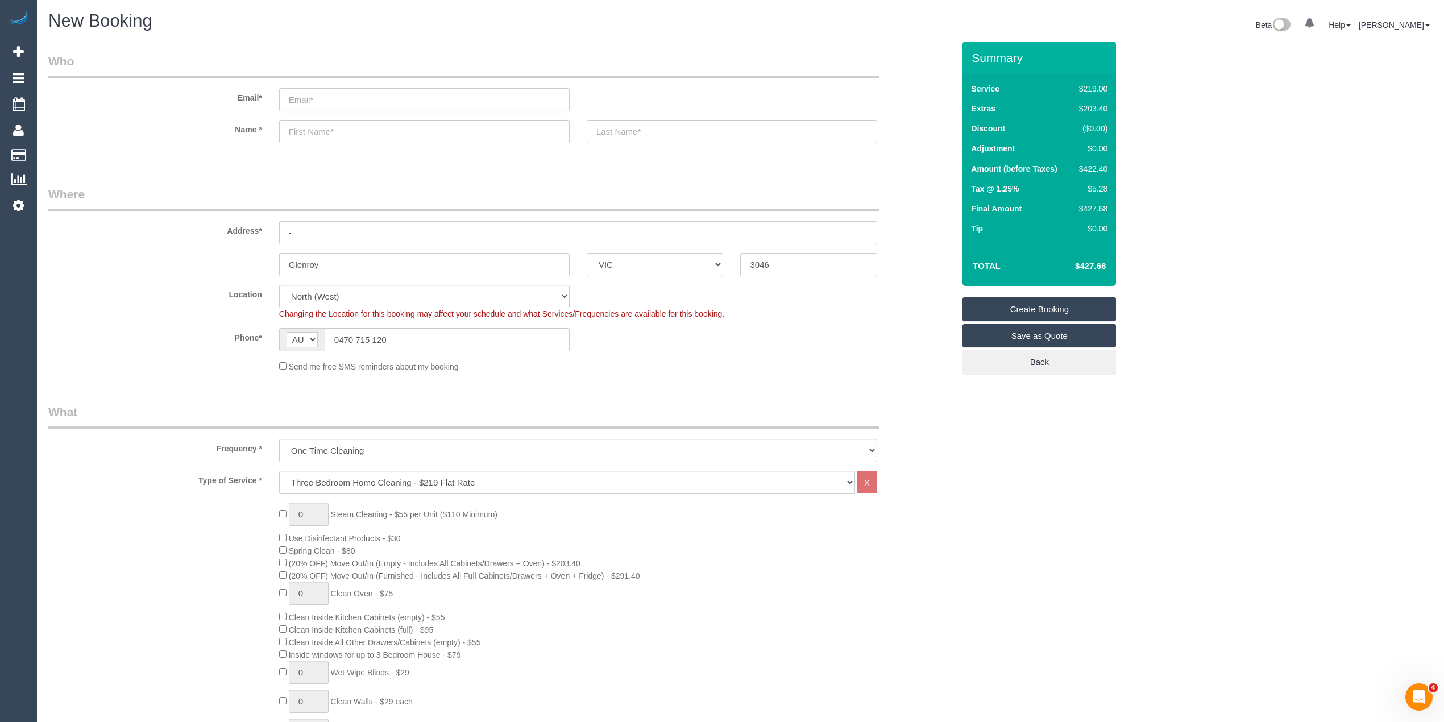
click at [306, 100] on input "email" at bounding box center [424, 99] width 291 height 23
type input "[EMAIL_ADDRESS][DOMAIN_NAME]"
click at [314, 124] on input "text" at bounding box center [424, 131] width 291 height 23
type input "Mohi"
select select "spot49"
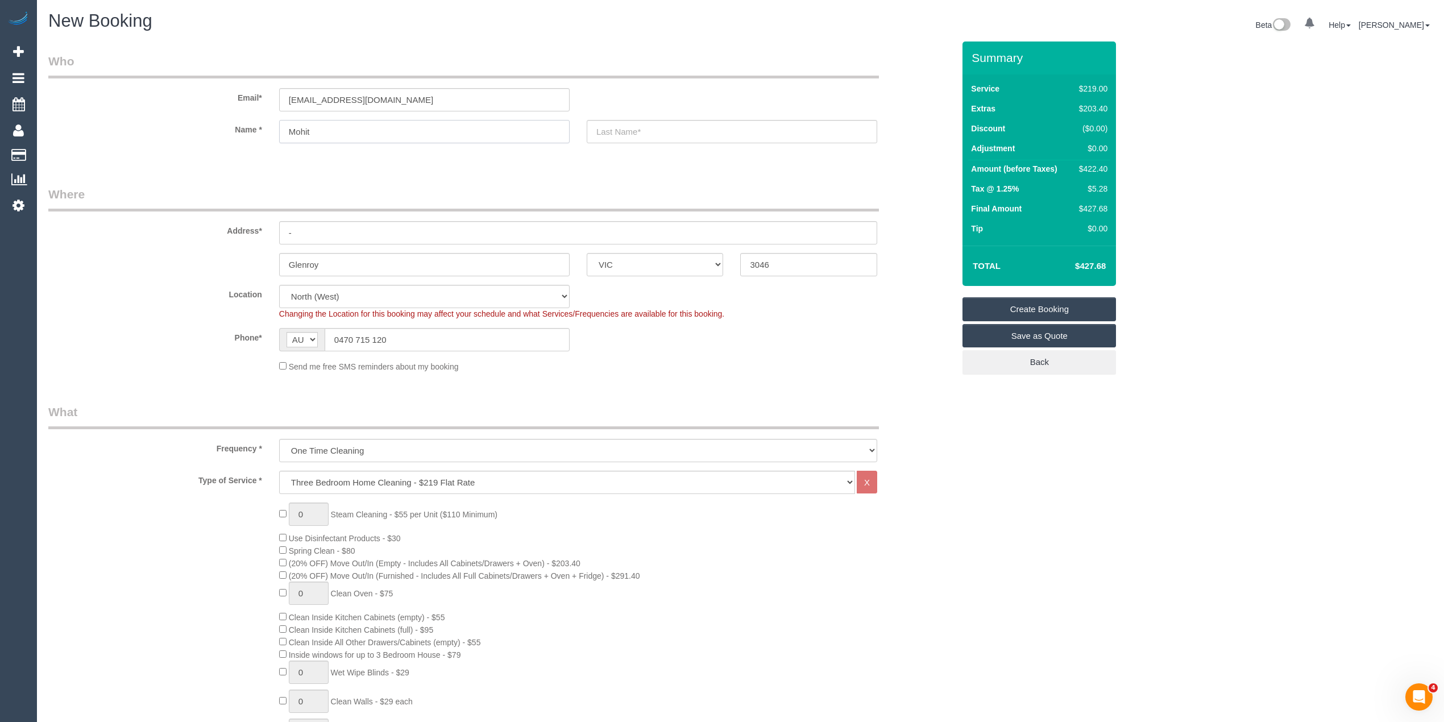
type input "Mohit"
click at [628, 127] on input "text" at bounding box center [732, 131] width 291 height 23
type input "-"
click at [1004, 333] on link "Save as Quote" at bounding box center [1040, 336] width 154 height 24
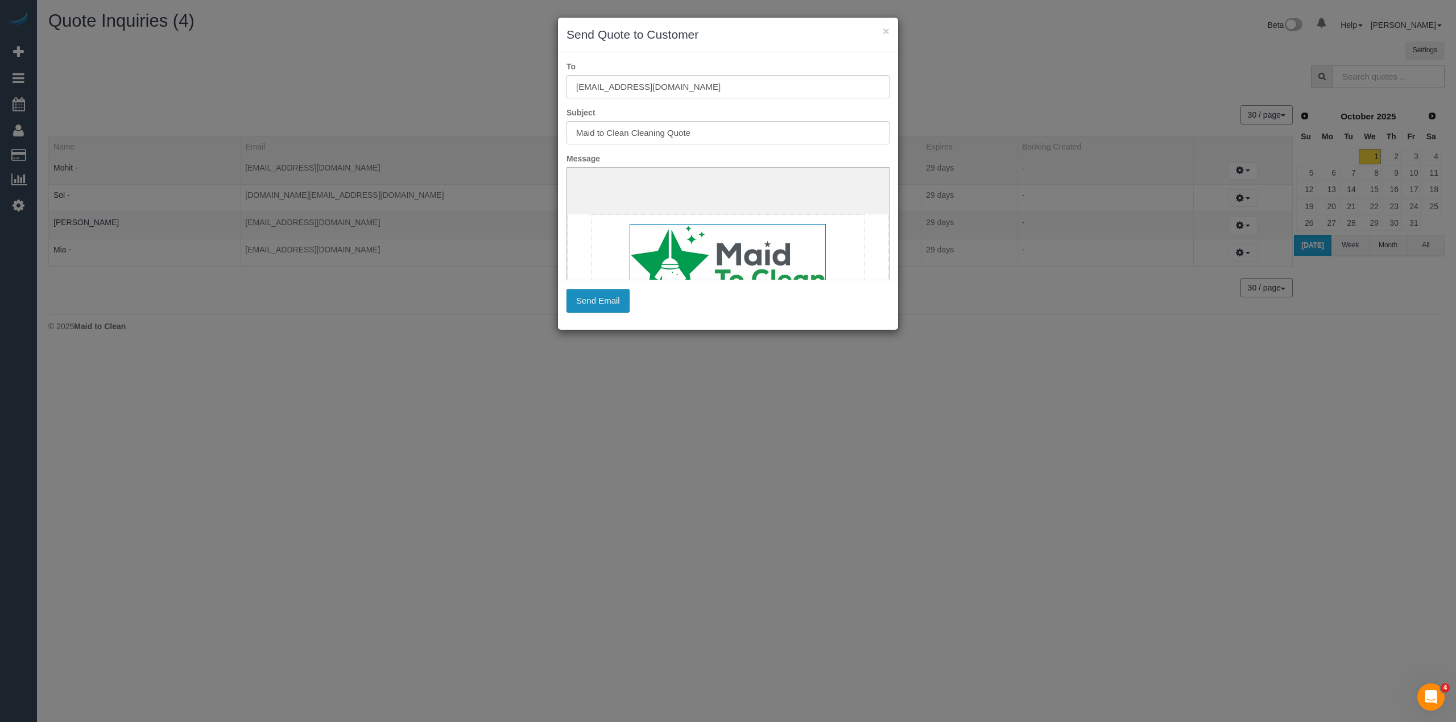
click at [601, 299] on button "Send Email" at bounding box center [597, 301] width 63 height 24
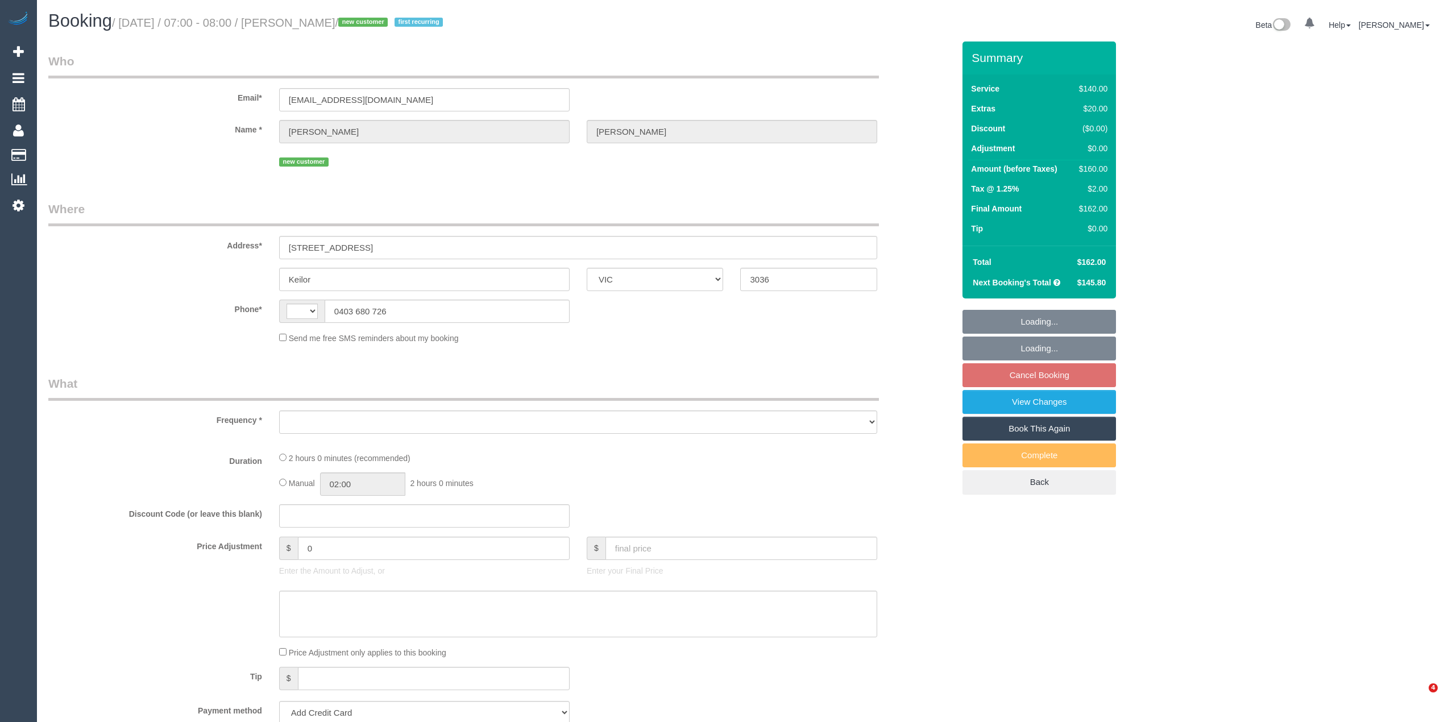
select select "VIC"
select select "string:stripe-pm_1SDIRO2GScqysDRVWr2nTltq"
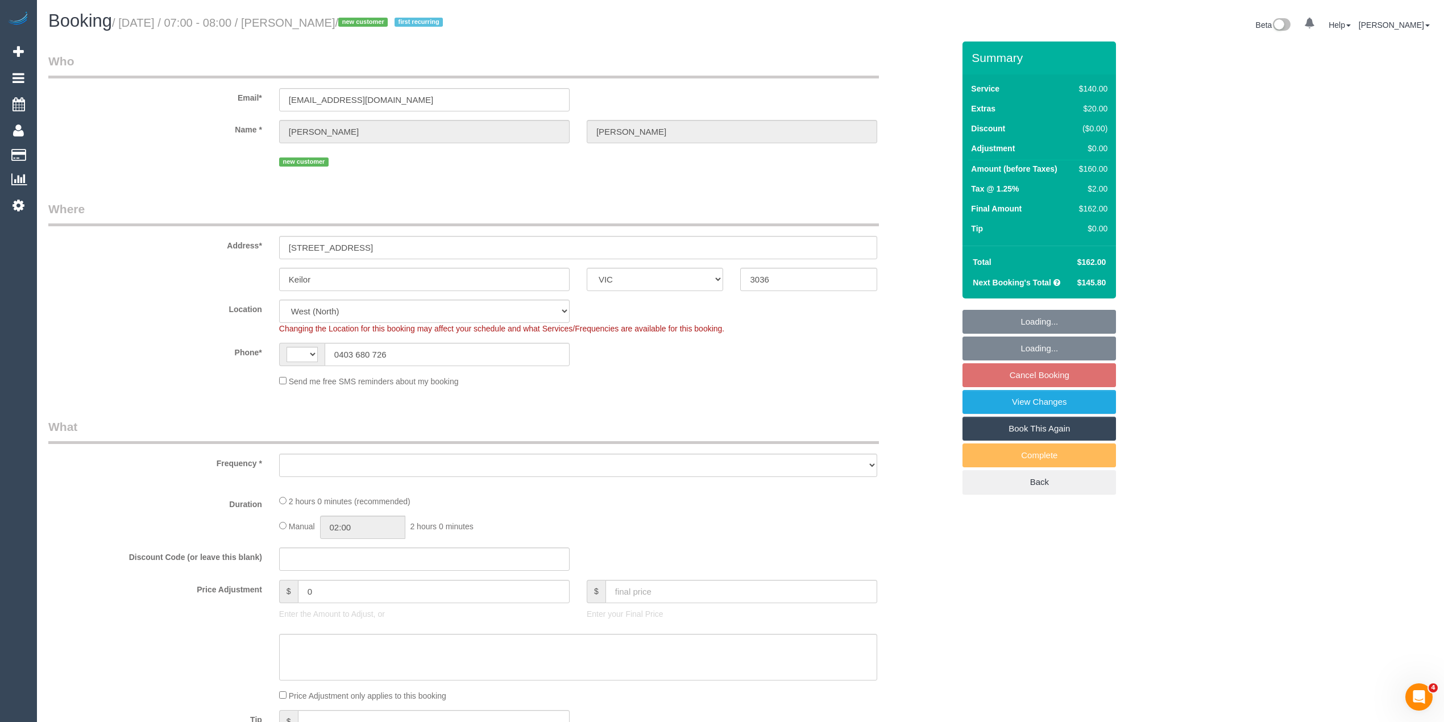
select select "string:AU"
select select "object:1411"
select select "number:27"
select select "number:14"
select select "number:19"
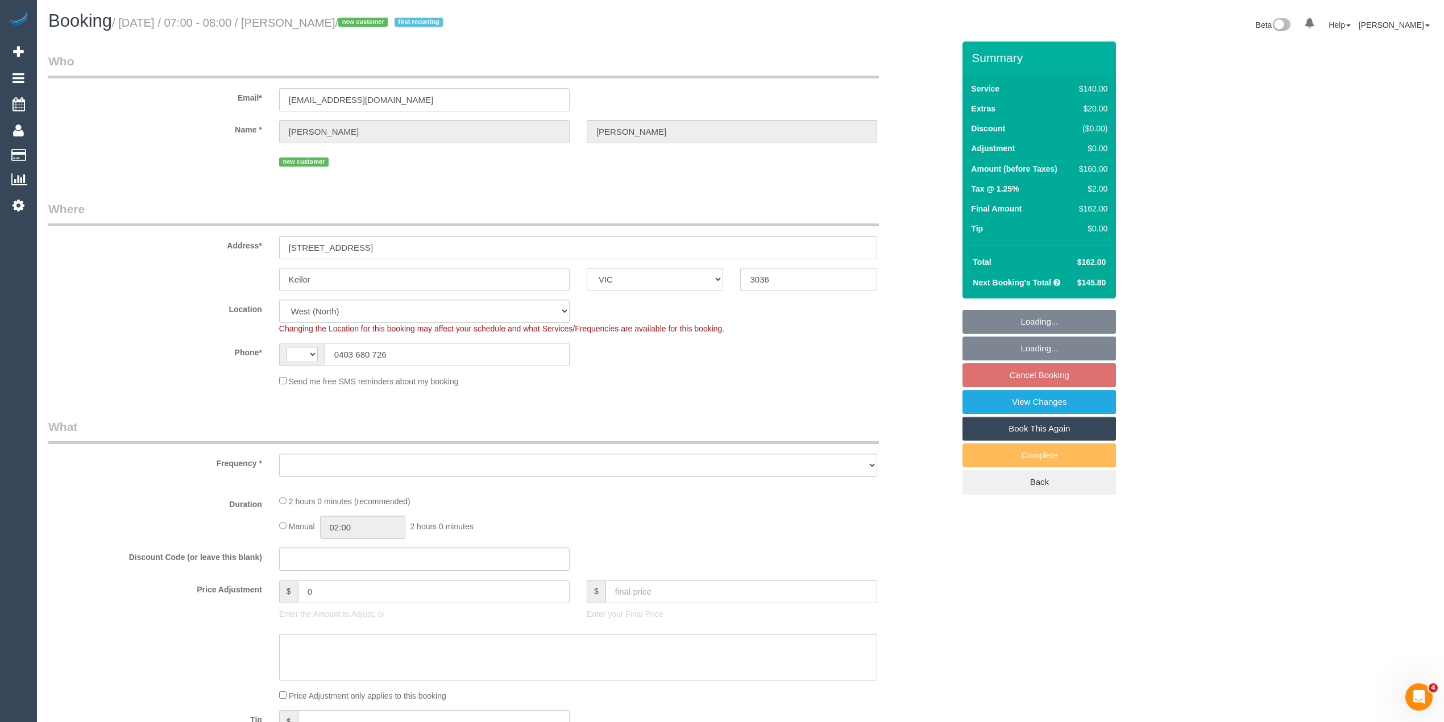
select select "number:25"
select select "number:34"
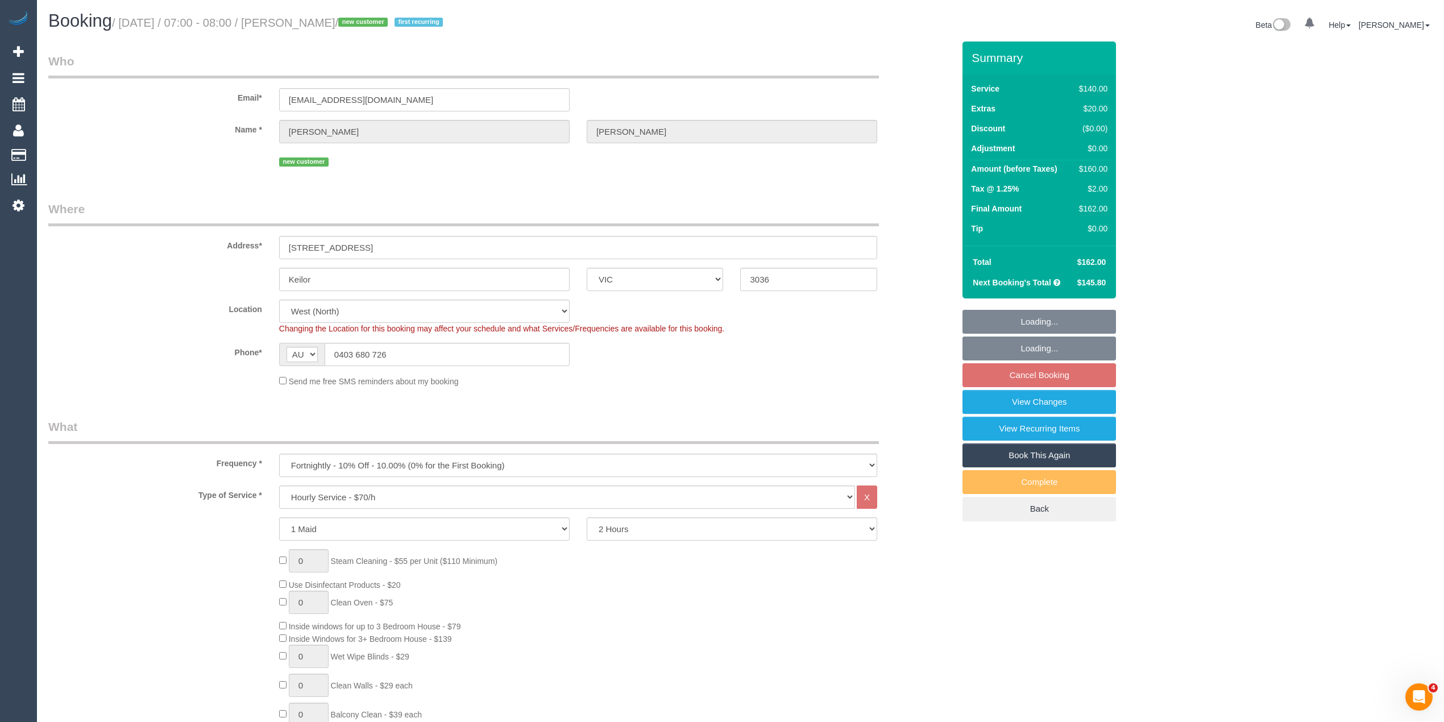
select select "spot1"
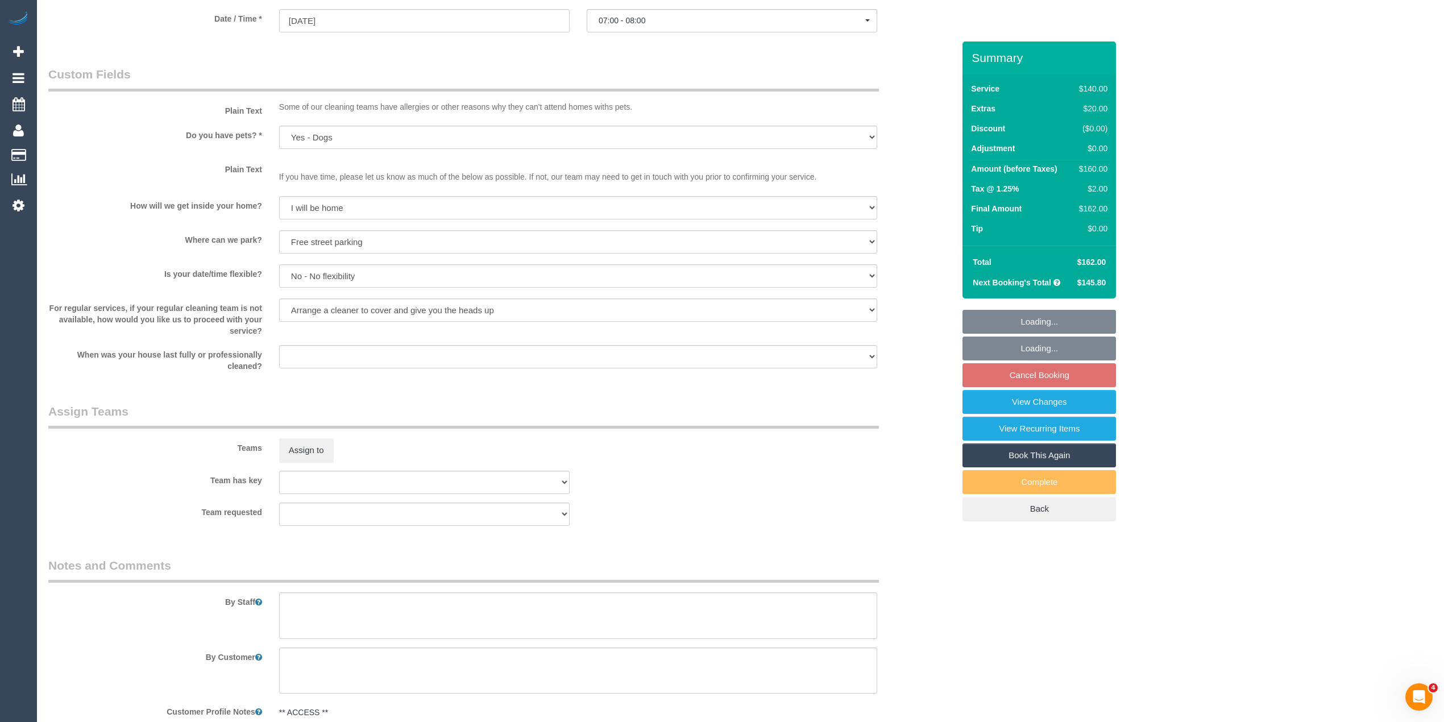
scroll to position [1543, 0]
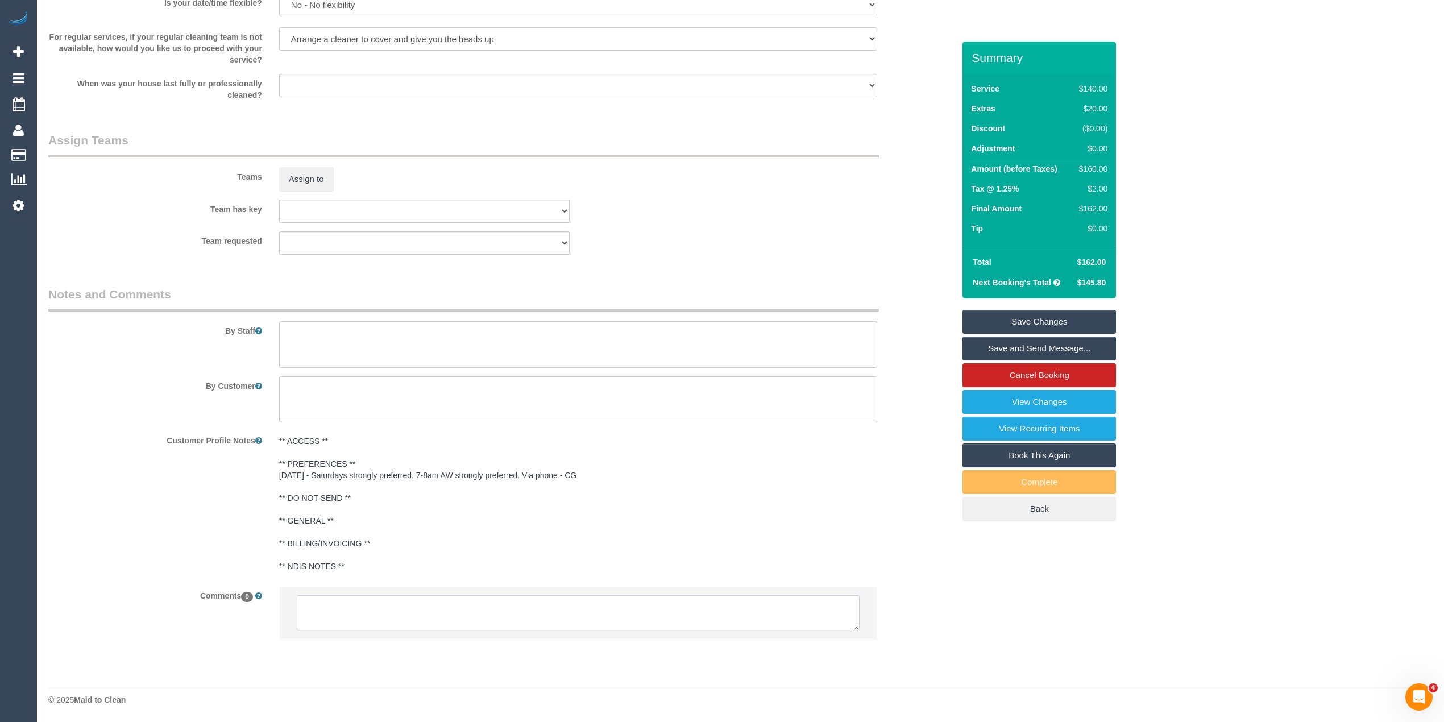
click at [385, 605] on textarea at bounding box center [578, 612] width 563 height 35
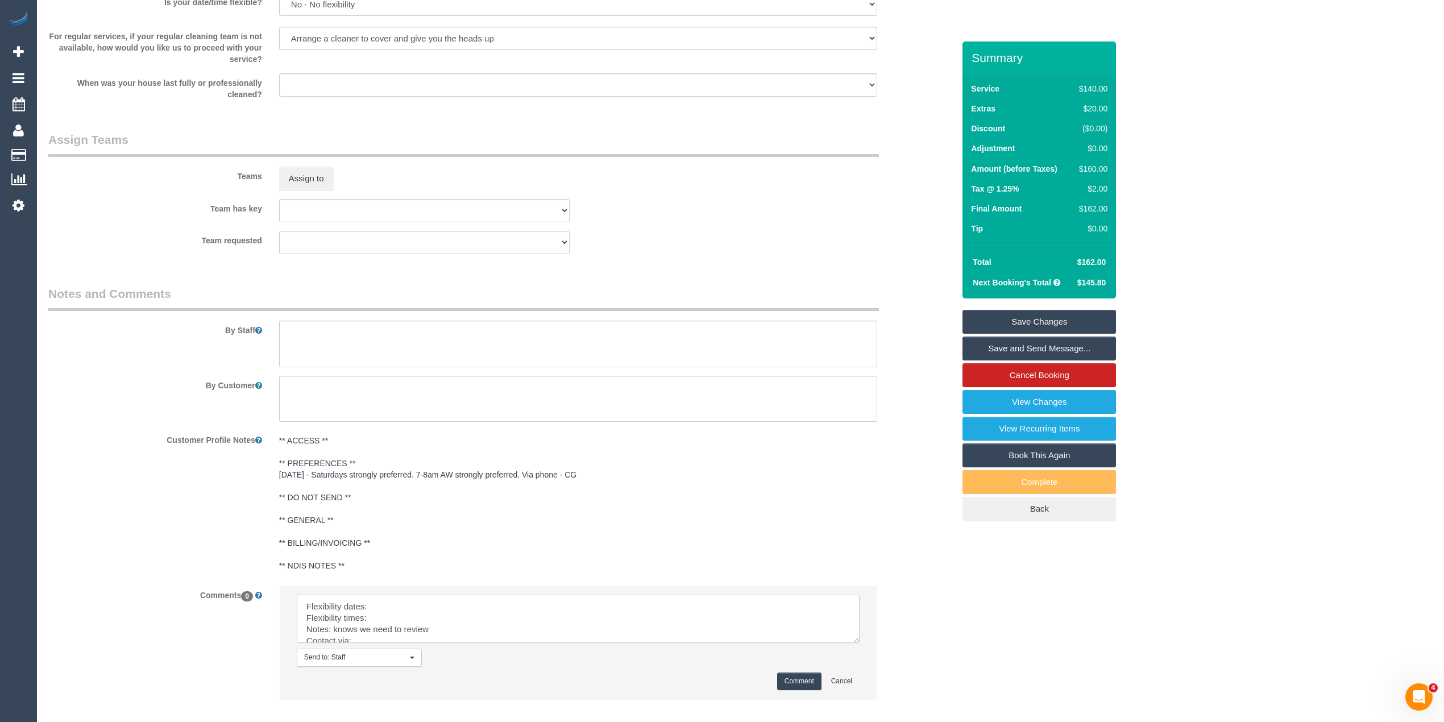
drag, startPoint x: 851, startPoint y: 624, endPoint x: 726, endPoint y: 660, distance: 129.6
click at [851, 643] on textarea at bounding box center [578, 619] width 563 height 48
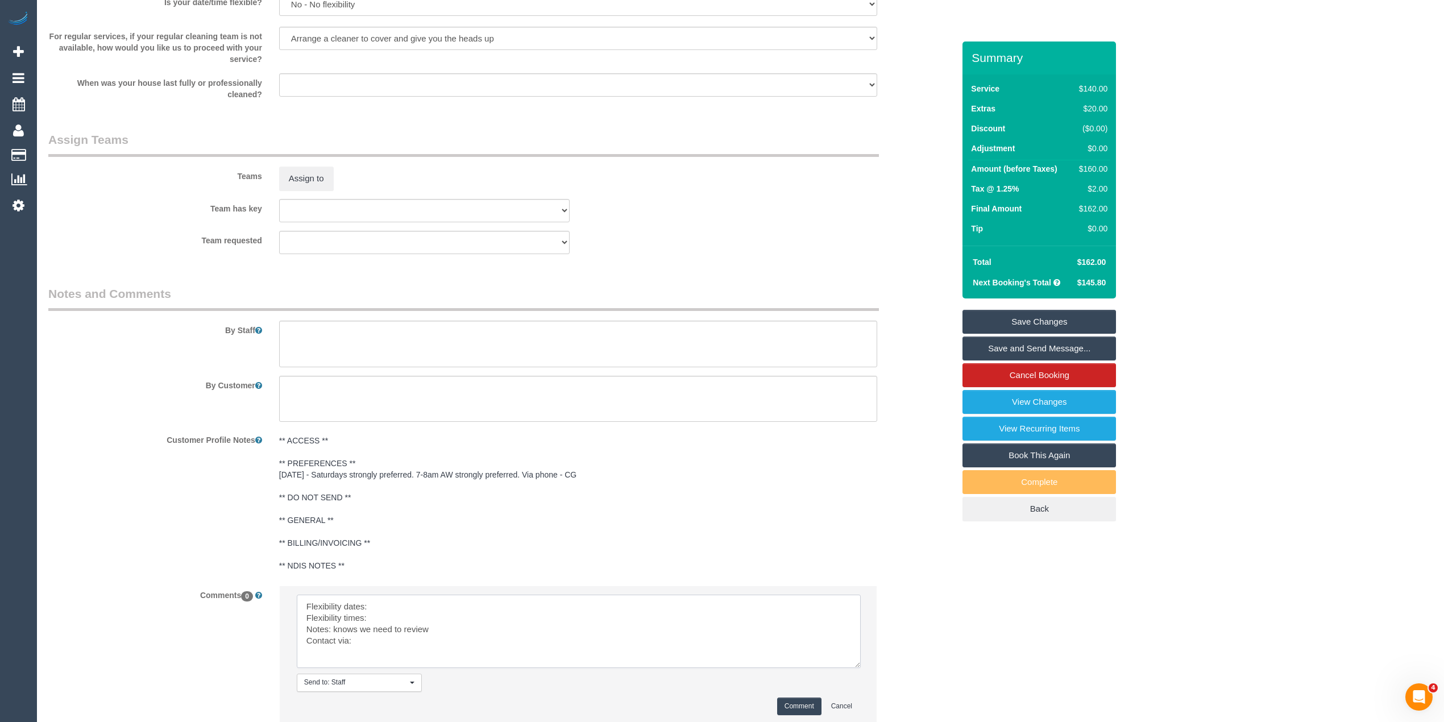
click at [399, 606] on textarea at bounding box center [579, 631] width 564 height 73
click at [399, 617] on textarea at bounding box center [579, 631] width 564 height 73
click at [392, 642] on textarea at bounding box center [579, 631] width 564 height 73
type textarea "Flexibility dates: [DATE] strongly preferred Flexibility times: 7-8am AW strong…"
click at [797, 706] on button "Comment" at bounding box center [799, 707] width 44 height 18
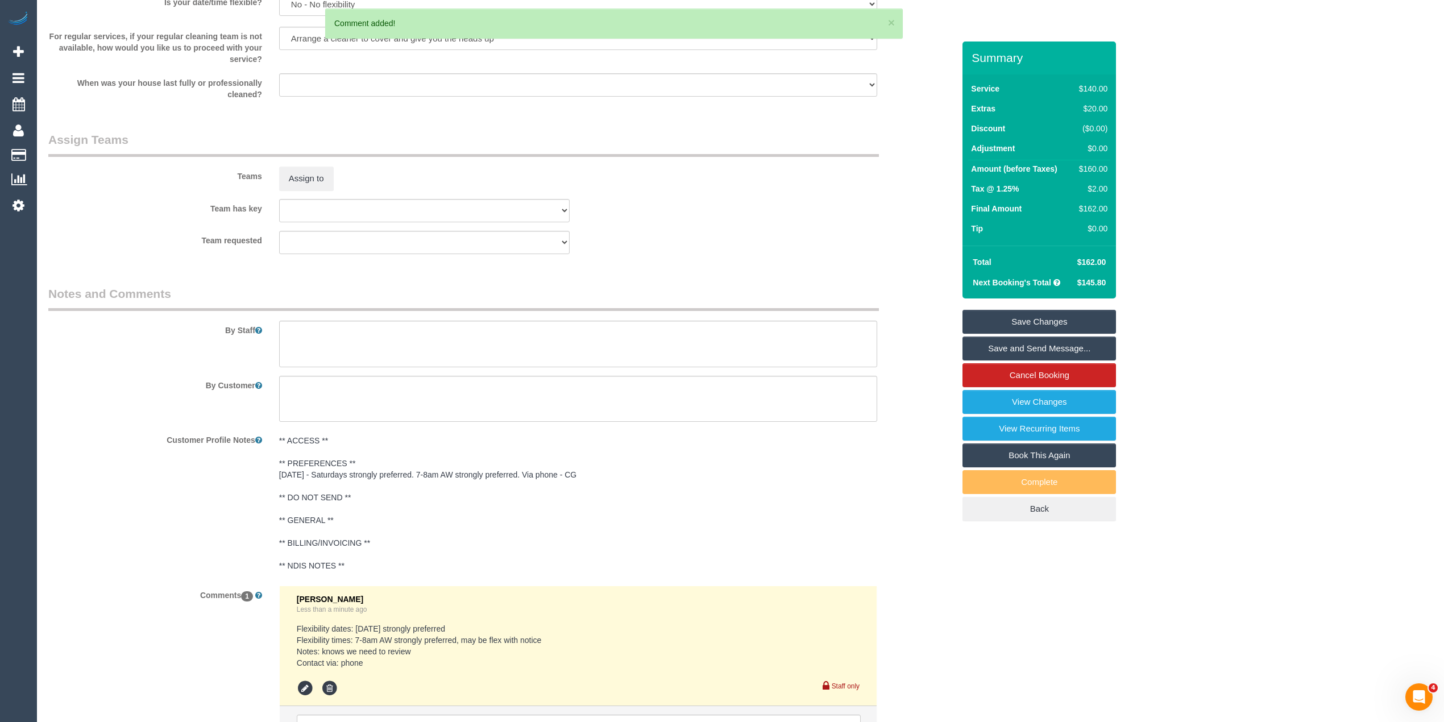
click at [521, 474] on pre "** ACCESS ** ** PREFERENCES ** [DATE] - Saturdays strongly preferred. 7-8am AW …" at bounding box center [578, 503] width 598 height 136
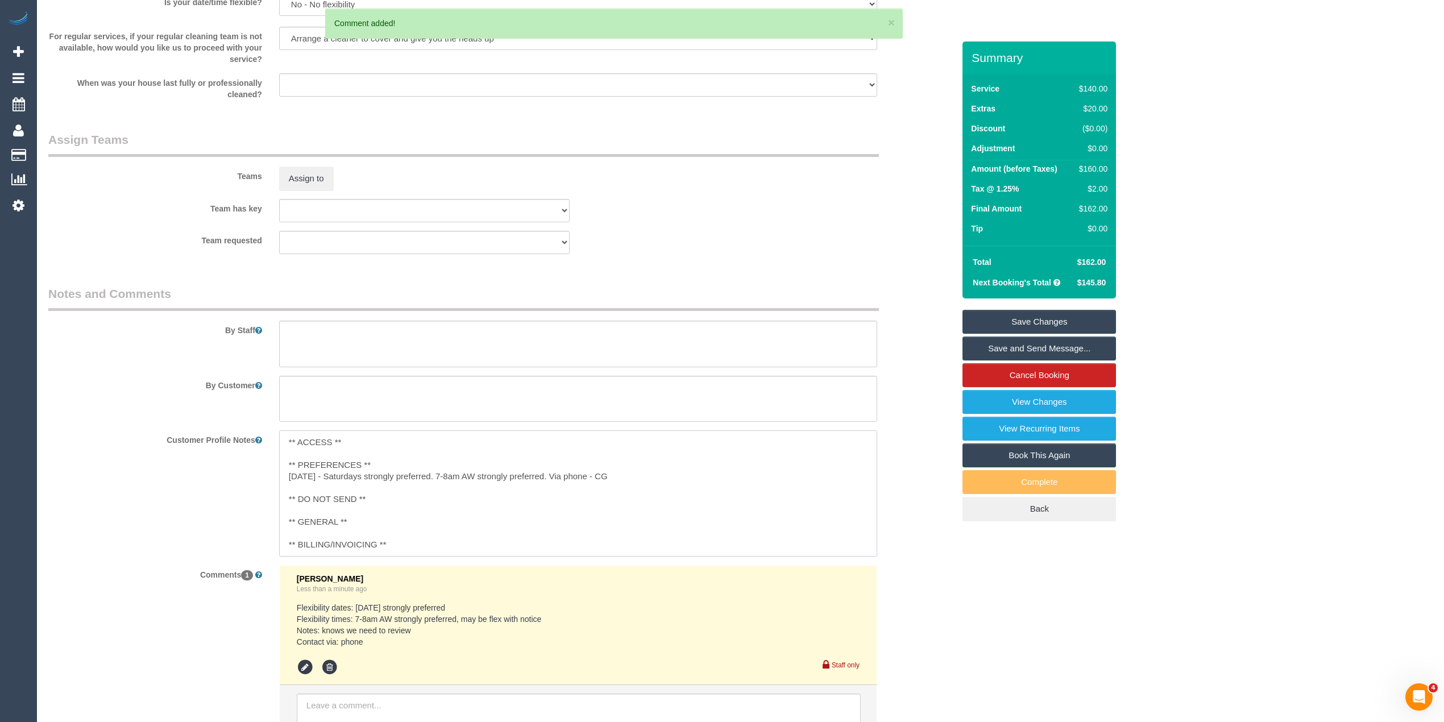
click at [550, 477] on textarea "** ACCESS ** ** PREFERENCES ** [DATE] - Saturdays strongly preferred. 7-8am AW …" at bounding box center [578, 493] width 598 height 126
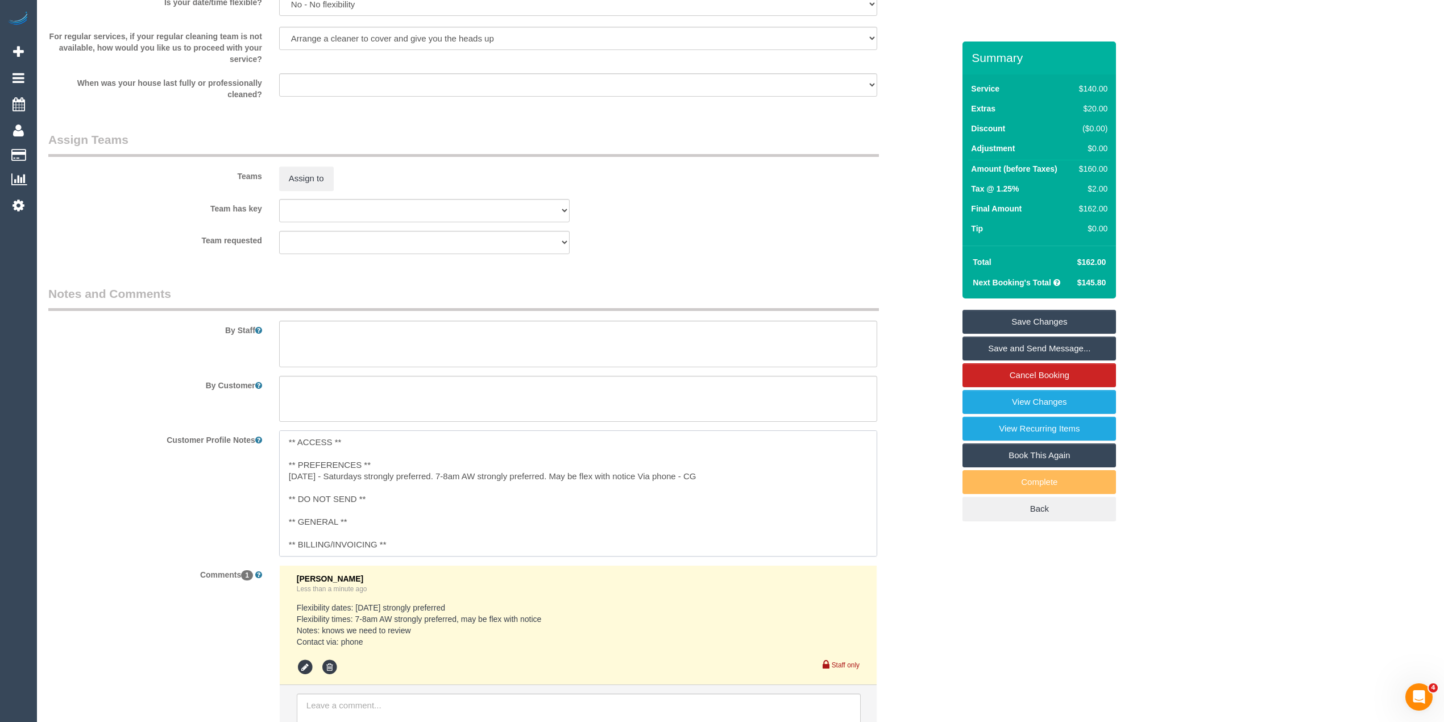
type textarea "** ACCESS ** ** PREFERENCES ** [DATE] - Saturdays strongly preferred. 7-8am AW …"
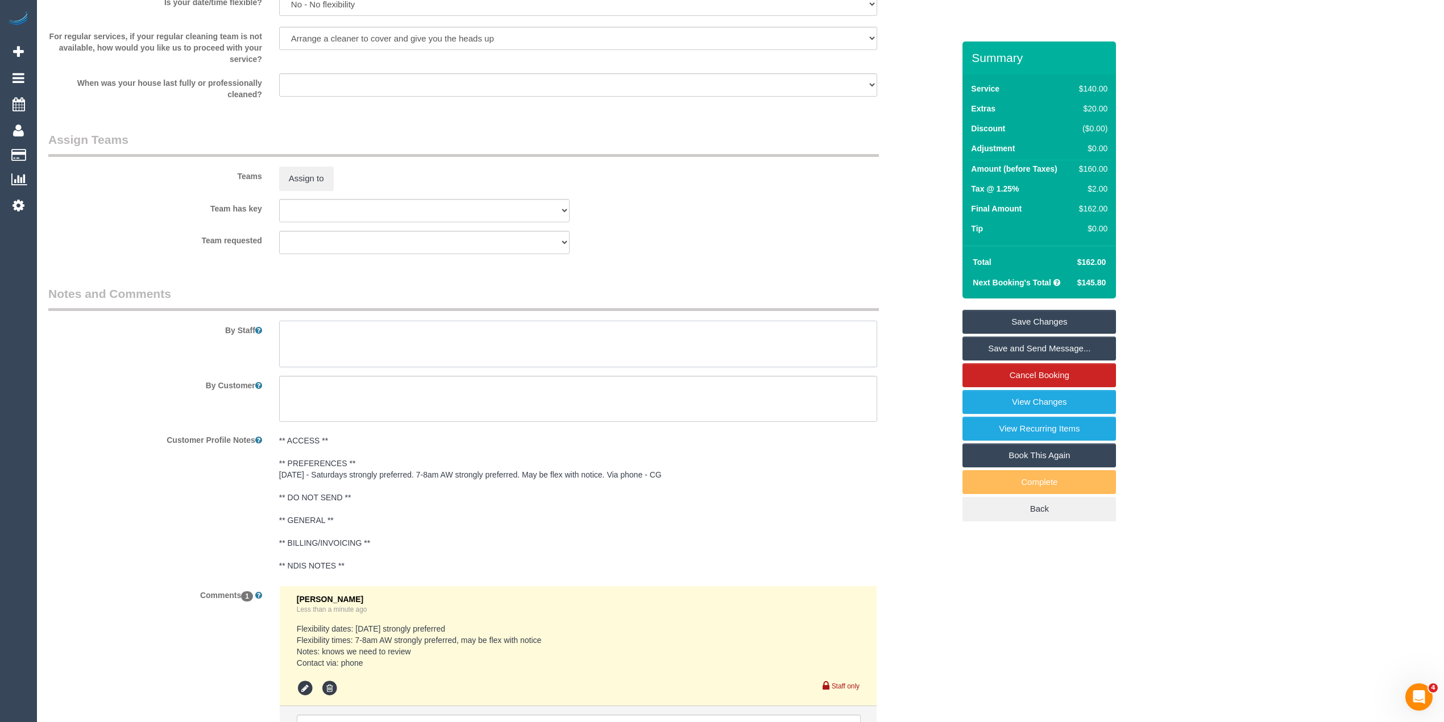
click at [364, 334] on textarea at bounding box center [578, 344] width 598 height 47
type textarea "General cleaning but please check the the customer which areas they want to pri…"
click at [1069, 315] on link "Save Changes" at bounding box center [1040, 322] width 154 height 24
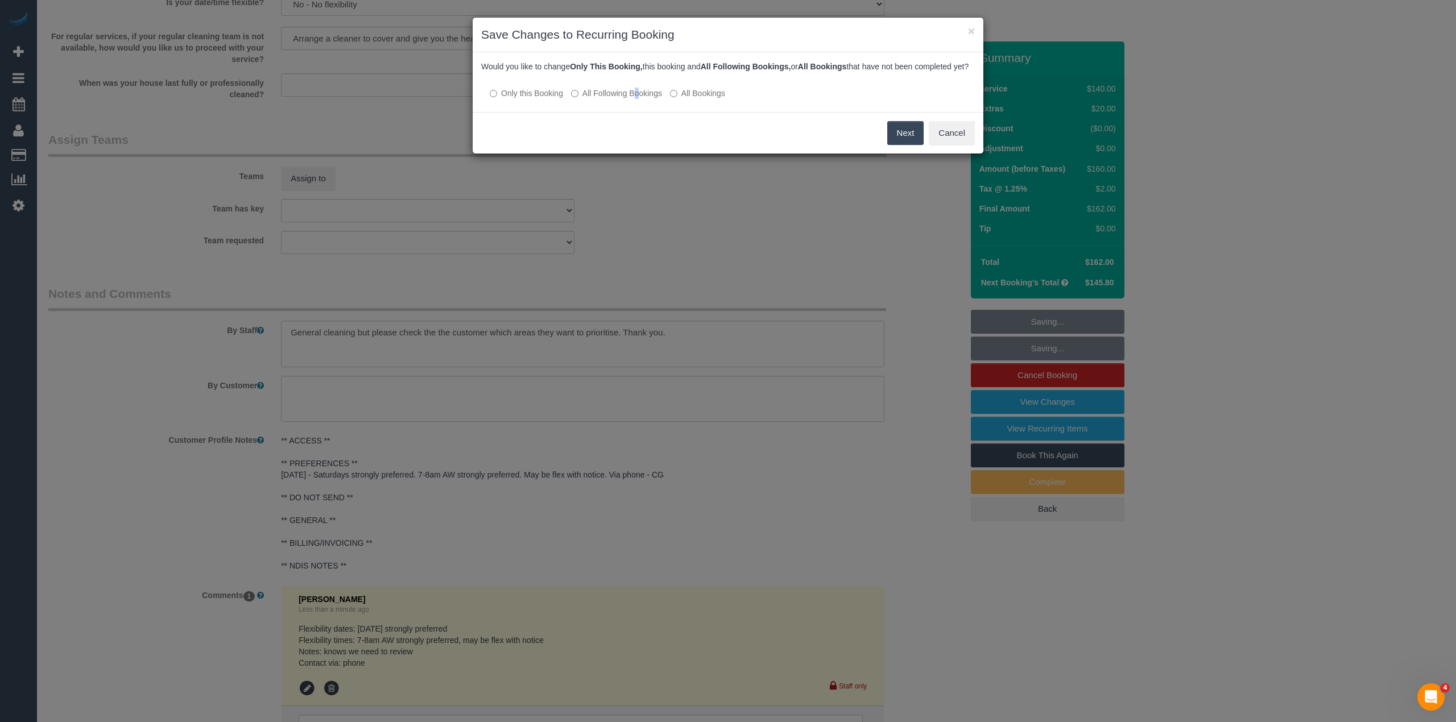
drag, startPoint x: 604, startPoint y: 102, endPoint x: 603, endPoint y: 110, distance: 8.0
click at [603, 99] on label "All Following Bookings" at bounding box center [616, 93] width 91 height 11
click at [591, 99] on label "All Following Bookings" at bounding box center [616, 93] width 91 height 11
drag, startPoint x: 880, startPoint y: 144, endPoint x: 892, endPoint y: 144, distance: 11.4
click at [883, 144] on div "Save Cancel" at bounding box center [728, 133] width 511 height 42
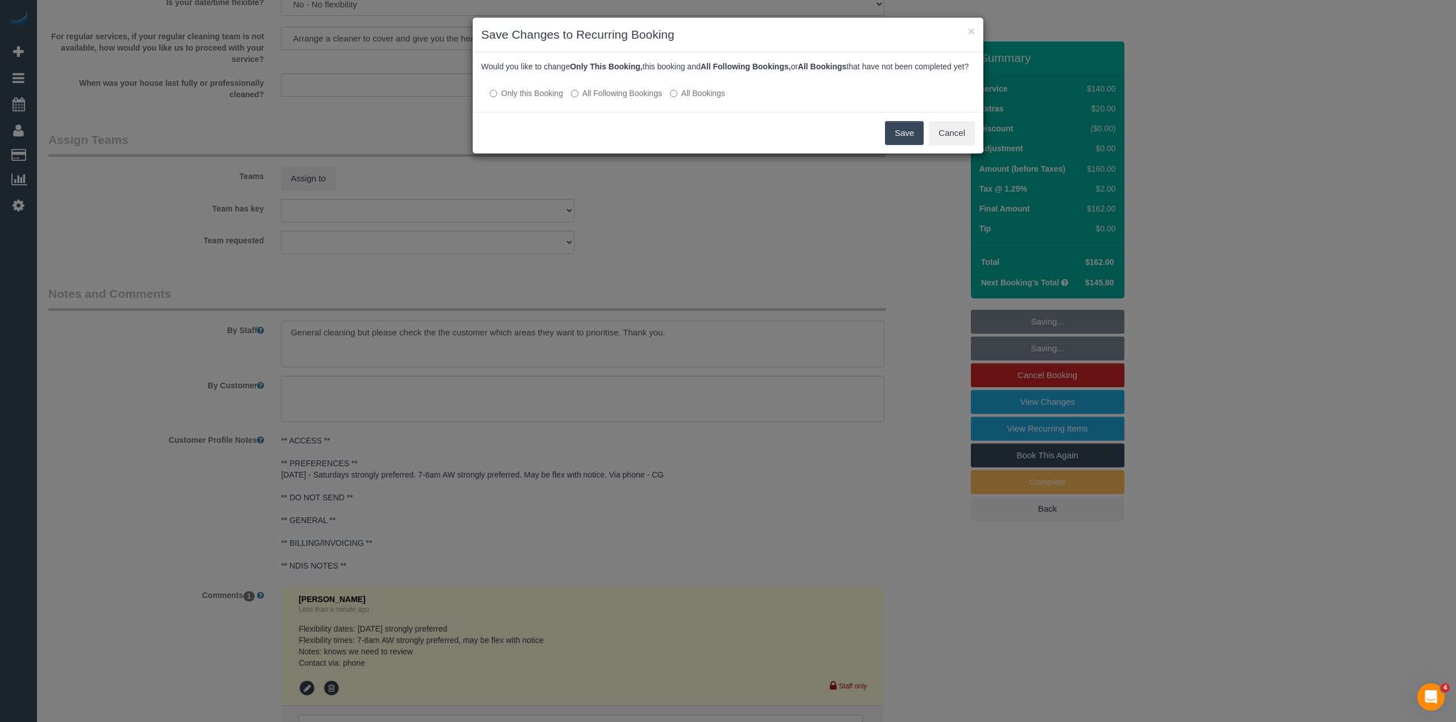
click at [894, 144] on button "Save" at bounding box center [904, 133] width 39 height 24
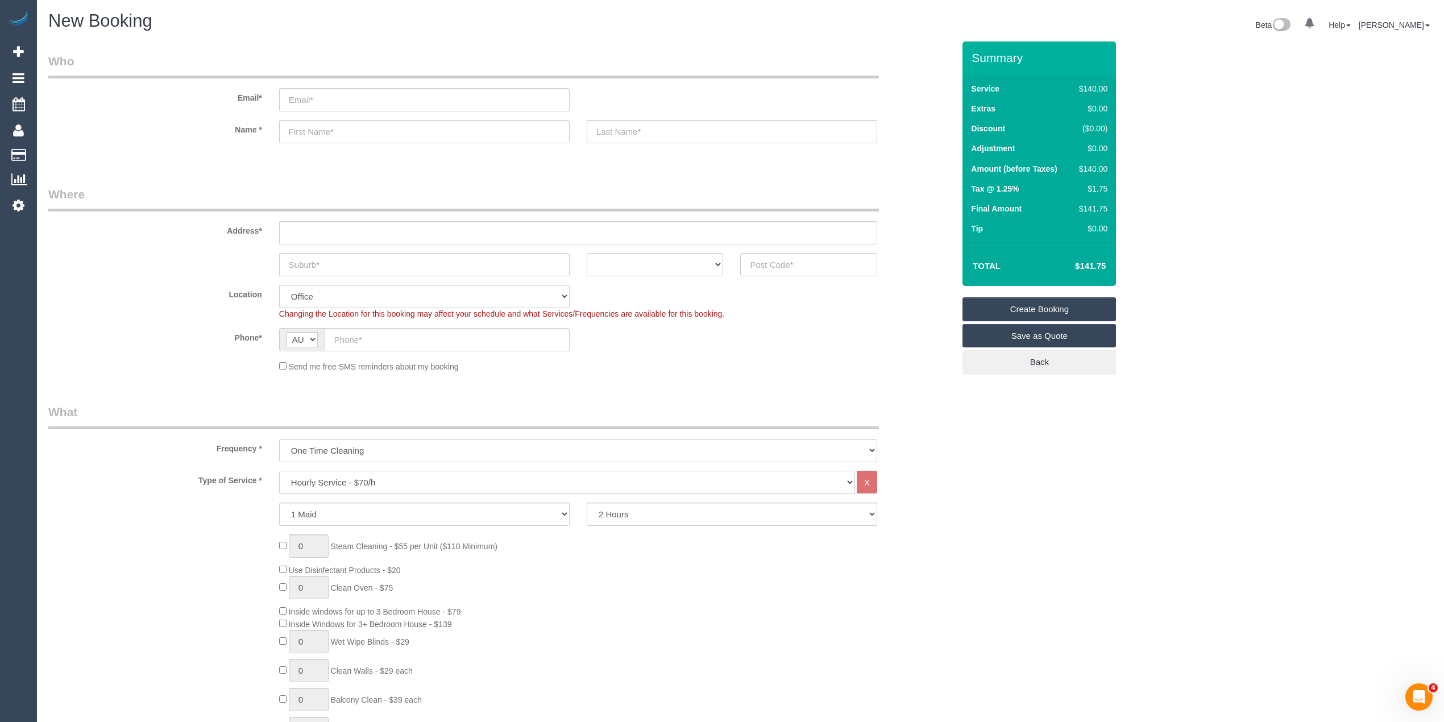
click at [349, 479] on select "Hourly Service - $70/h Hourly Service - $65/h Hourly Service - $60/h Hourly Ser…" at bounding box center [567, 482] width 576 height 23
select select "214"
click at [279, 471] on select "Hourly Service - $70/h Hourly Service - $65/h Hourly Service - $60/h Hourly Ser…" at bounding box center [567, 482] width 576 height 23
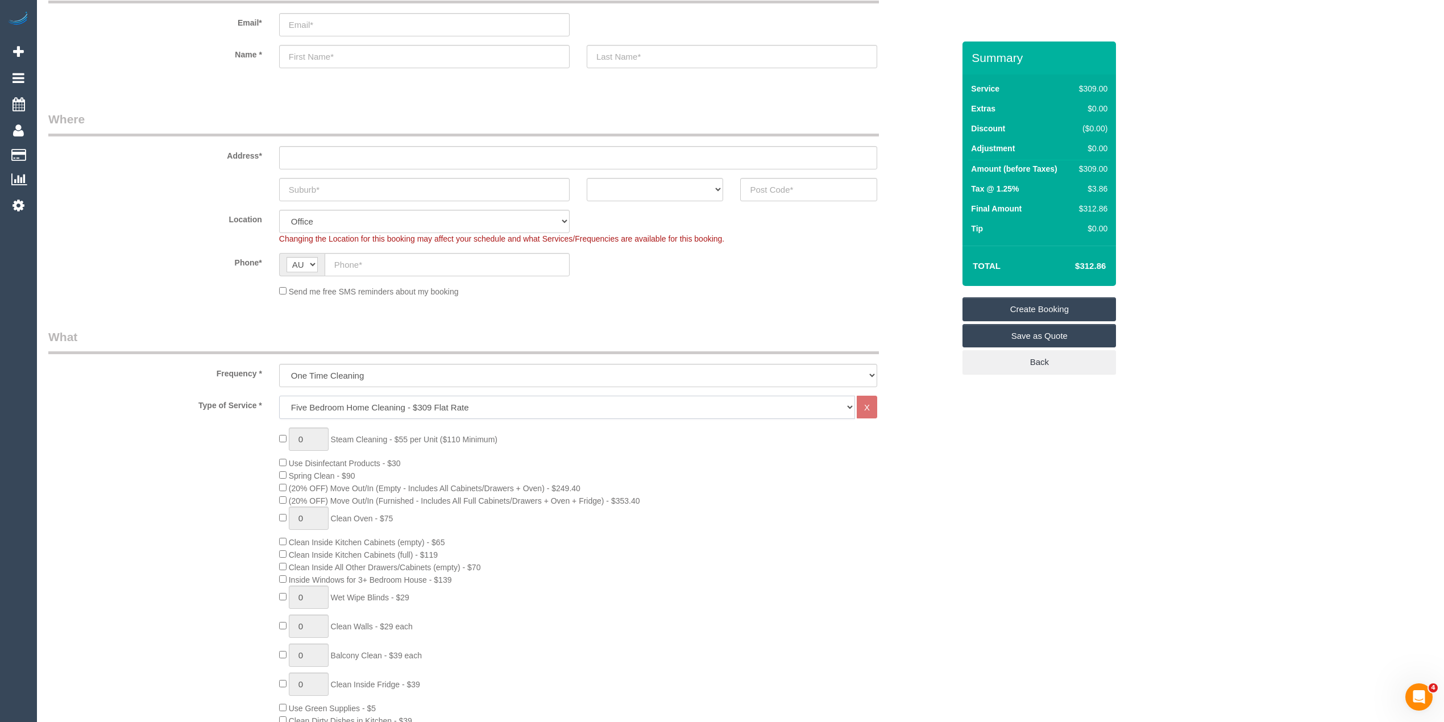
scroll to position [126, 0]
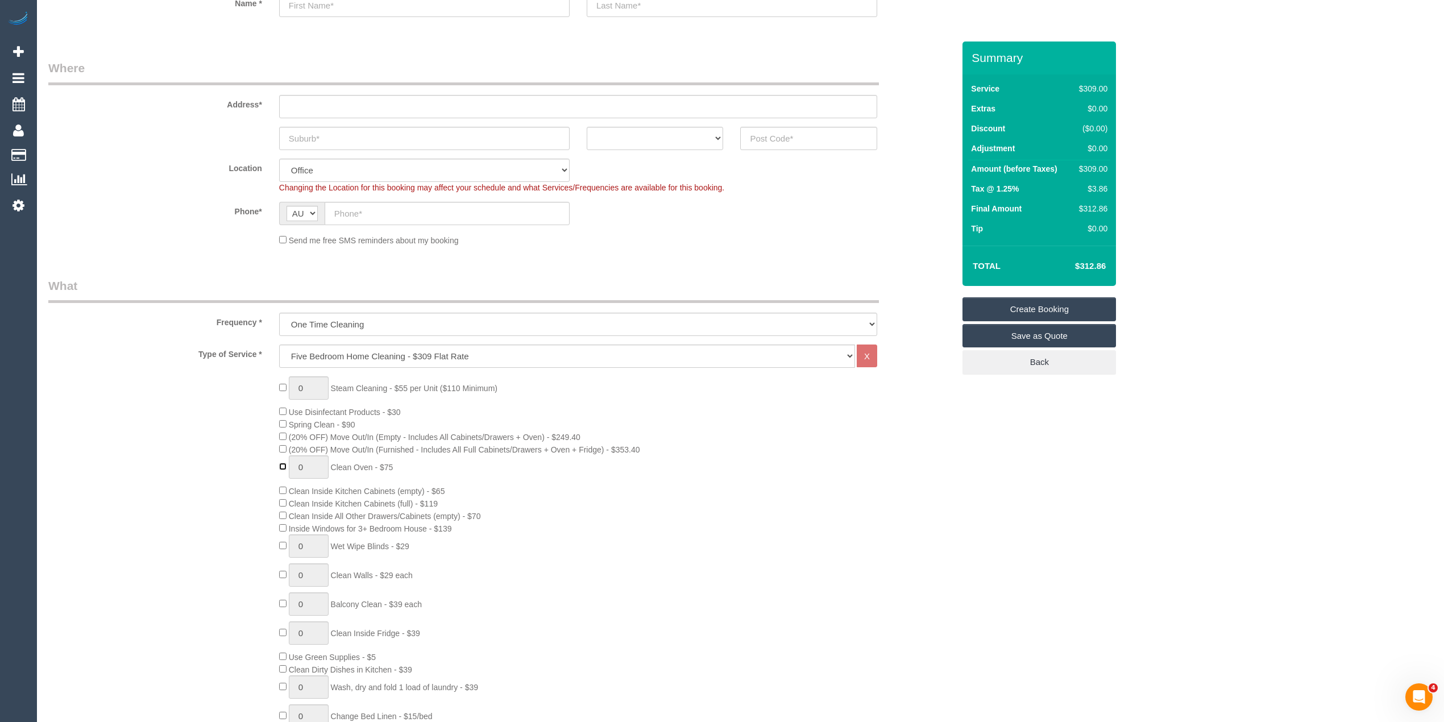
type input "1"
click at [360, 212] on input "text" at bounding box center [447, 213] width 245 height 23
paste input "61 408 899 383"
drag, startPoint x: 347, startPoint y: 210, endPoint x: 321, endPoint y: 212, distance: 25.6
click at [322, 212] on div "AF AL DZ AD AO AI AQ AG AR AM AW AU AT AZ BS BH BD BB BY BE BZ BJ BM BT BO BA B…" at bounding box center [424, 213] width 291 height 23
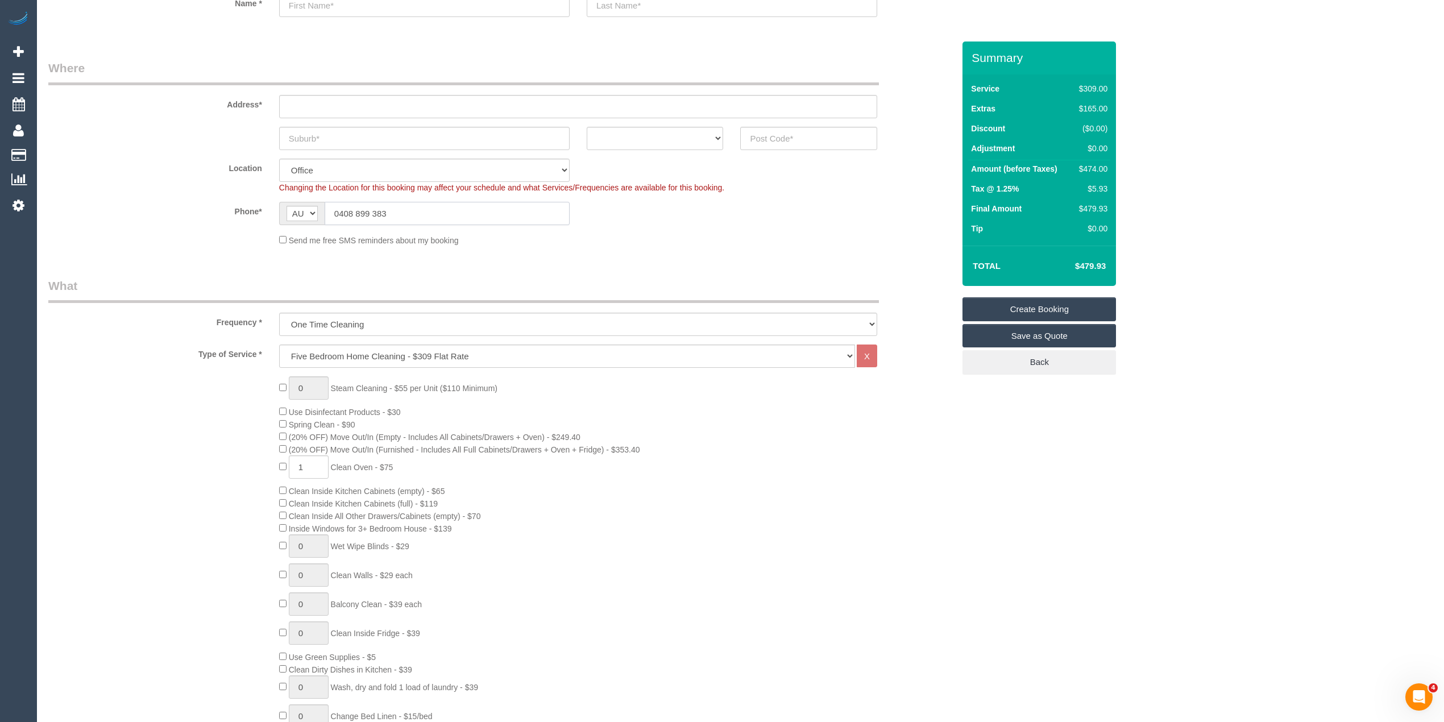
type input "0408 899 383"
click at [310, 110] on input "text" at bounding box center [578, 106] width 598 height 23
type input "-"
click at [622, 133] on select "ACT [GEOGRAPHIC_DATA] NT [GEOGRAPHIC_DATA] SA TAS [GEOGRAPHIC_DATA] [GEOGRAPHIC…" at bounding box center [655, 138] width 137 height 23
select select "VIC"
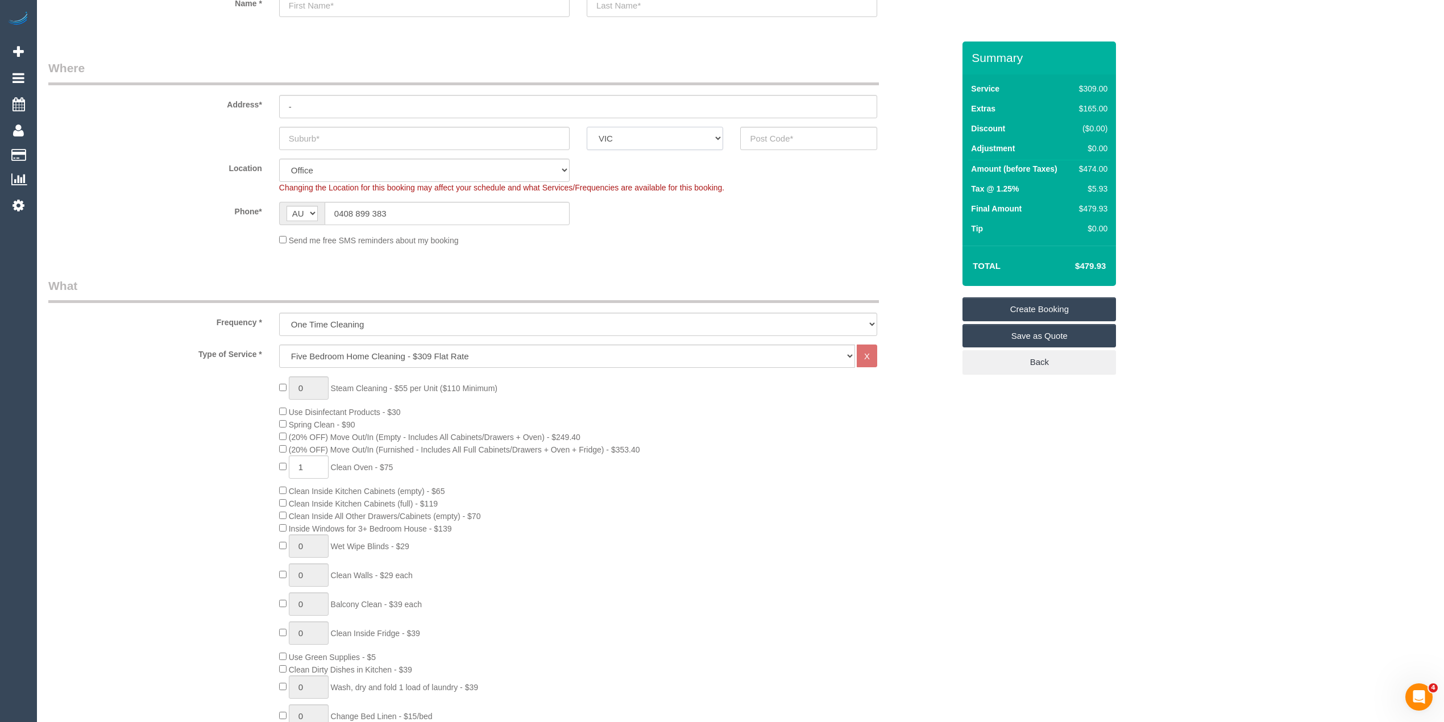
click at [587, 127] on select "ACT [GEOGRAPHIC_DATA] NT [GEOGRAPHIC_DATA] SA TAS [GEOGRAPHIC_DATA] [GEOGRAPHIC…" at bounding box center [655, 138] width 137 height 23
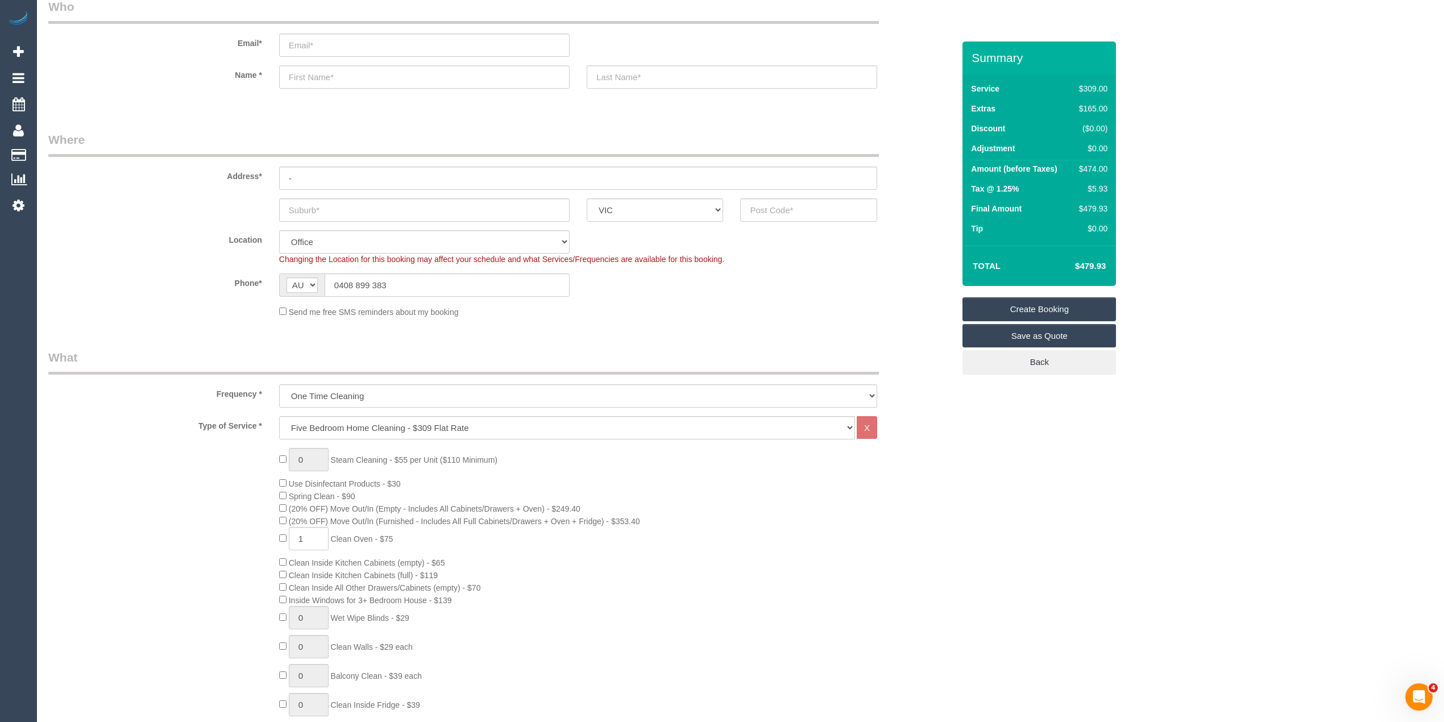
scroll to position [0, 0]
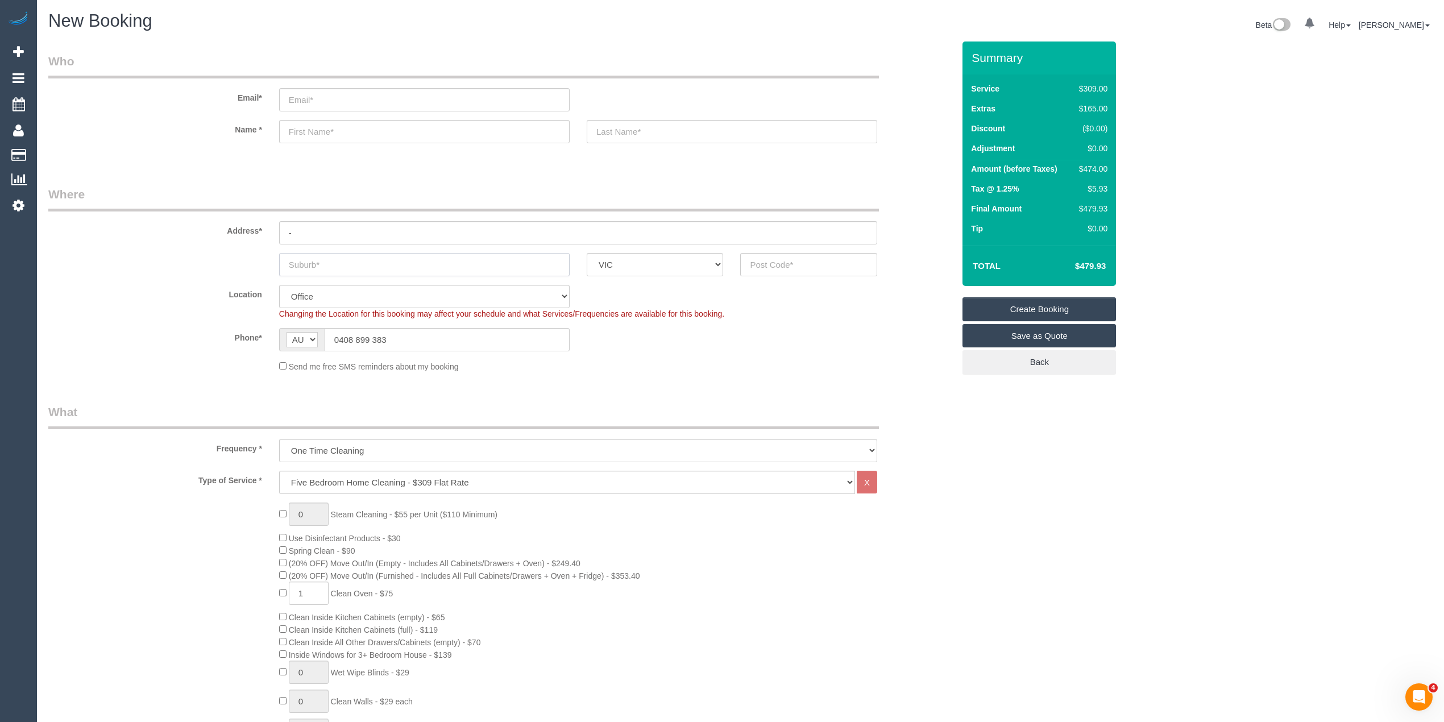
click at [337, 264] on input "text" at bounding box center [424, 264] width 291 height 23
click at [341, 262] on input "text" at bounding box center [424, 264] width 291 height 23
paste input "Moonee Ponds"
type input "Moonee Ponds"
click at [795, 262] on input "text" at bounding box center [808, 264] width 137 height 23
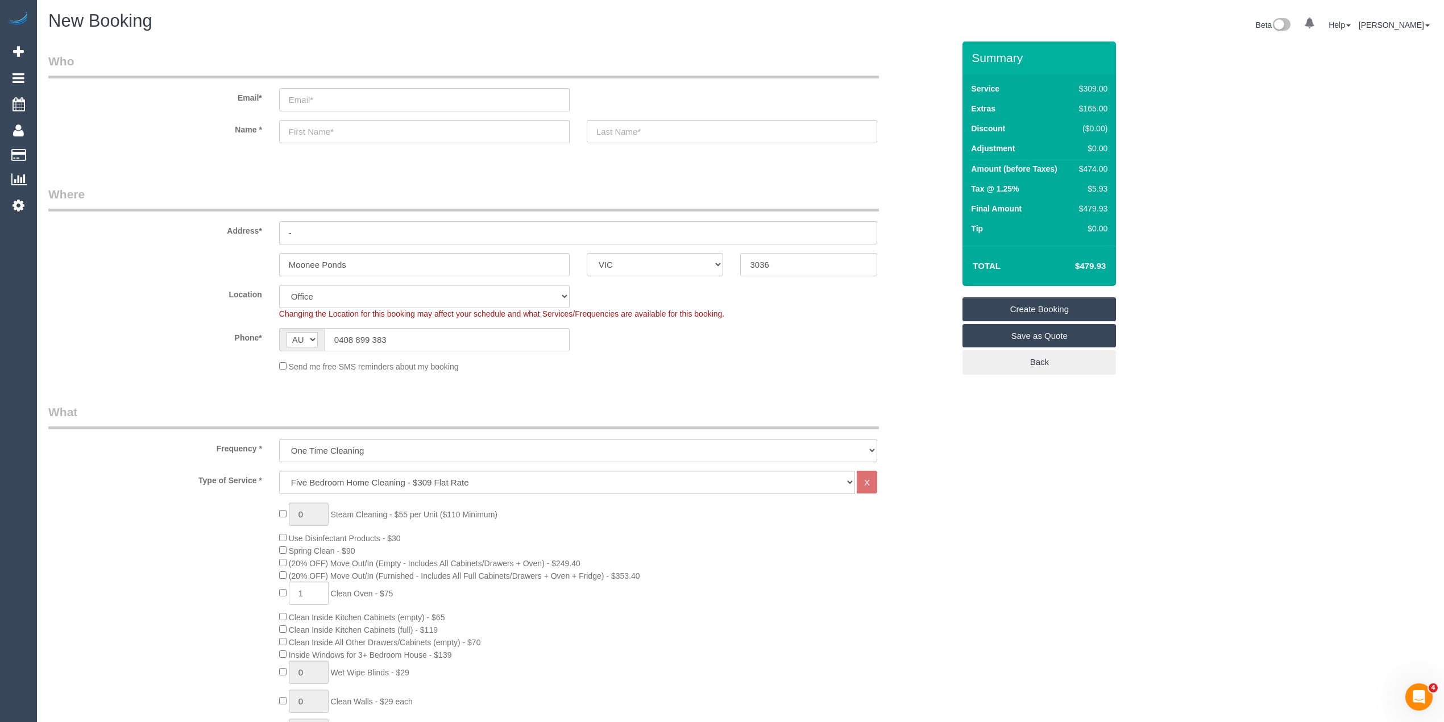
type input "3036"
click at [308, 108] on input "email" at bounding box center [424, 99] width 291 height 23
select select "49"
select select "object:2235"
type input "hutchessonnita@gmail.com"
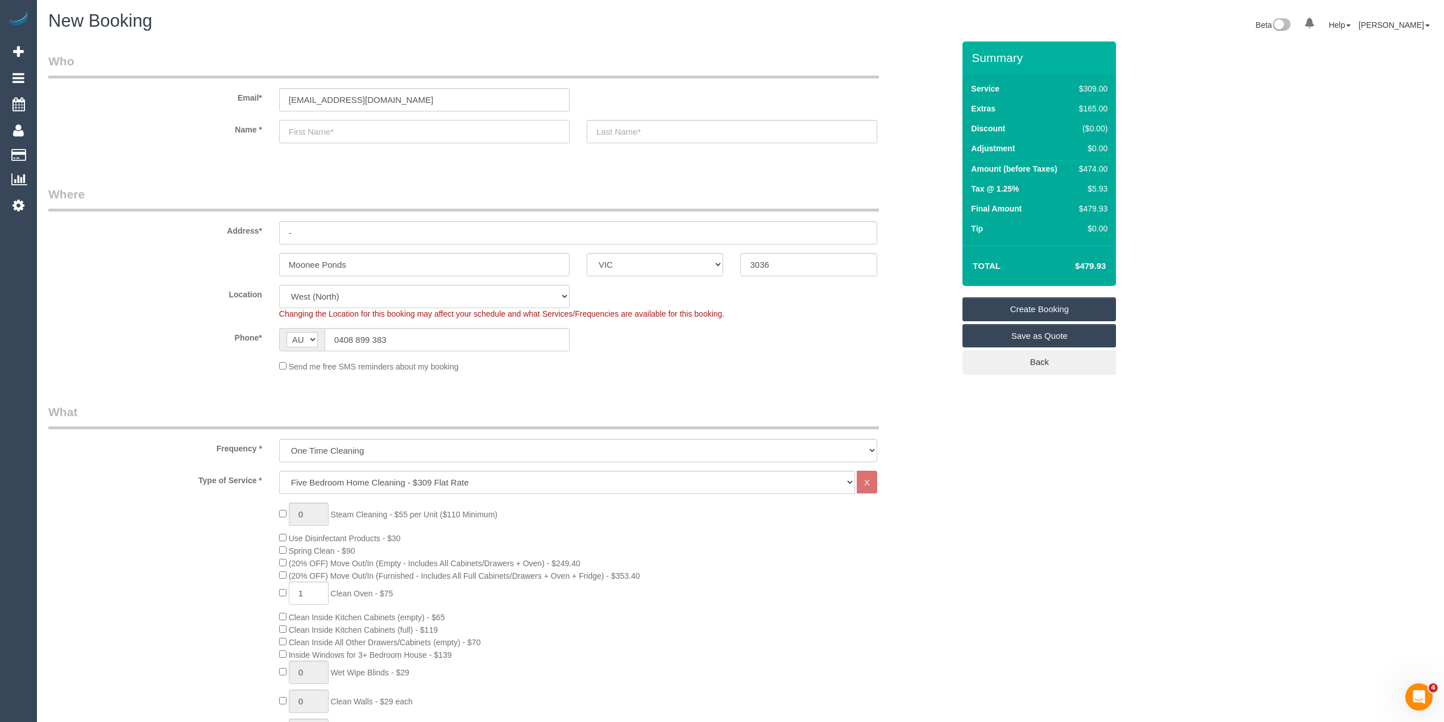
click at [332, 135] on input "text" at bounding box center [424, 131] width 291 height 23
type input "Nita"
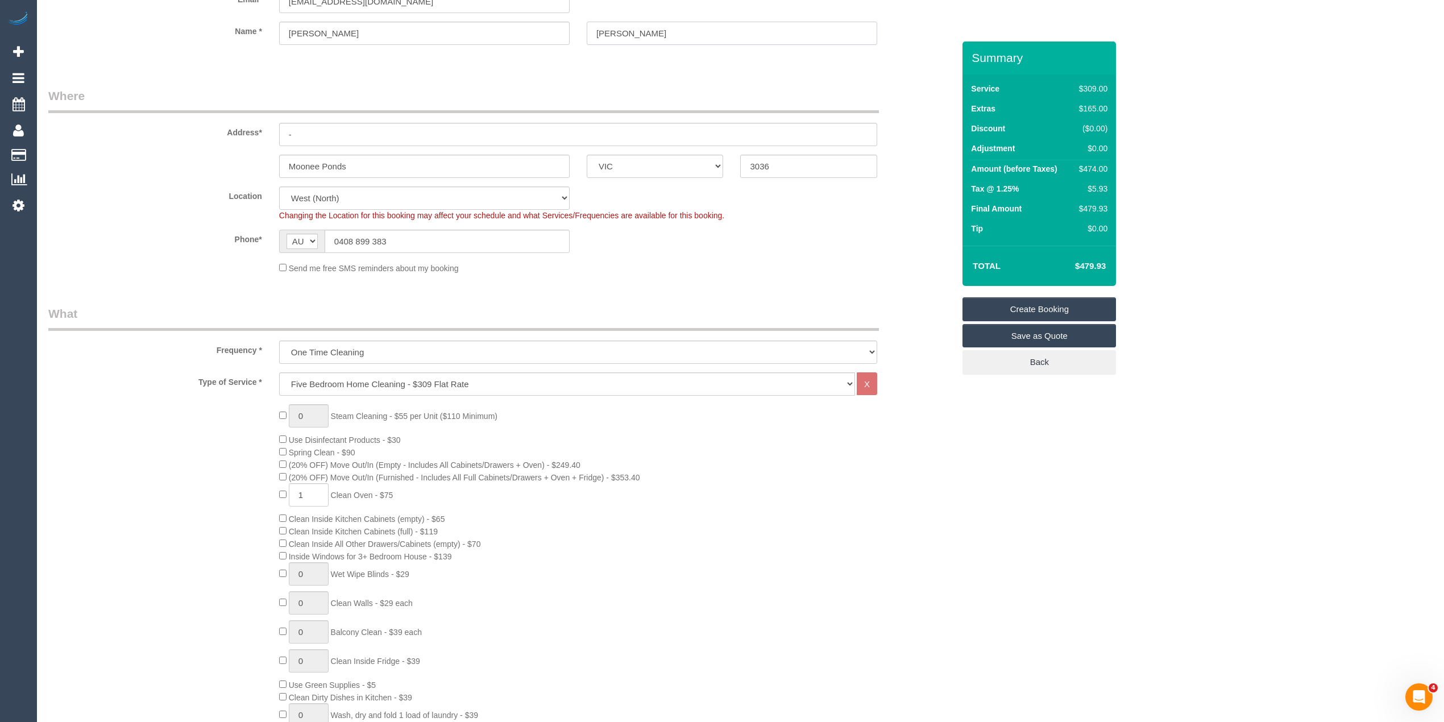
scroll to position [252, 0]
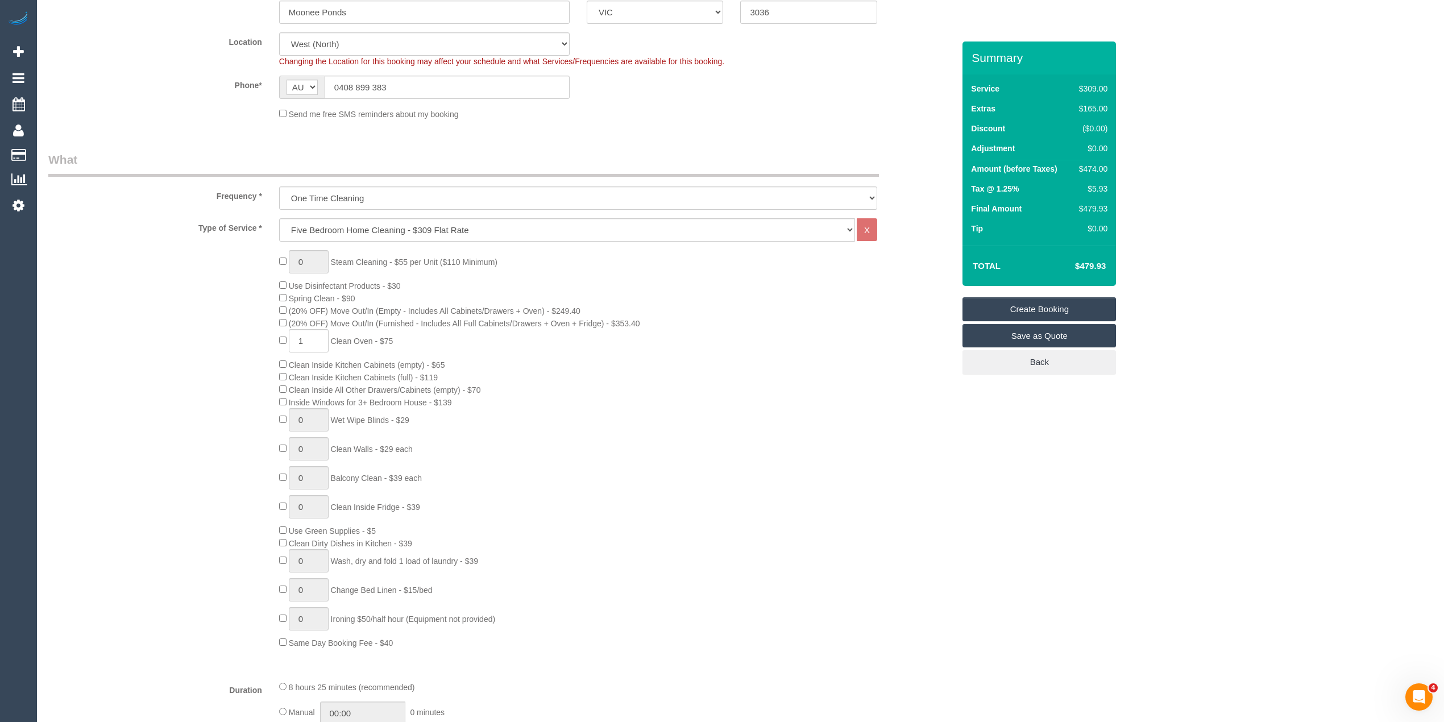
type input "Hutchesson"
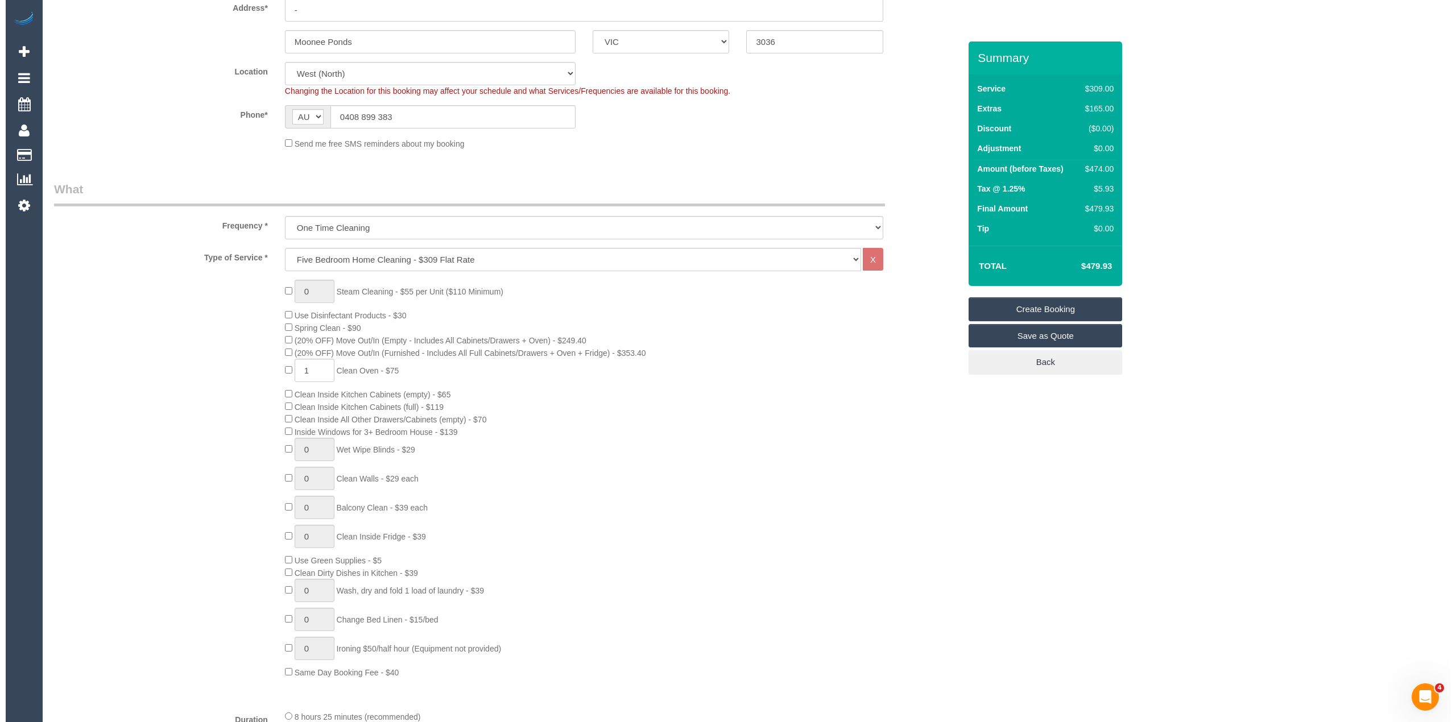
scroll to position [0, 0]
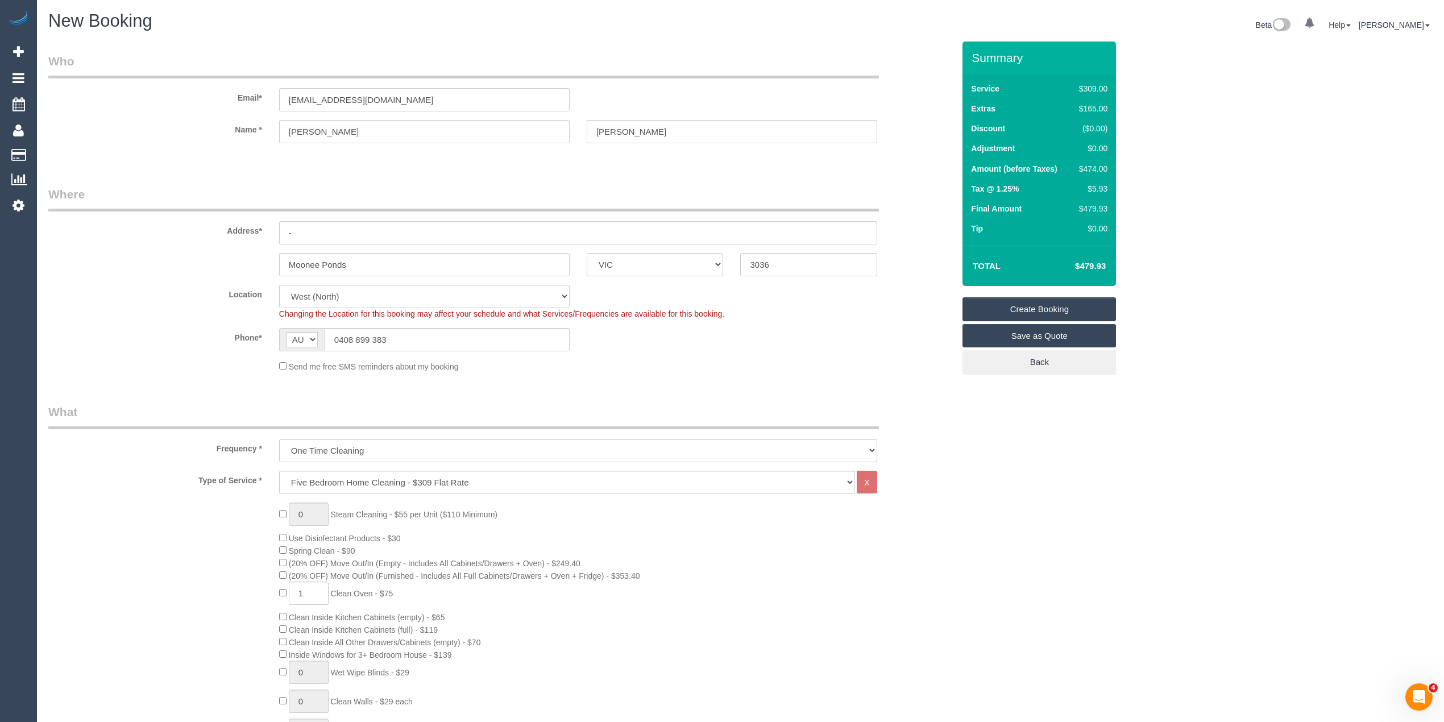
click at [629, 53] on legend "Who" at bounding box center [463, 66] width 831 height 26
click at [1067, 338] on link "Save as Quote" at bounding box center [1040, 336] width 154 height 24
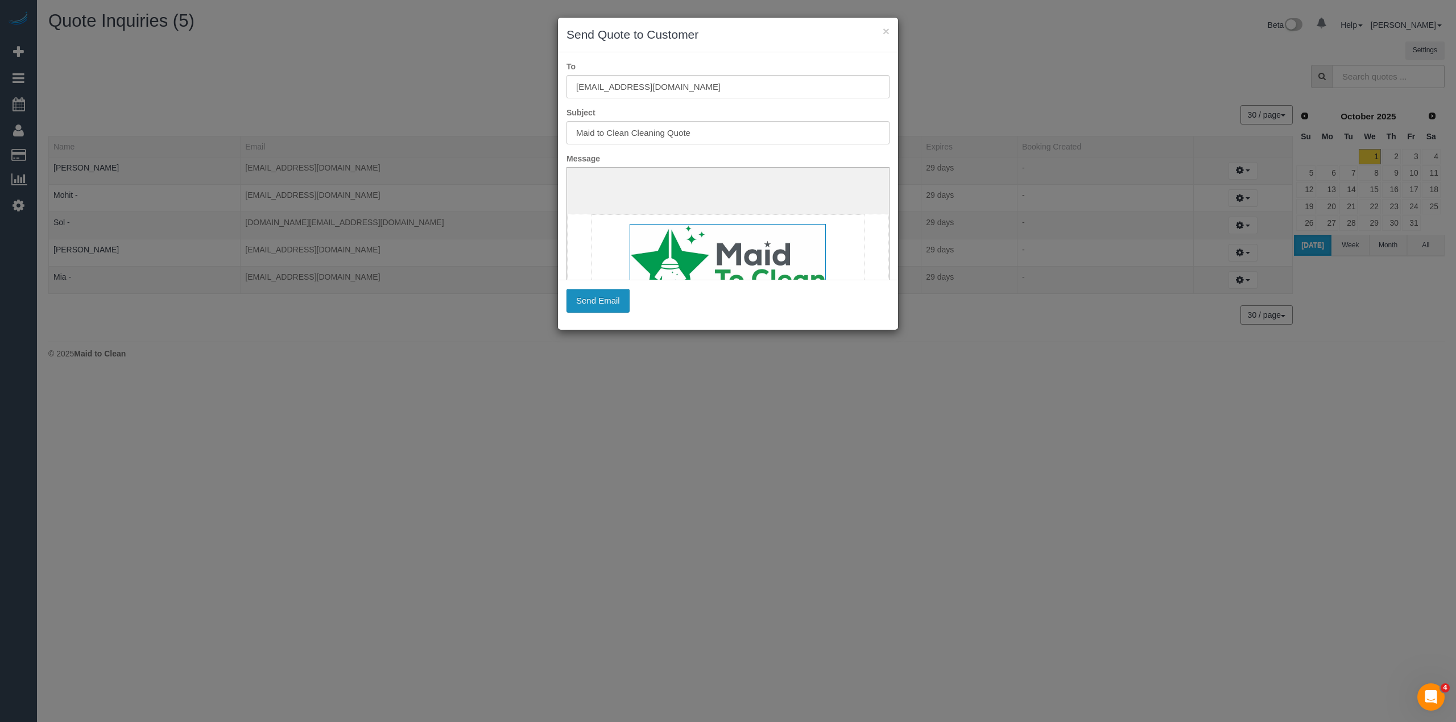
click at [590, 300] on button "Send Email" at bounding box center [597, 301] width 63 height 24
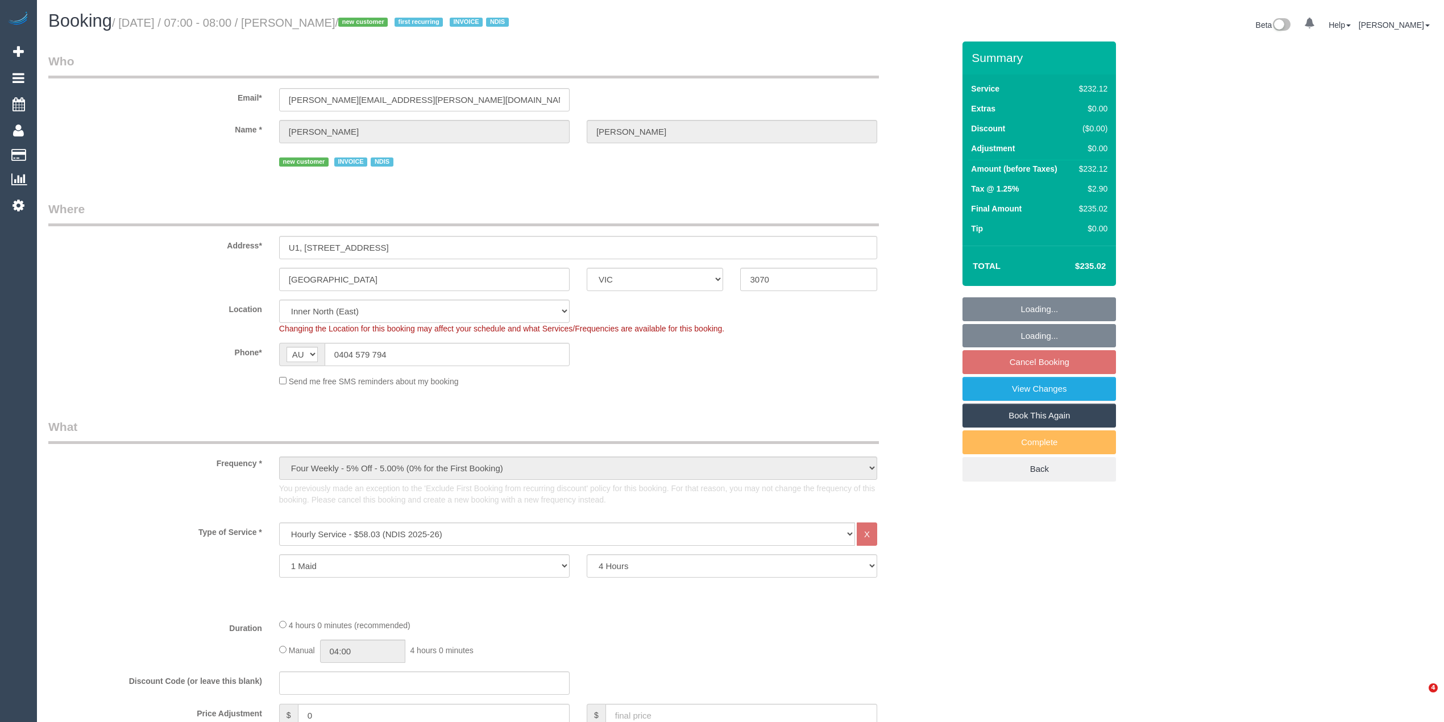
select select "VIC"
select select "240"
select select "number:28"
select select "number:17"
select select "number:18"
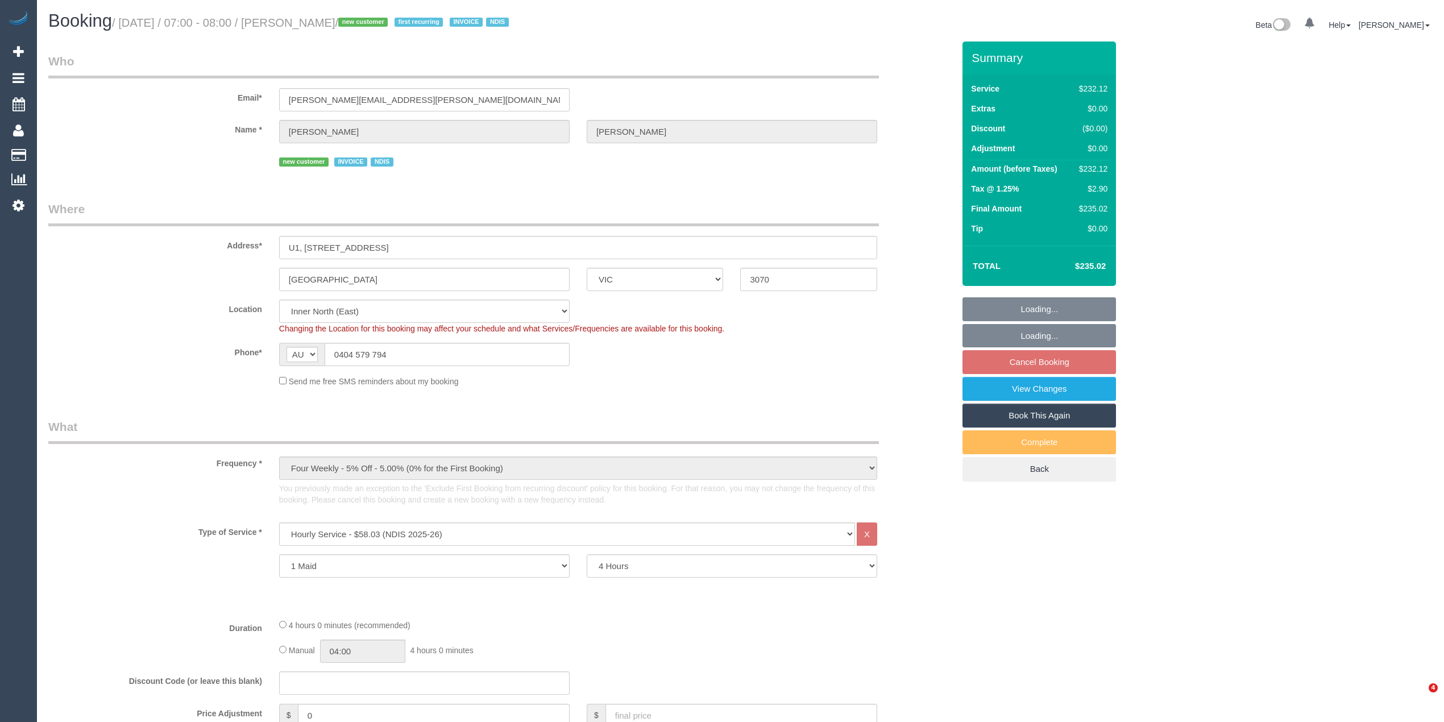
select select "number:24"
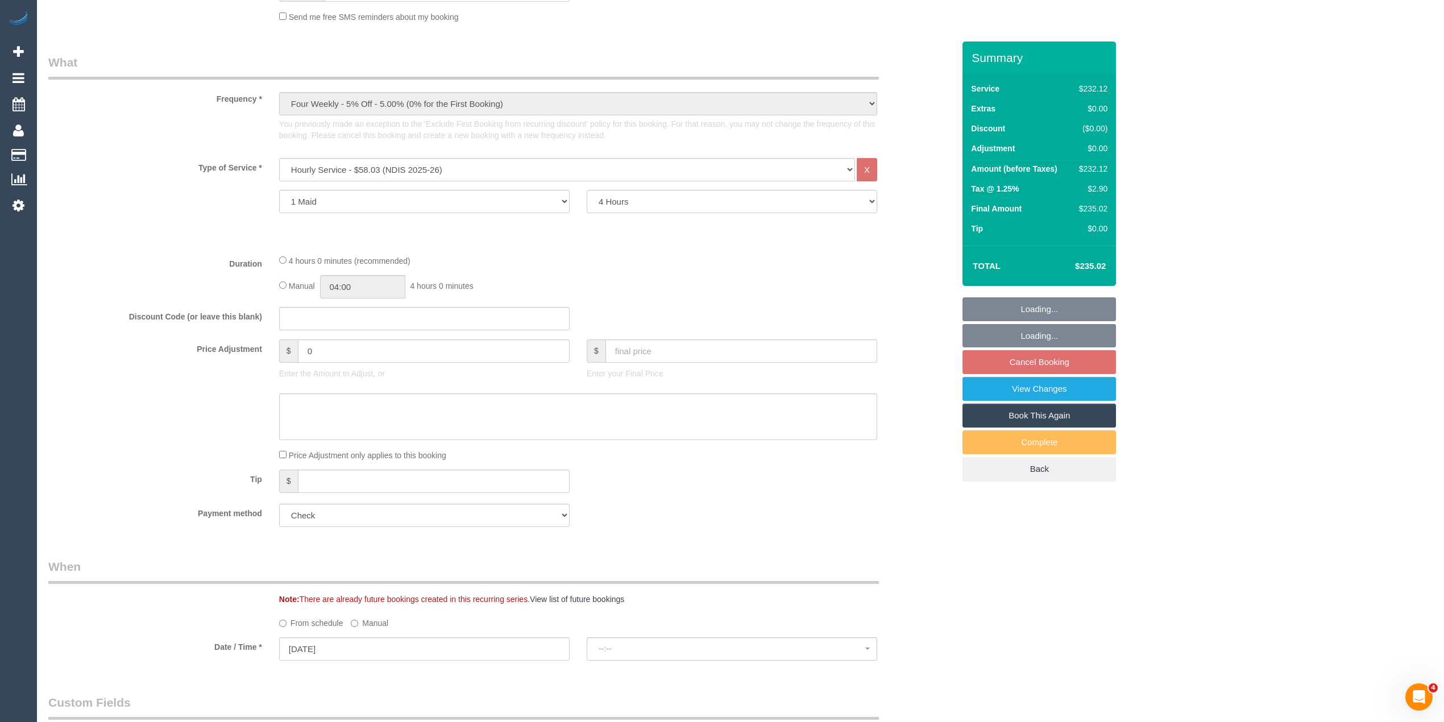
select select "spot1"
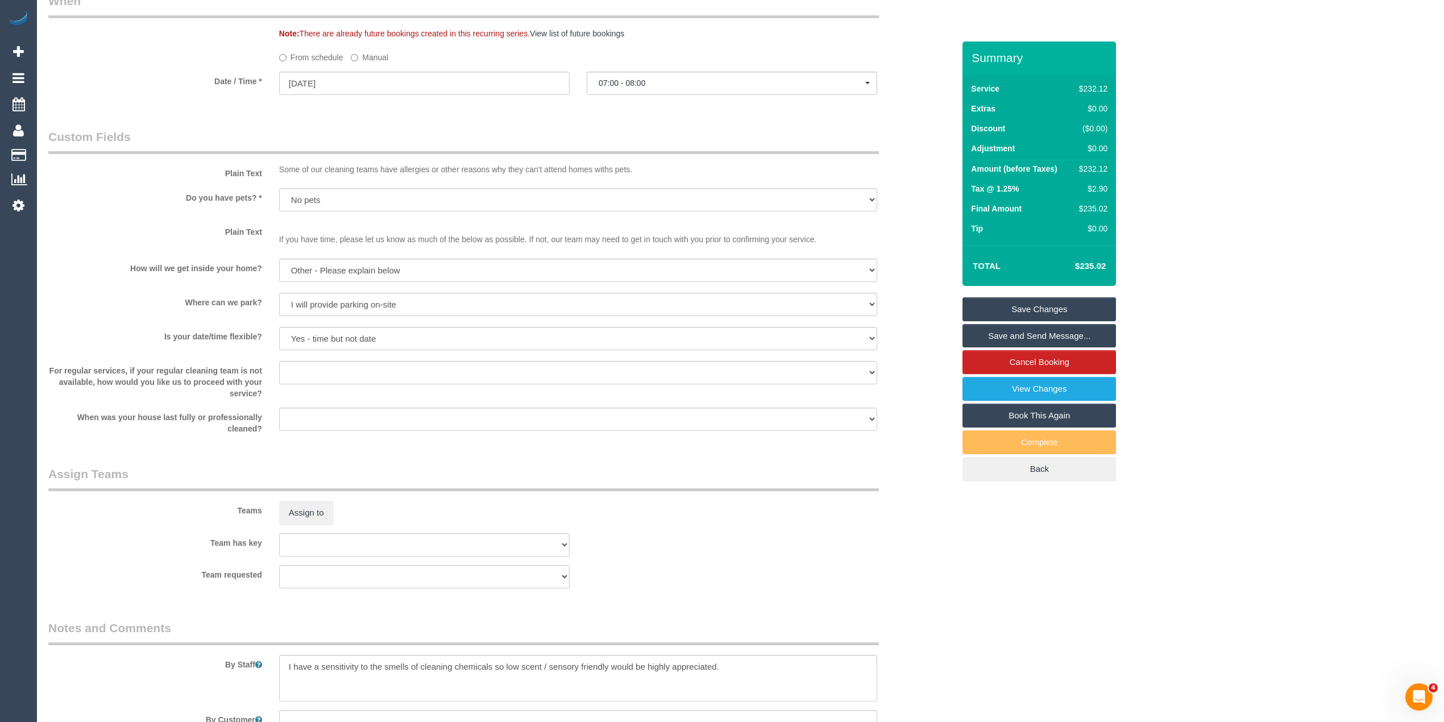
scroll to position [1137, 0]
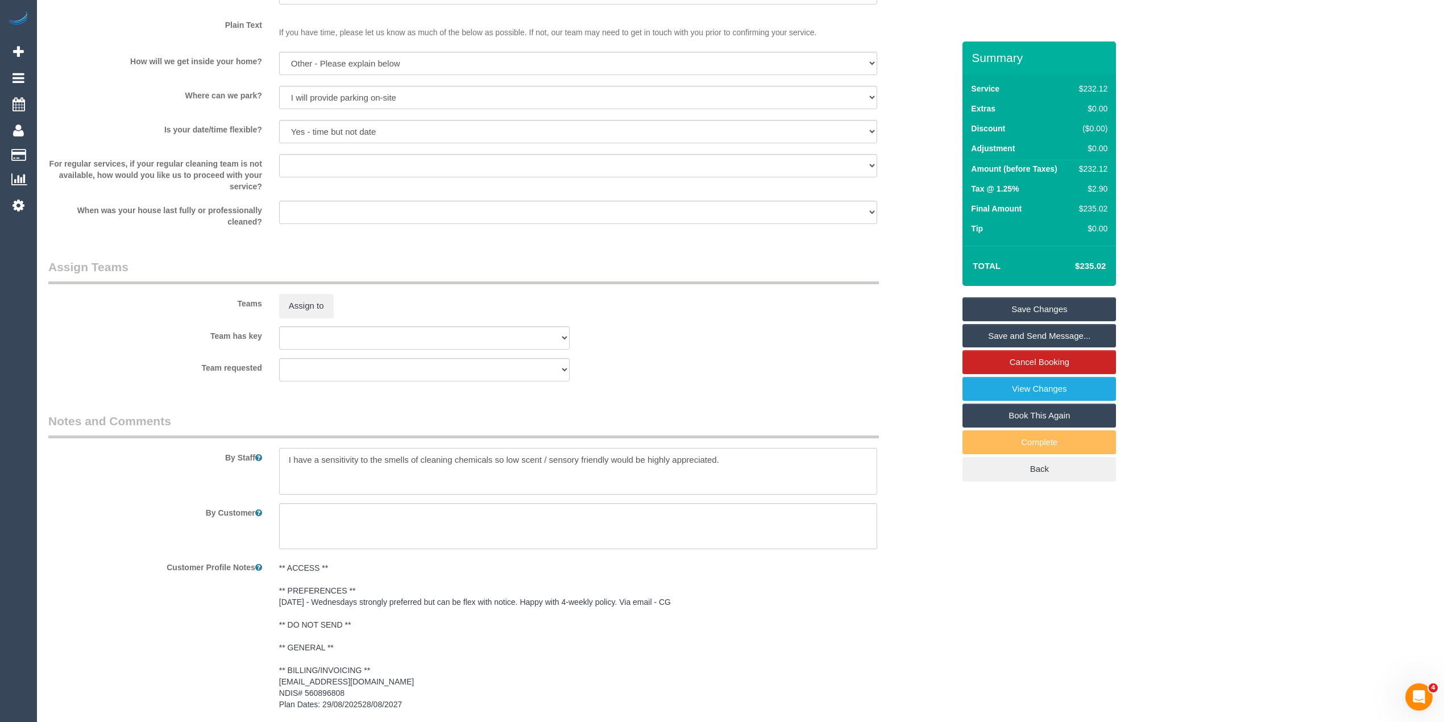
click at [740, 459] on textarea at bounding box center [578, 471] width 598 height 47
paste textarea "Lockbox is to the left of the front door about 3 meters, it's attached to the w…"
drag, startPoint x: 401, startPoint y: 479, endPoint x: 287, endPoint y: 469, distance: 114.8
click at [287, 469] on textarea at bounding box center [578, 471] width 598 height 47
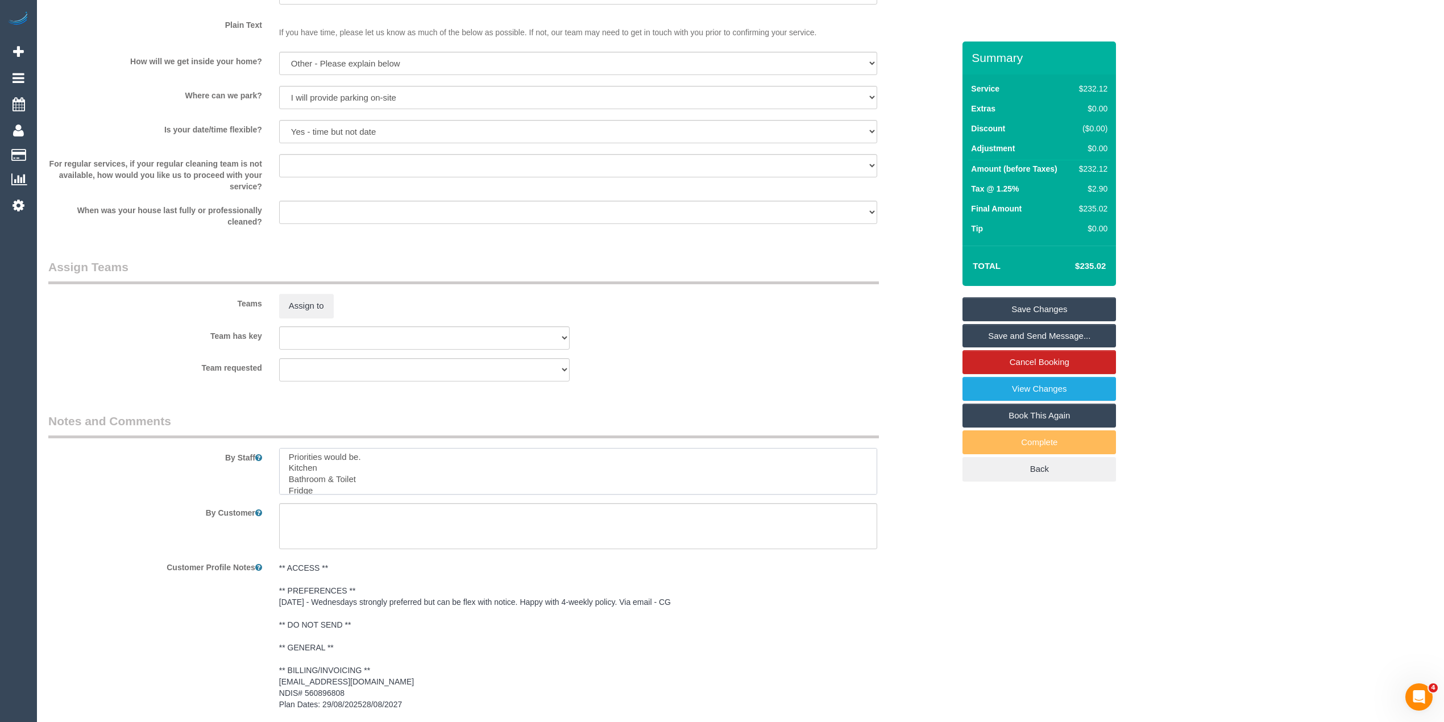
scroll to position [0, 0]
type textarea "I have a sensitivity to the smells of cleaning chemicals so low scent / sensory…"
click at [1050, 309] on link "Save Changes" at bounding box center [1040, 309] width 154 height 24
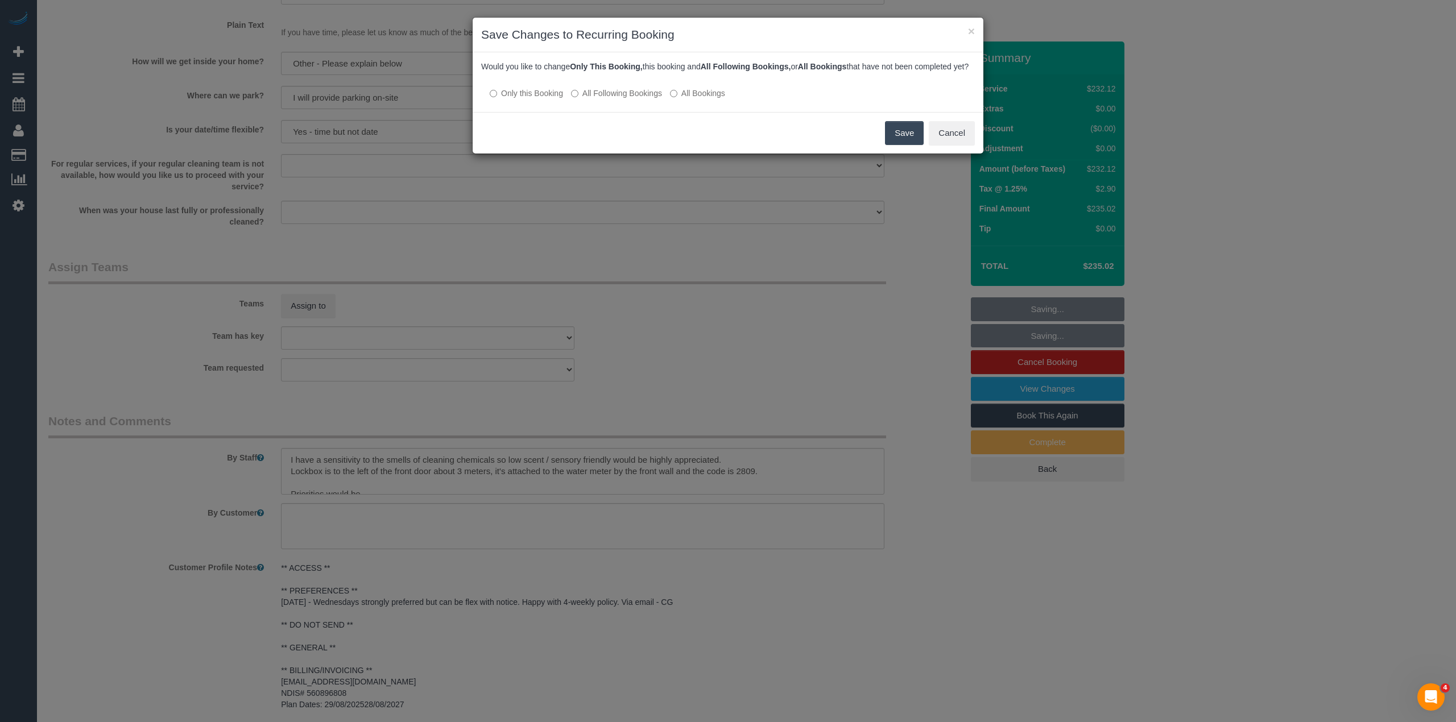
click at [583, 99] on label "All Following Bookings" at bounding box center [616, 93] width 91 height 11
click at [908, 145] on button "Save" at bounding box center [904, 133] width 39 height 24
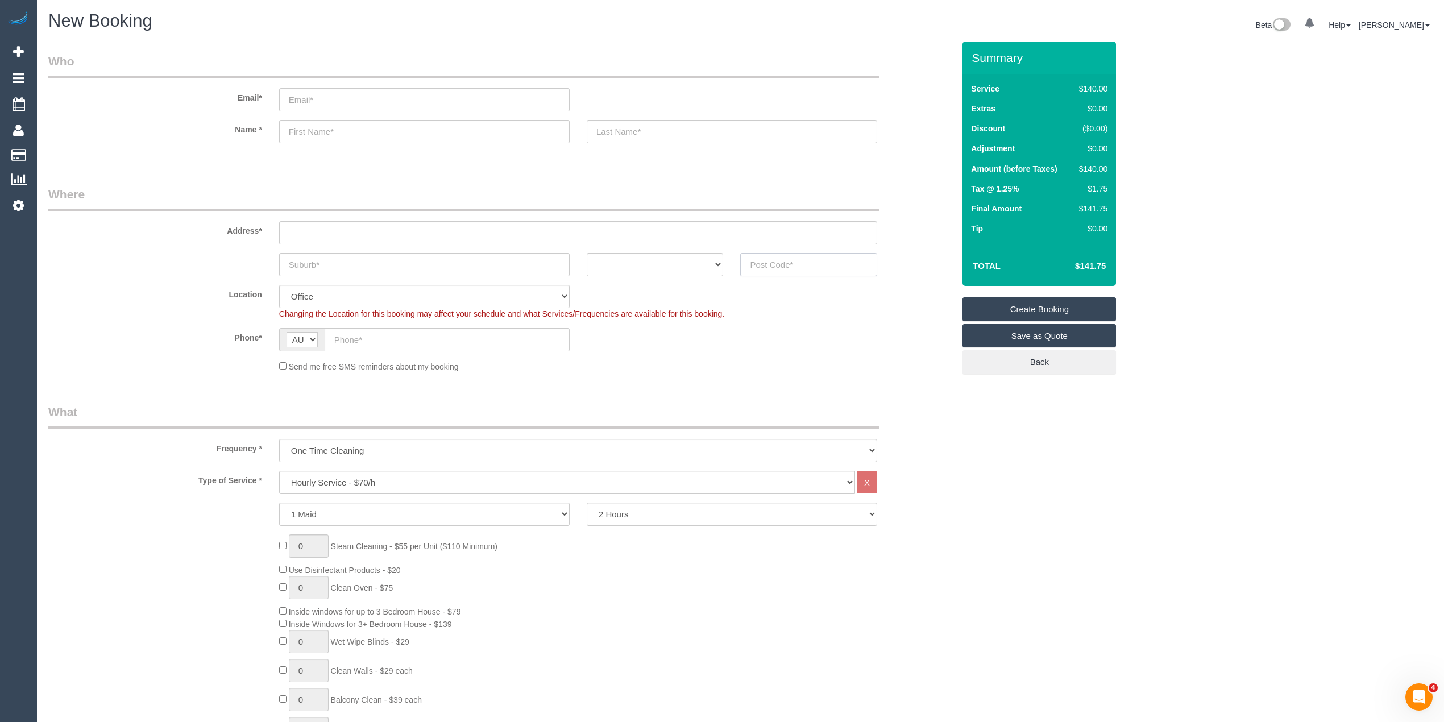
click at [826, 266] on input "text" at bounding box center [808, 264] width 137 height 23
type input "3184"
click at [374, 224] on input "text" at bounding box center [578, 232] width 598 height 23
type input "-"
click at [348, 260] on input "text" at bounding box center [424, 264] width 291 height 23
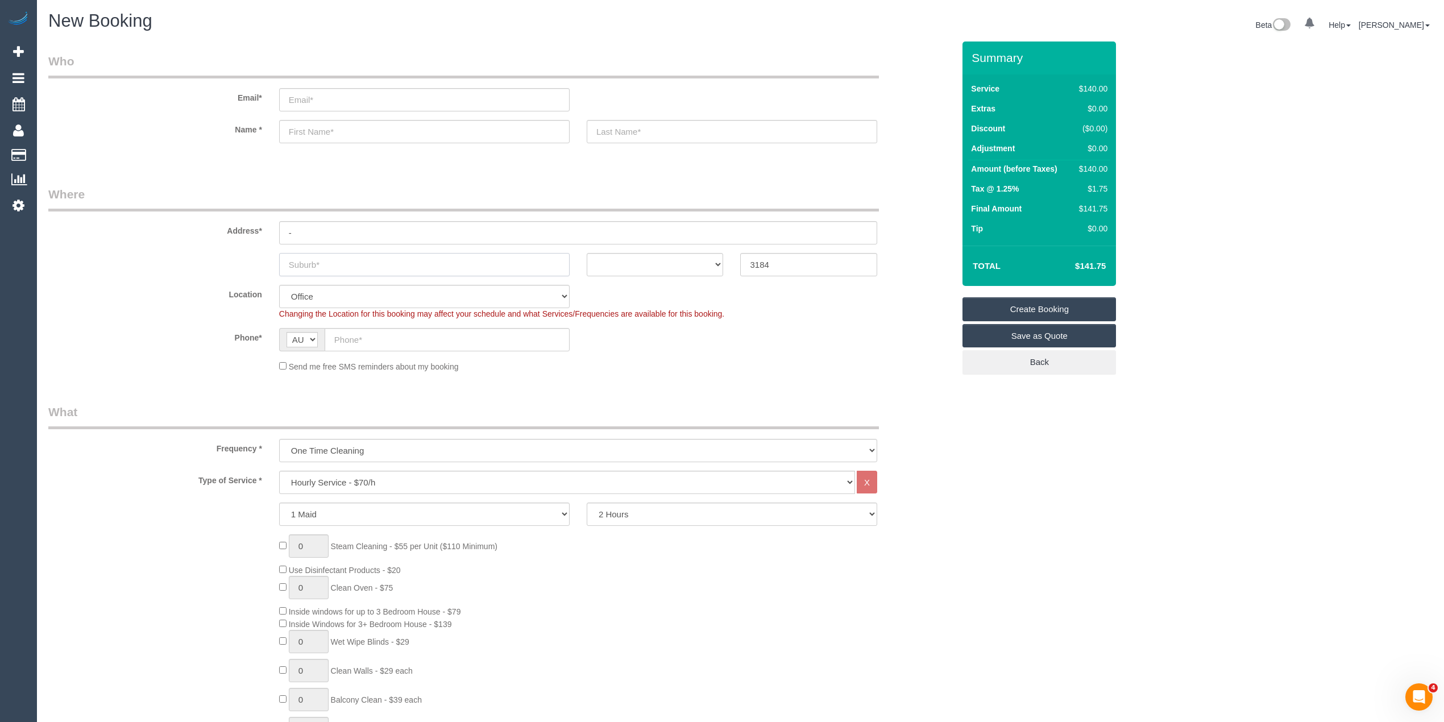
select select "55"
select select "object:2154"
click at [310, 262] on input "text" at bounding box center [424, 264] width 291 height 23
type input "Elwood"
click at [633, 255] on select "ACT NSW NT QLD SA TAS VIC WA" at bounding box center [655, 264] width 137 height 23
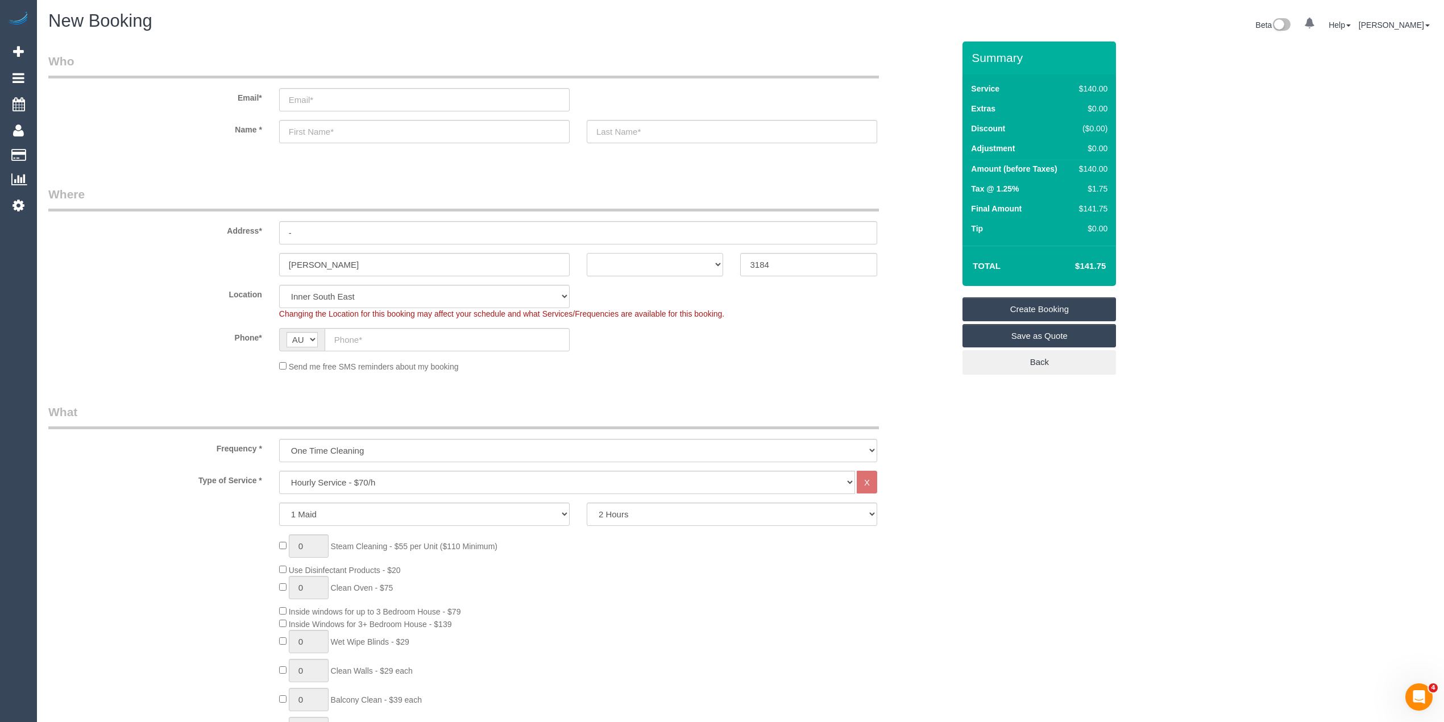
select select "VIC"
click at [587, 253] on select "ACT NSW NT QLD SA TAS VIC WA" at bounding box center [655, 264] width 137 height 23
click at [378, 337] on input "text" at bounding box center [447, 339] width 245 height 23
click at [372, 331] on input "text" at bounding box center [447, 339] width 245 height 23
paste input "61 457 348 706"
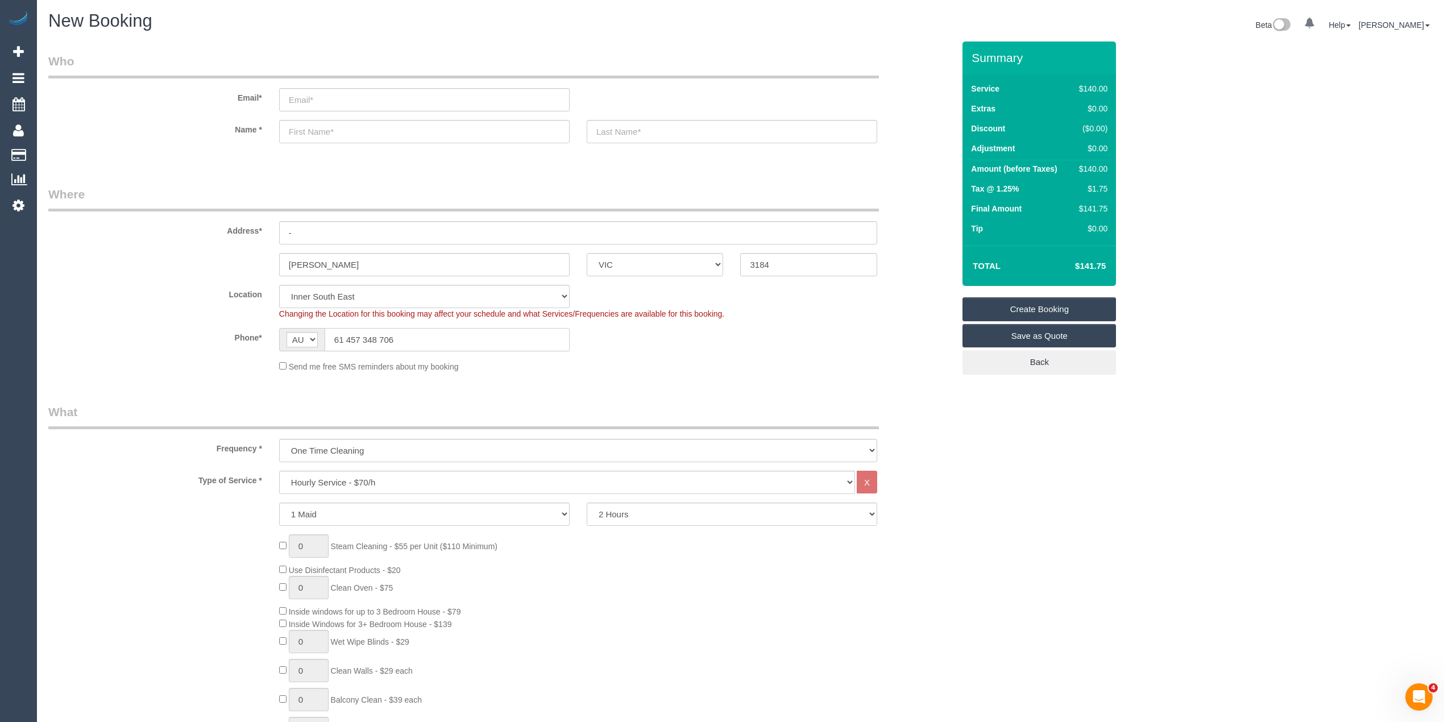
drag, startPoint x: 348, startPoint y: 336, endPoint x: 334, endPoint y: 337, distance: 13.8
click at [334, 337] on input "61 457 348 706" at bounding box center [447, 339] width 245 height 23
type input "0457 348 706"
click at [340, 478] on select "Hourly Service - $70/h Hourly Service - $65/h Hourly Service - $60/h Hourly Ser…" at bounding box center [567, 482] width 576 height 23
select select "212"
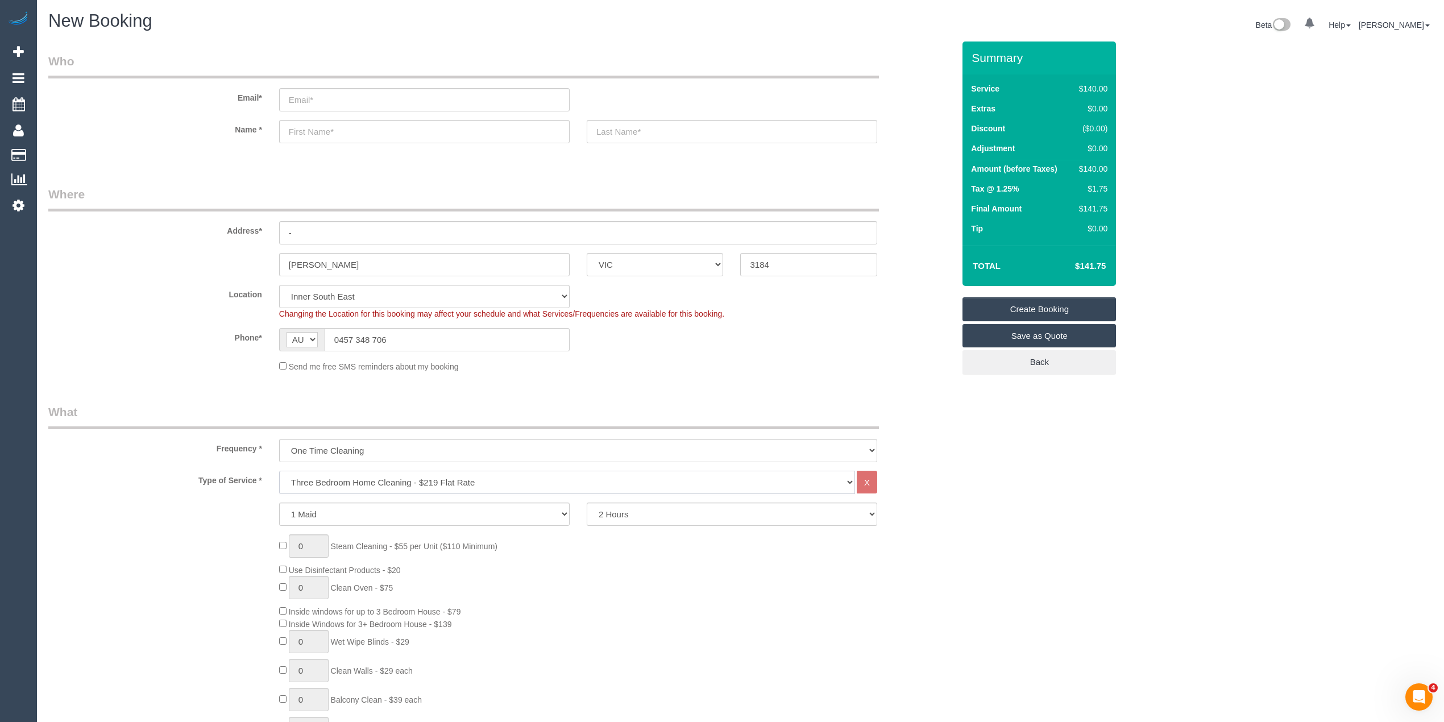
click at [279, 471] on select "Hourly Service - $70/h Hourly Service - $65/h Hourly Service - $60/h Hourly Ser…" at bounding box center [567, 482] width 576 height 23
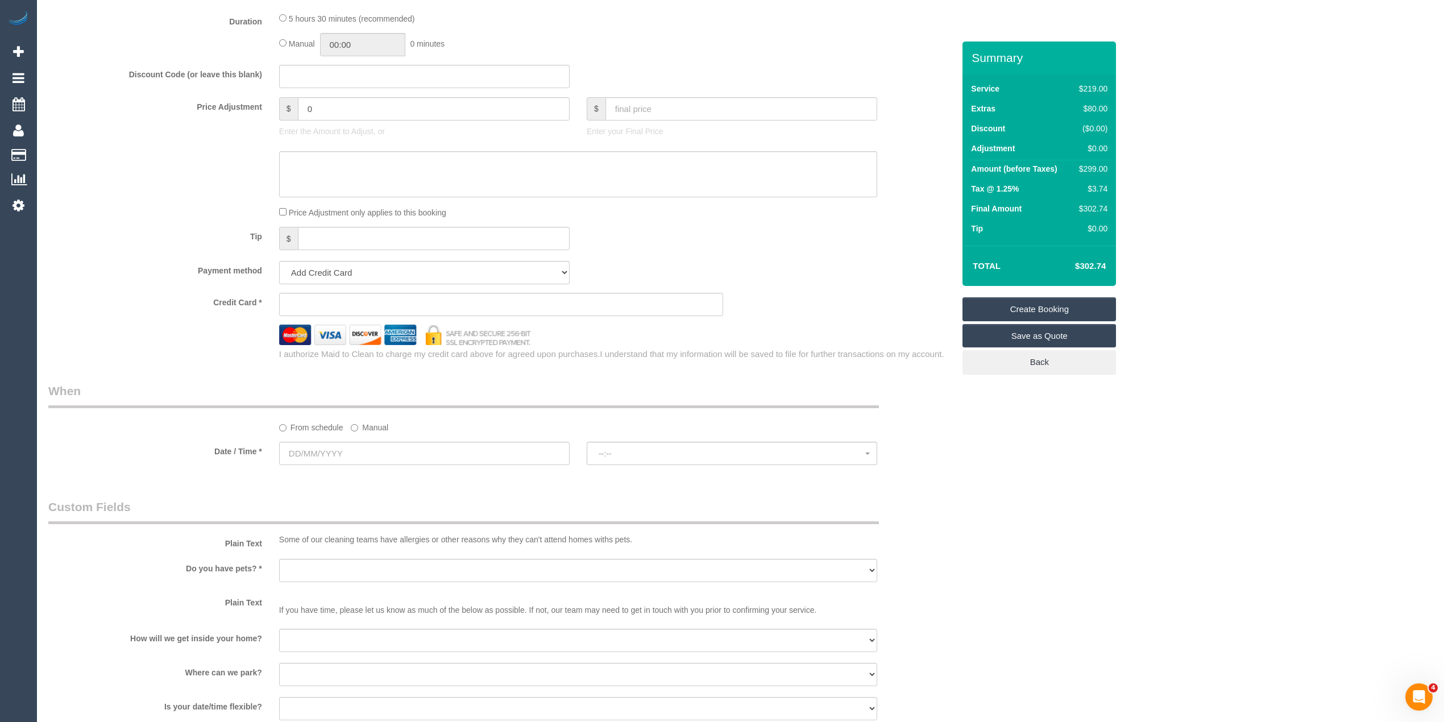
scroll to position [885, 0]
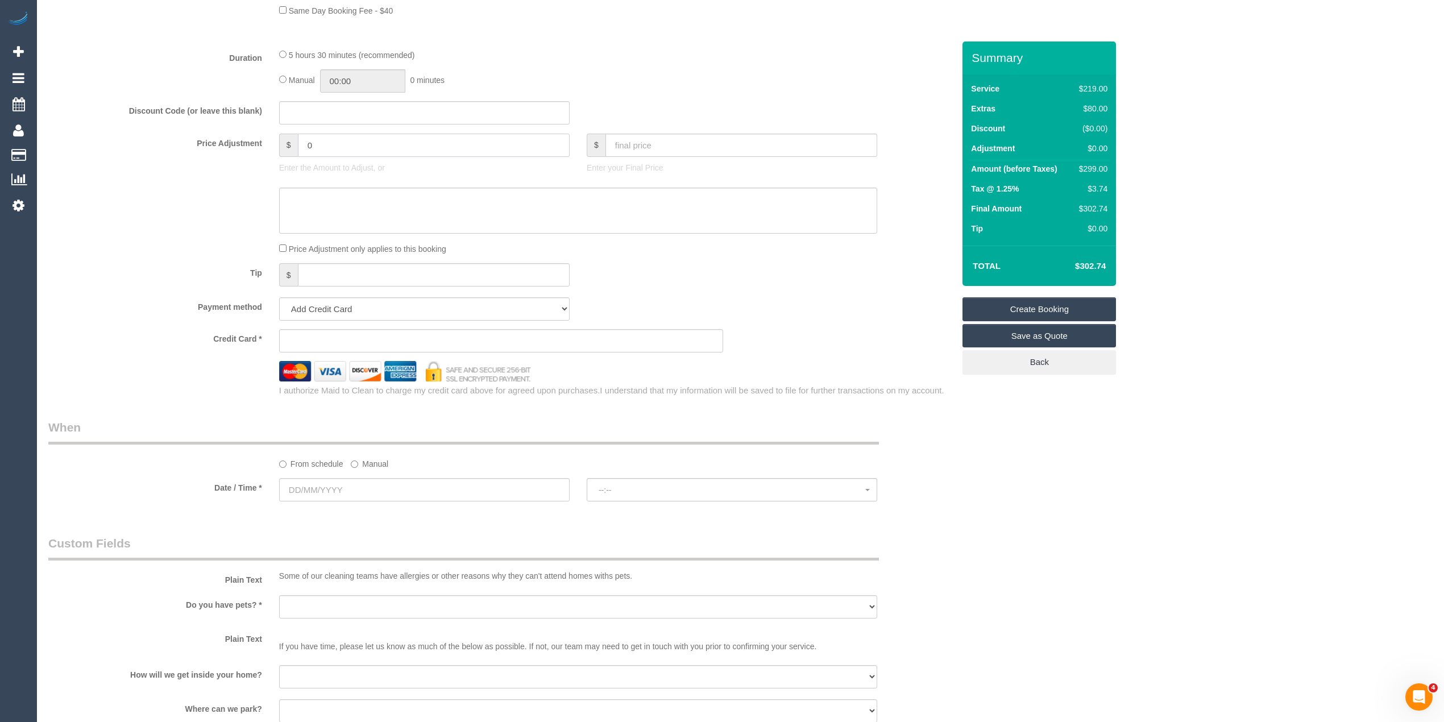
drag, startPoint x: 324, startPoint y: 148, endPoint x: 232, endPoint y: 146, distance: 92.1
click at [232, 146] on div "Price Adjustment $ 0 Enter the Amount to Adjust, or $ Enter your Final Price" at bounding box center [501, 156] width 923 height 45
type input "-20"
click at [237, 230] on div at bounding box center [501, 211] width 923 height 47
click at [310, 494] on input "text" at bounding box center [424, 489] width 291 height 23
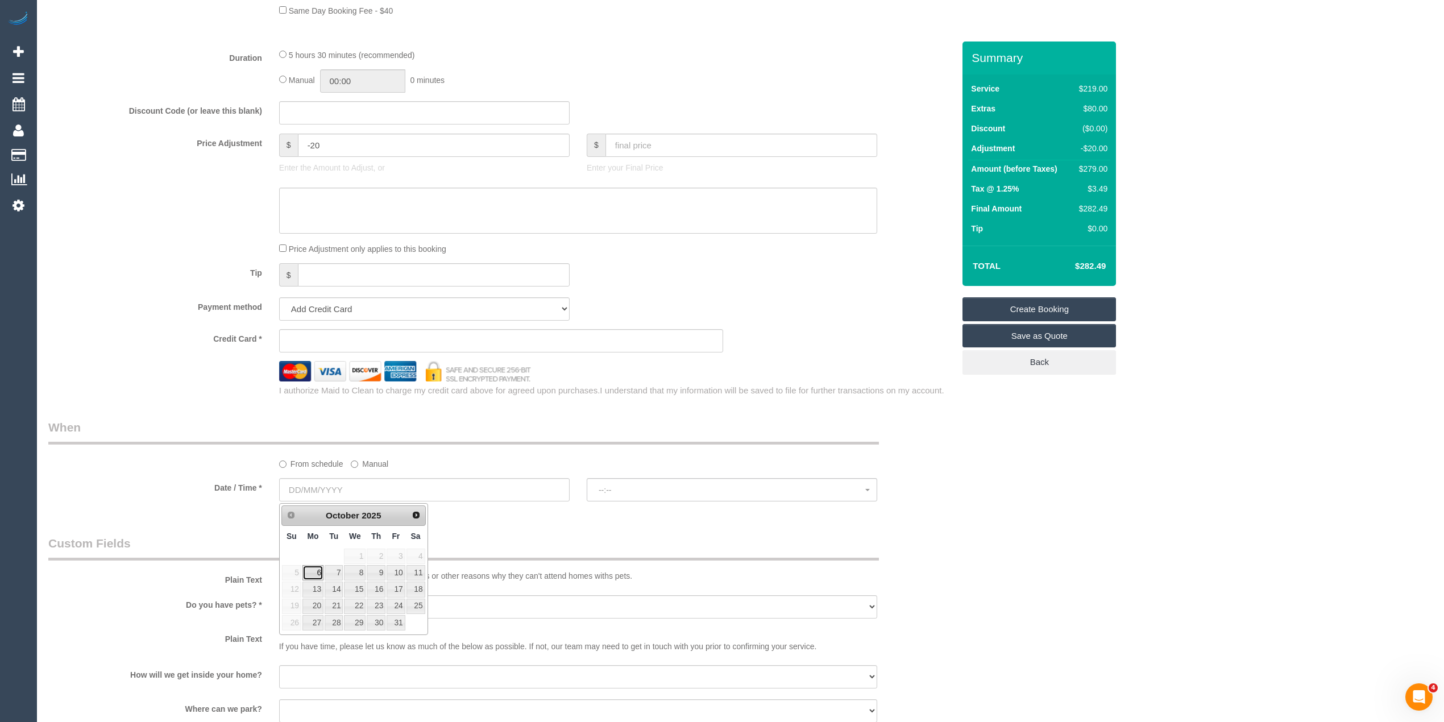
click at [310, 575] on link "6" at bounding box center [313, 572] width 21 height 15
type input "[DATE]"
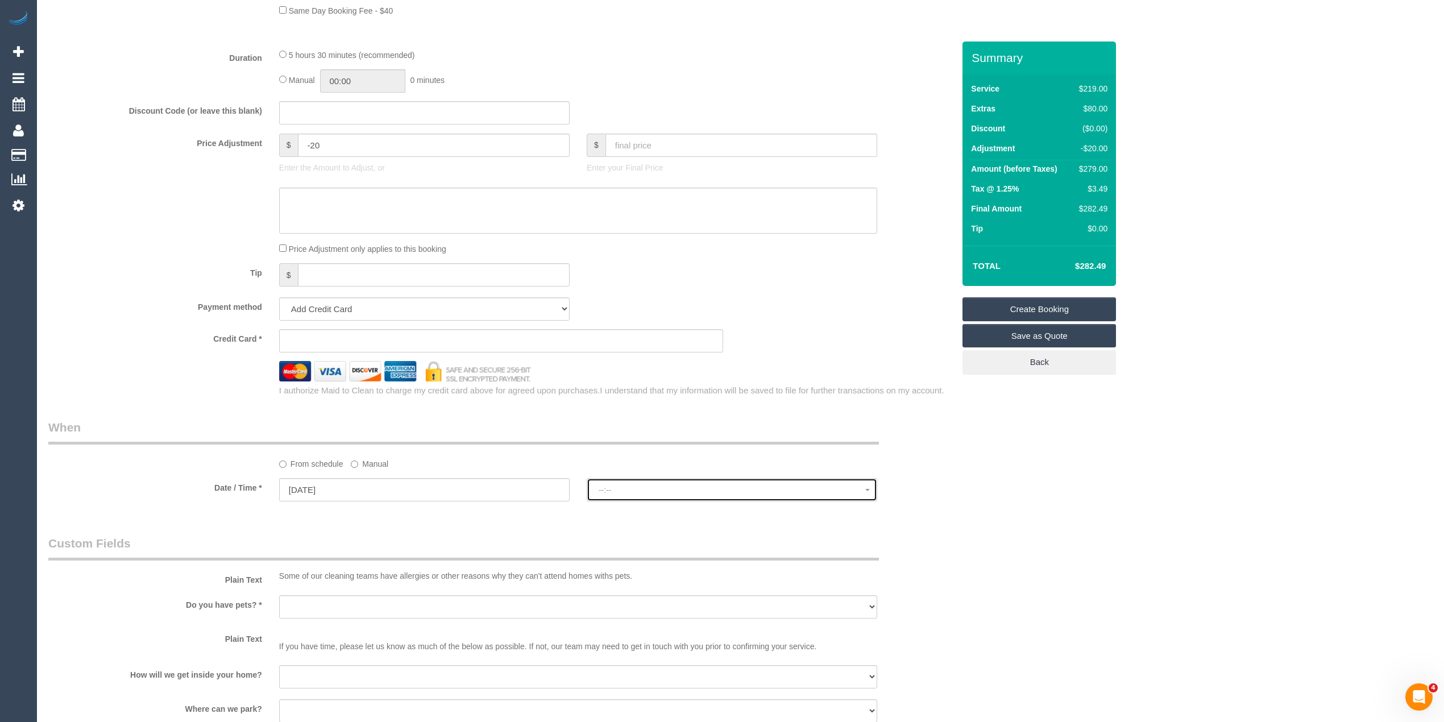
click at [641, 489] on span "--:--" at bounding box center [732, 490] width 267 height 9
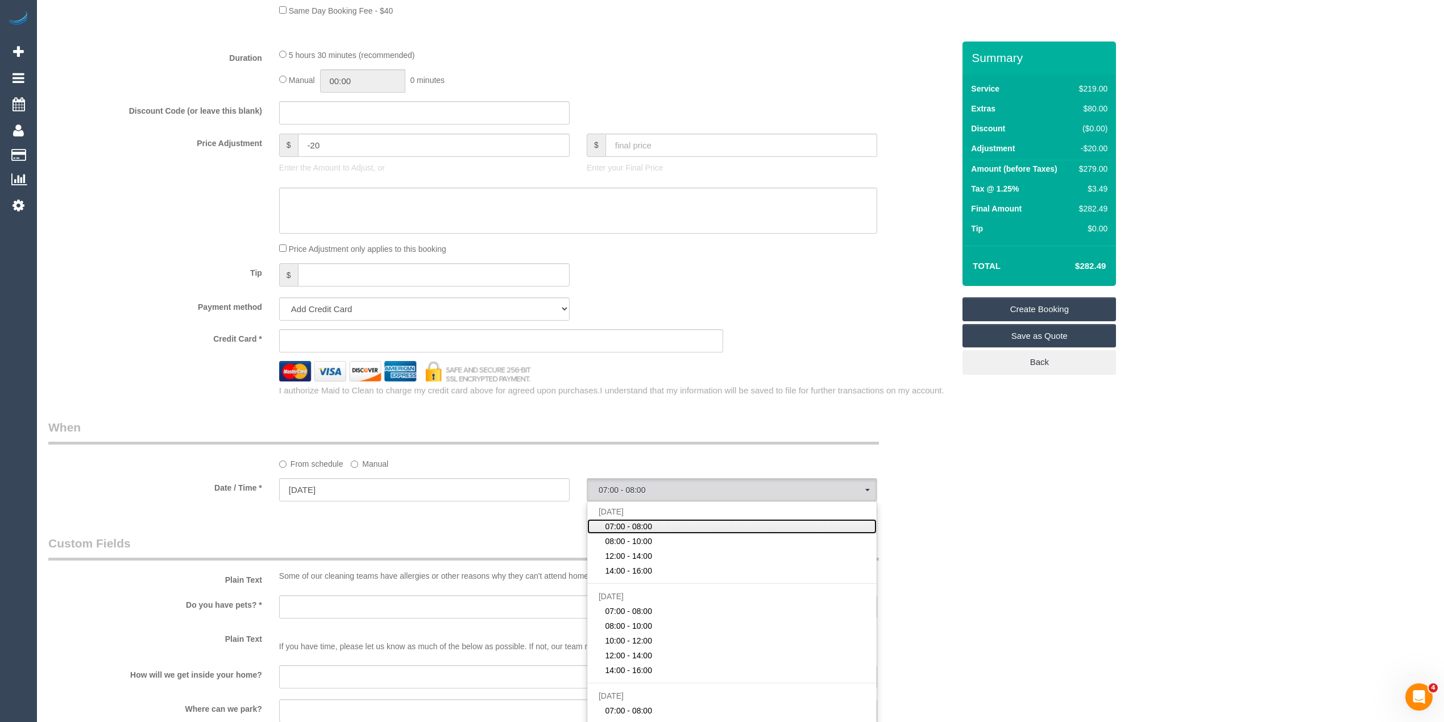
click at [637, 527] on span "07:00 - 08:00" at bounding box center [628, 526] width 47 height 11
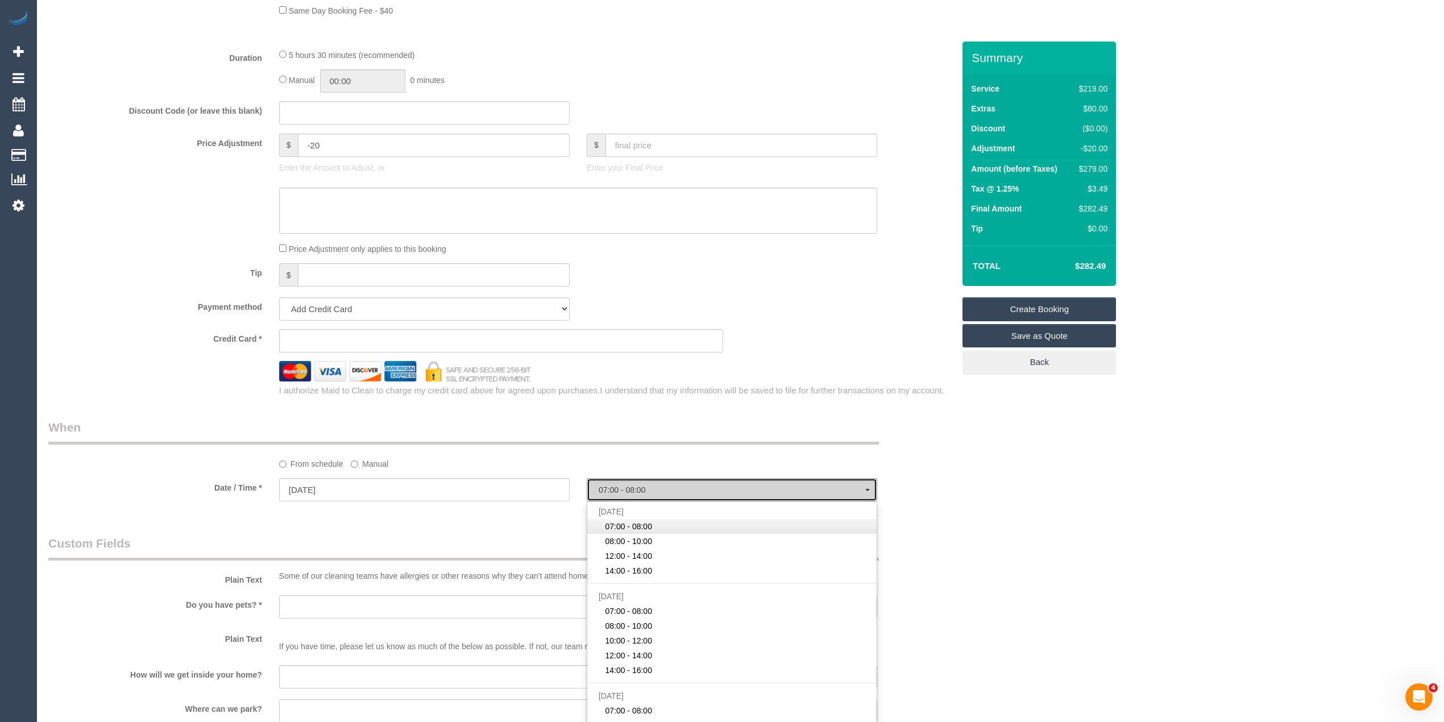
select select "spot1"
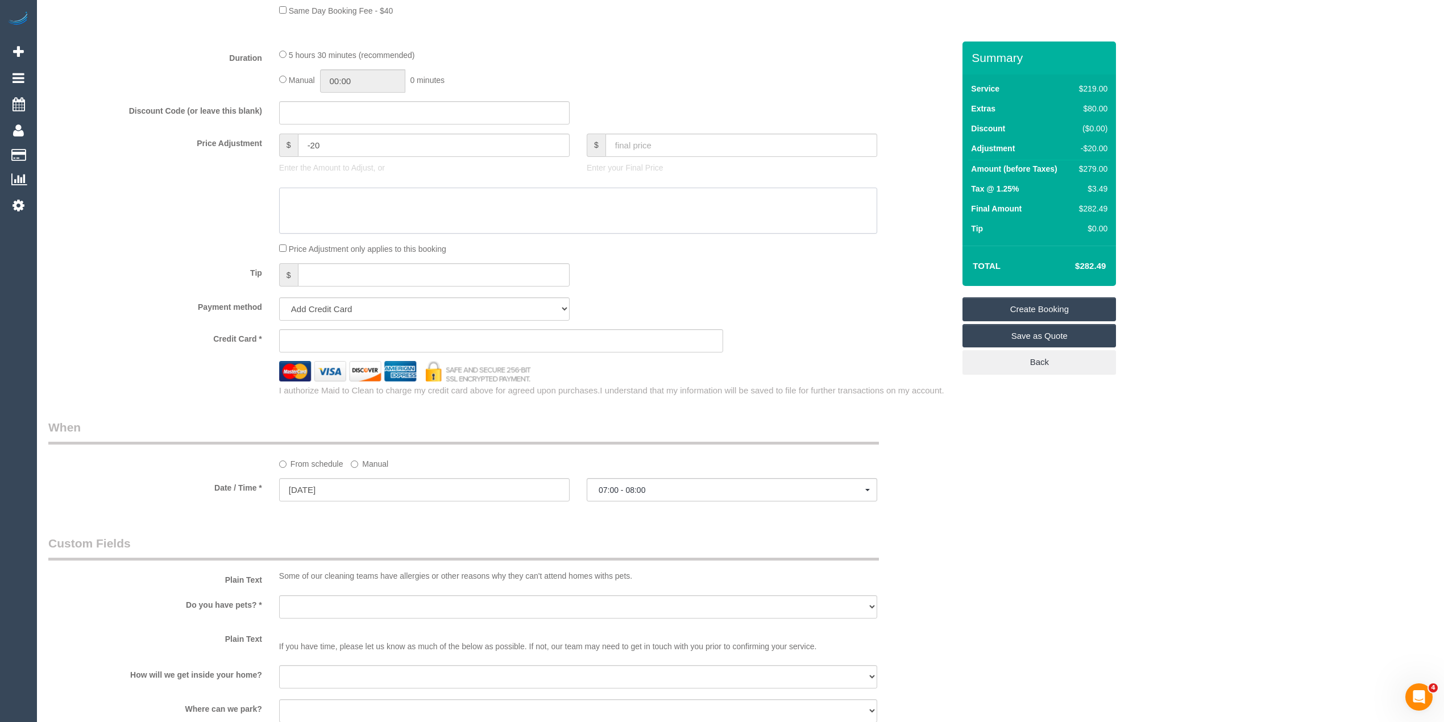
click at [339, 209] on textarea at bounding box center [578, 211] width 598 height 47
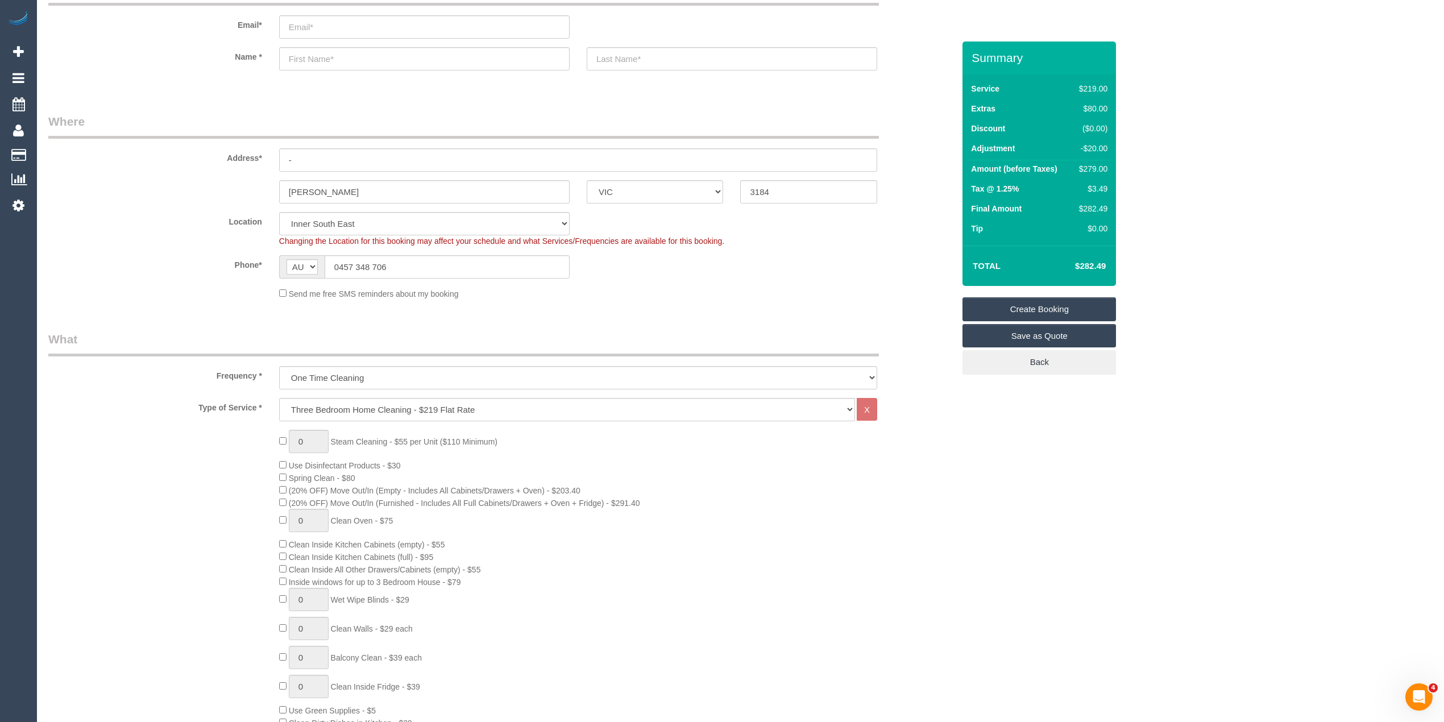
scroll to position [0, 0]
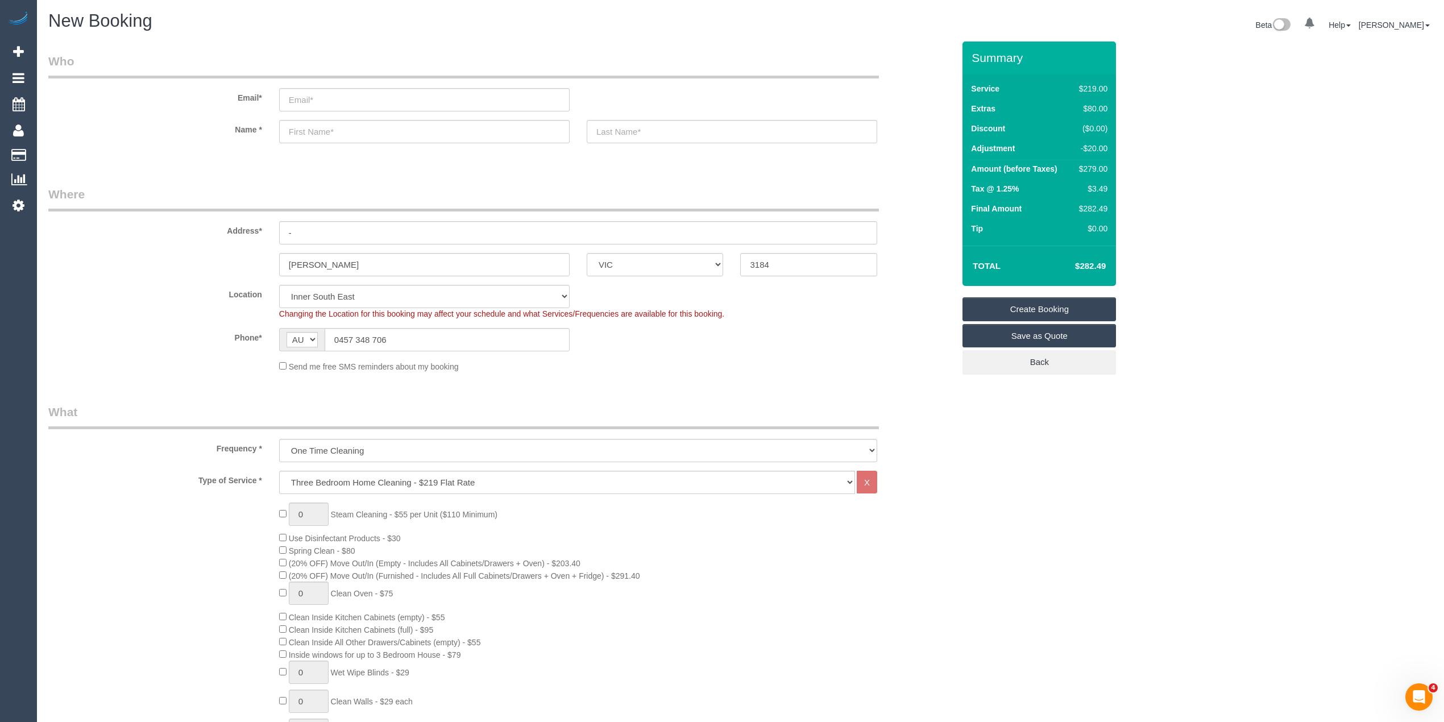
type textarea "-$20 for skipping 2 bedrooms - CG"
click at [321, 98] on input "email" at bounding box center [424, 99] width 291 height 23
click at [305, 99] on input "email" at bounding box center [424, 99] width 291 height 23
type input "stewartliam402@gmail.com"
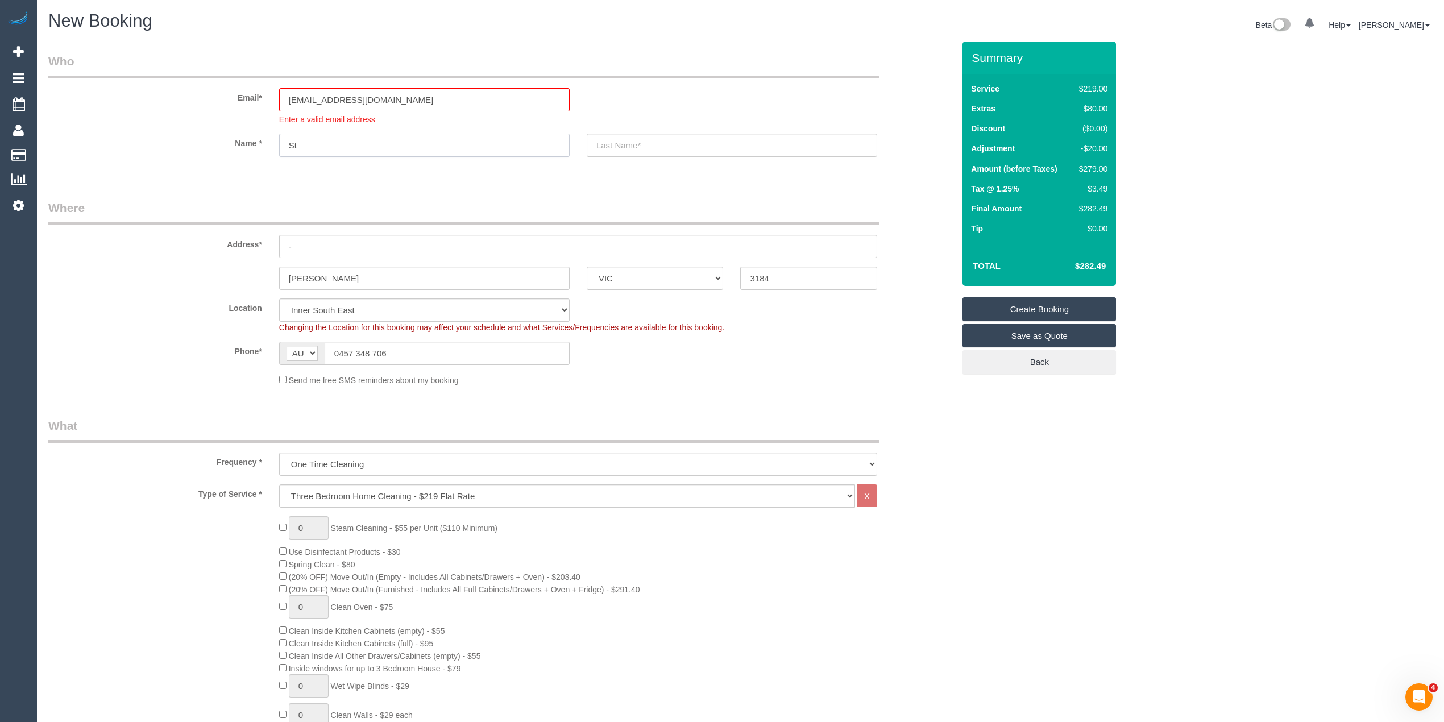
type input "S"
type input "Liam"
type input "Stewart"
drag, startPoint x: 291, startPoint y: 246, endPoint x: 252, endPoint y: 240, distance: 39.2
click at [252, 240] on div "Address* -" at bounding box center [501, 229] width 923 height 59
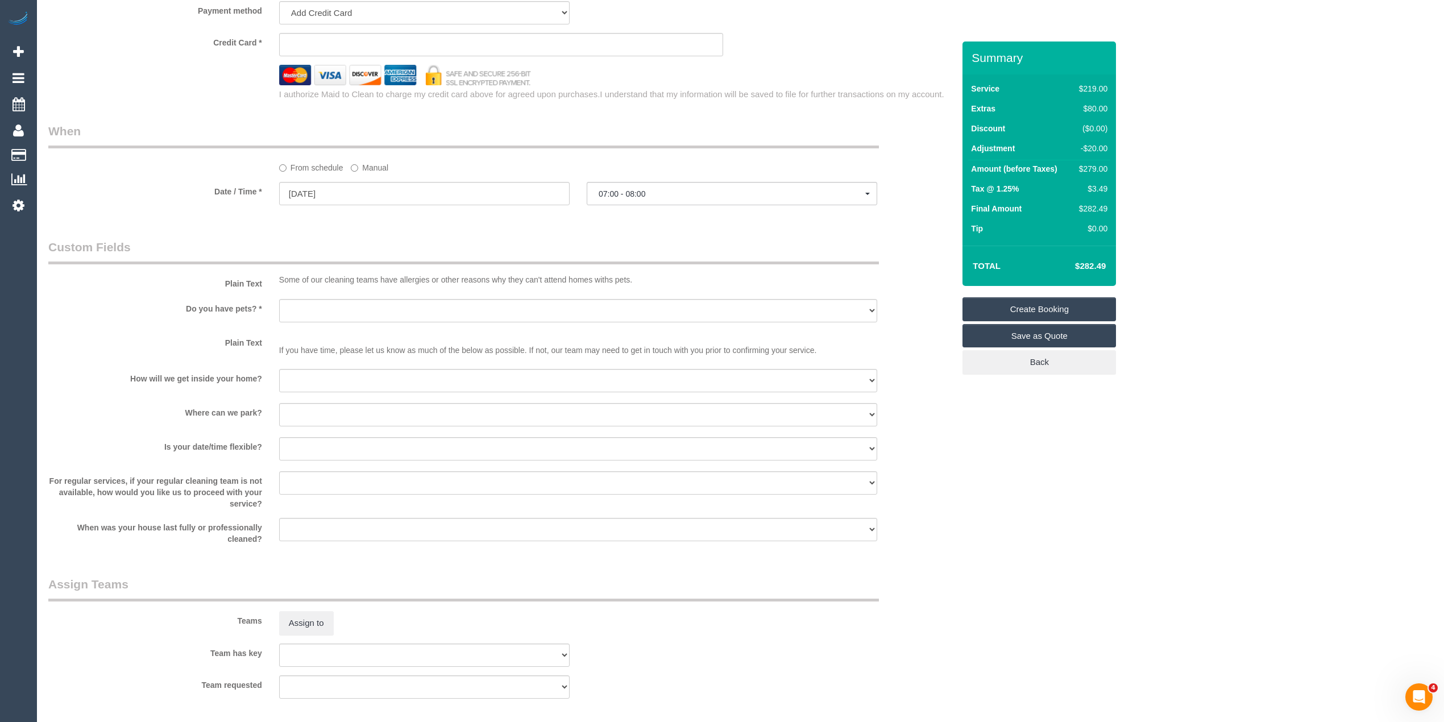
scroll to position [1264, 0]
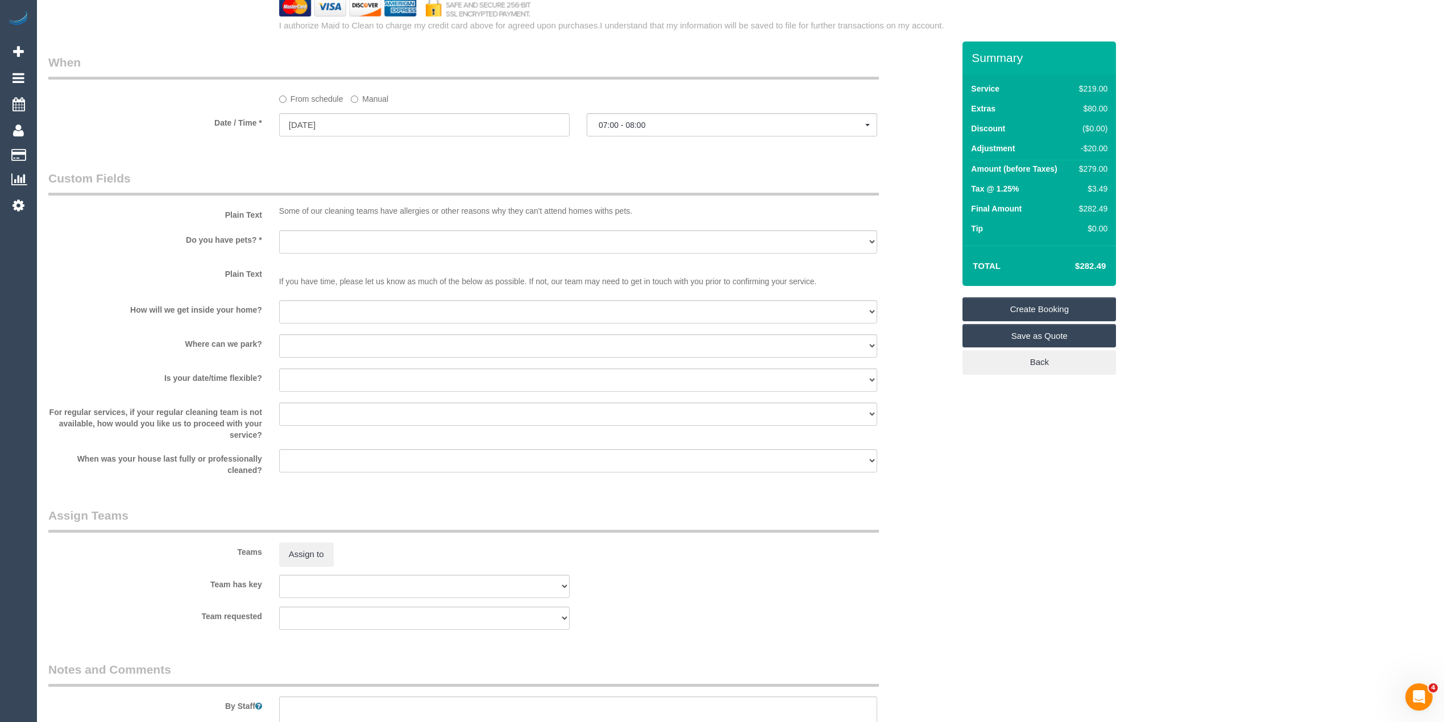
type input "3/28 Goldsmith Street"
click at [325, 238] on select "Yes - Cats Yes - Dogs No pets Yes - Dogs and Cats Yes - Other" at bounding box center [578, 241] width 598 height 23
select select "number:28"
click at [279, 230] on select "Yes - Cats Yes - Dogs No pets Yes - Dogs and Cats Yes - Other" at bounding box center [578, 241] width 598 height 23
click at [305, 316] on select "I will be home Key will be left (please provide details below) Lock box/Access …" at bounding box center [578, 311] width 598 height 23
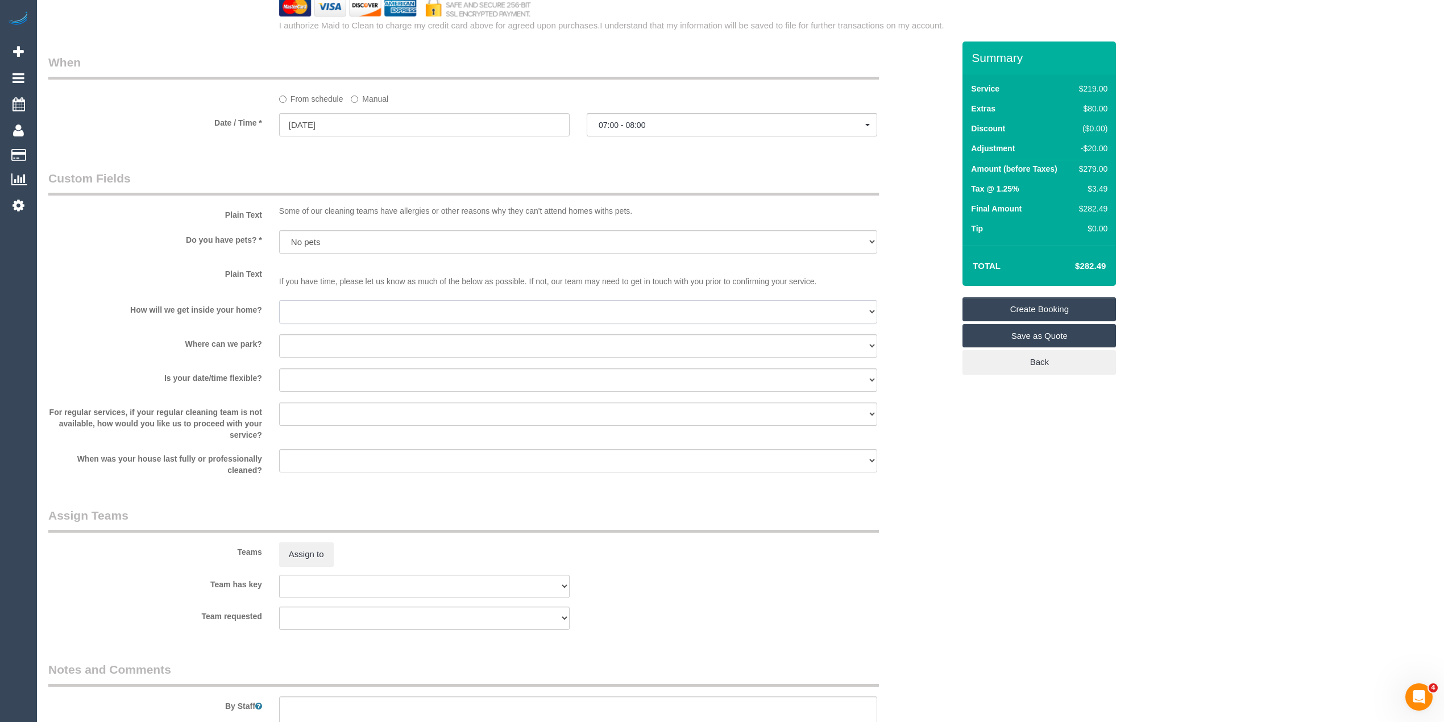
select select "number:16"
click at [279, 300] on select "I will be home Key will be left (please provide details below) Lock box/Access …" at bounding box center [578, 311] width 598 height 23
click at [289, 346] on select "I will provide parking on-site Free street parking Paid street parking (cost wi…" at bounding box center [578, 345] width 598 height 23
select select "number:19"
click at [279, 334] on select "I will provide parking on-site Free street parking Paid street parking (cost wi…" at bounding box center [578, 345] width 598 height 23
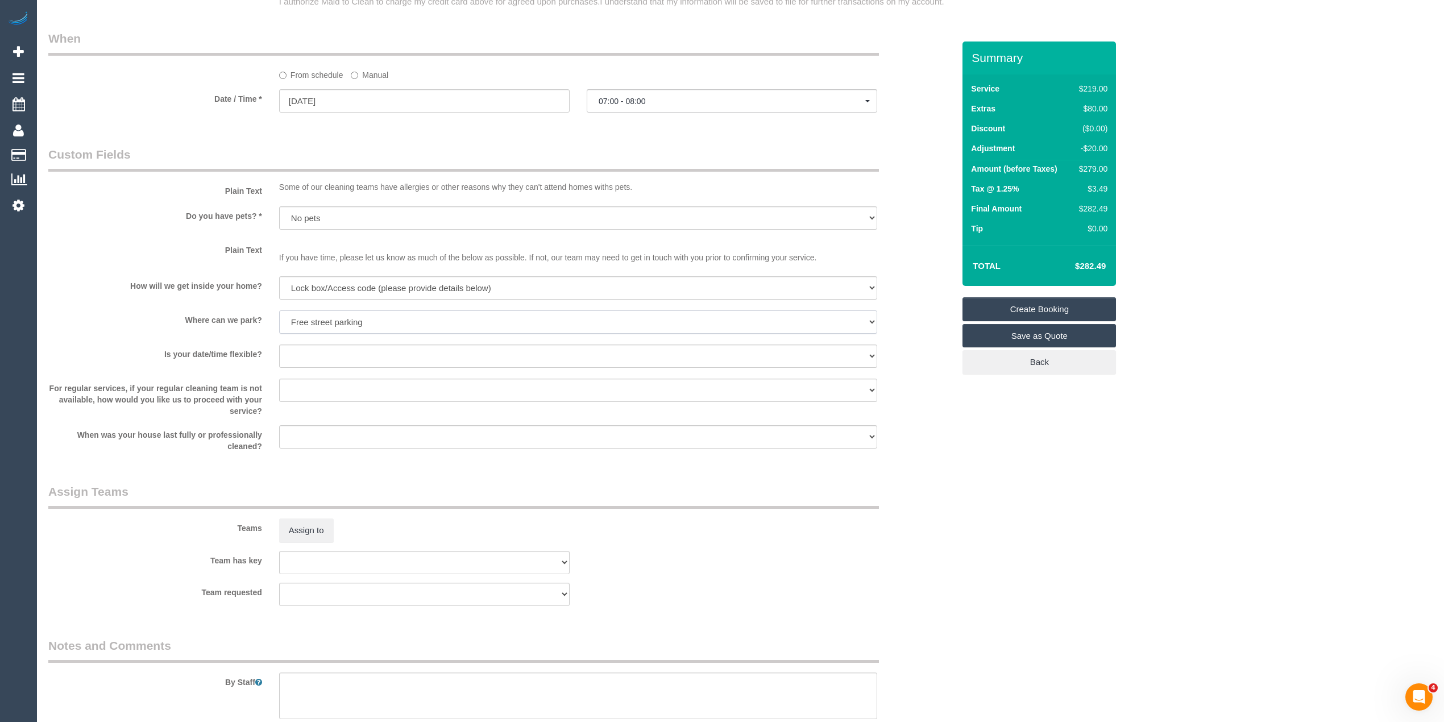
scroll to position [1390, 0]
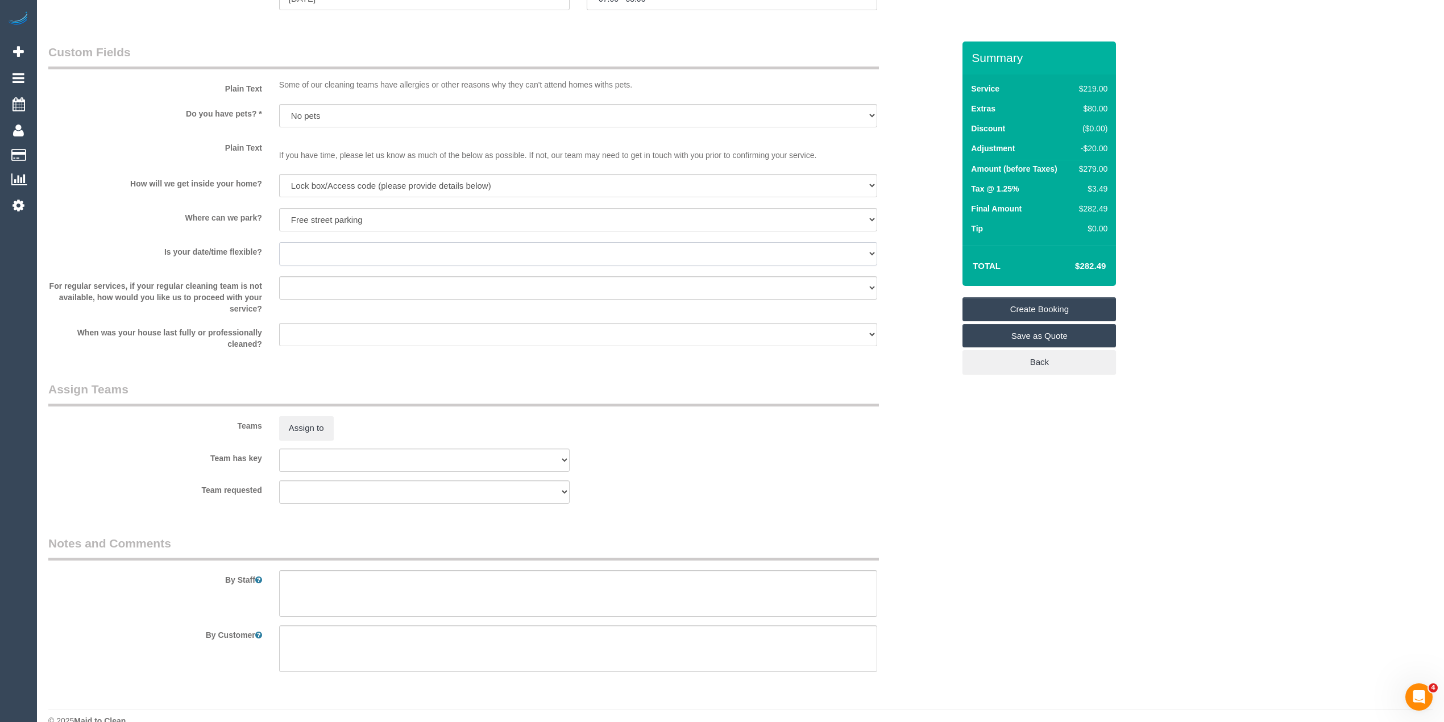
click at [303, 248] on select "Yes - date and time Yes - date but not time Yes - time but not date No - No fle…" at bounding box center [578, 253] width 598 height 23
select select "number:24"
click at [279, 243] on select "Yes - date and time Yes - date but not time Yes - time but not date No - No fle…" at bounding box center [578, 253] width 598 height 23
click at [330, 581] on textarea at bounding box center [578, 593] width 598 height 47
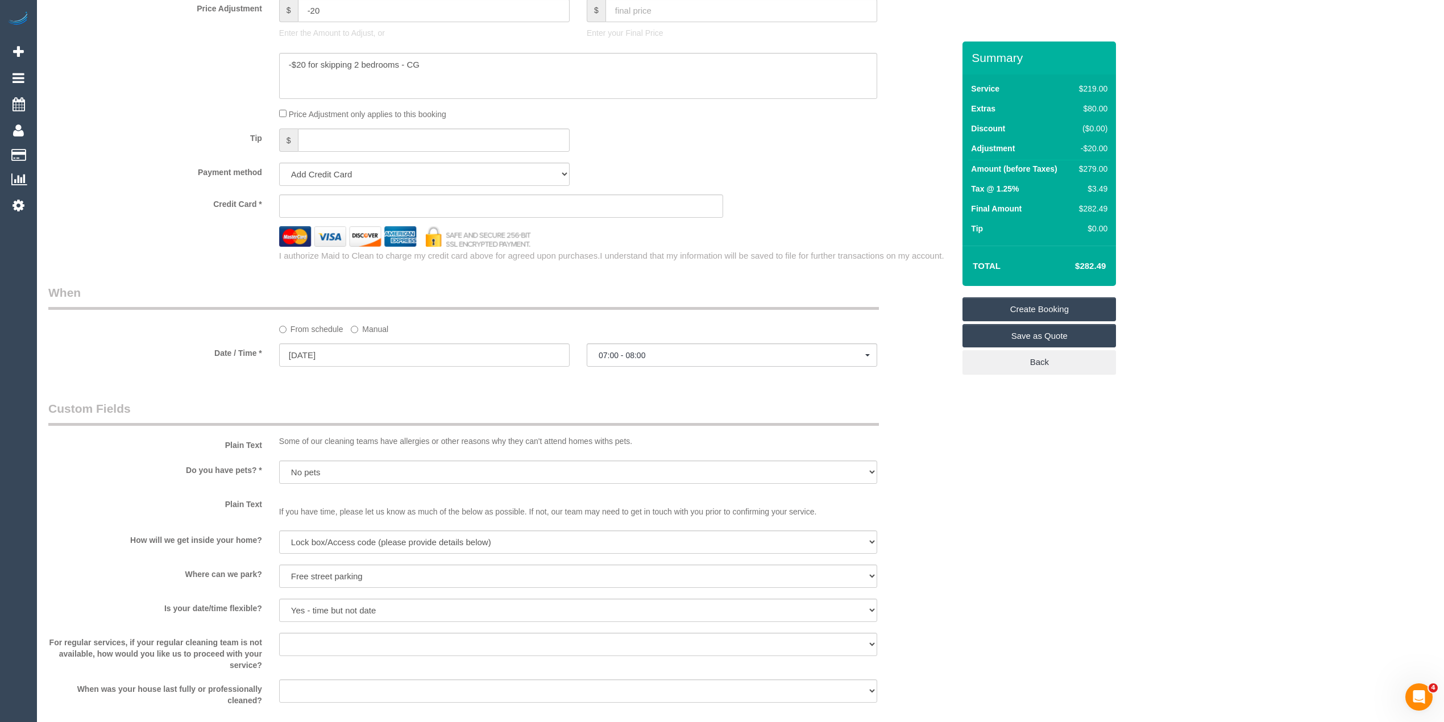
scroll to position [1411, 0]
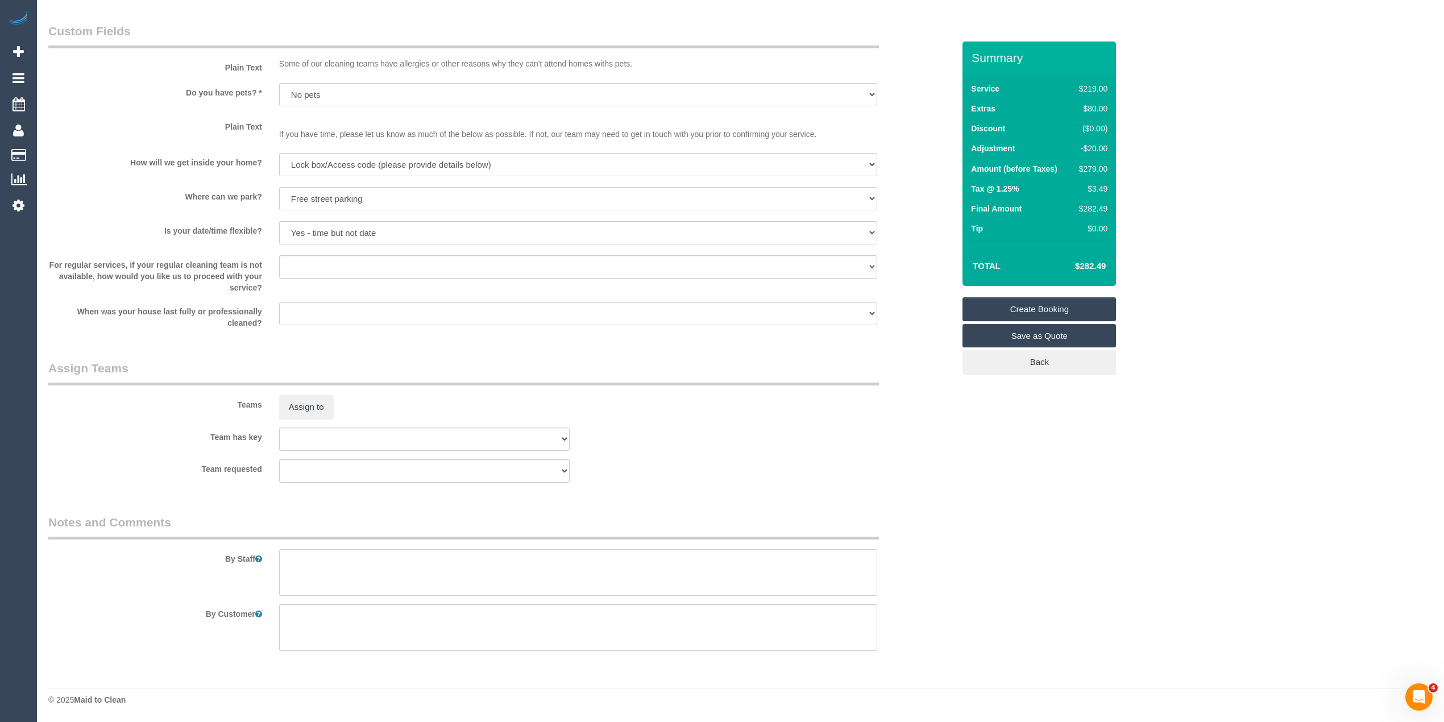
click at [316, 563] on textarea at bounding box center [578, 572] width 598 height 47
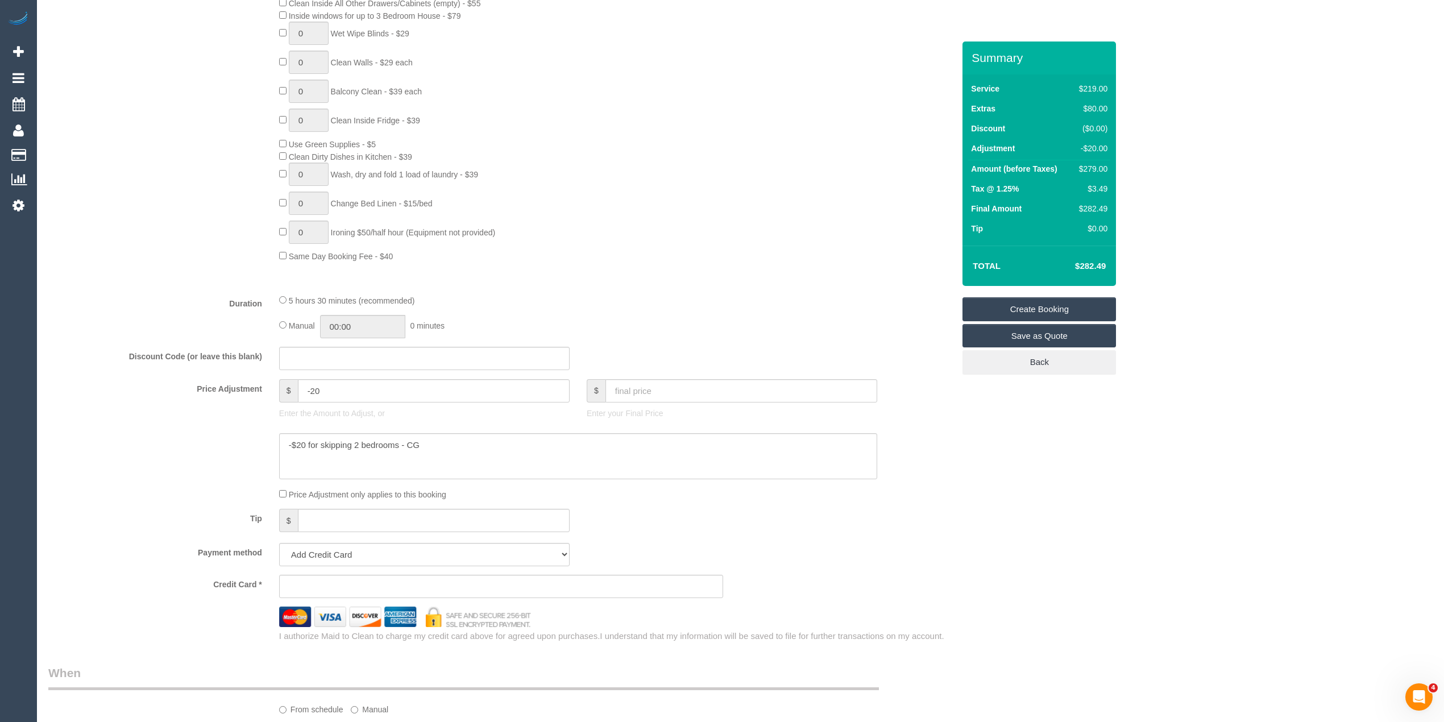
scroll to position [885, 0]
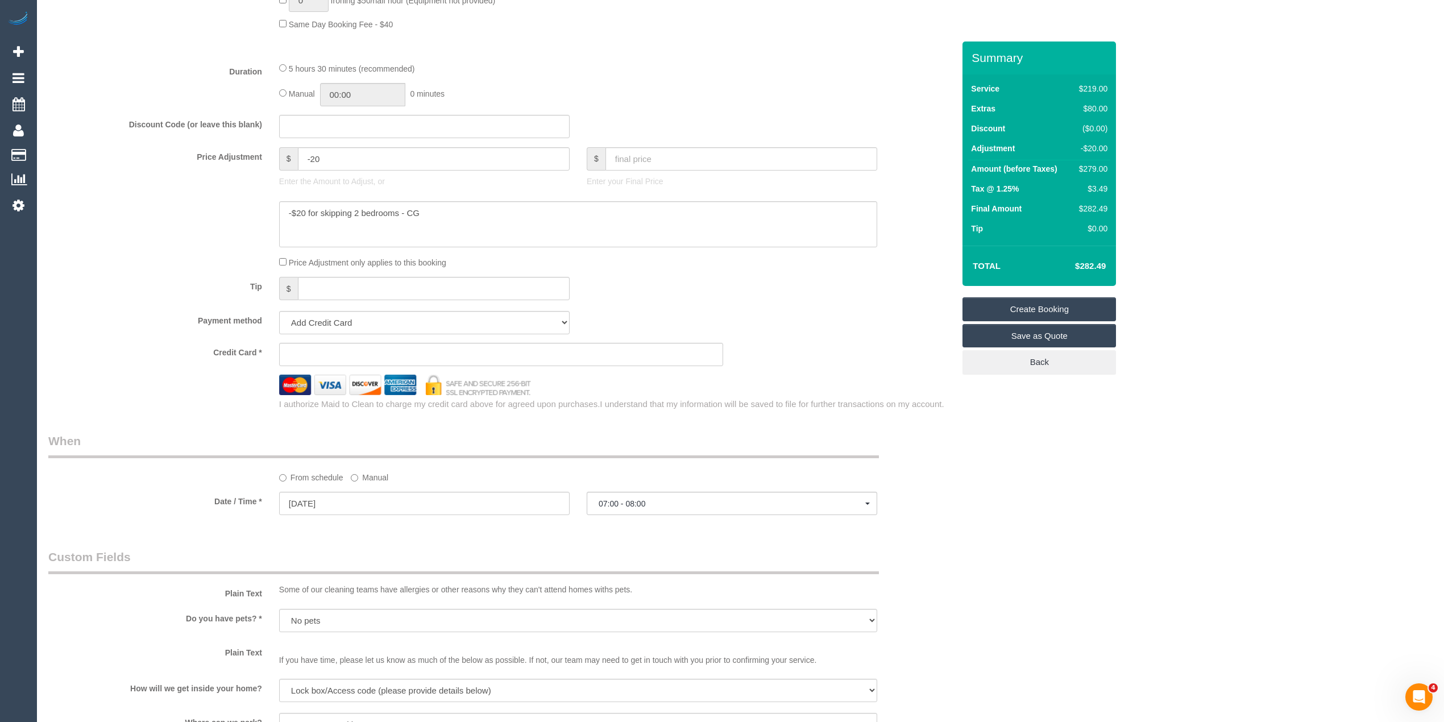
type textarea "There is a door code at the gate and front door."
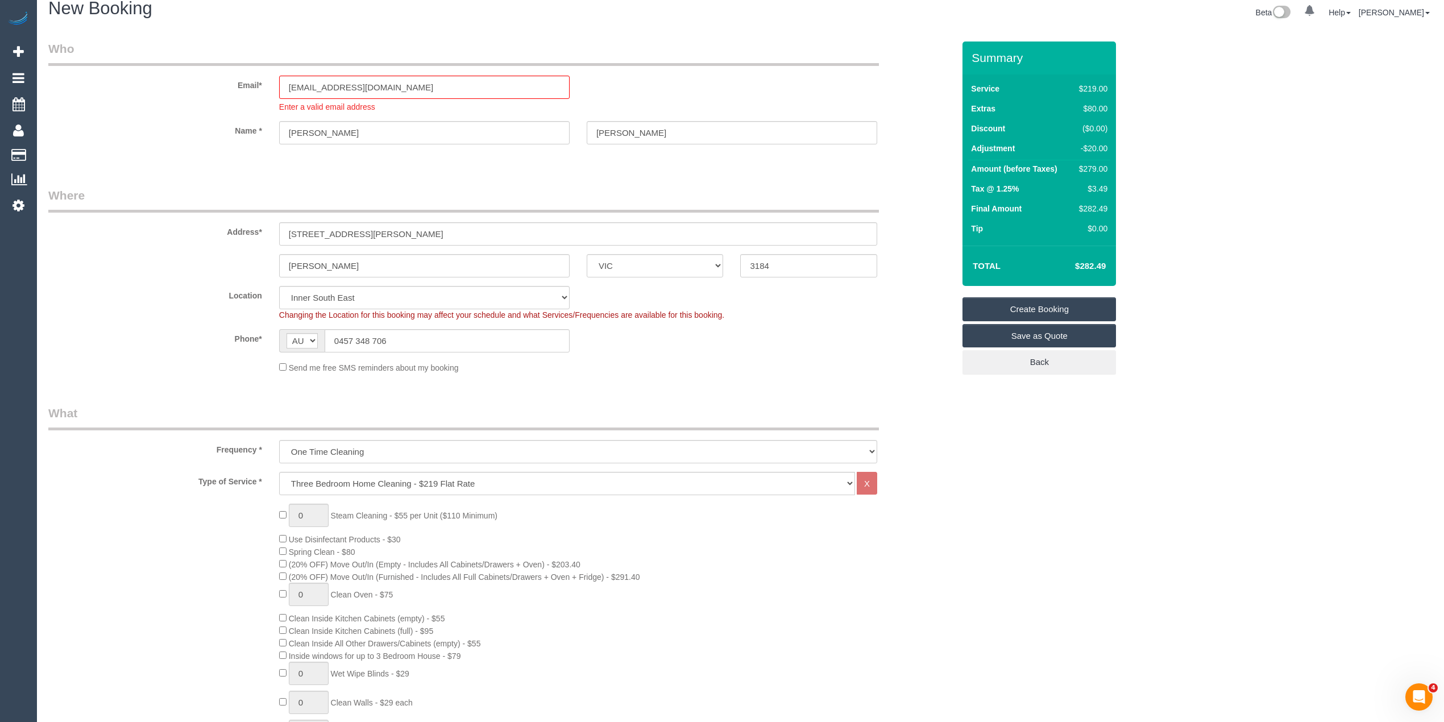
scroll to position [0, 0]
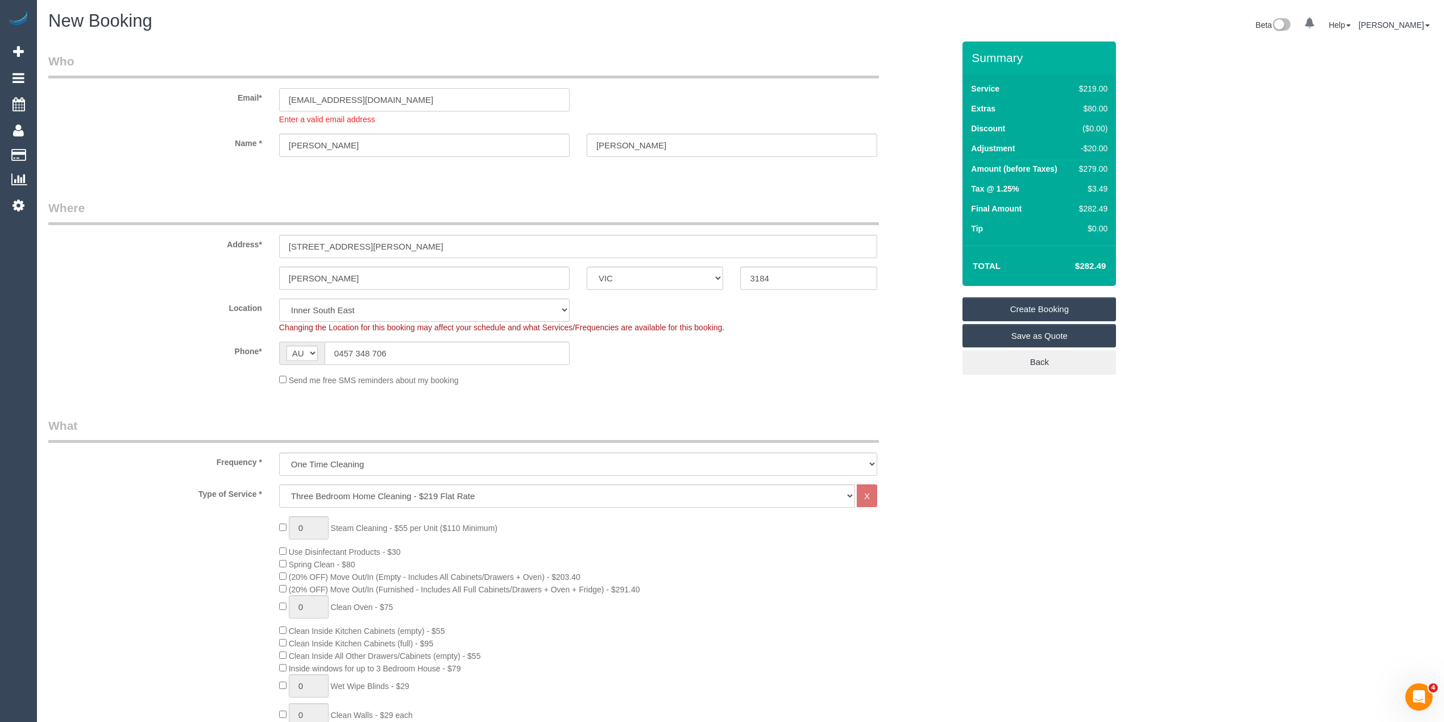
drag, startPoint x: 425, startPoint y: 96, endPoint x: 209, endPoint y: 99, distance: 216.1
click at [209, 99] on div "Email* stewartliam402@gmail.com Enter a valid email address" at bounding box center [501, 89] width 923 height 72
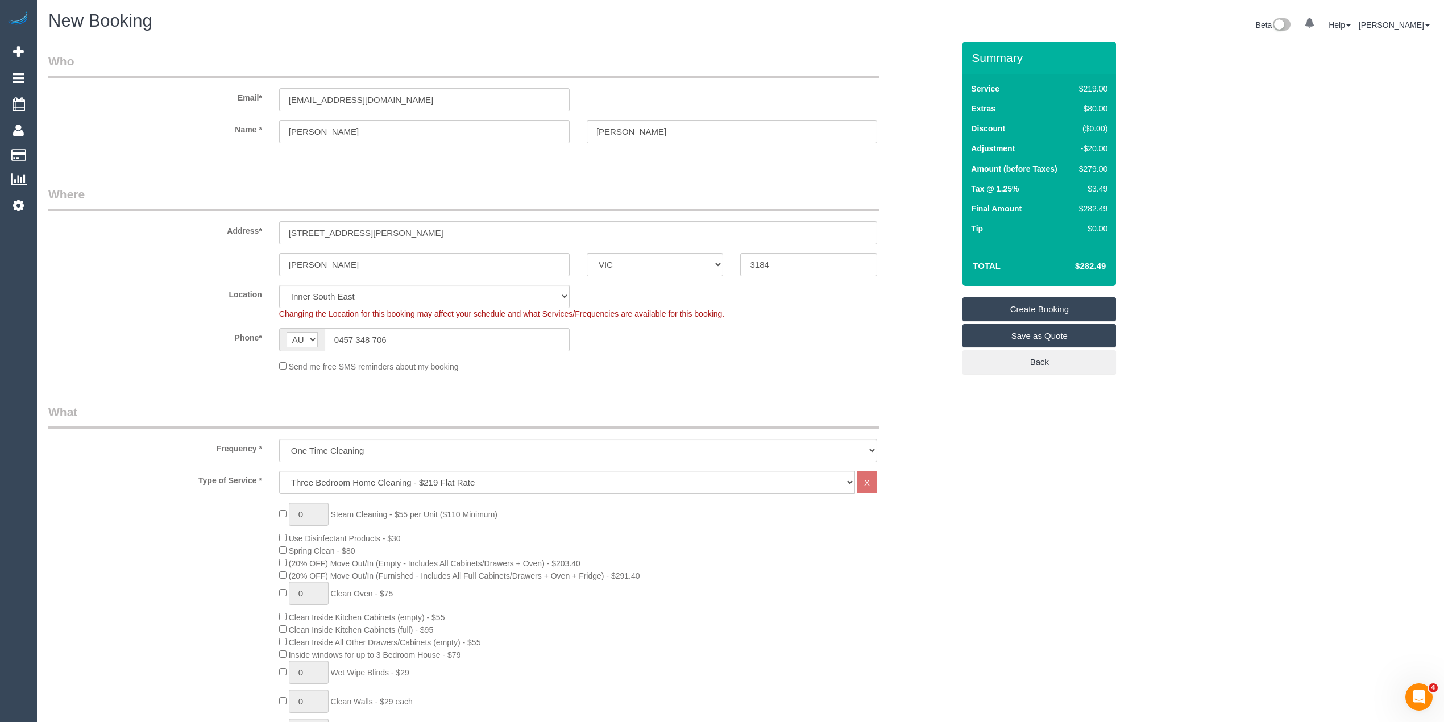
select select "spot25"
click at [415, 107] on input "stewartliam402@gmail.com" at bounding box center [424, 99] width 291 height 23
drag, startPoint x: 417, startPoint y: 96, endPoint x: 192, endPoint y: 99, distance: 225.2
click at [192, 99] on div "Email* stewartliam402@gmail.com" at bounding box center [501, 82] width 923 height 59
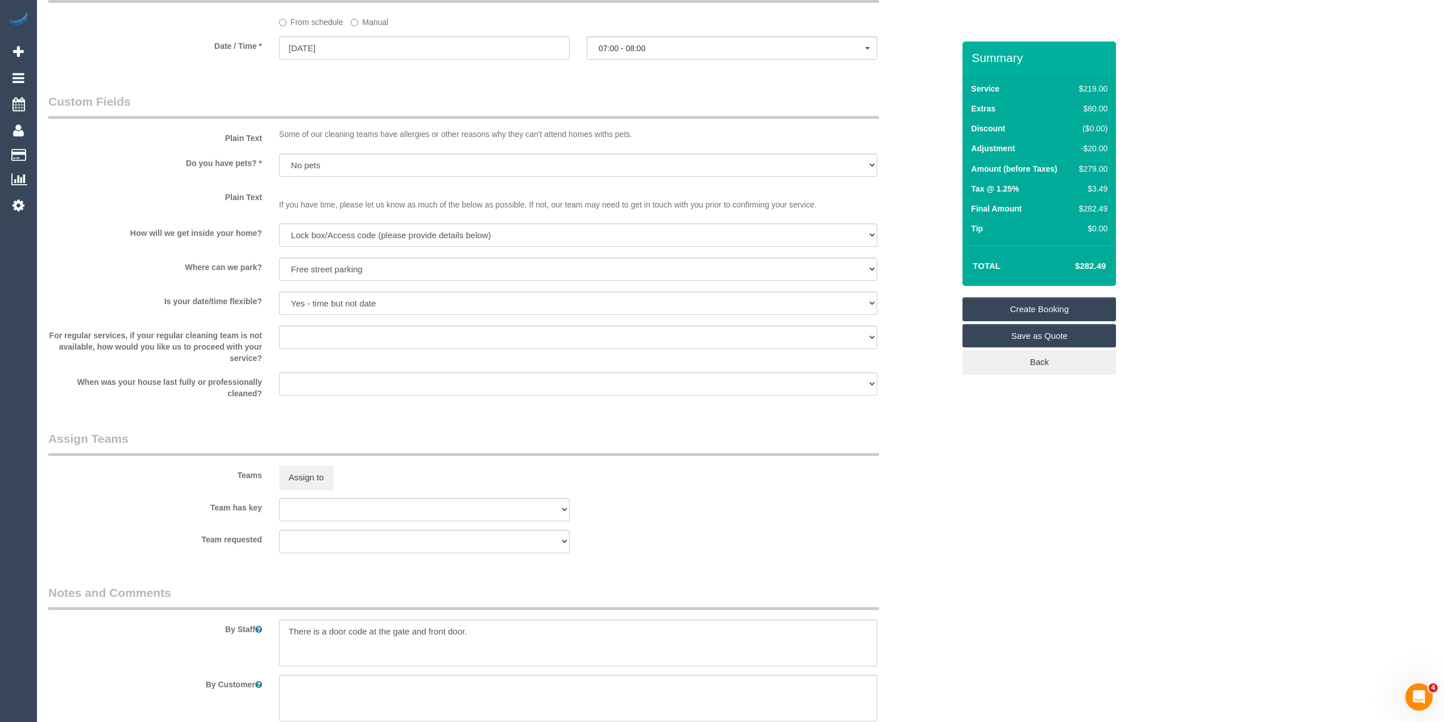
scroll to position [1397, 0]
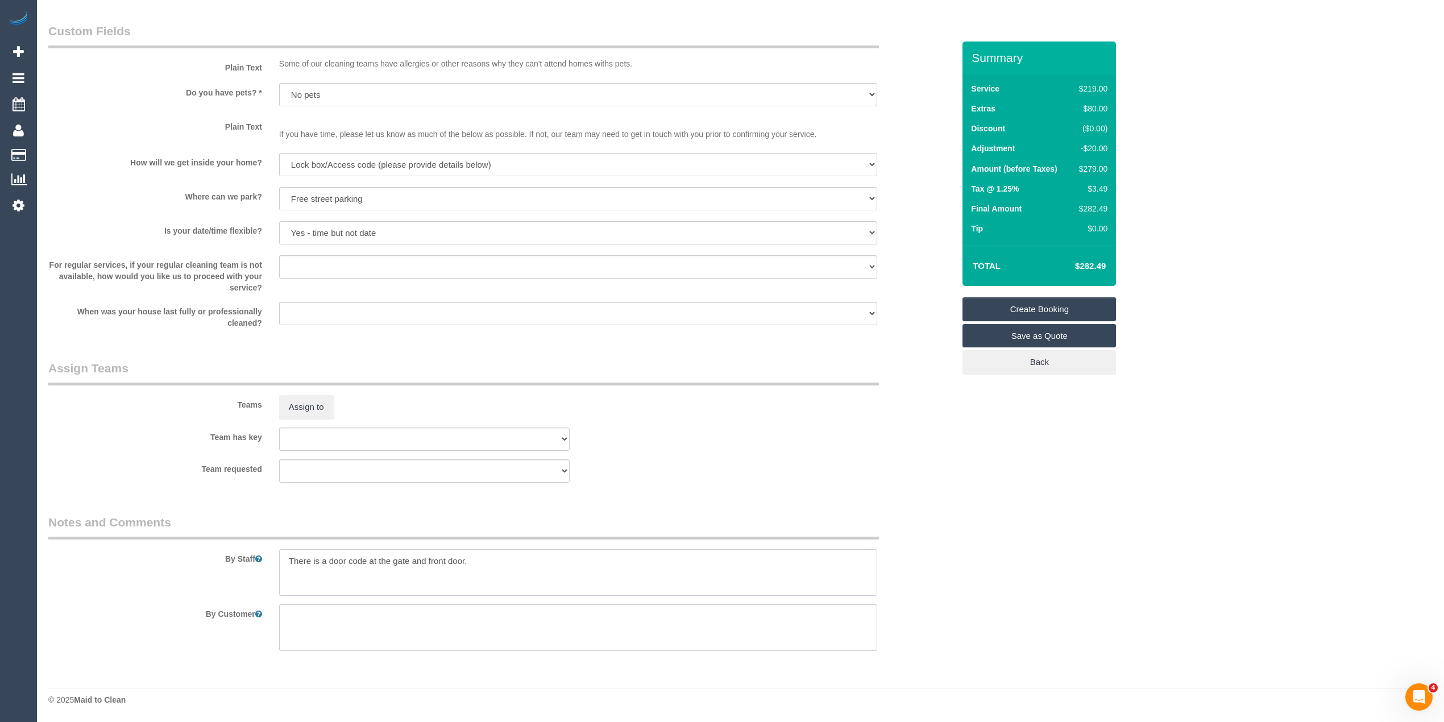
click at [491, 558] on textarea at bounding box center [578, 572] width 598 height 47
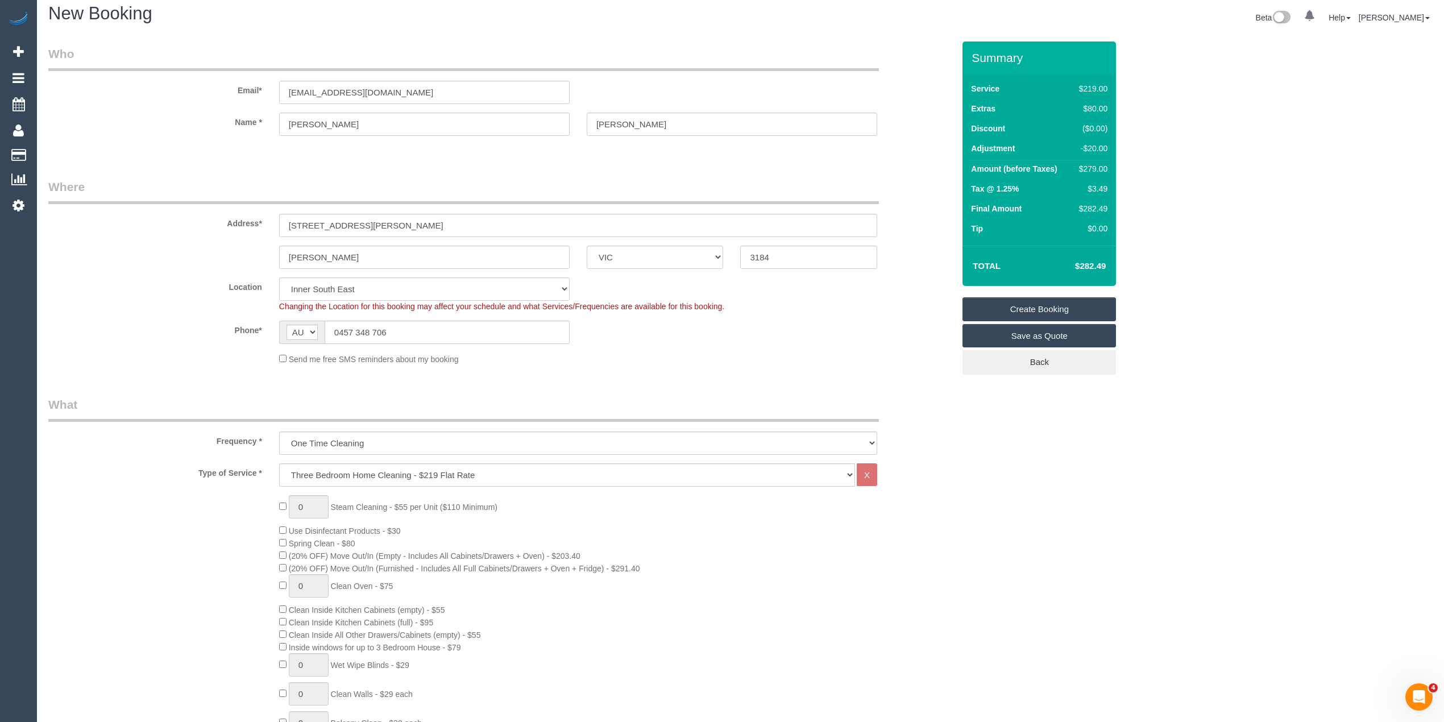
scroll to position [0, 0]
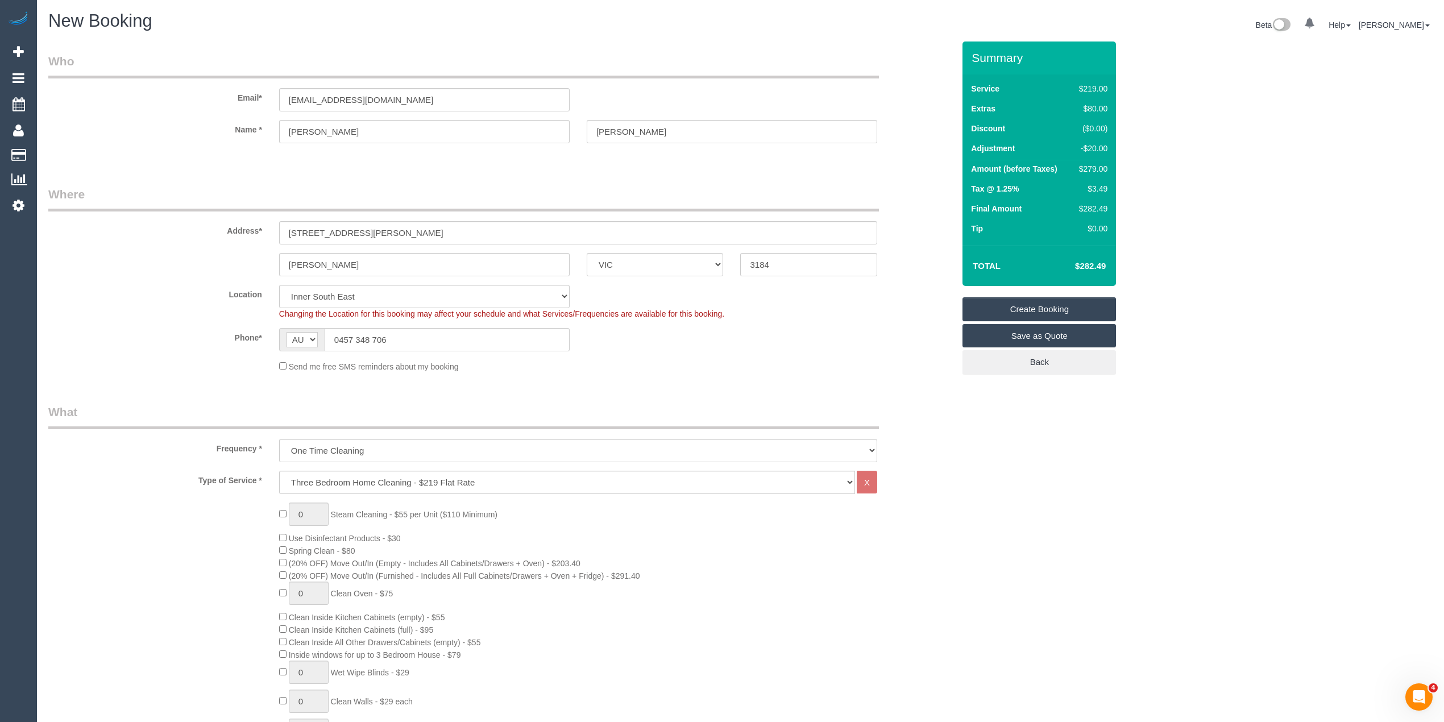
type textarea "There is a door code at the gate and front door. Two of the bedrooms do not nee…"
click at [1059, 305] on link "Create Booking" at bounding box center [1040, 309] width 154 height 24
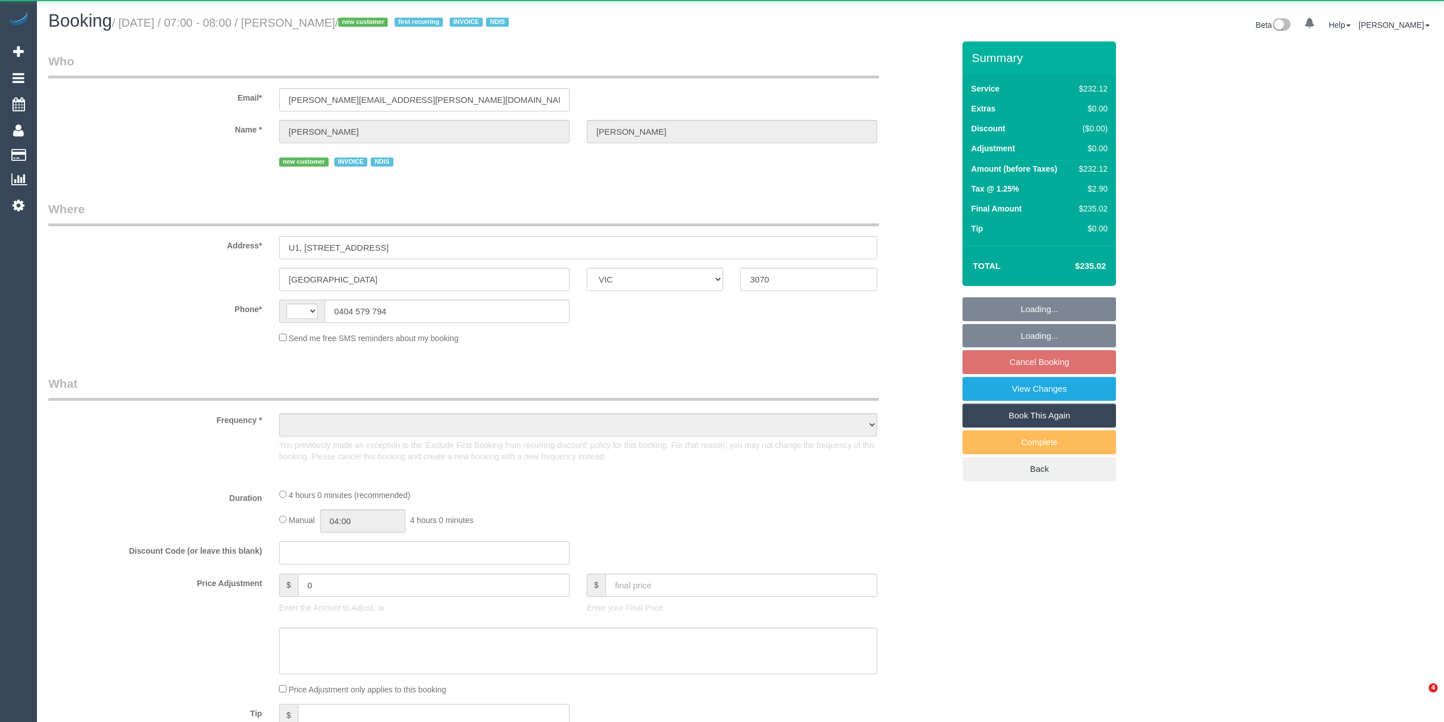
select select "VIC"
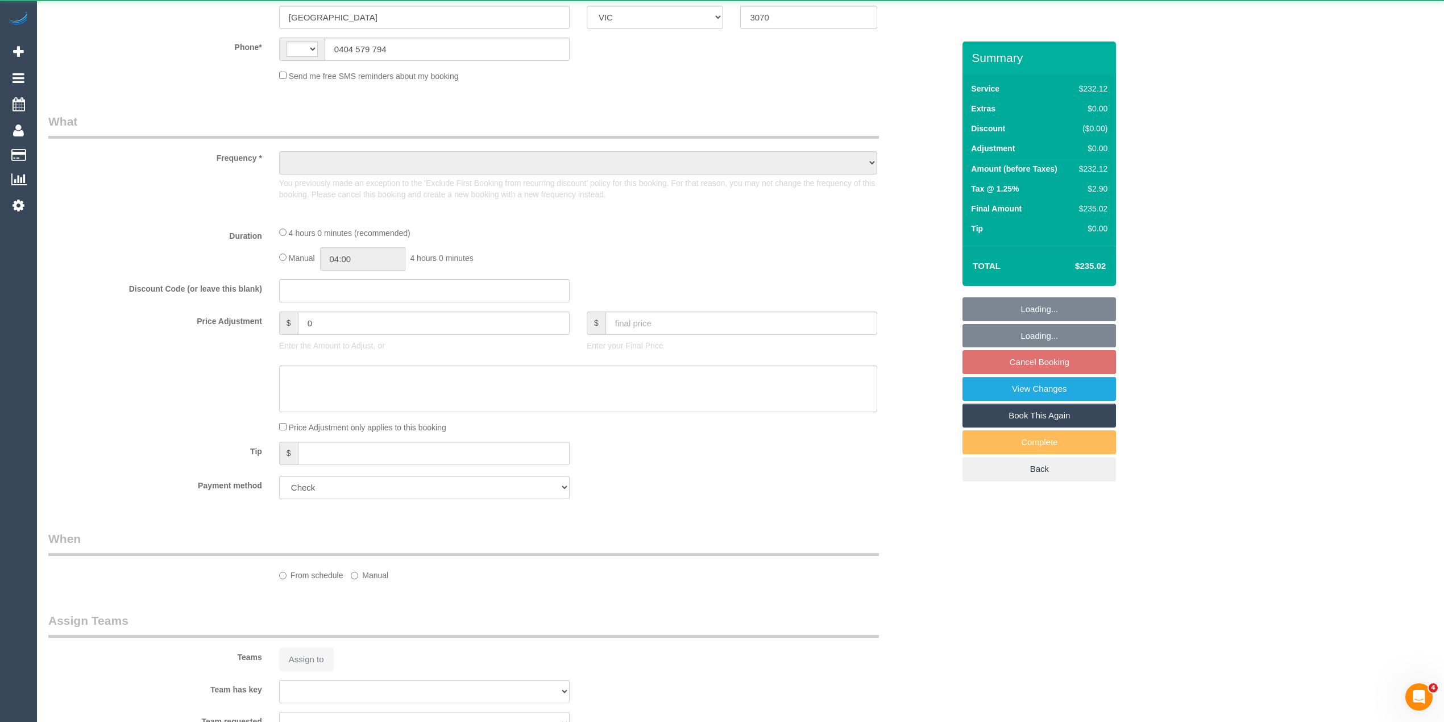
select select "string:AU"
select select "object:551"
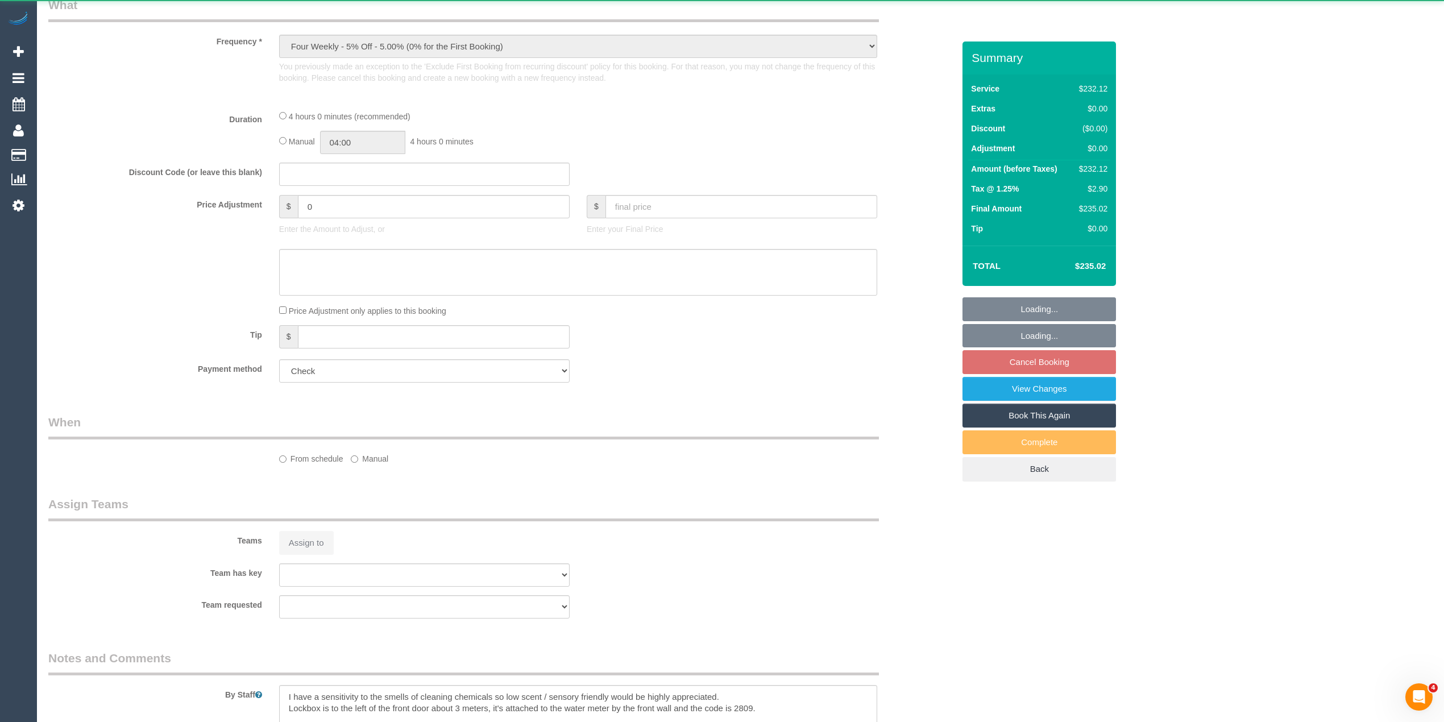
select select "240"
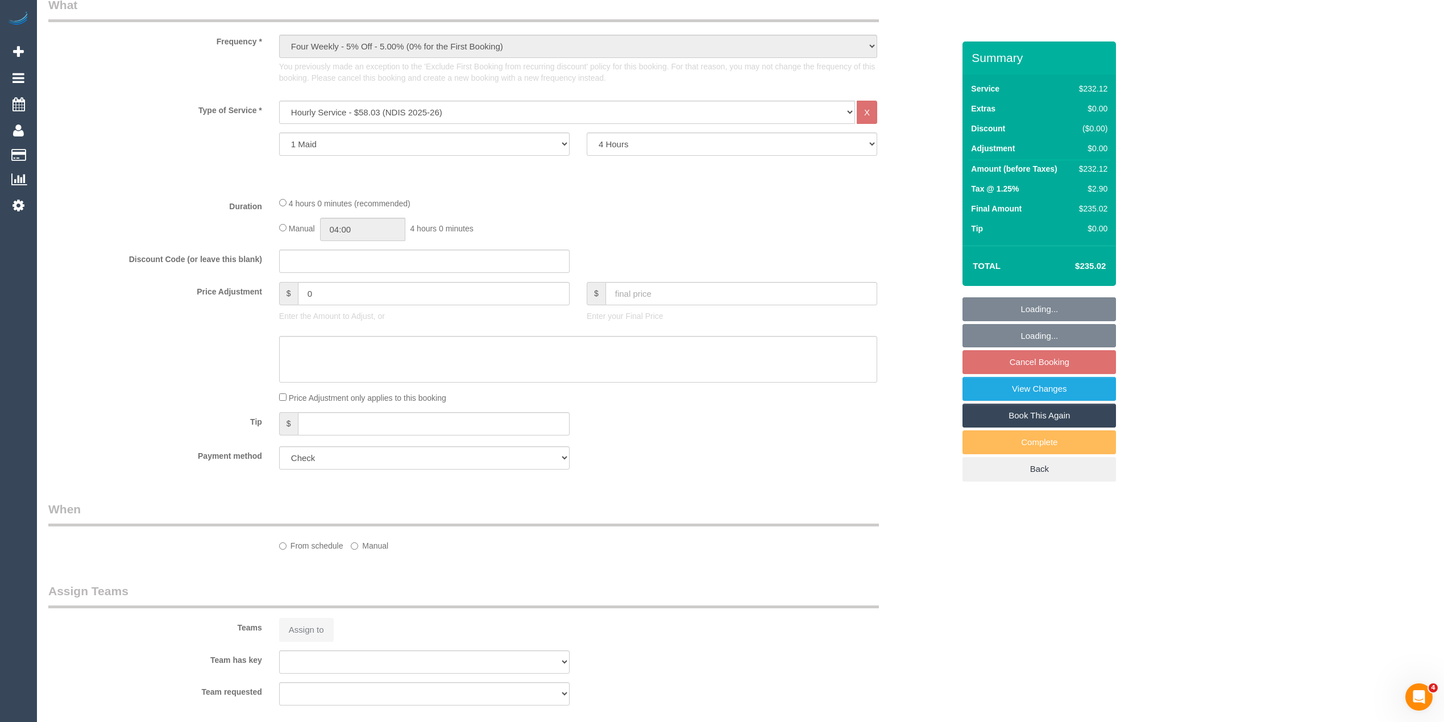
select select "number:28"
select select "number:17"
select select "number:18"
select select "number:24"
select select "object:1584"
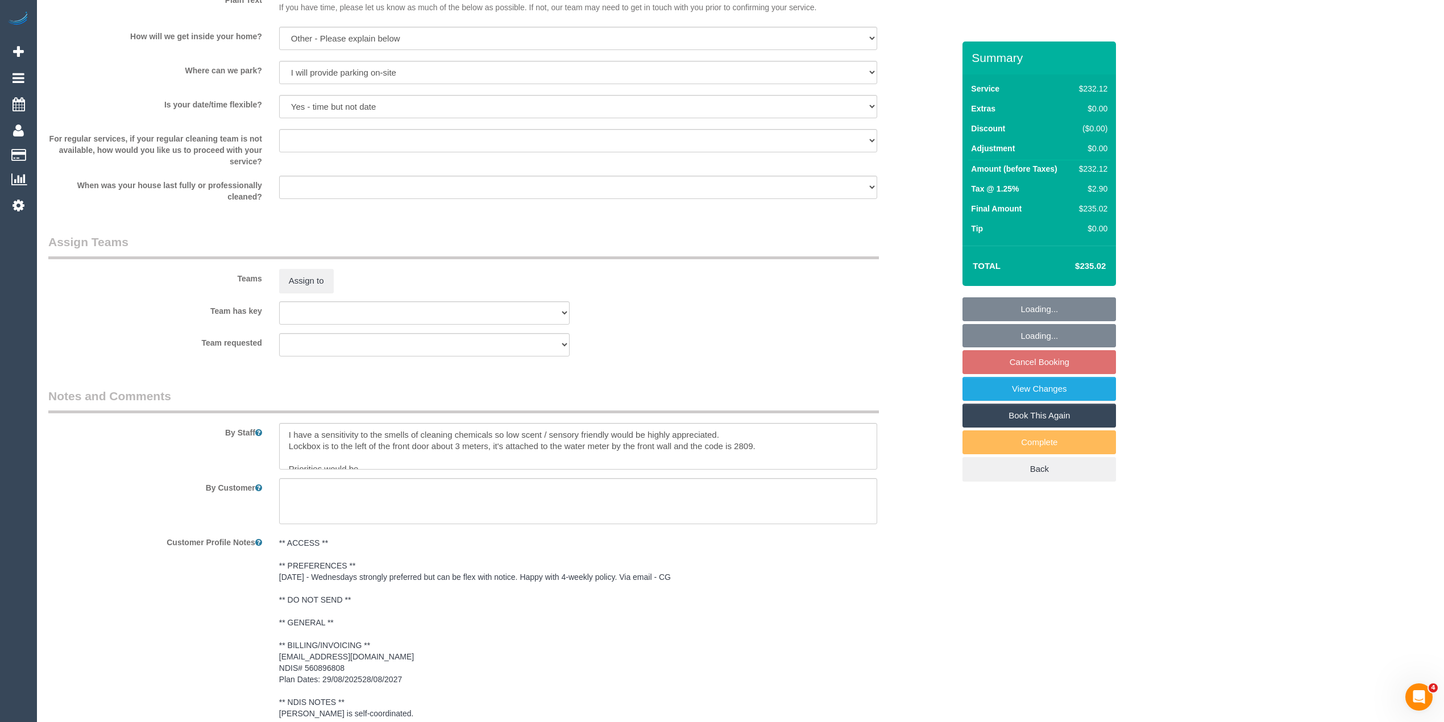
select select "spot1"
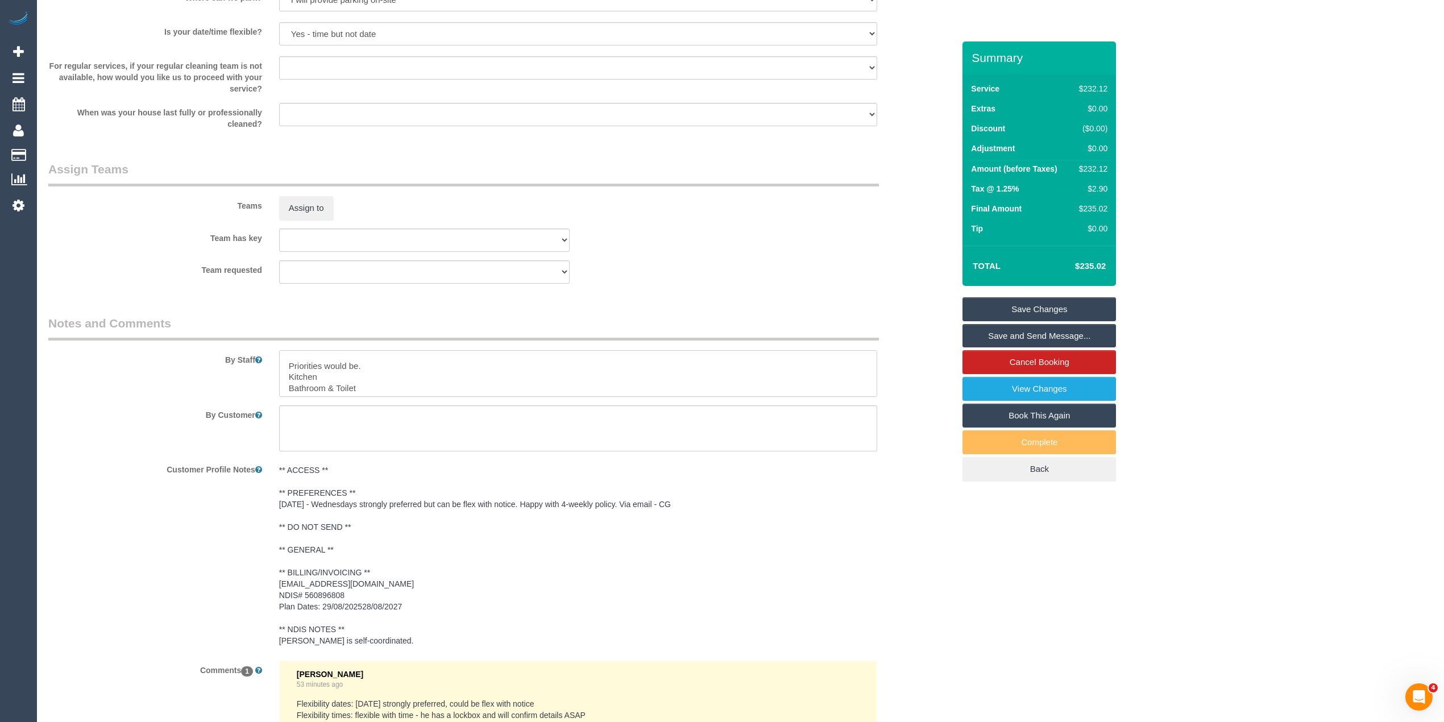
scroll to position [80, 0]
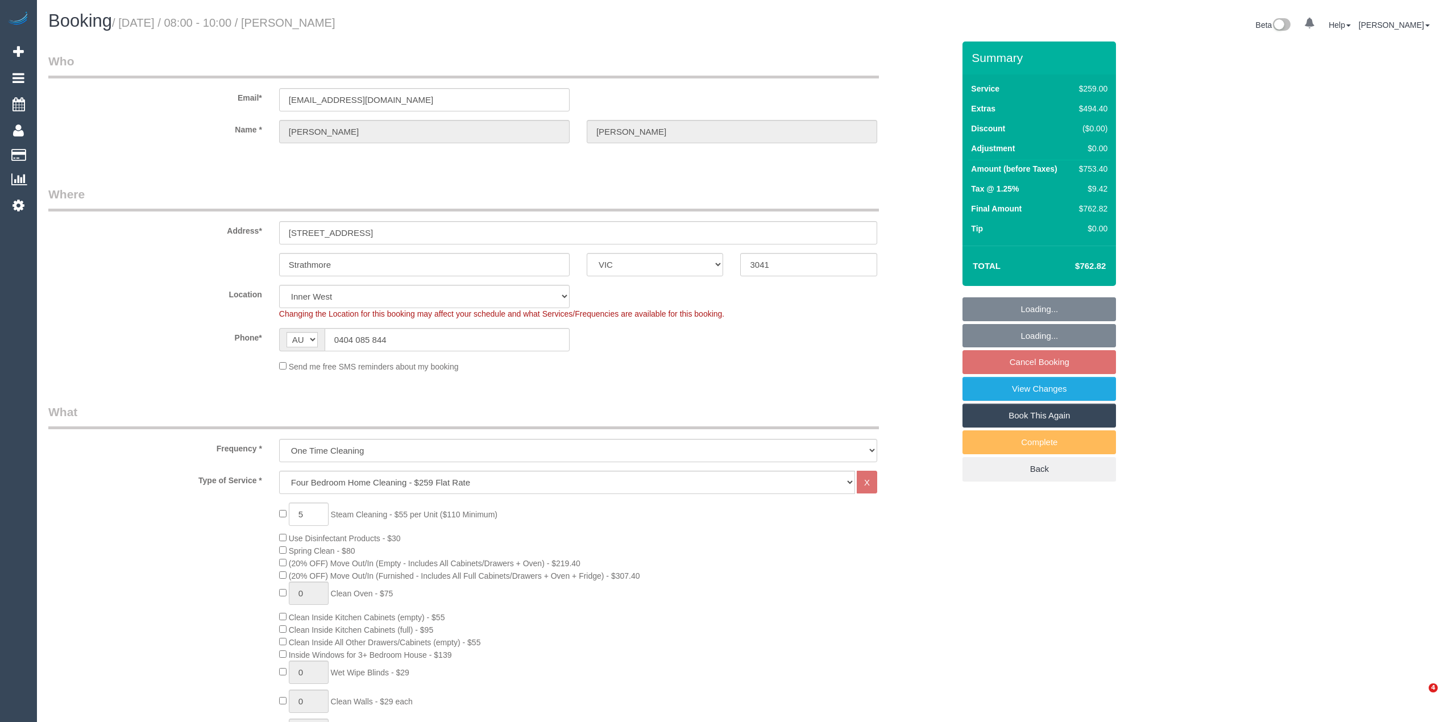
select select "VIC"
select select "string:stripe-pm_1SCf7r2GScqysDRVEyQYtjF6"
select select "spot2"
select select "number:28"
select select "number:14"
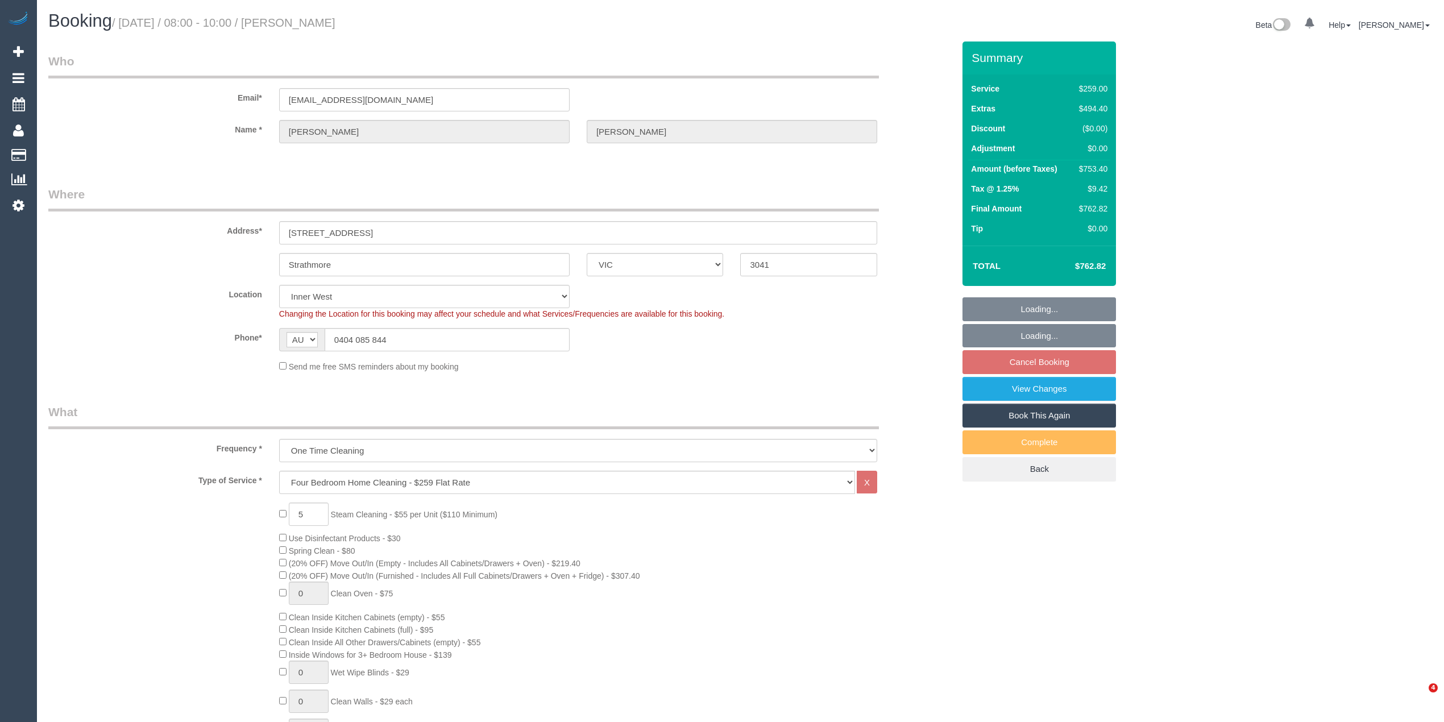
select select "number:18"
select select "number:24"
select select "number:26"
select select
select select "object:1493"
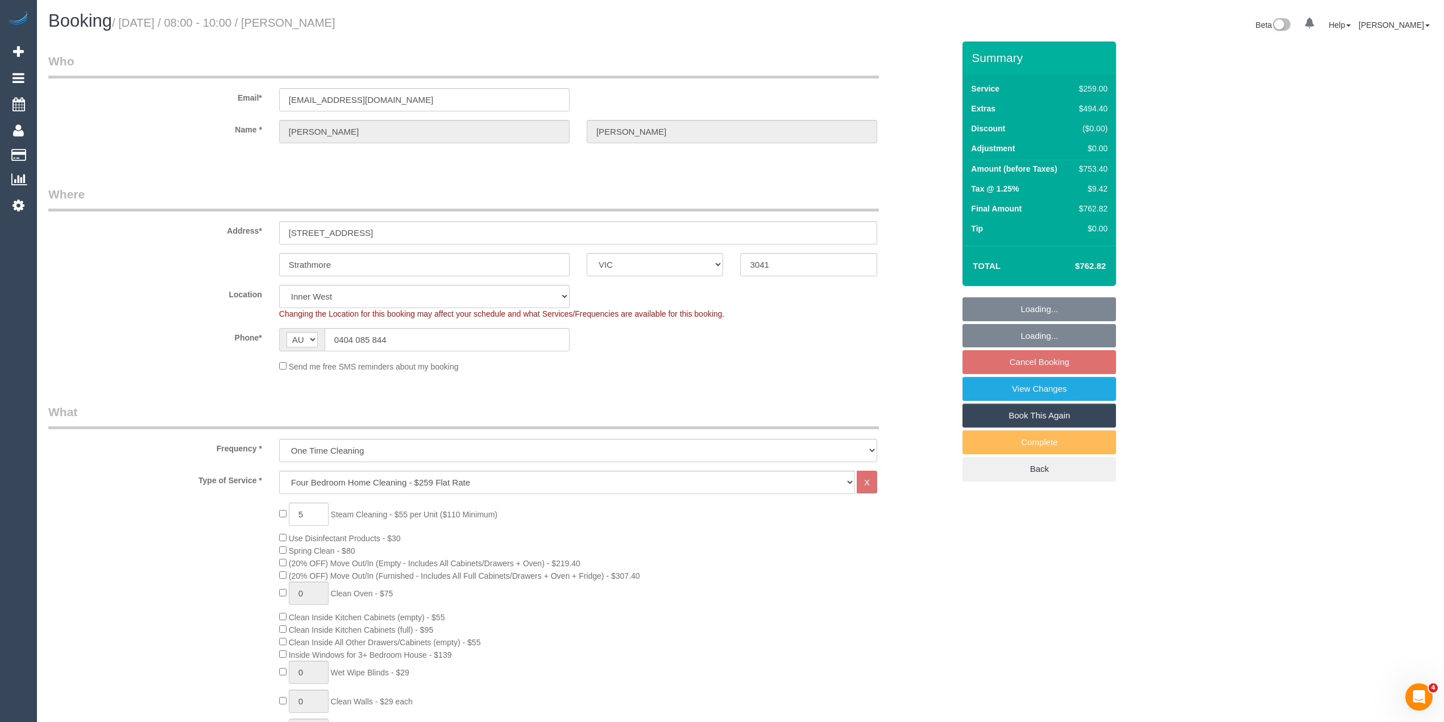
select select "spot27"
drag, startPoint x: 403, startPoint y: 338, endPoint x: 267, endPoint y: 335, distance: 135.4
click at [267, 335] on div "Phone* AF AL DZ AD AO AI AQ AG AR AM AW AU AT AZ BS BH BD BB BY BE BZ BJ BM BT …" at bounding box center [501, 339] width 923 height 23
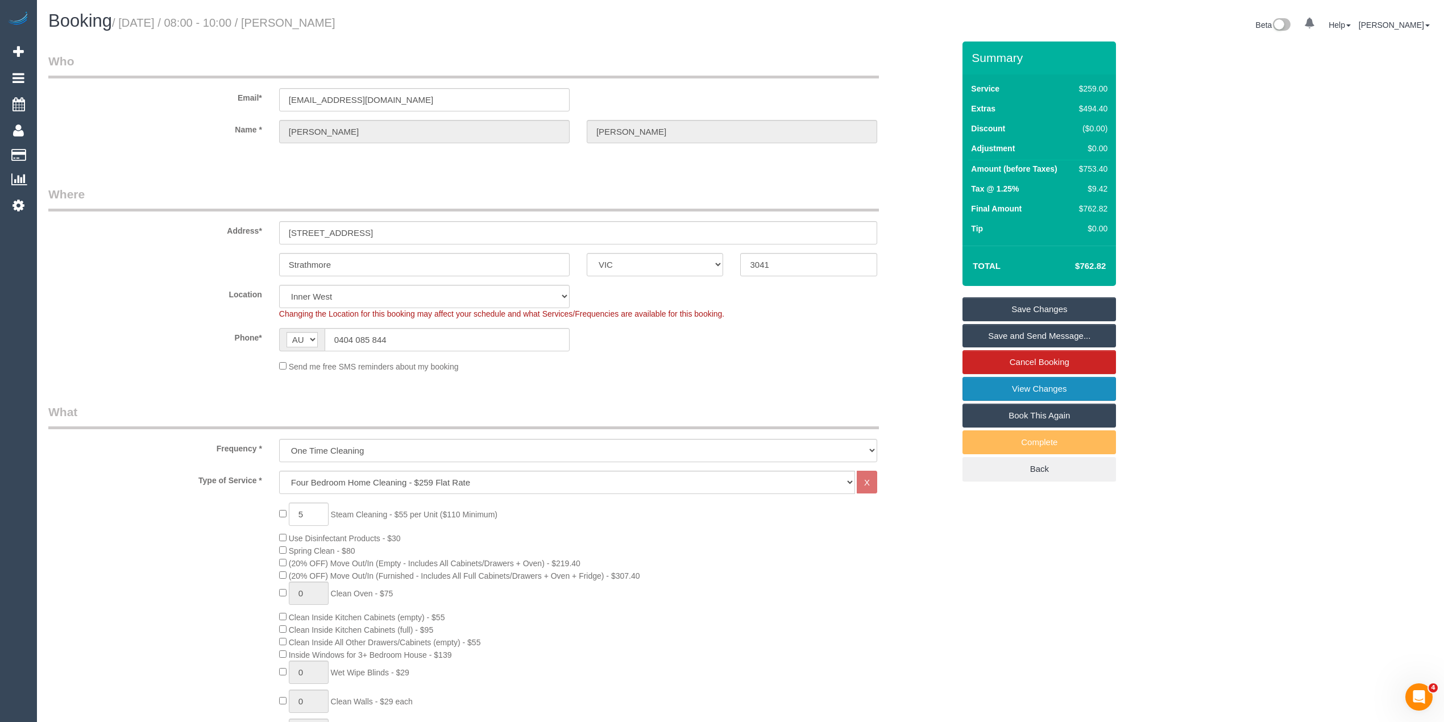
click at [1065, 379] on link "View Changes" at bounding box center [1040, 389] width 154 height 24
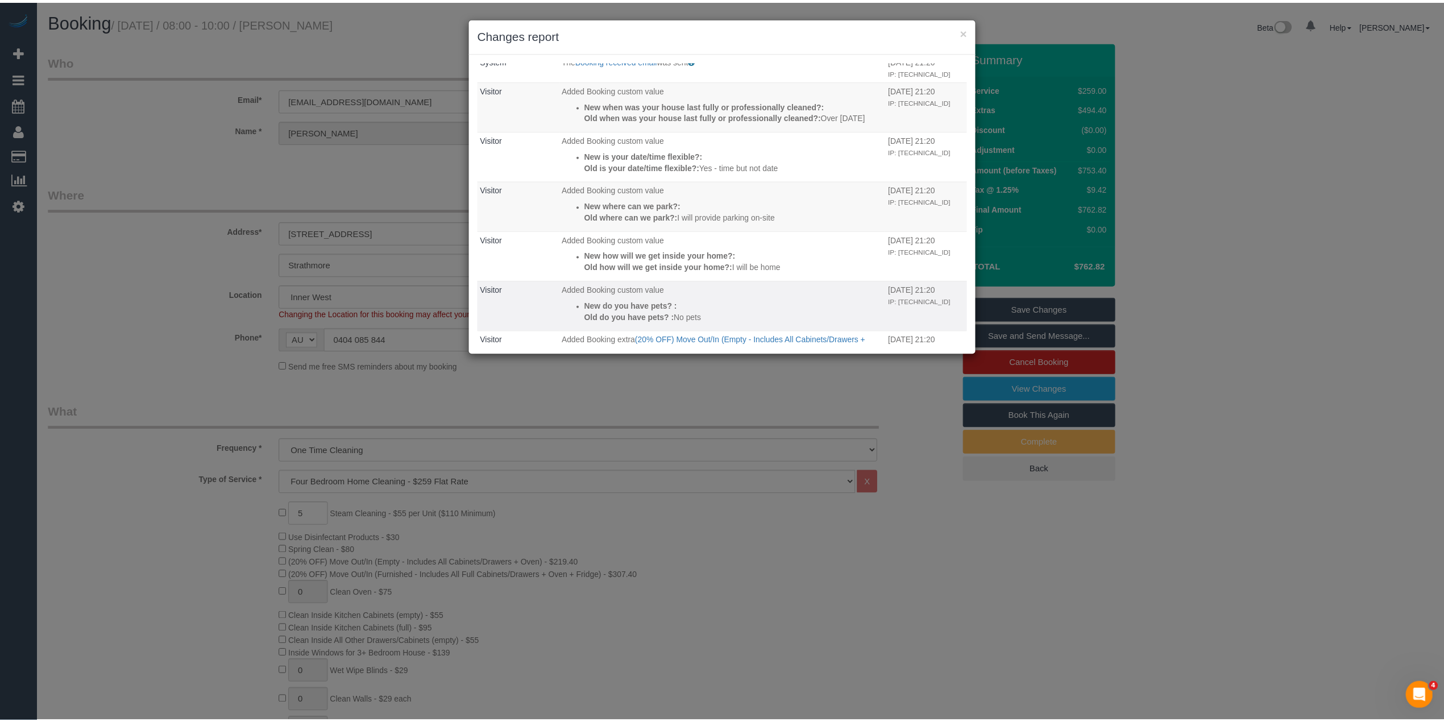
scroll to position [274, 0]
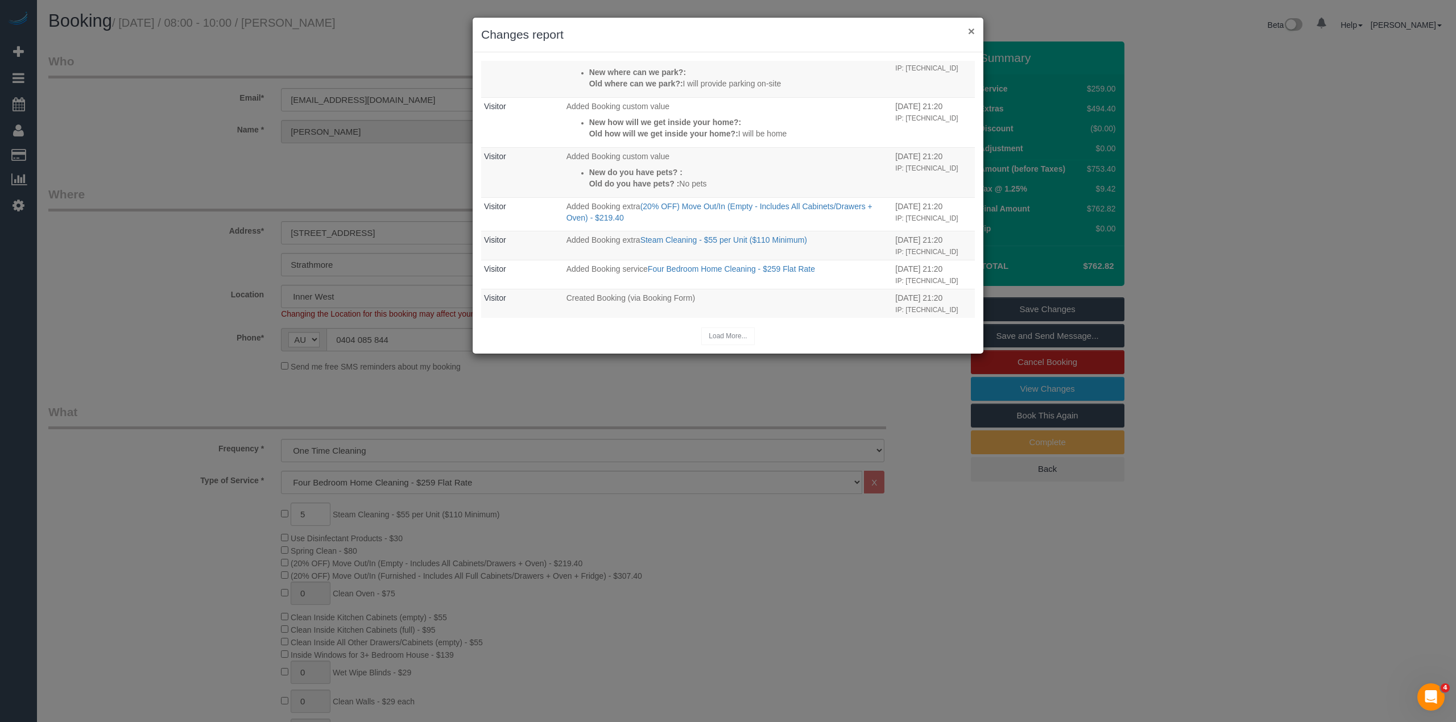
click at [971, 27] on button "×" at bounding box center [971, 31] width 7 height 12
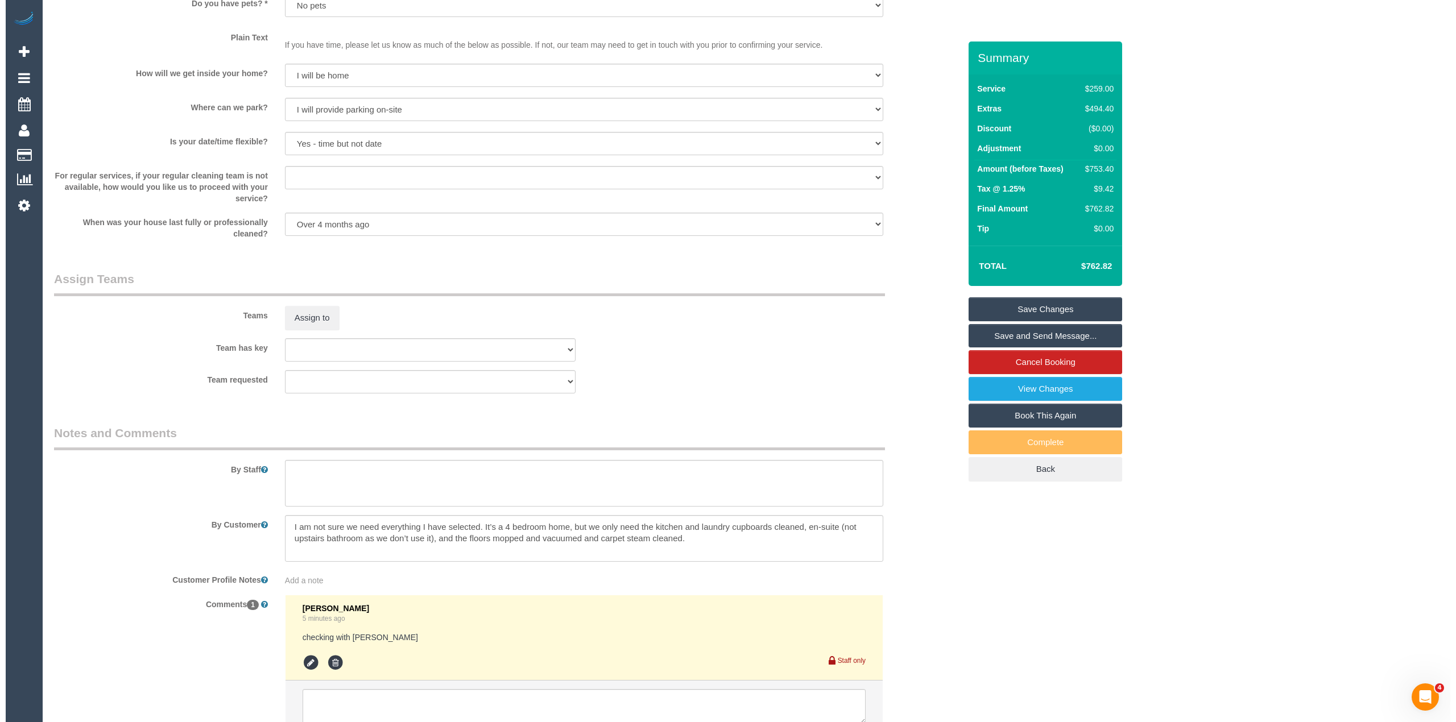
scroll to position [1515, 0]
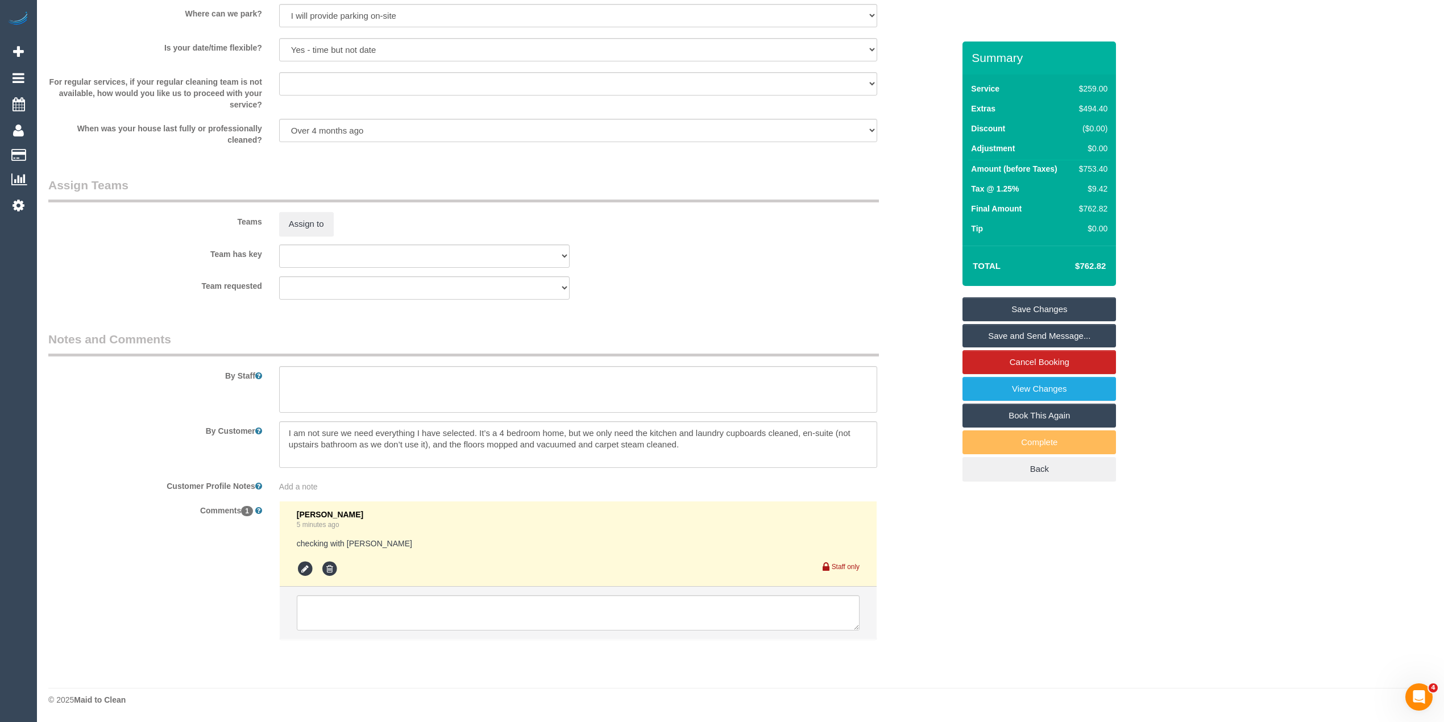
click at [1058, 384] on link "View Changes" at bounding box center [1040, 389] width 154 height 24
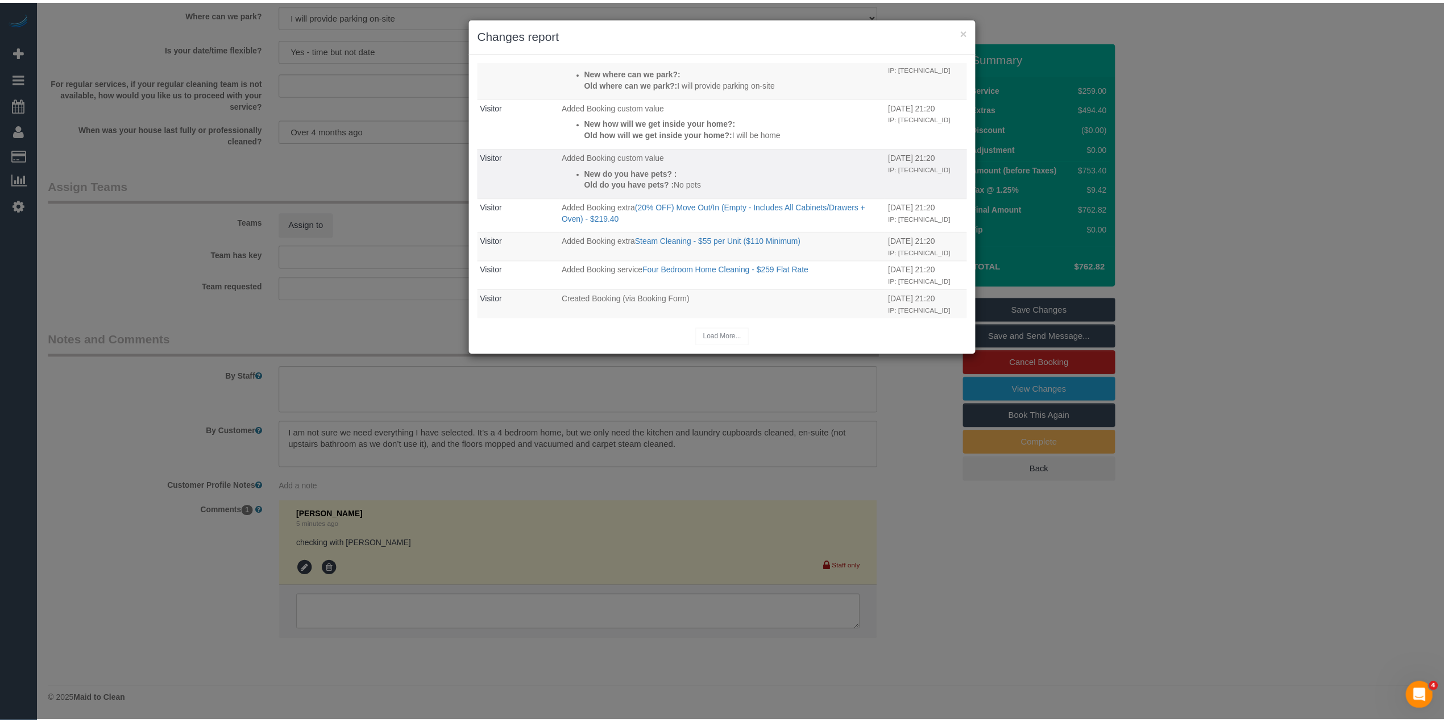
scroll to position [274, 0]
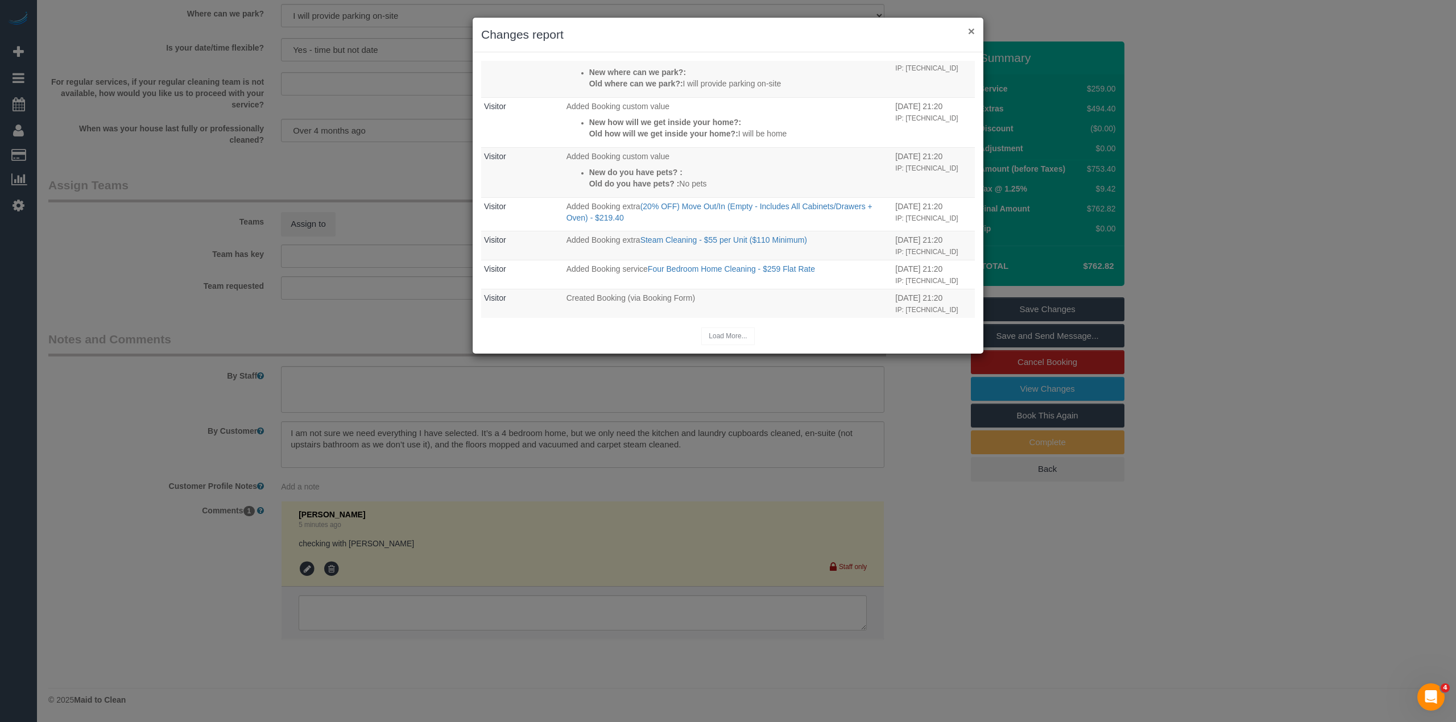
click at [972, 30] on button "×" at bounding box center [971, 31] width 7 height 12
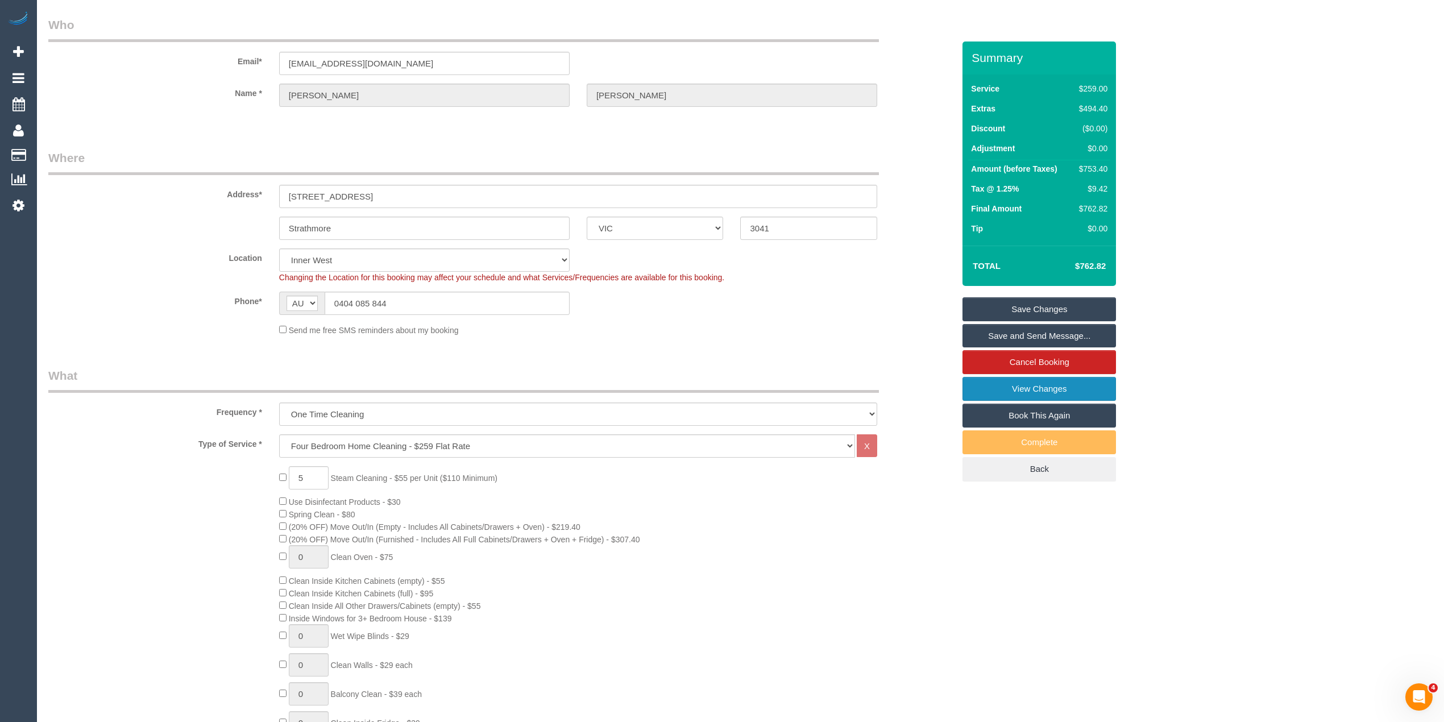
scroll to position [0, 0]
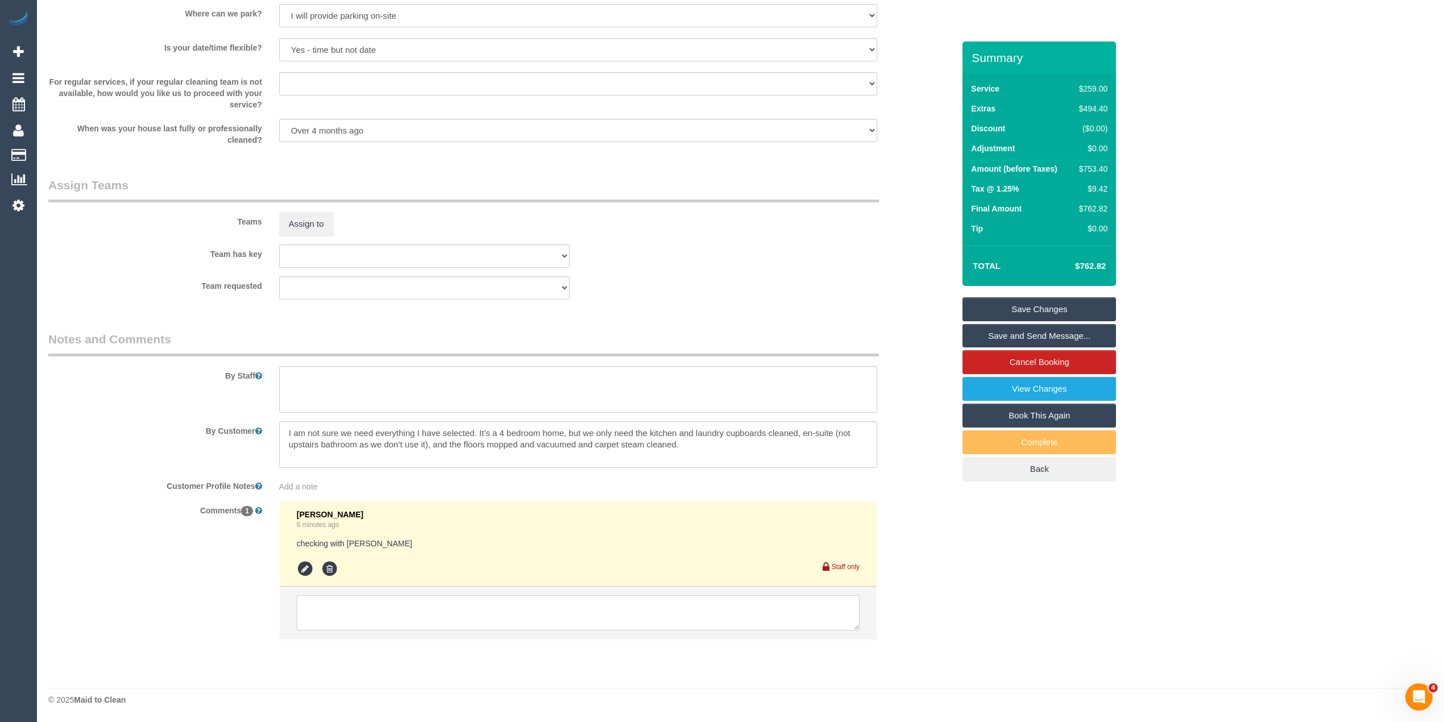
click at [417, 627] on textarea at bounding box center [578, 612] width 563 height 35
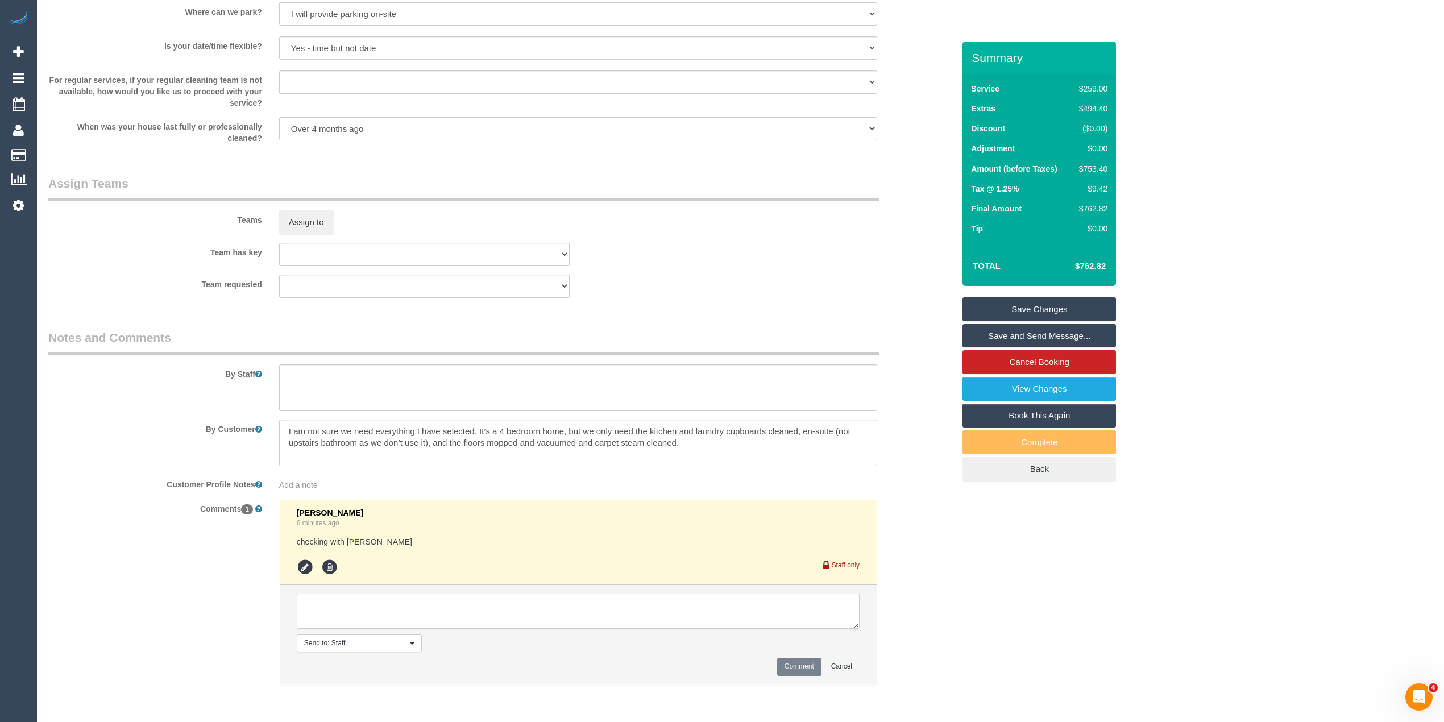
scroll to position [1563, 0]
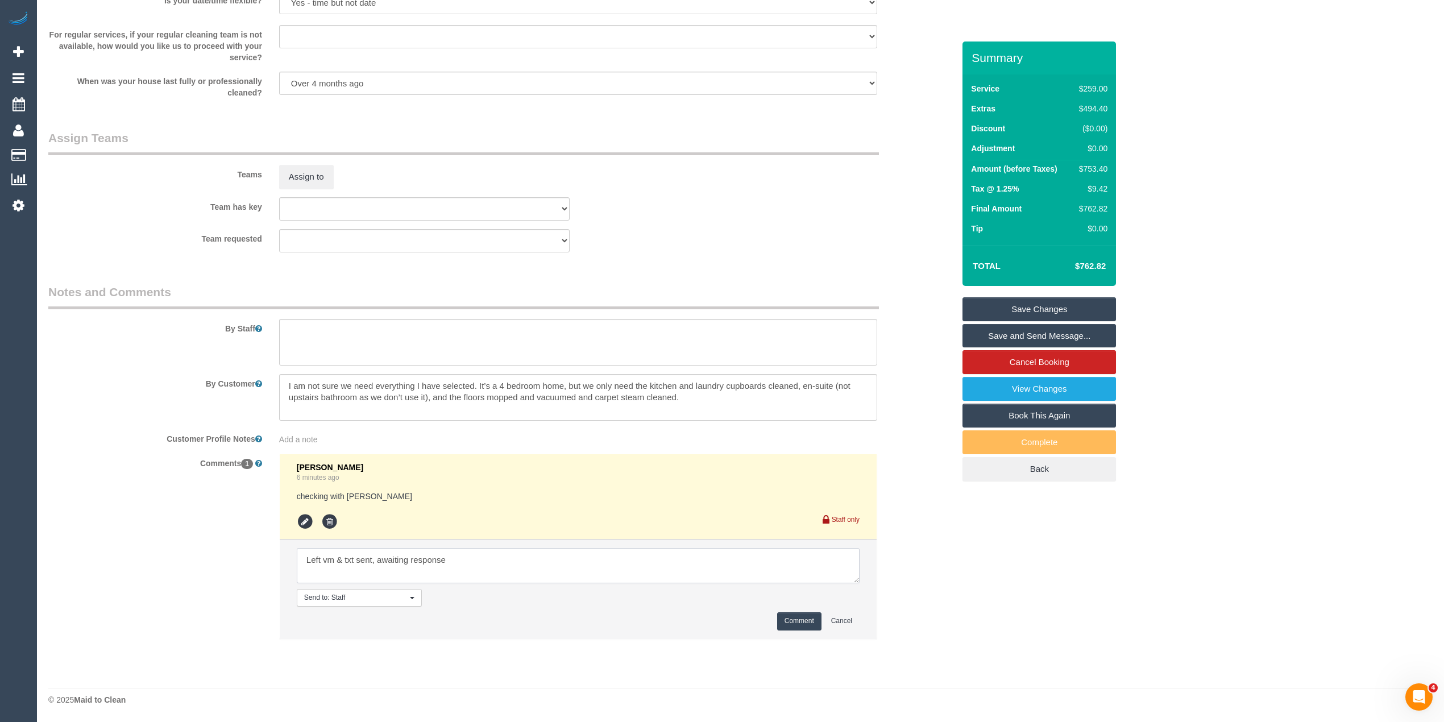
type textarea "Left vm & txt sent, awaiting response"
click at [813, 619] on button "Comment" at bounding box center [799, 621] width 44 height 18
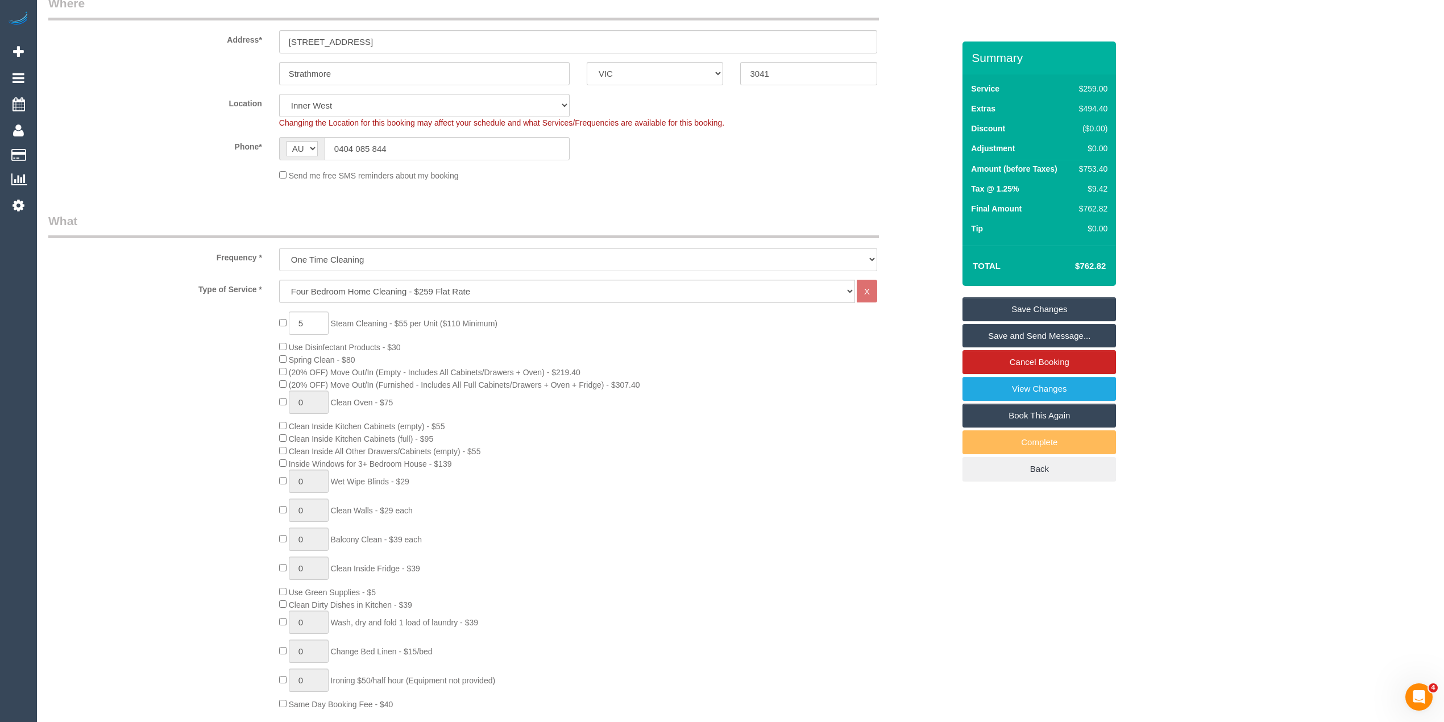
scroll to position [0, 0]
